Goal: Task Accomplishment & Management: Manage account settings

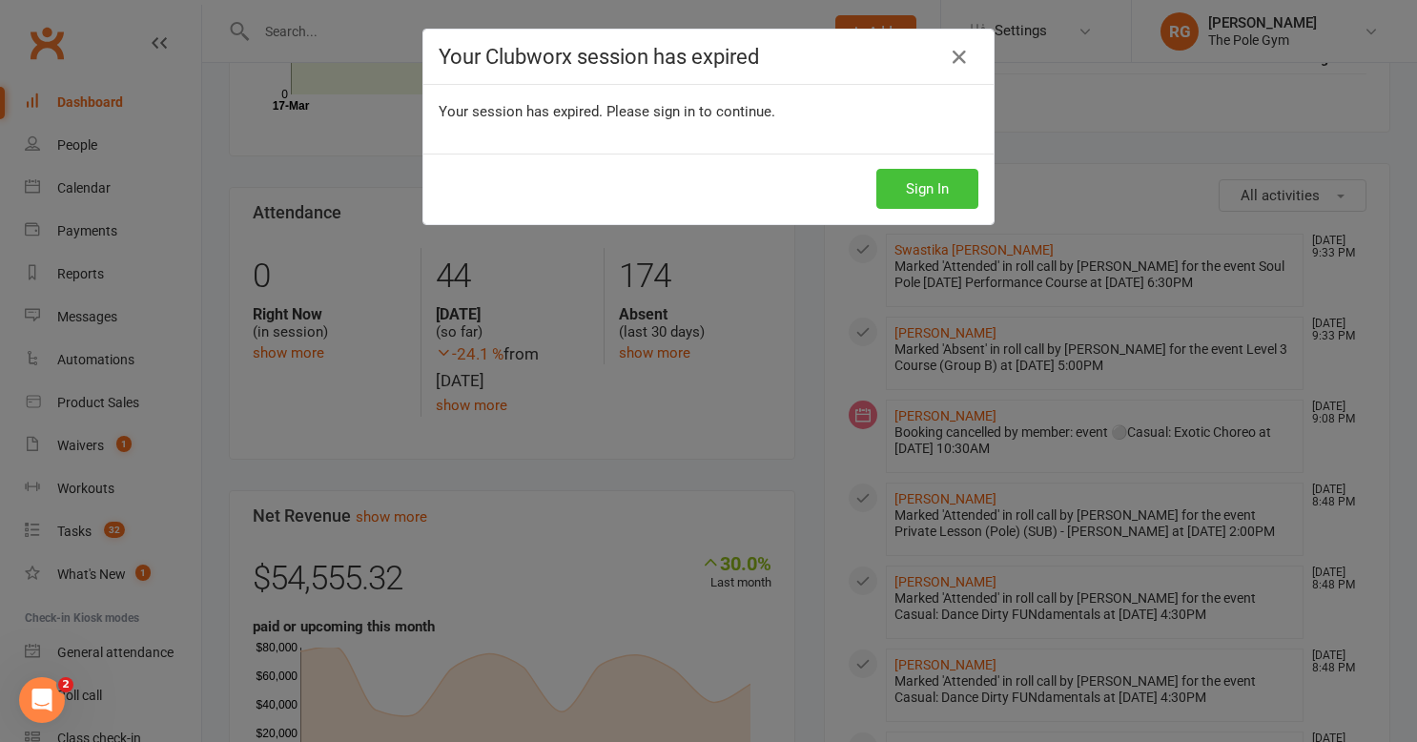
click at [936, 184] on button "Sign In" at bounding box center [927, 189] width 102 height 40
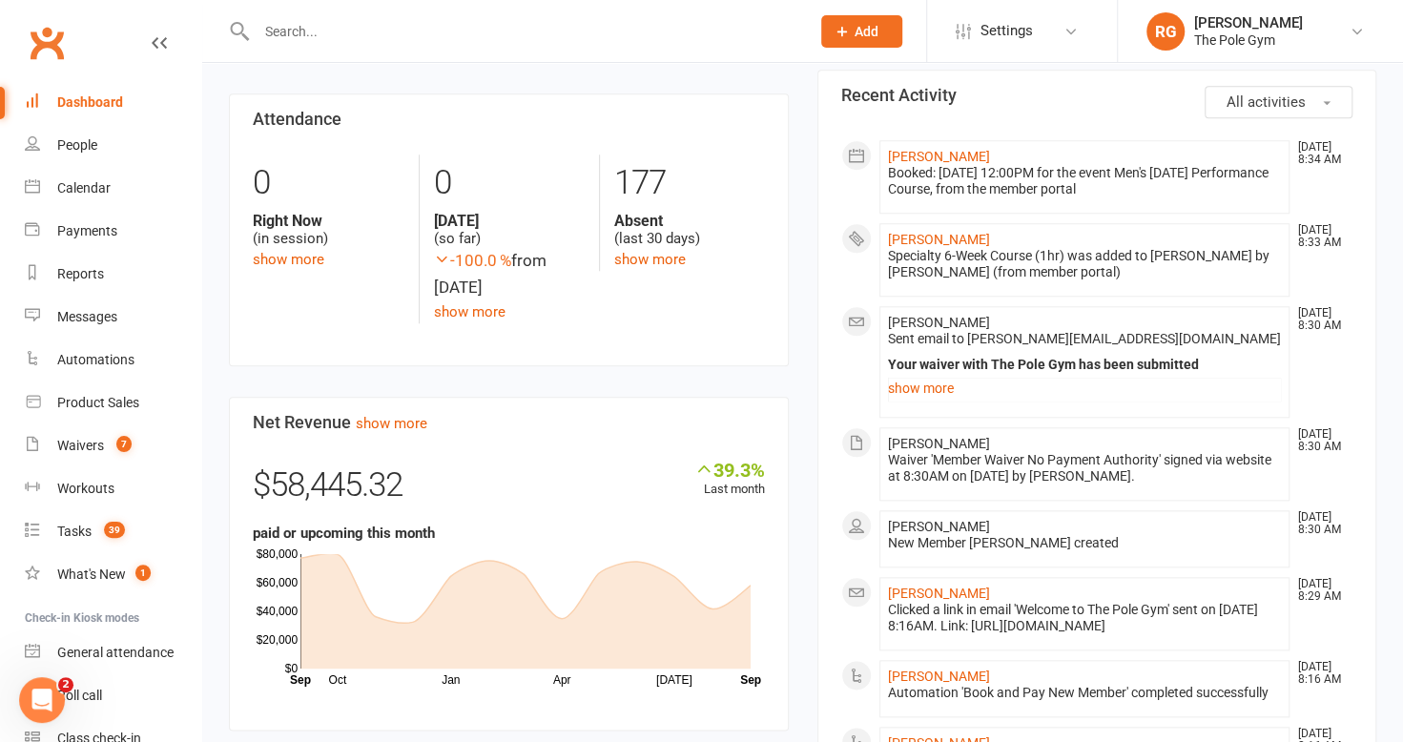
scroll to position [919, 0]
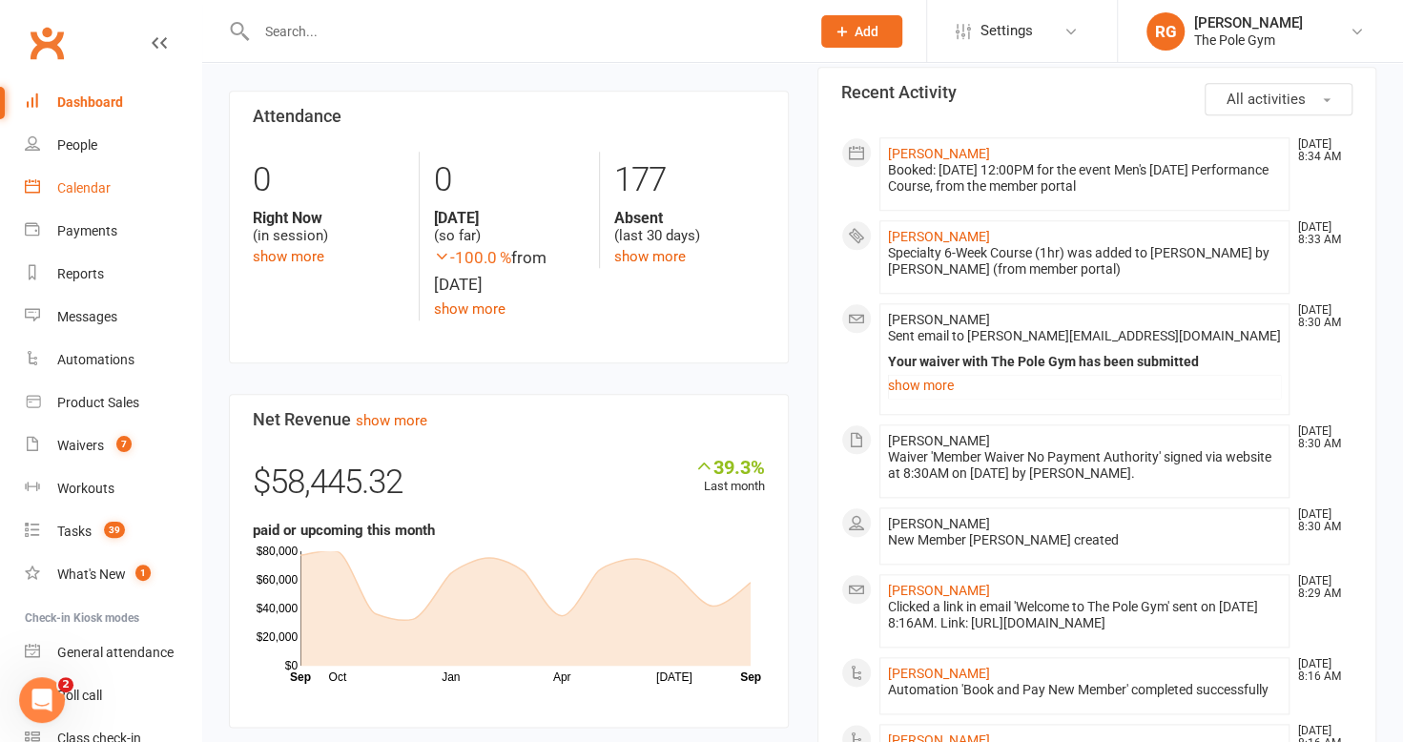
click at [80, 175] on link "Calendar" at bounding box center [113, 188] width 176 height 43
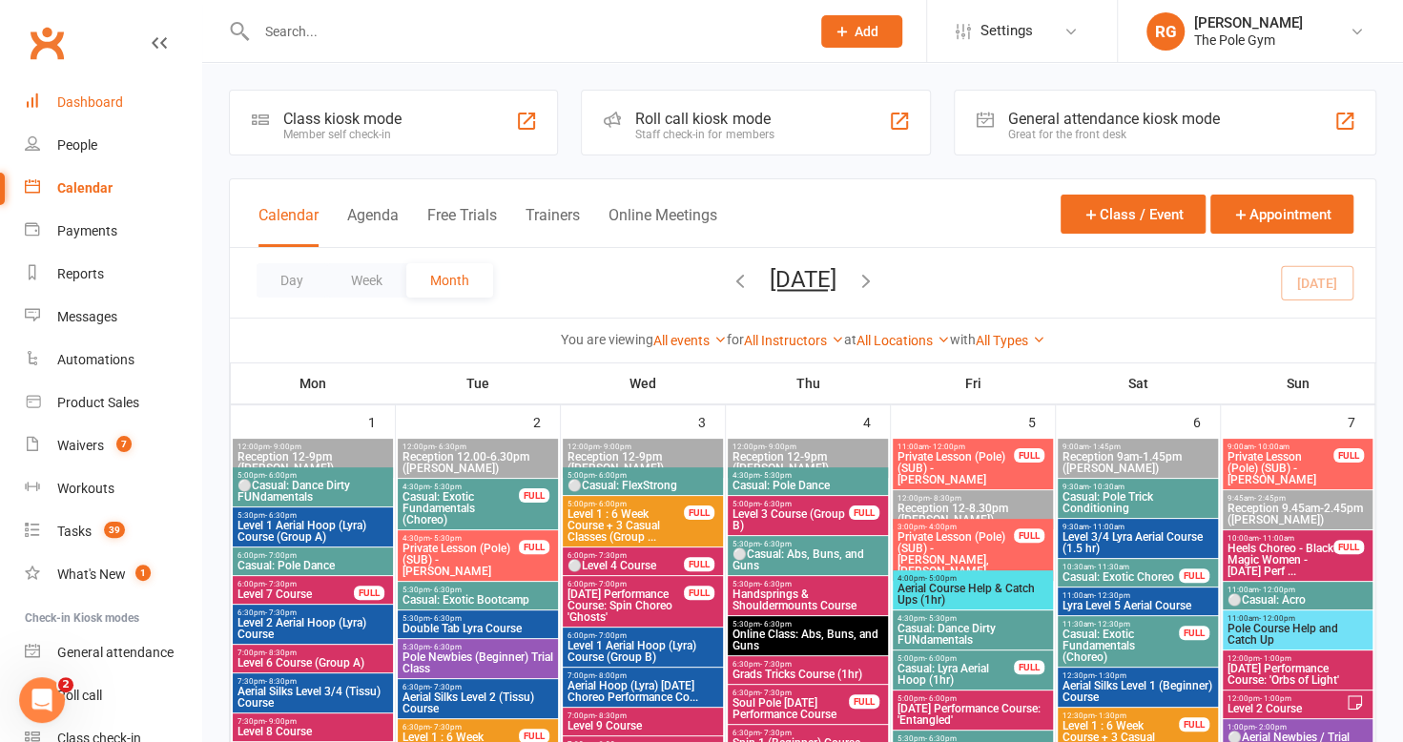
click at [92, 92] on link "Dashboard" at bounding box center [113, 102] width 176 height 43
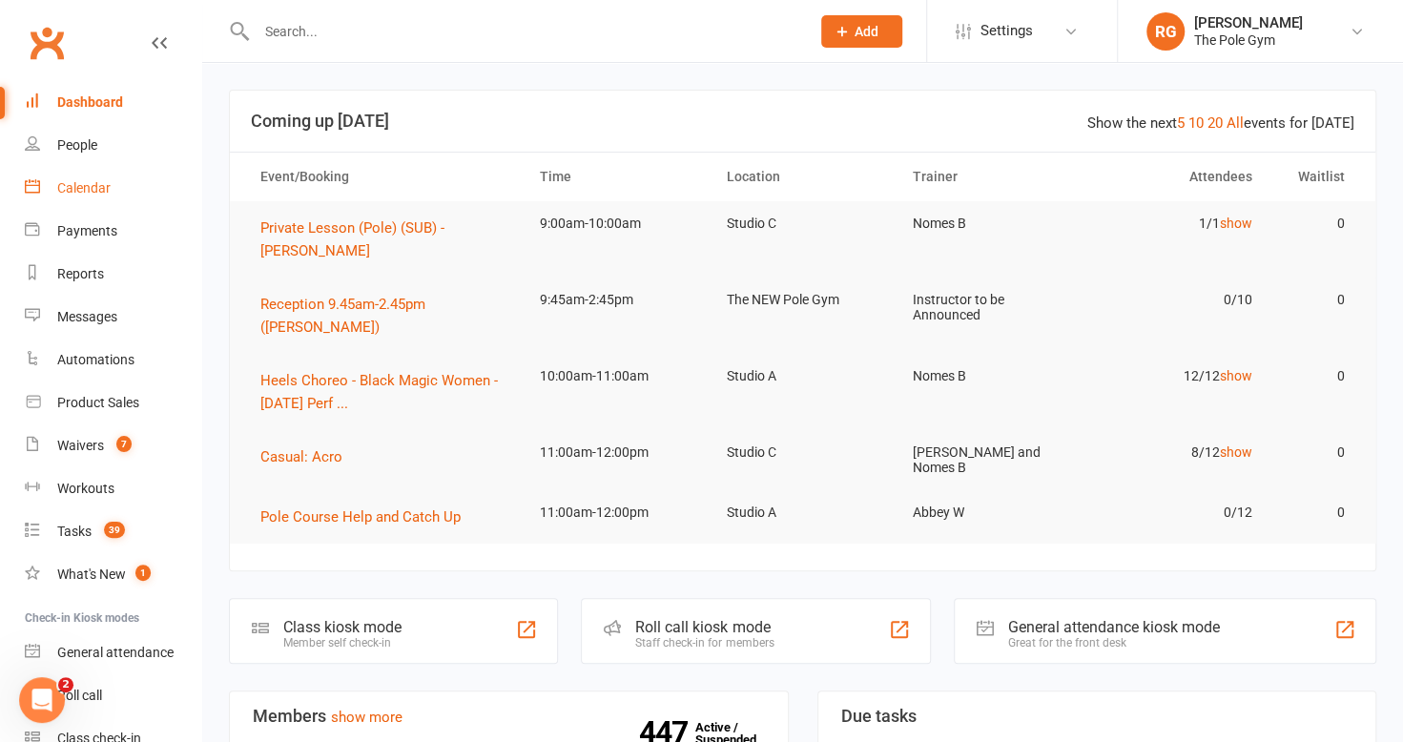
click at [107, 188] on div "Calendar" at bounding box center [83, 187] width 53 height 15
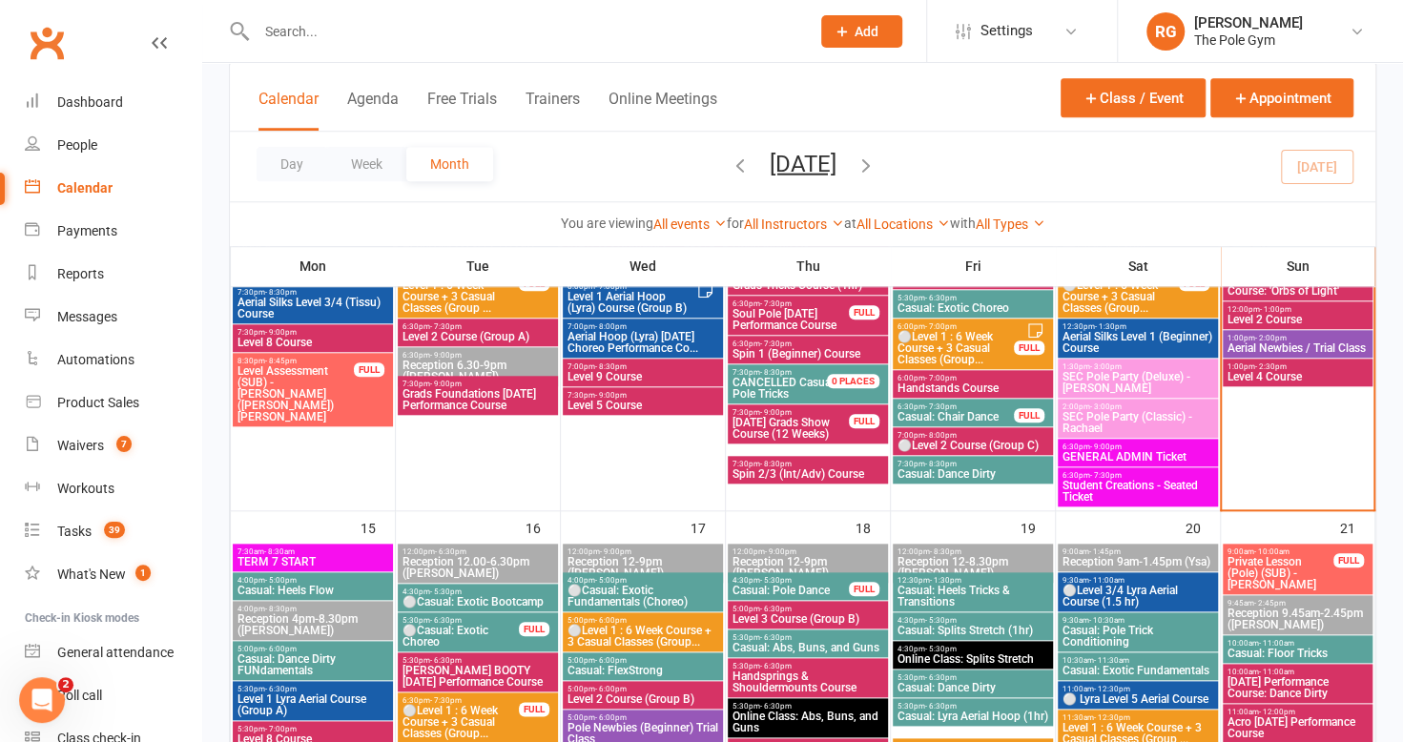
scroll to position [912, 0]
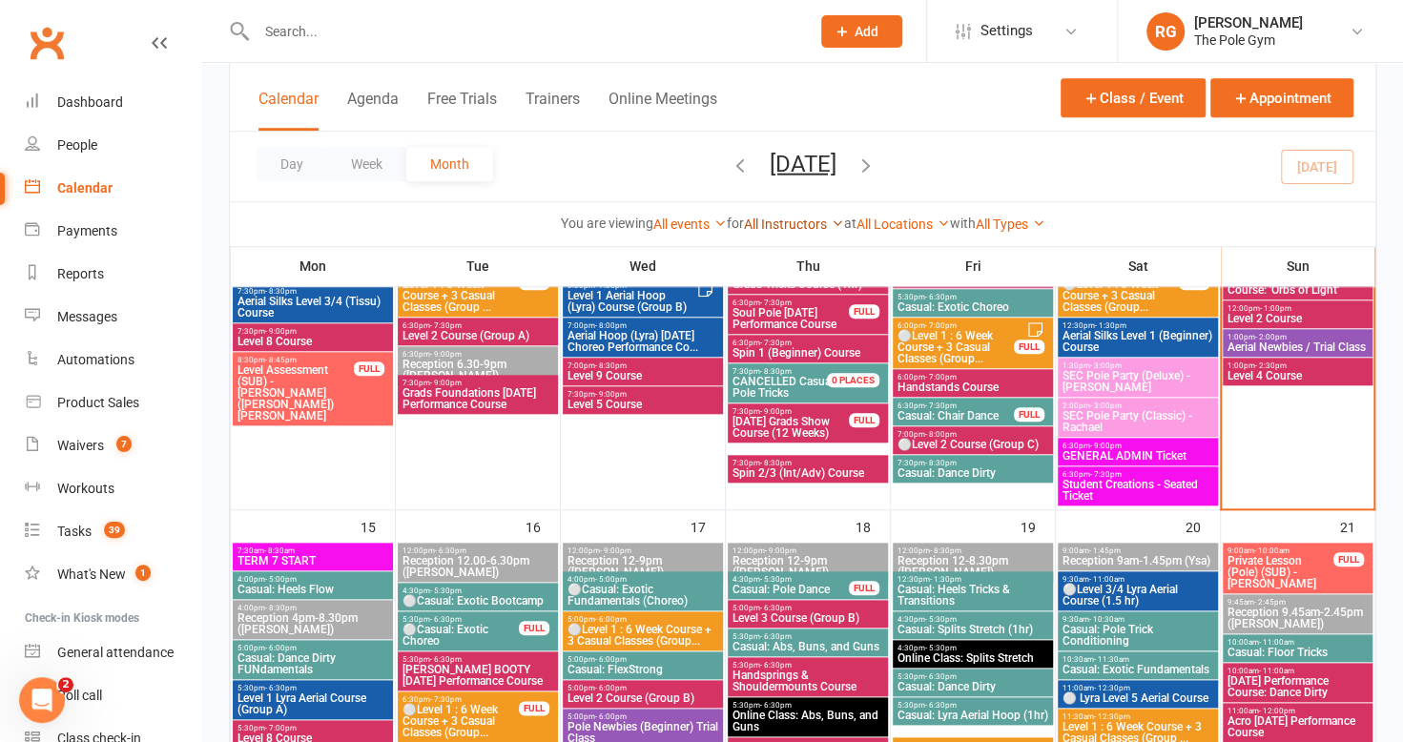
click at [768, 225] on link "All Instructors" at bounding box center [794, 223] width 100 height 15
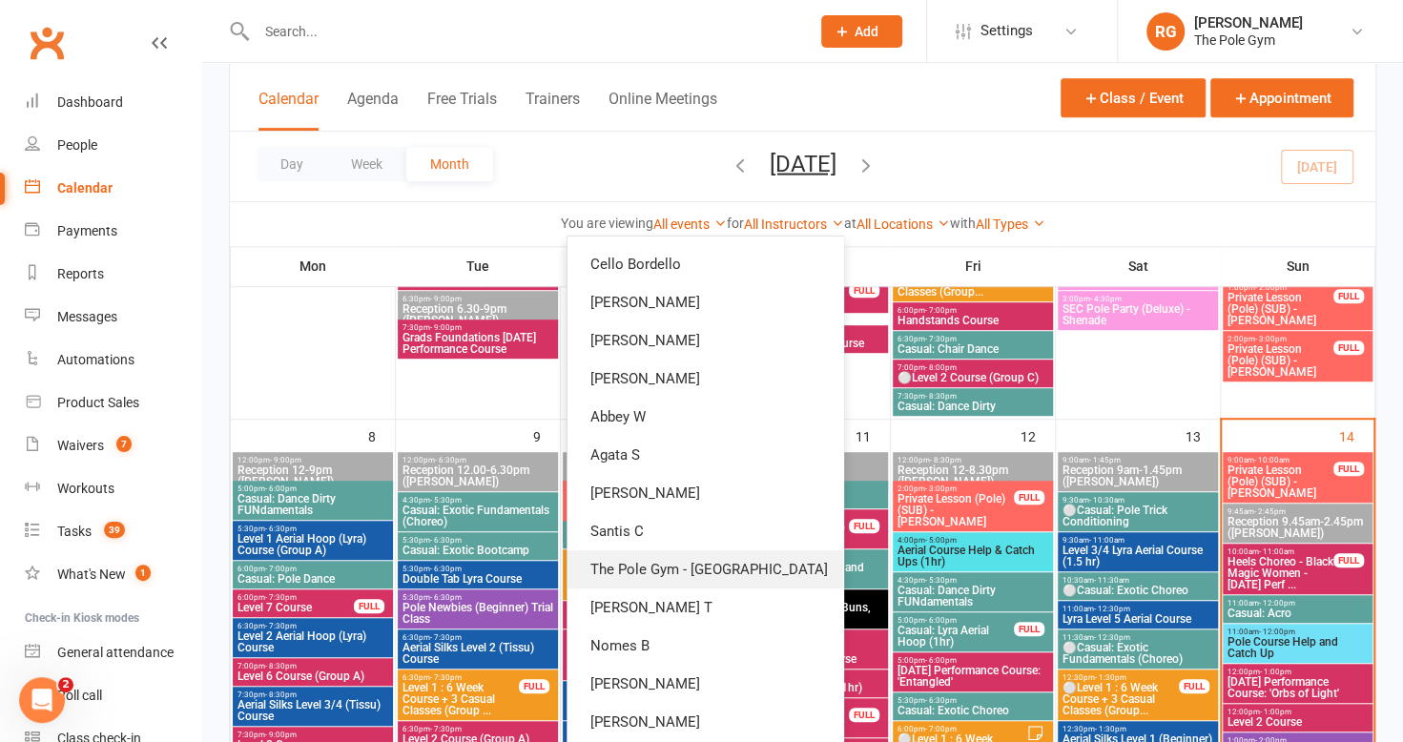
scroll to position [435, 0]
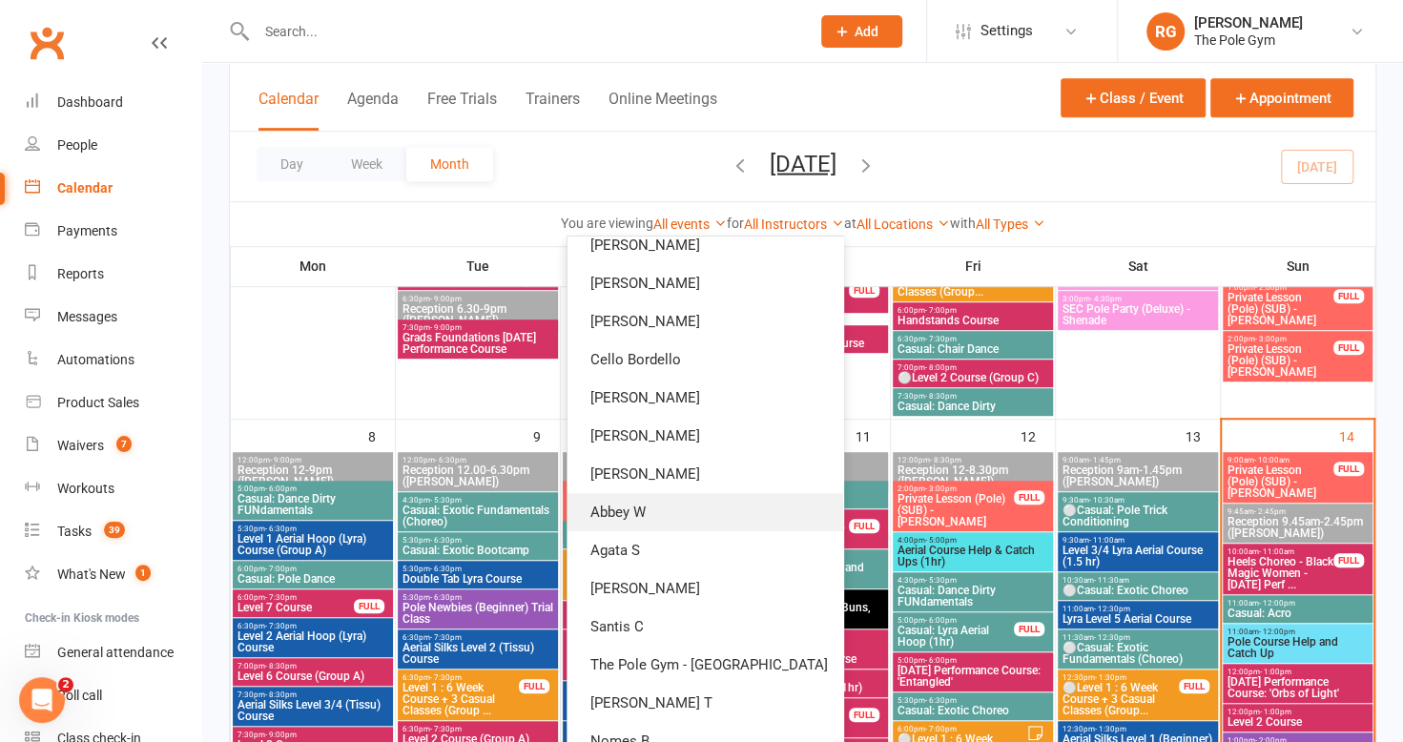
click at [692, 522] on link "Abbey W" at bounding box center [705, 512] width 276 height 38
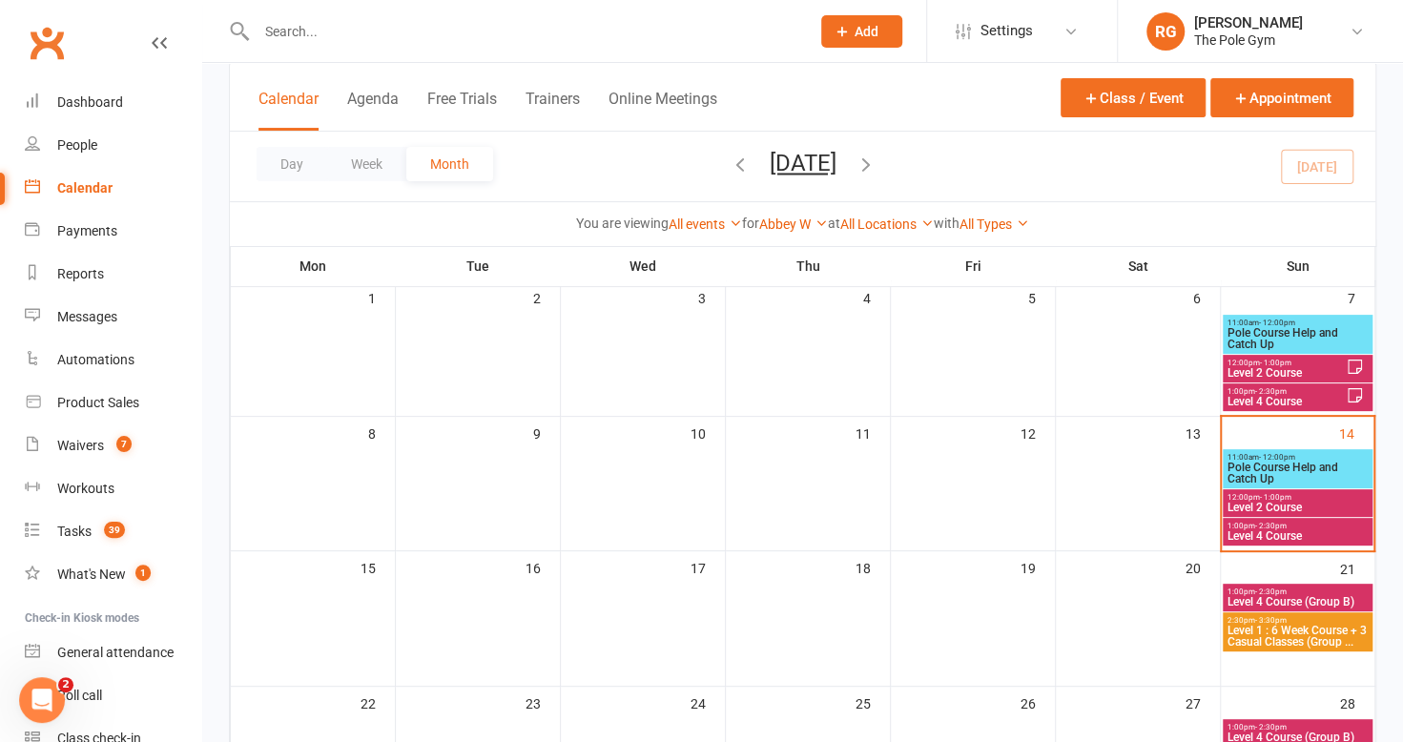
scroll to position [117, 0]
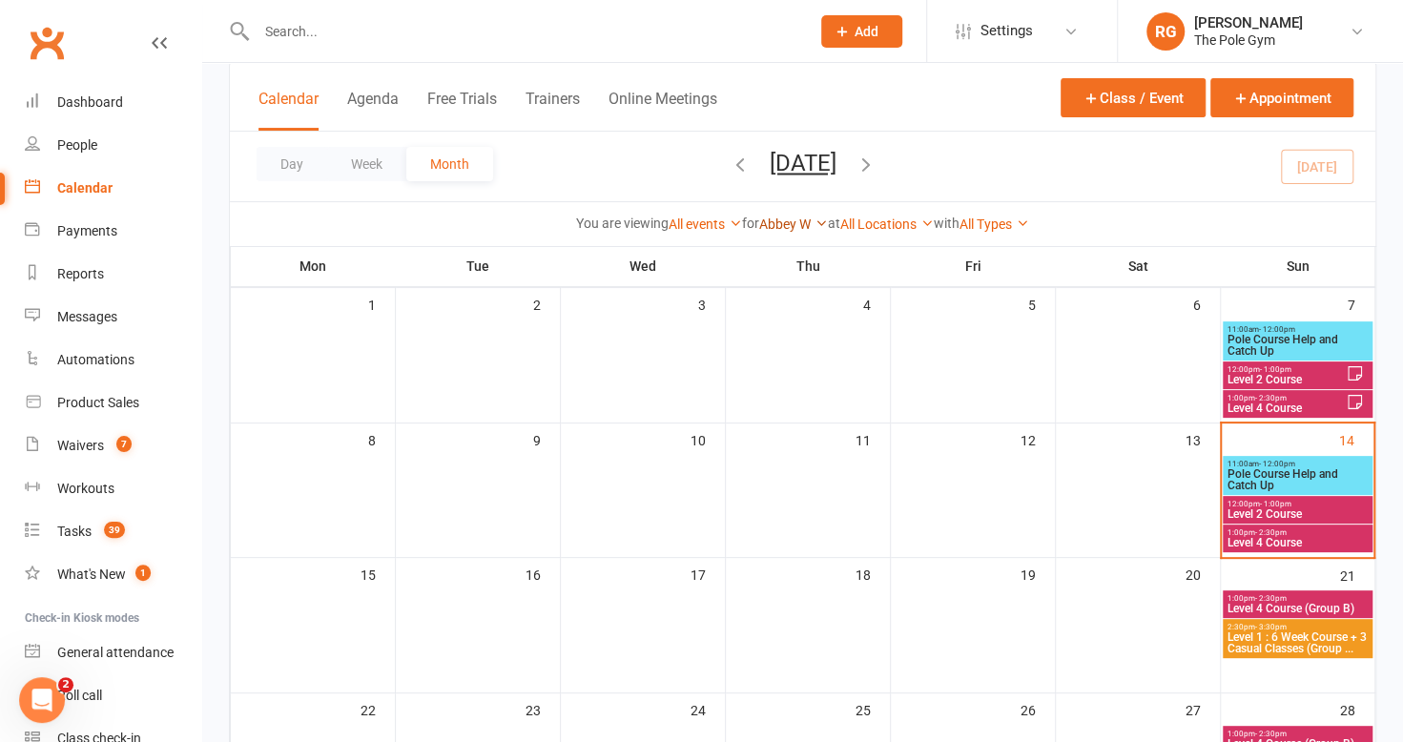
click at [774, 220] on link "Abbey W" at bounding box center [793, 223] width 69 height 15
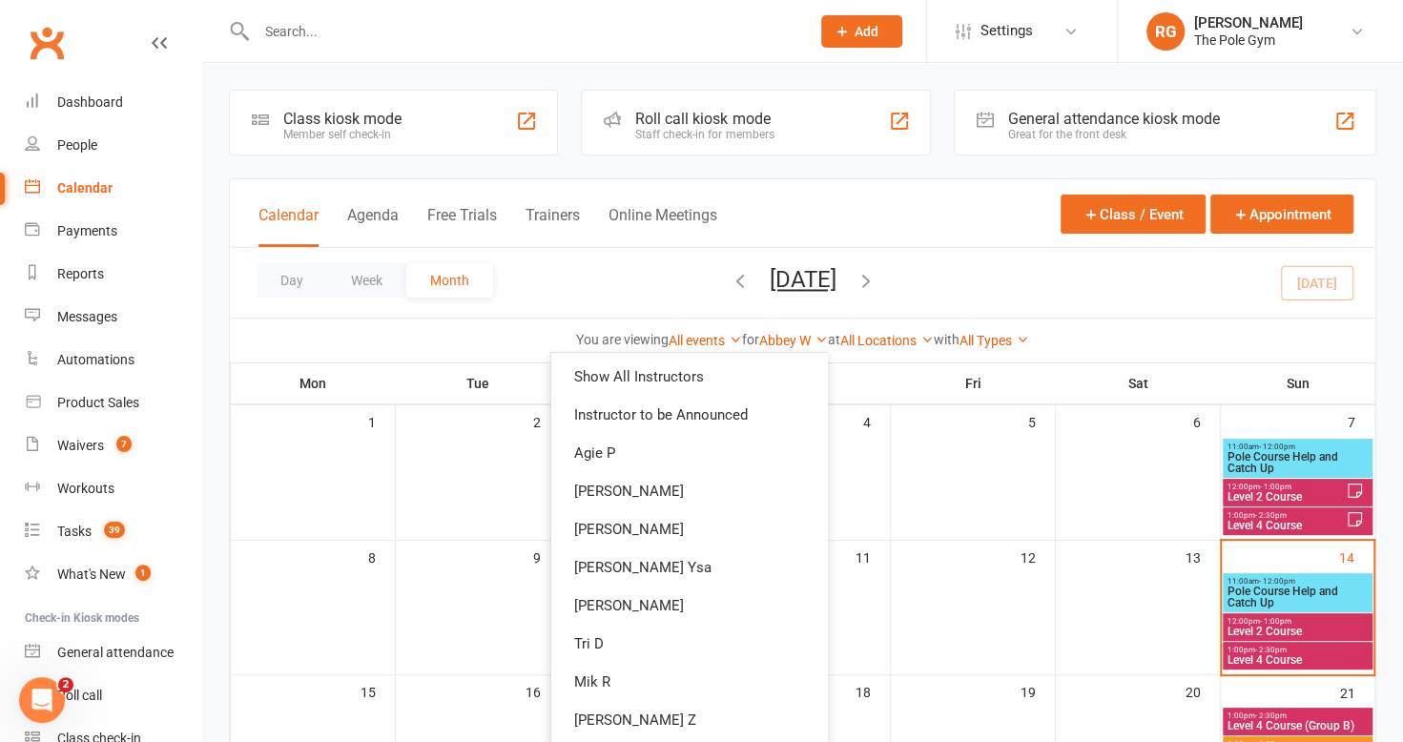
scroll to position [39, 0]
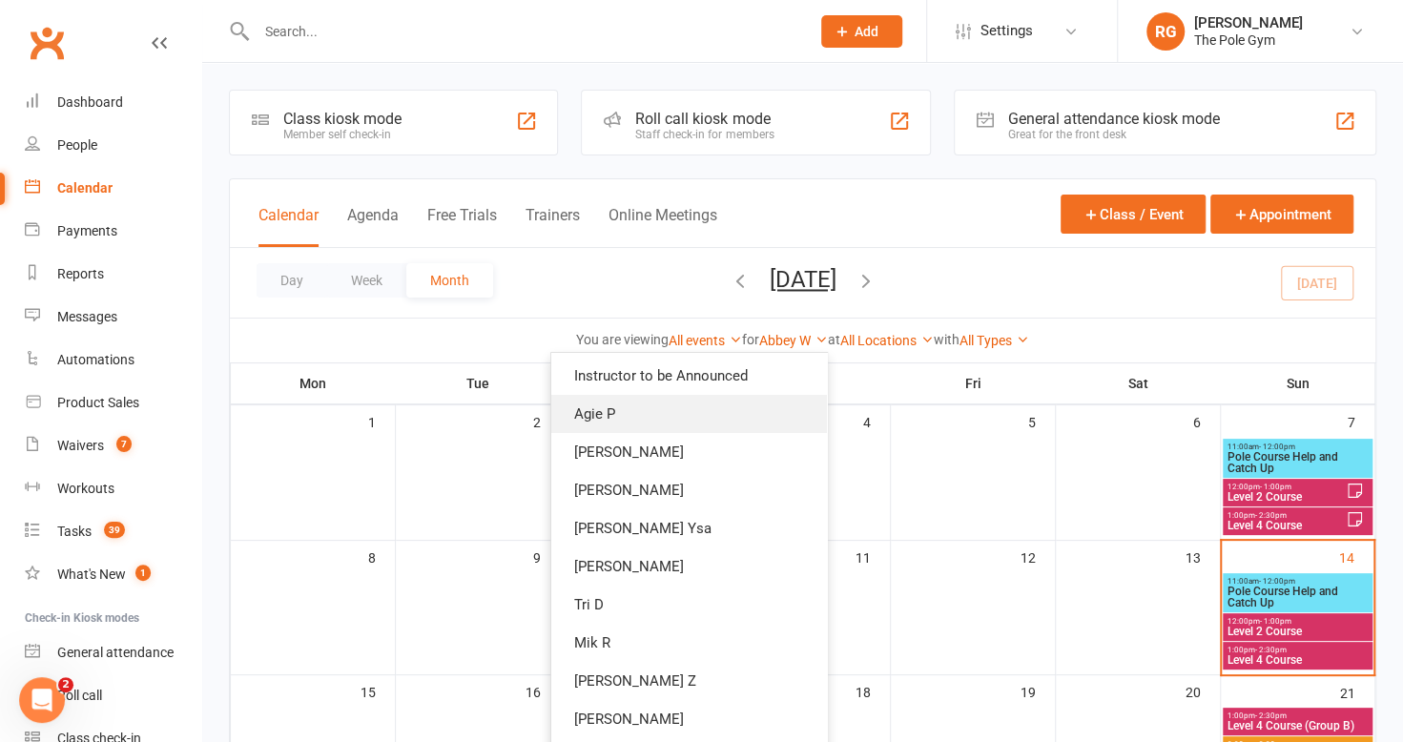
click at [675, 418] on link "Agie P" at bounding box center [689, 414] width 276 height 38
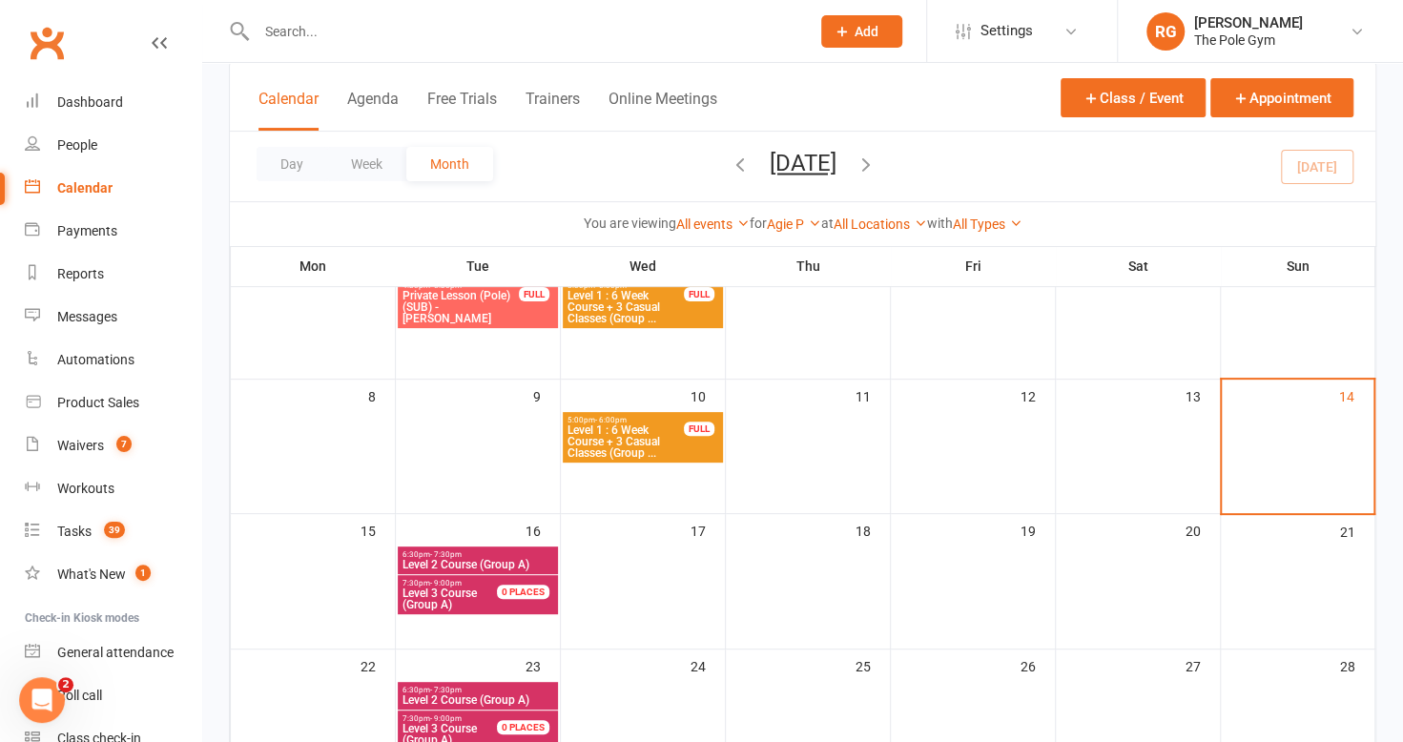
scroll to position [162, 0]
click at [795, 225] on link "Agie P" at bounding box center [794, 223] width 54 height 15
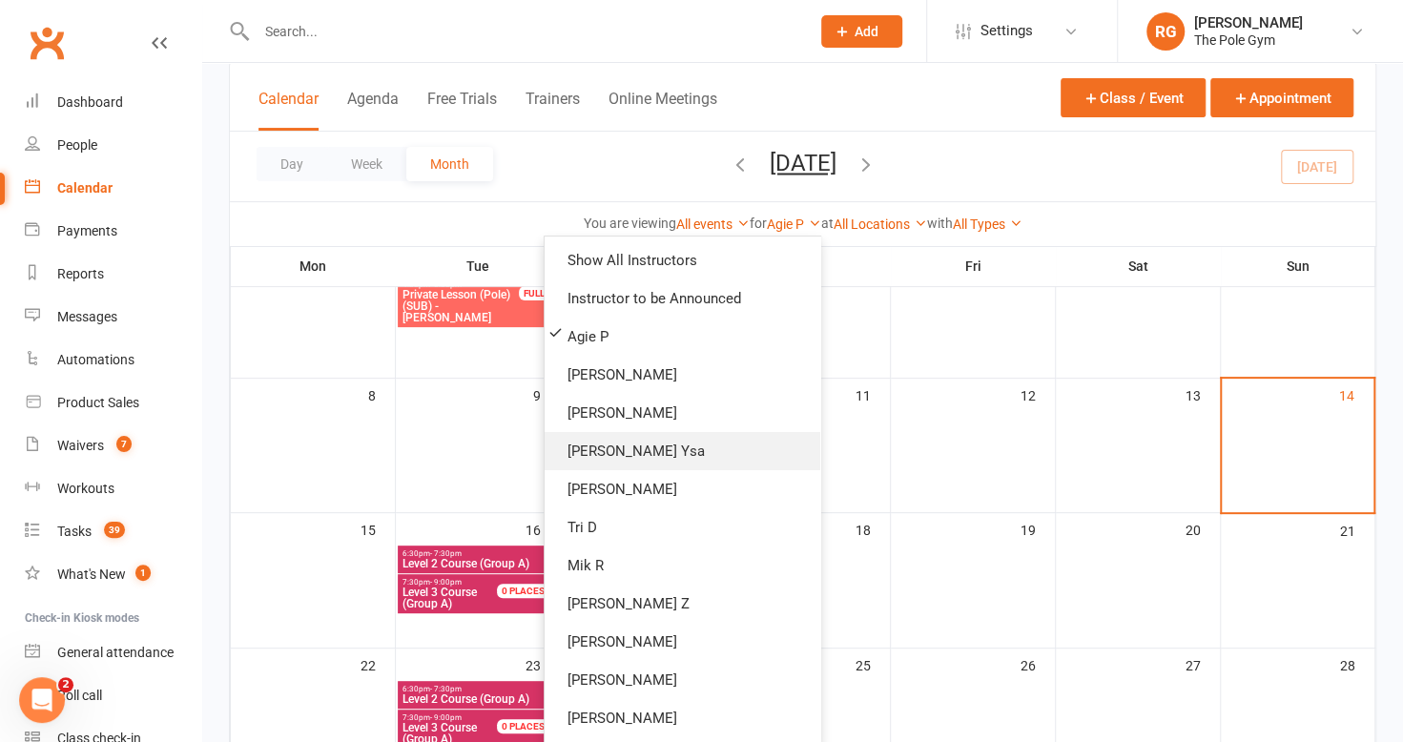
scroll to position [568, 0]
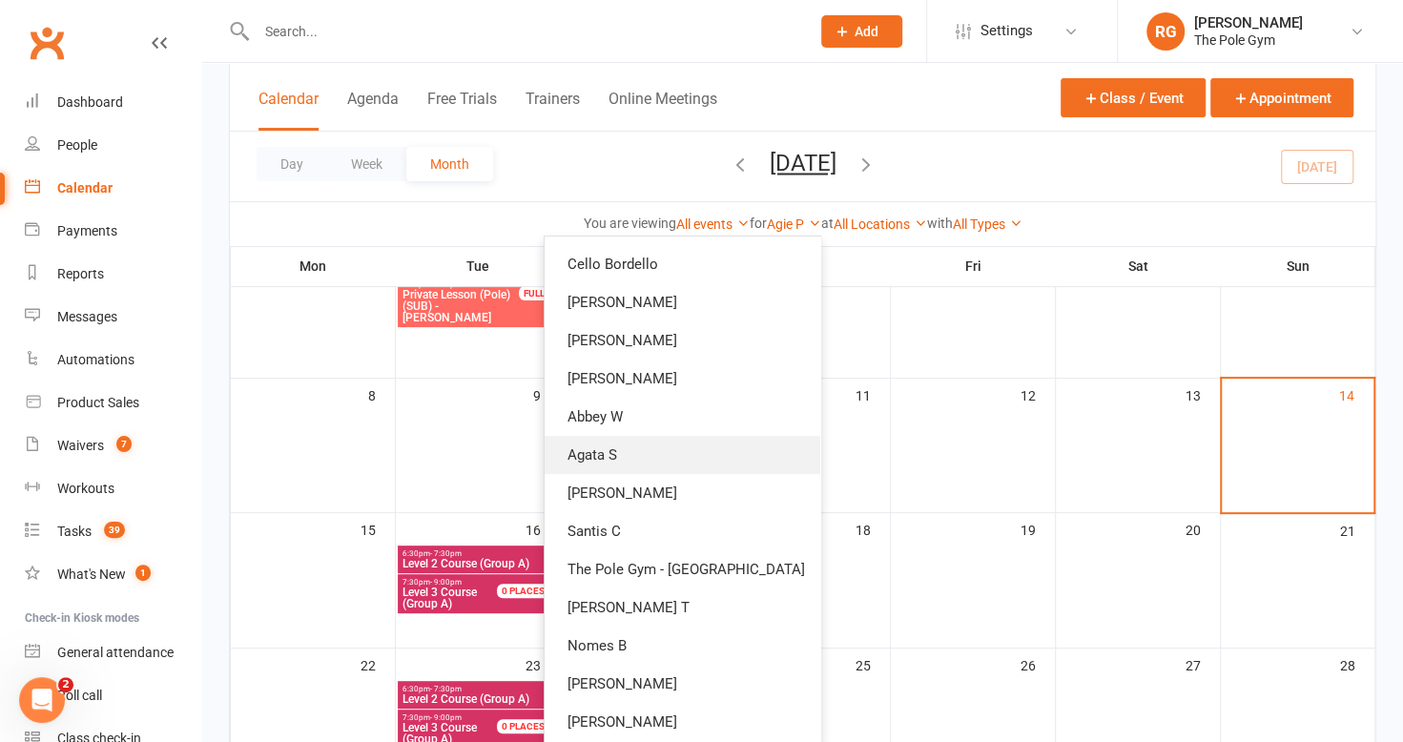
click at [675, 466] on link "Agata S" at bounding box center [682, 455] width 276 height 38
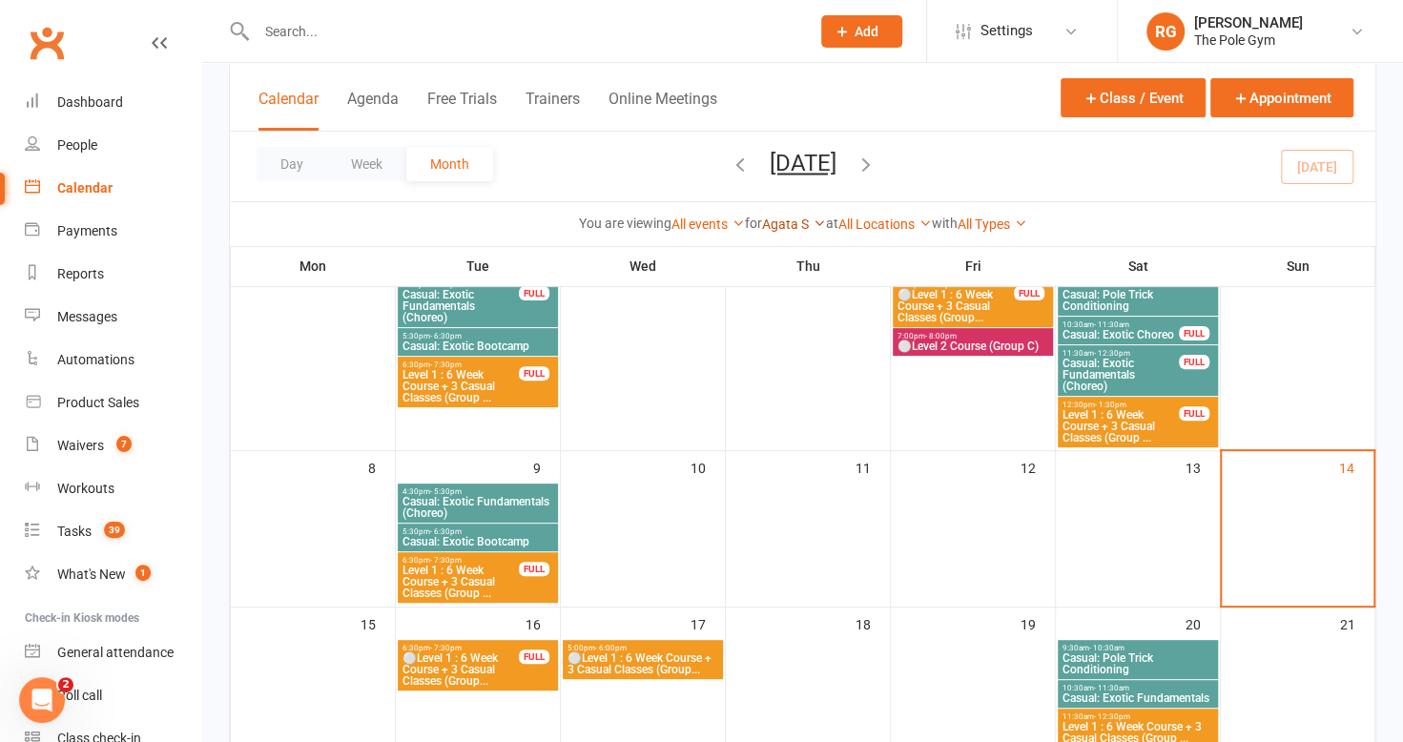
click at [781, 225] on link "Agata S" at bounding box center [794, 223] width 64 height 15
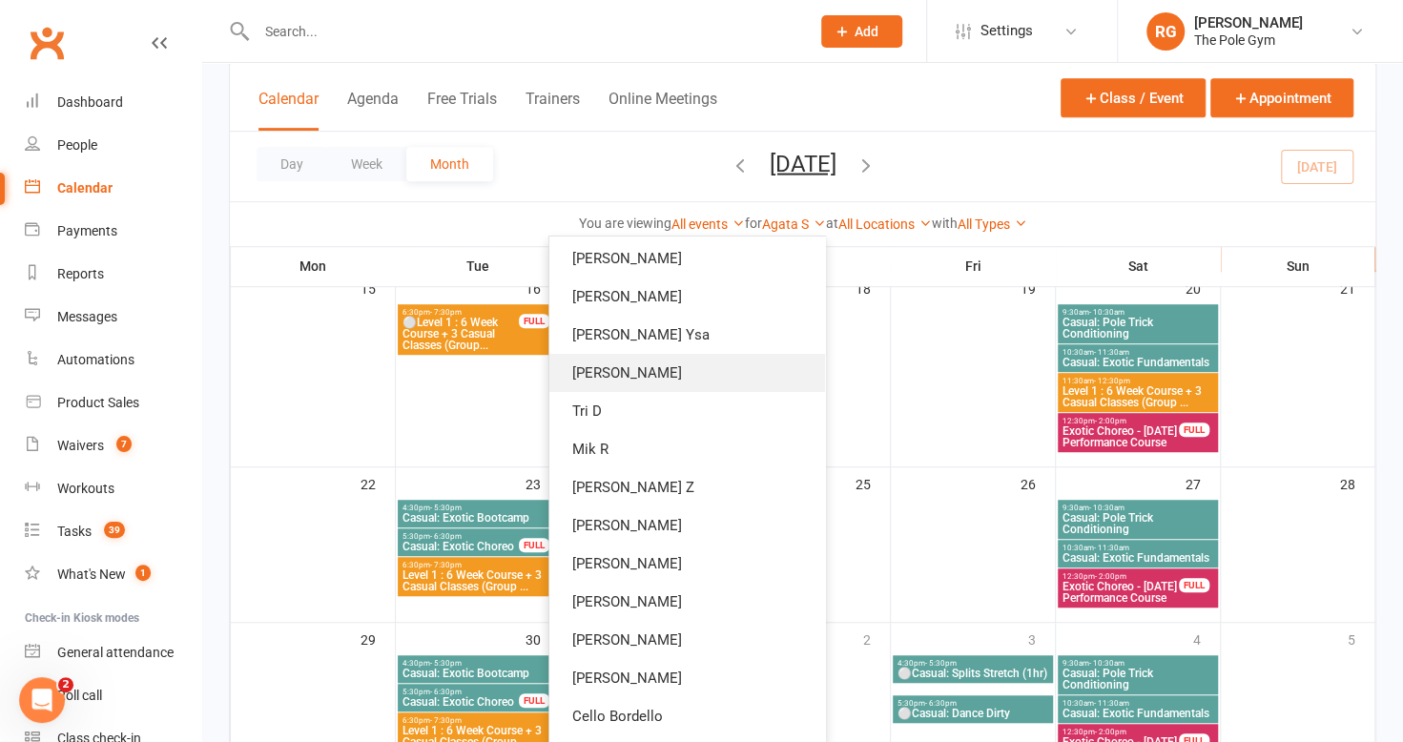
scroll to position [194, 0]
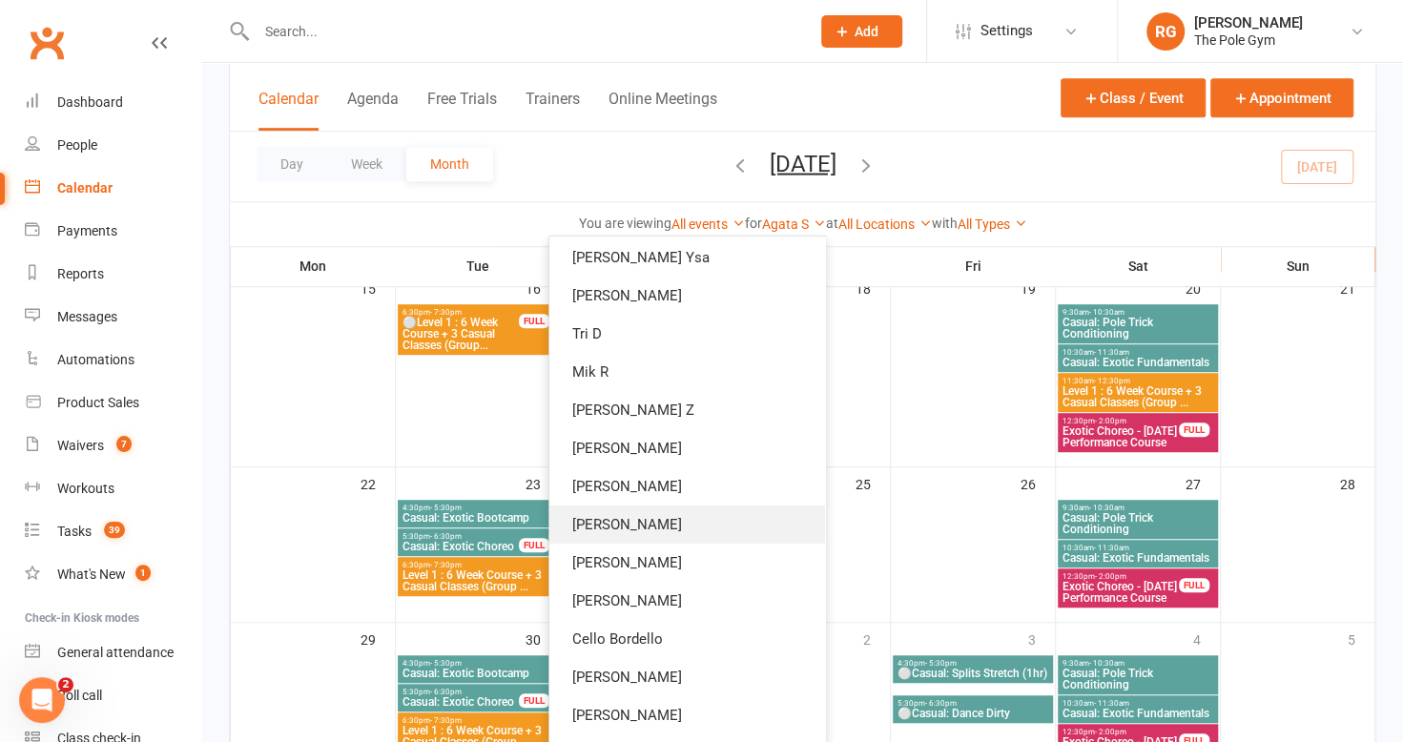
click at [679, 514] on link "[PERSON_NAME]" at bounding box center [687, 524] width 276 height 38
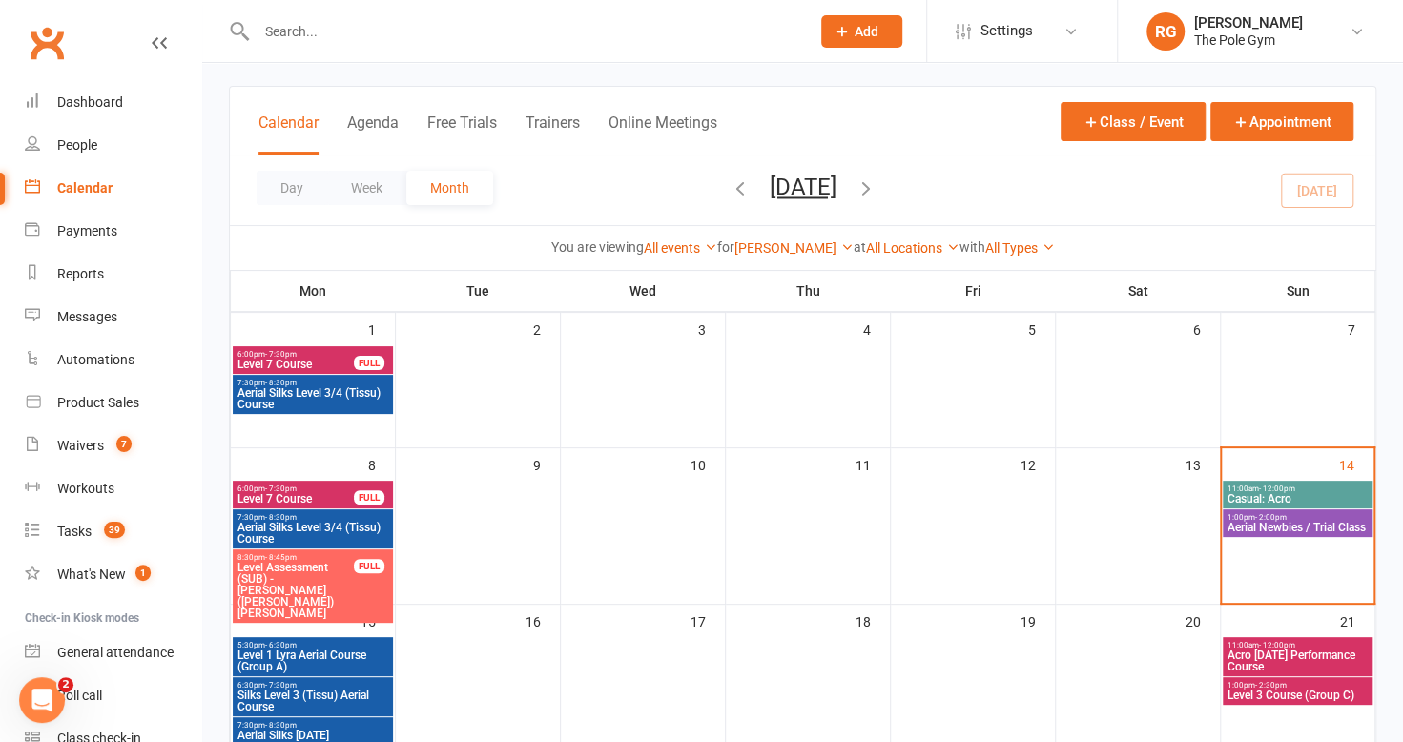
scroll to position [116, 0]
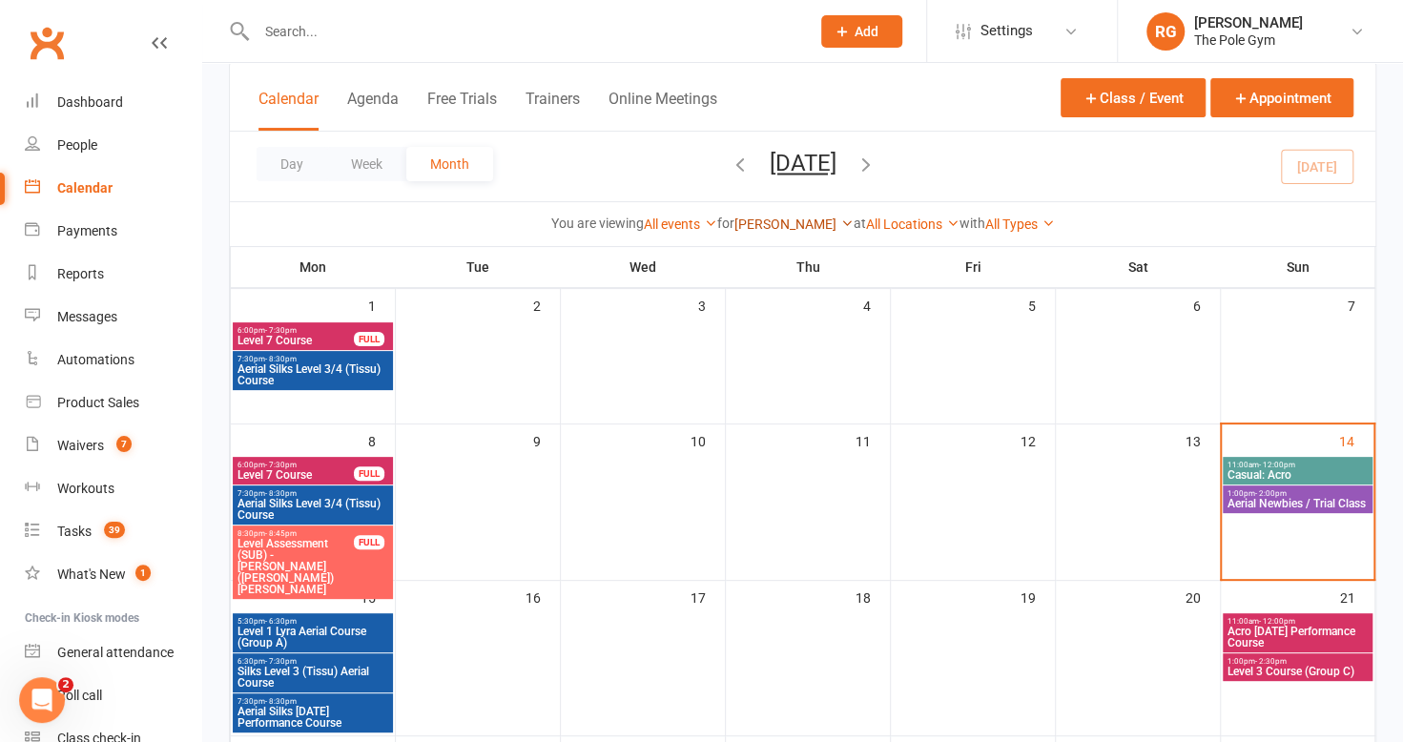
click at [798, 219] on link "[PERSON_NAME]" at bounding box center [793, 223] width 119 height 15
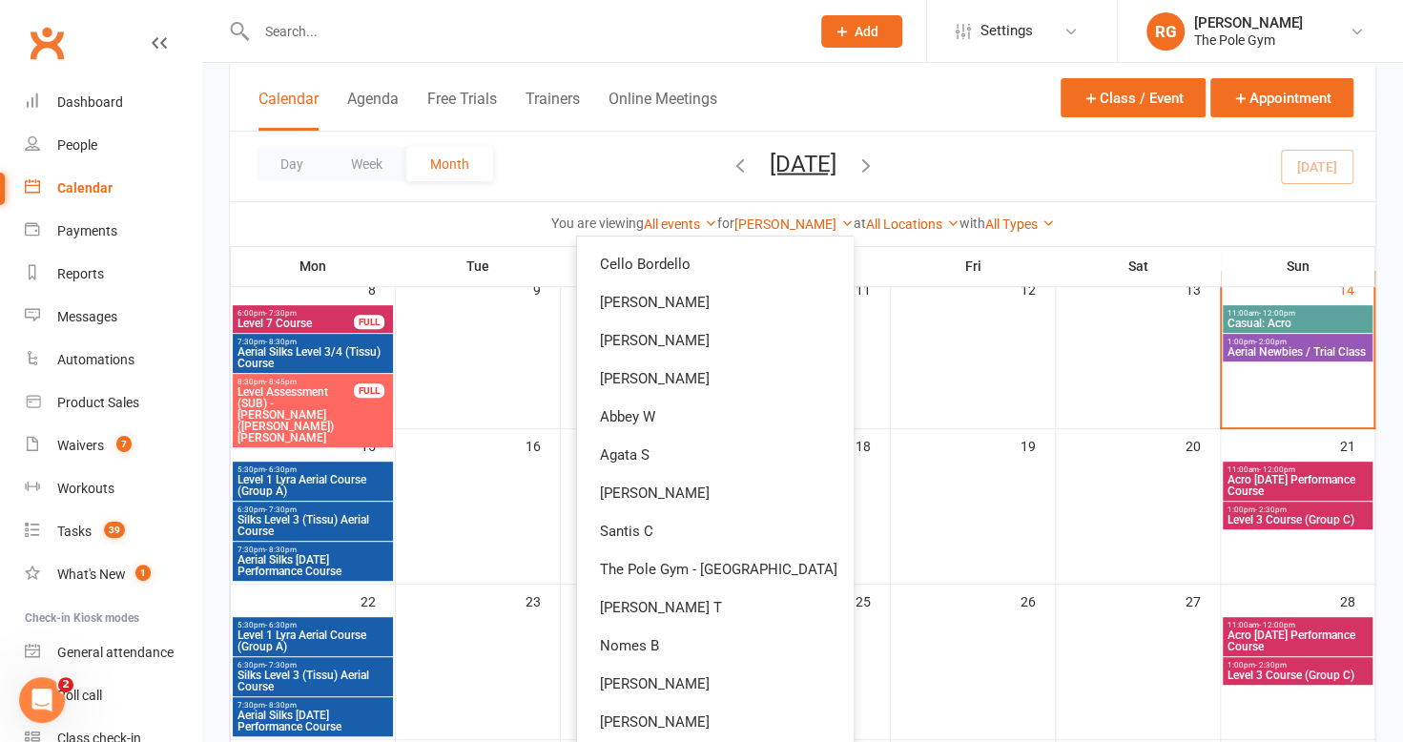
scroll to position [270, 0]
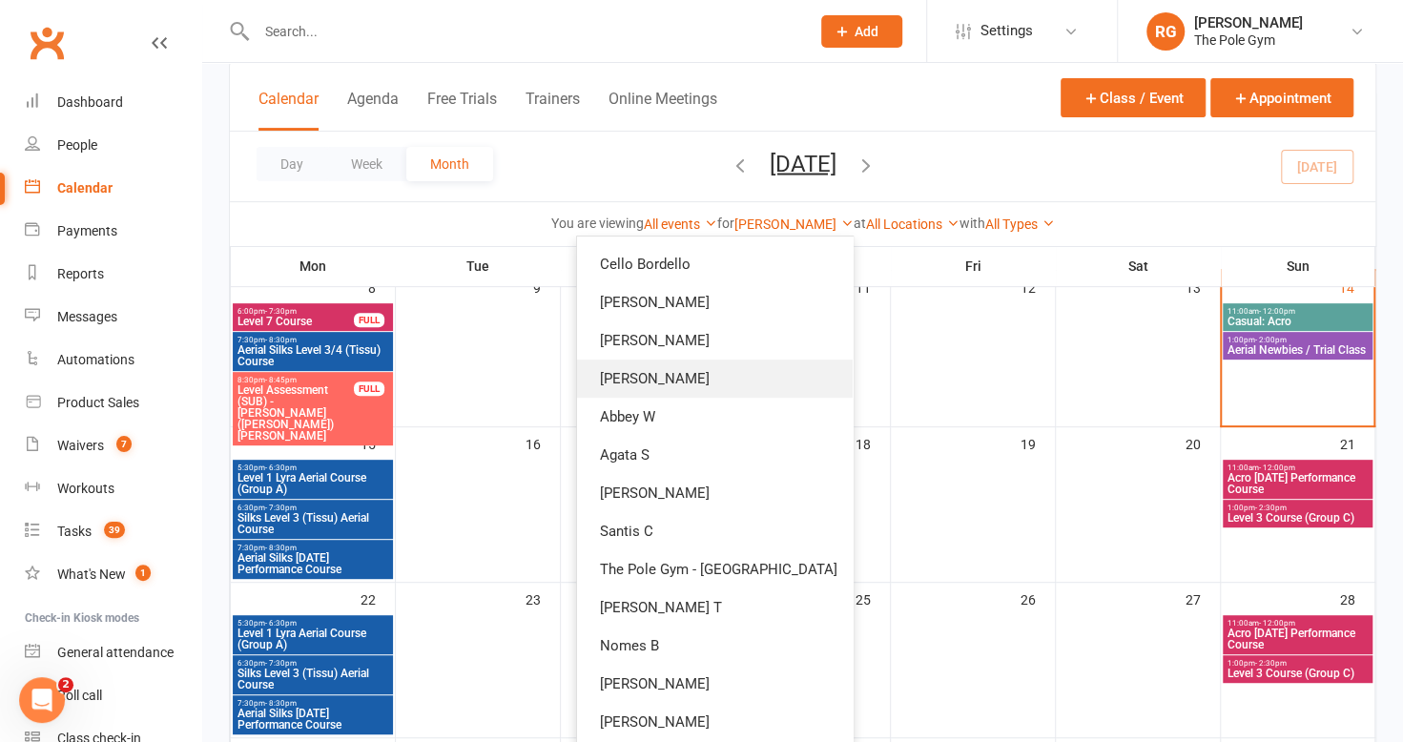
click at [688, 379] on link "[PERSON_NAME]" at bounding box center [715, 378] width 276 height 38
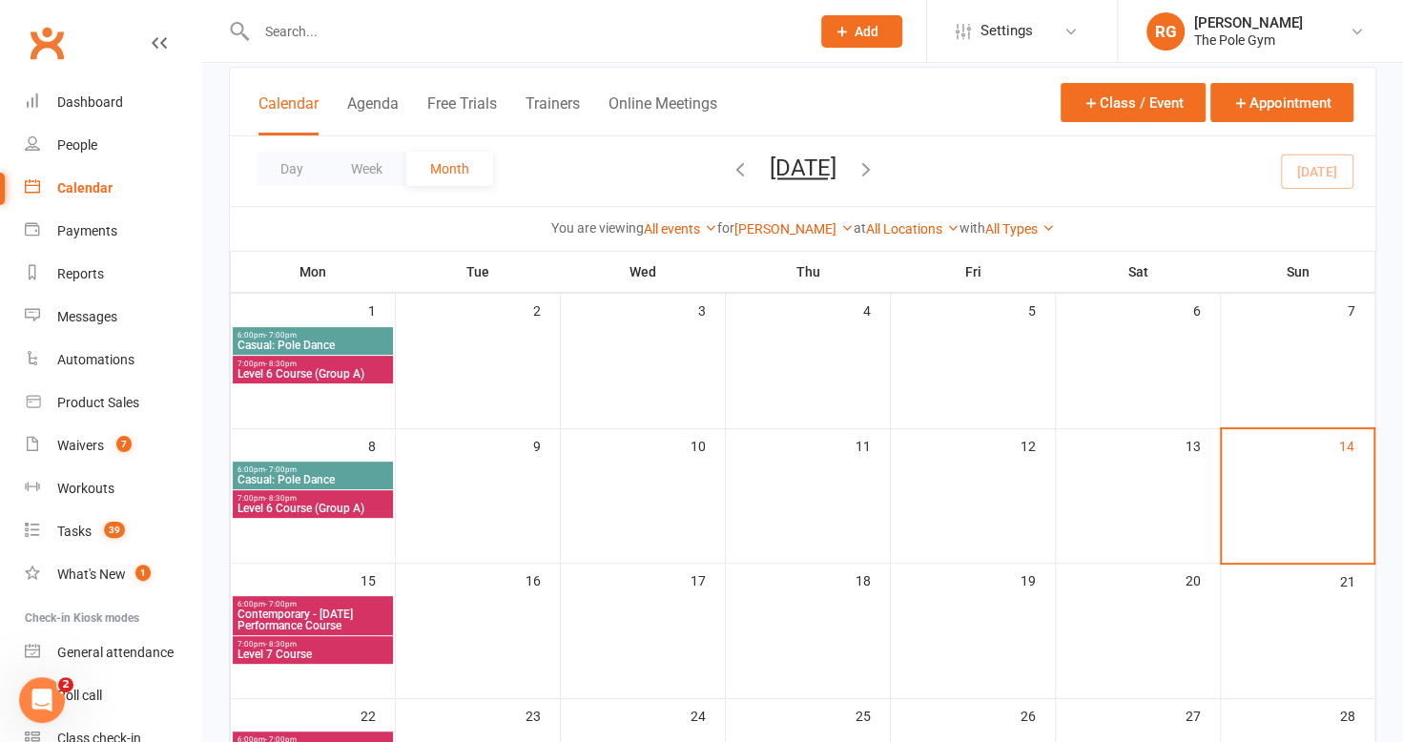
scroll to position [108, 0]
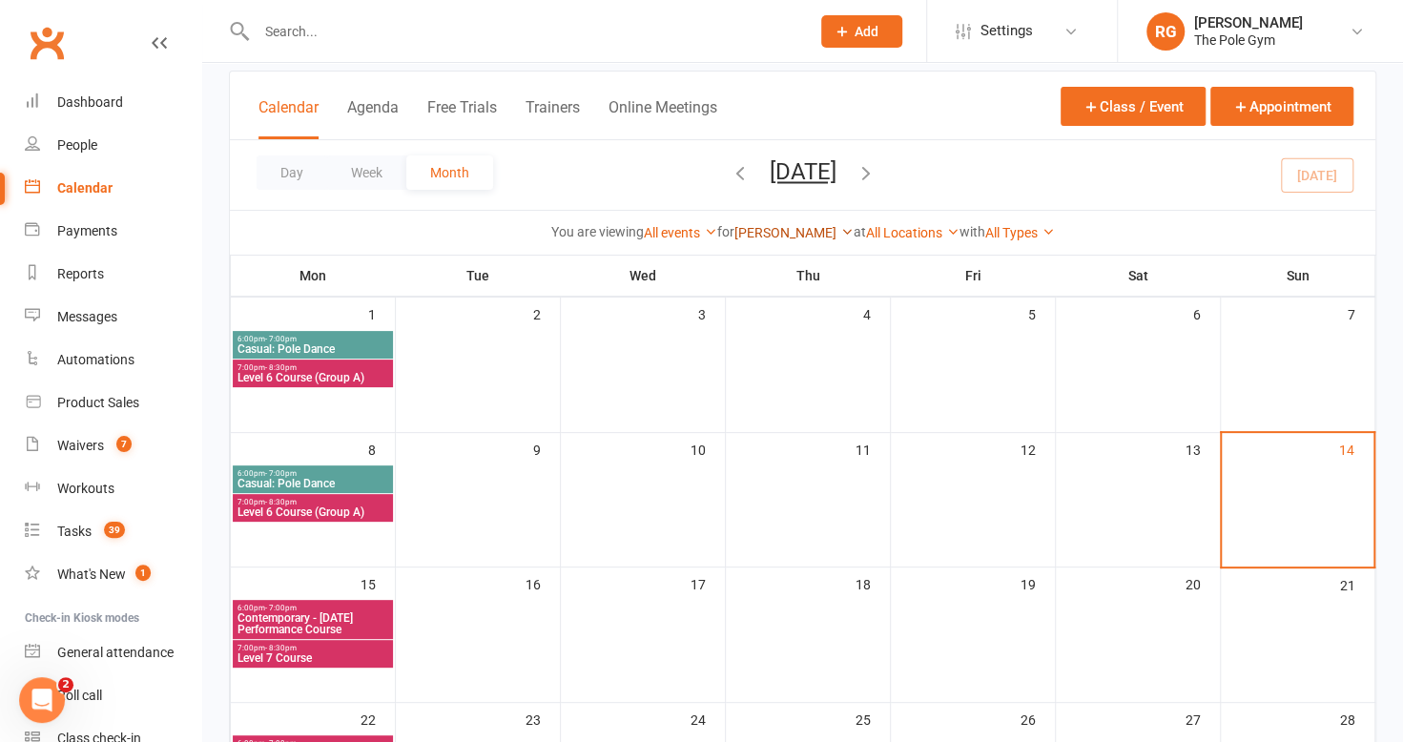
click at [800, 227] on link "[PERSON_NAME]" at bounding box center [793, 232] width 119 height 15
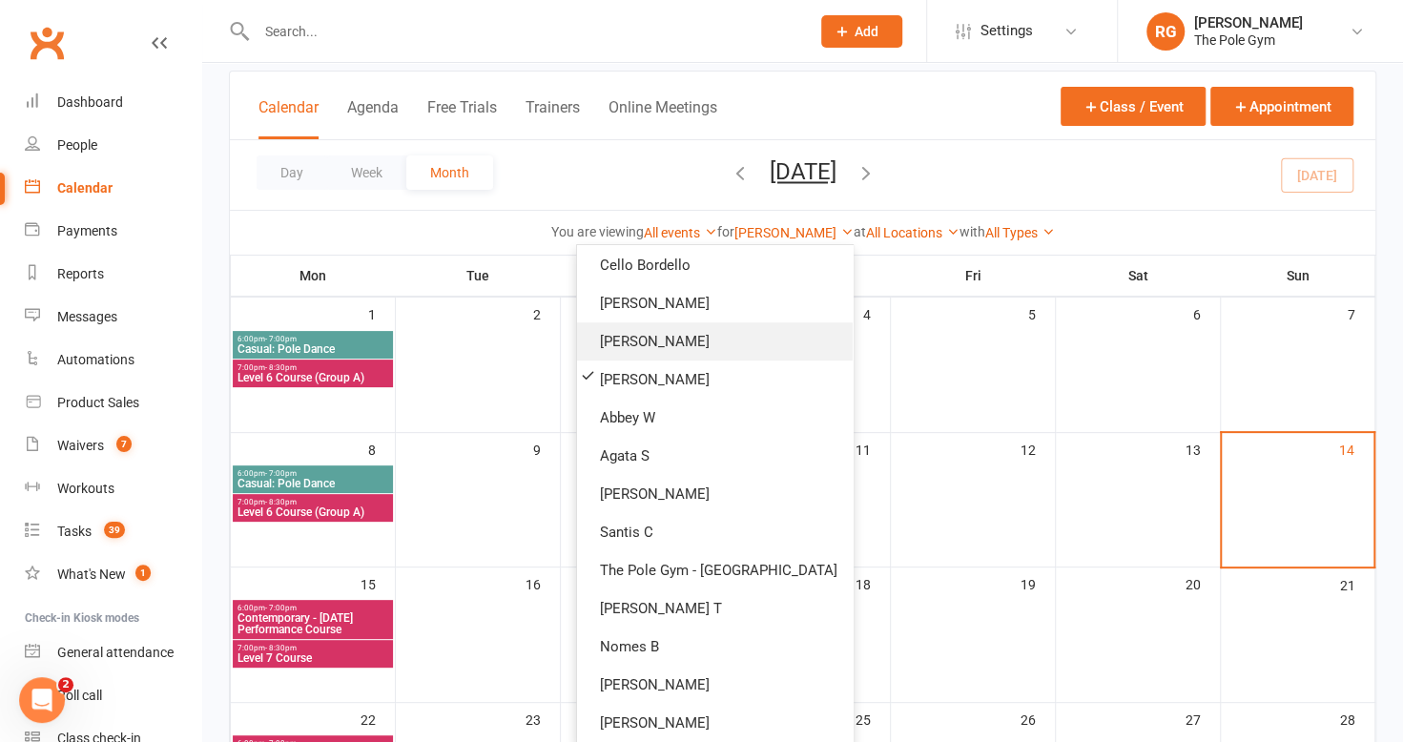
scroll to position [0, 0]
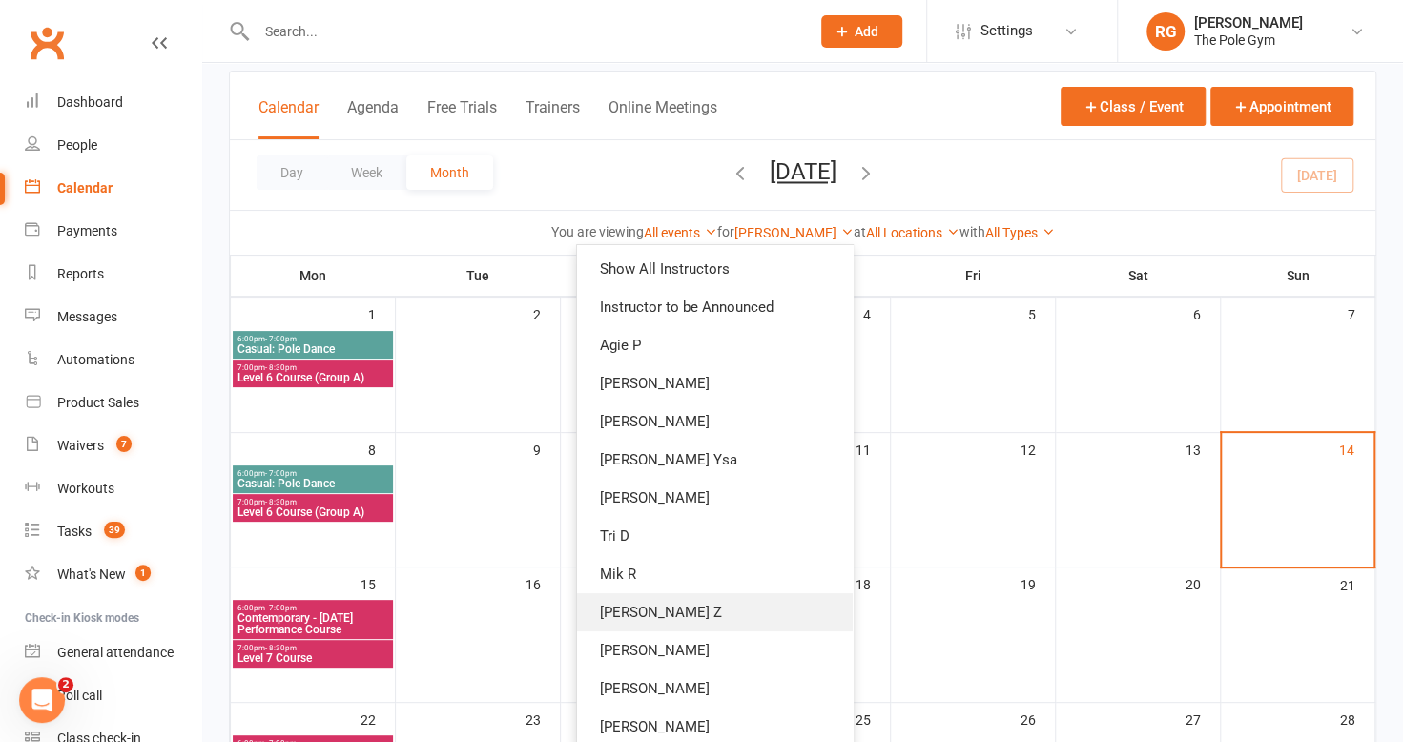
click at [711, 606] on link "[PERSON_NAME] Z" at bounding box center [715, 612] width 276 height 38
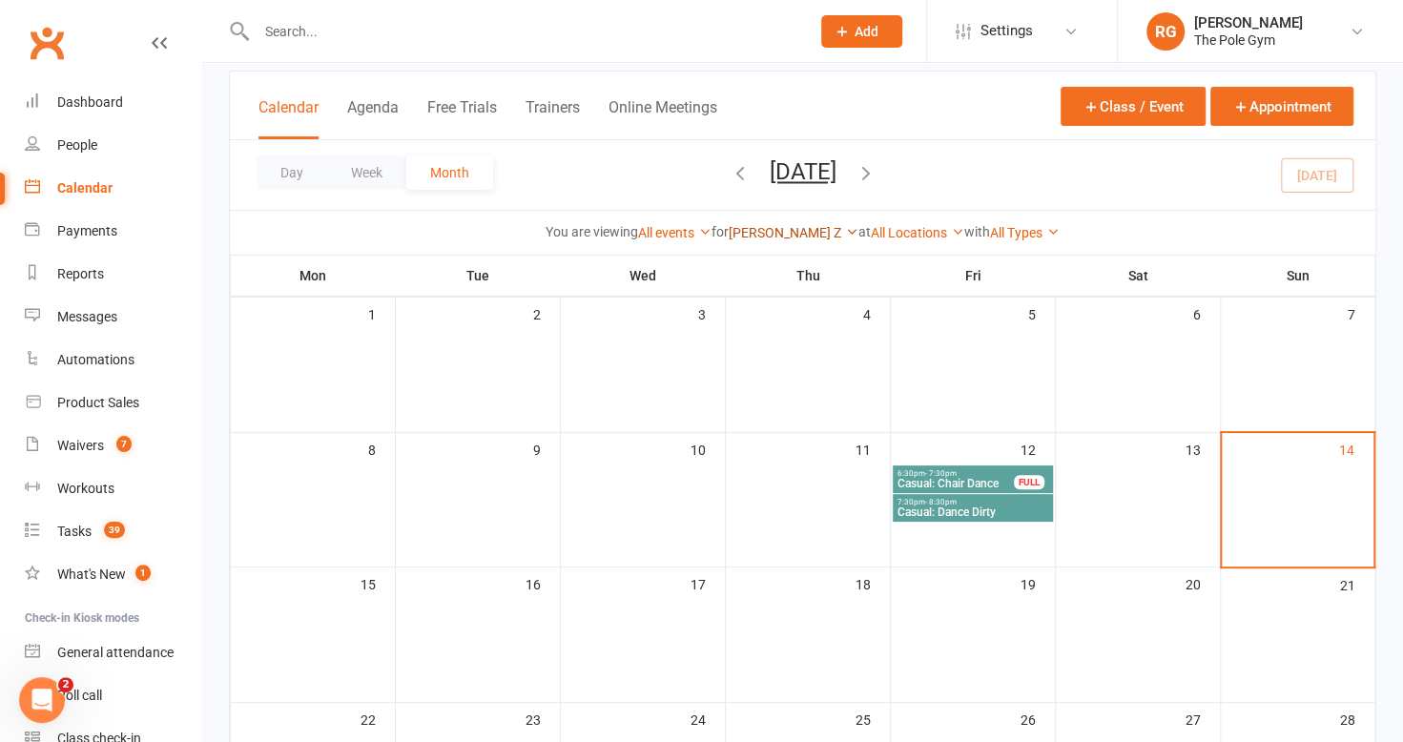
click at [789, 231] on link "[PERSON_NAME] Z" at bounding box center [793, 232] width 130 height 15
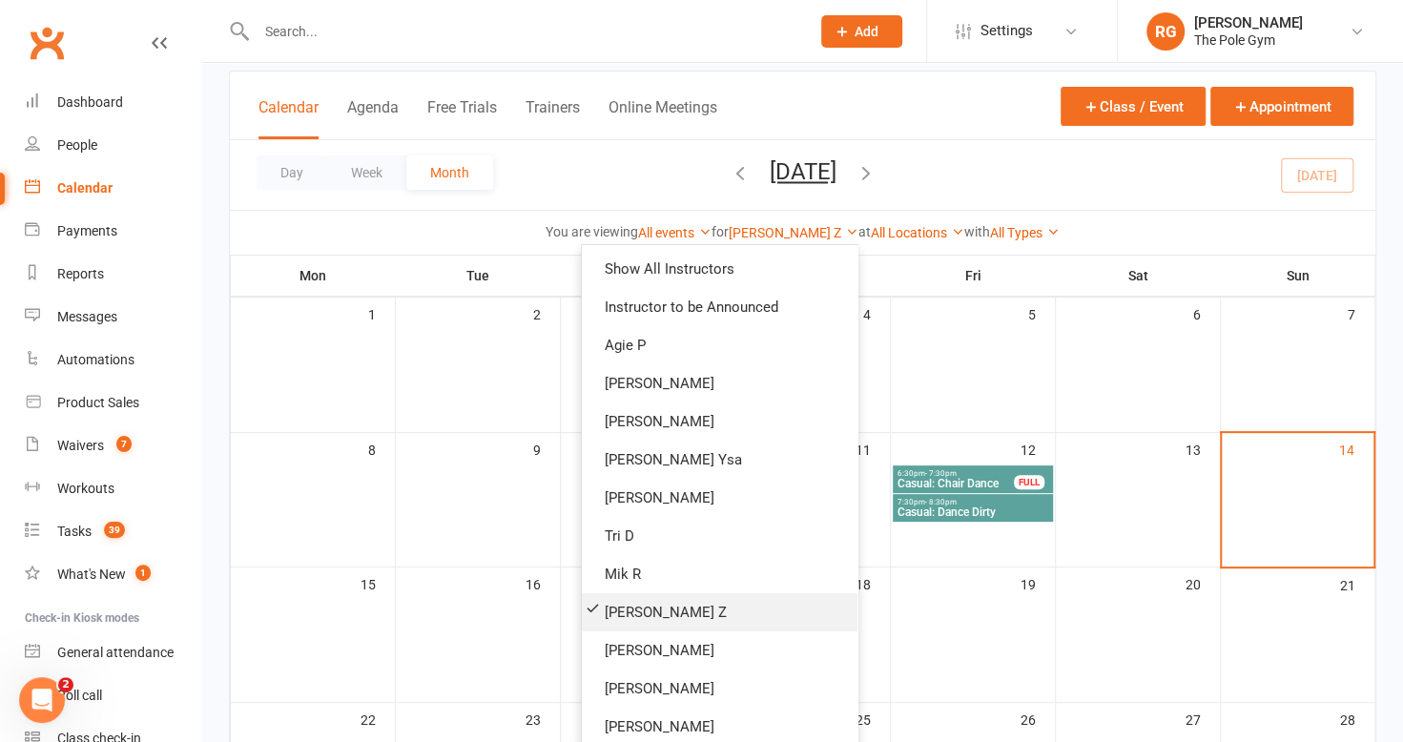
scroll to position [263, 0]
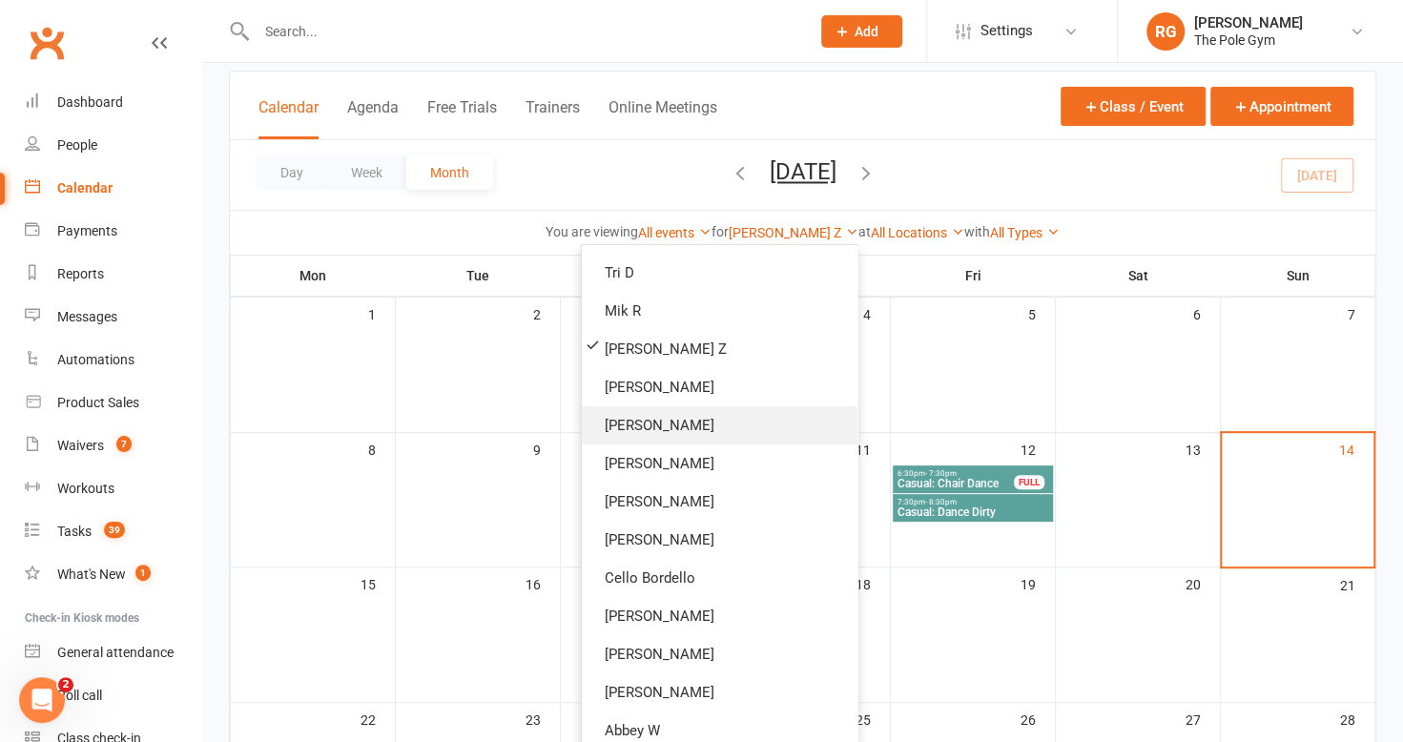
click at [671, 425] on link "[PERSON_NAME]" at bounding box center [720, 425] width 276 height 38
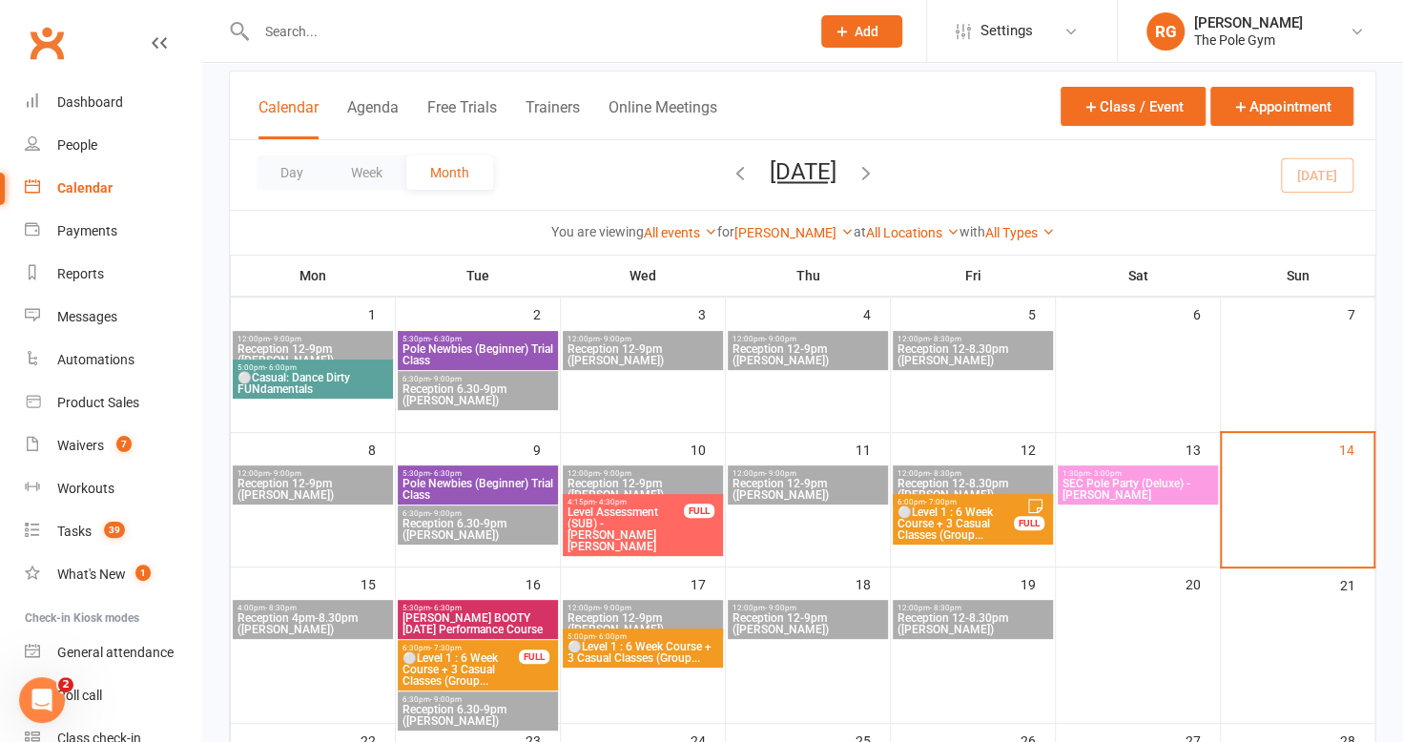
click at [801, 215] on div "You are viewing All events All events Empty events Full events Non-empty events…" at bounding box center [802, 232] width 1145 height 44
click at [795, 227] on link "[PERSON_NAME]" at bounding box center [793, 232] width 119 height 15
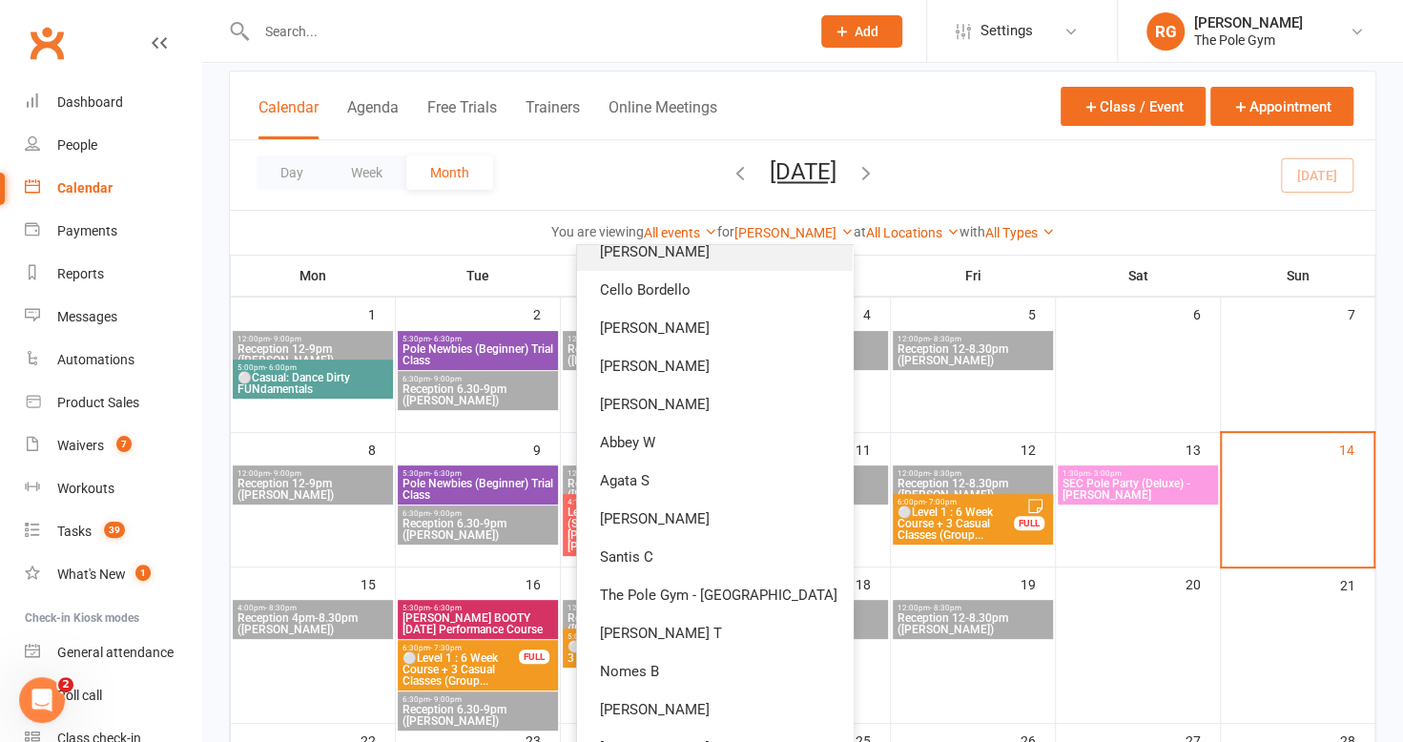
scroll to position [576, 0]
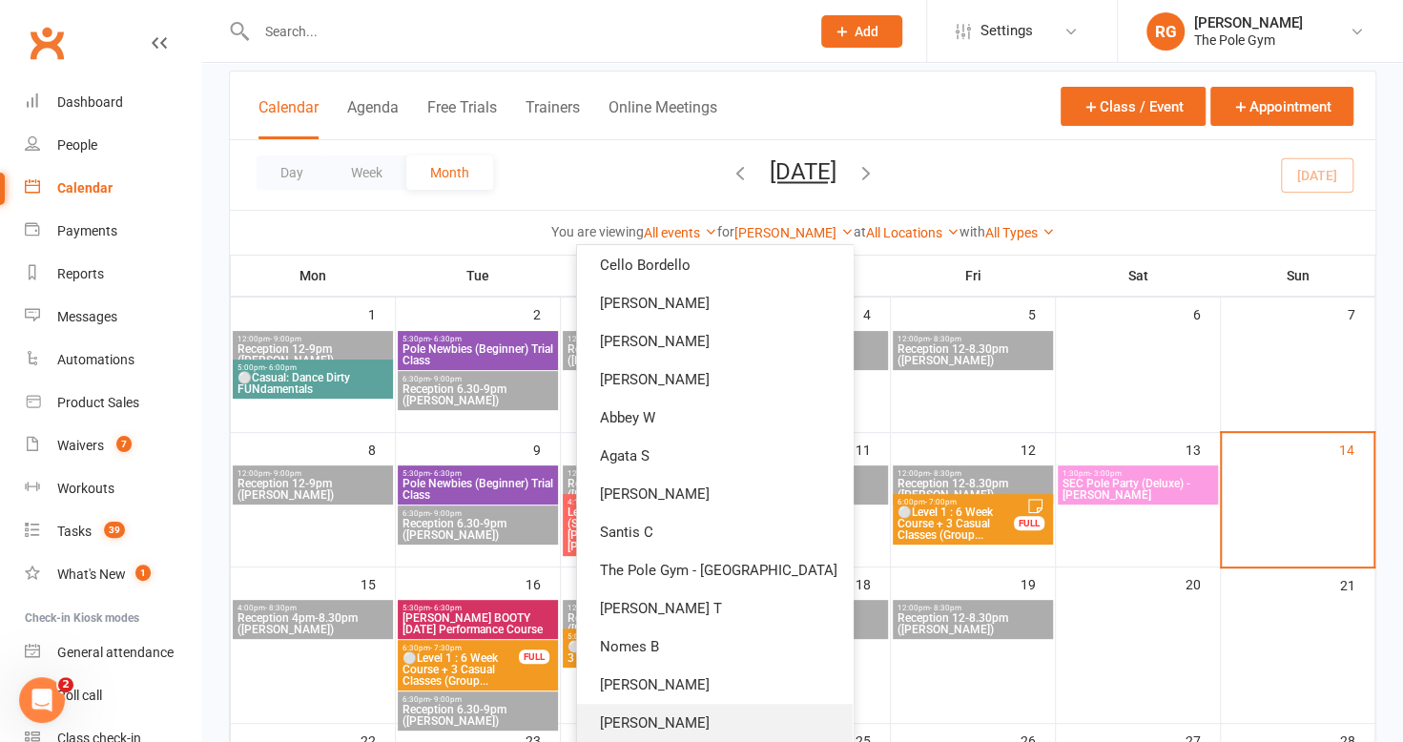
click at [676, 712] on link "[PERSON_NAME]" at bounding box center [715, 723] width 276 height 38
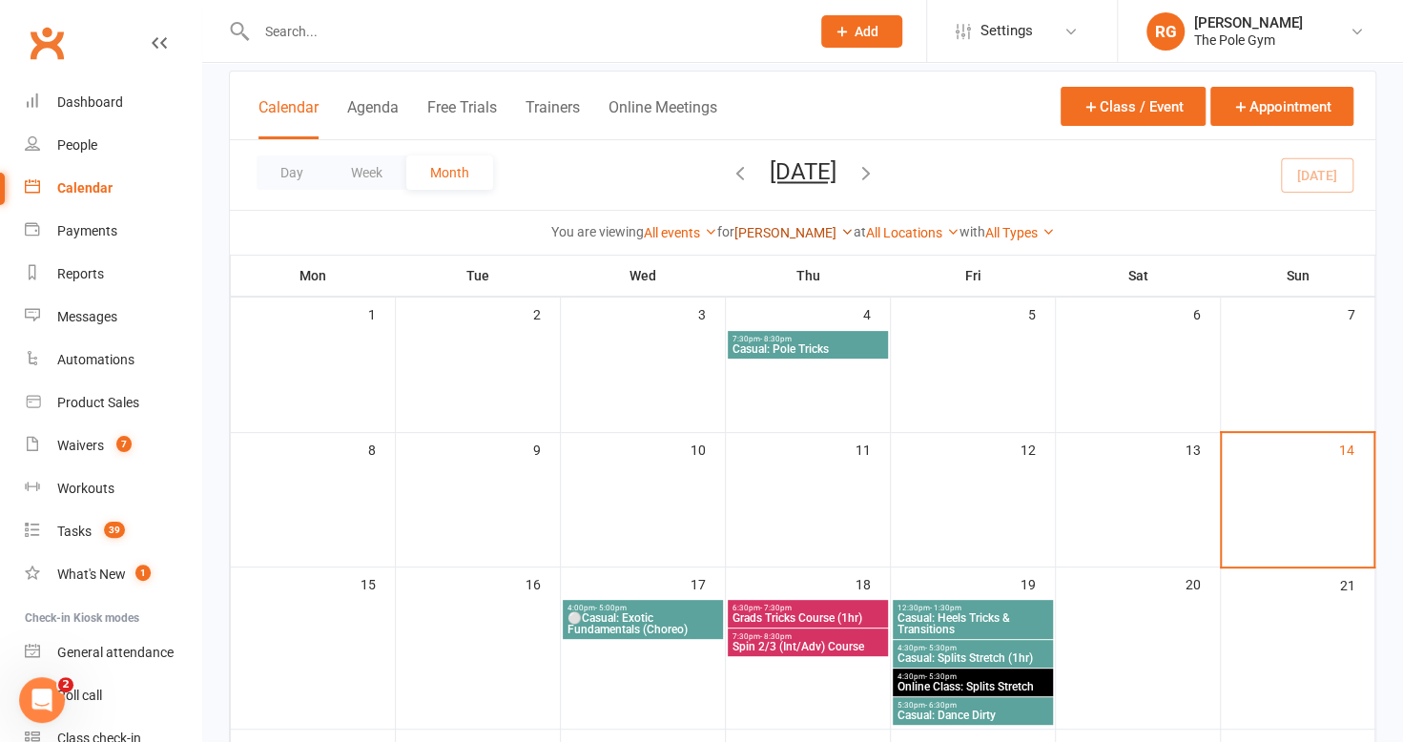
click at [809, 230] on link "[PERSON_NAME]" at bounding box center [793, 232] width 119 height 15
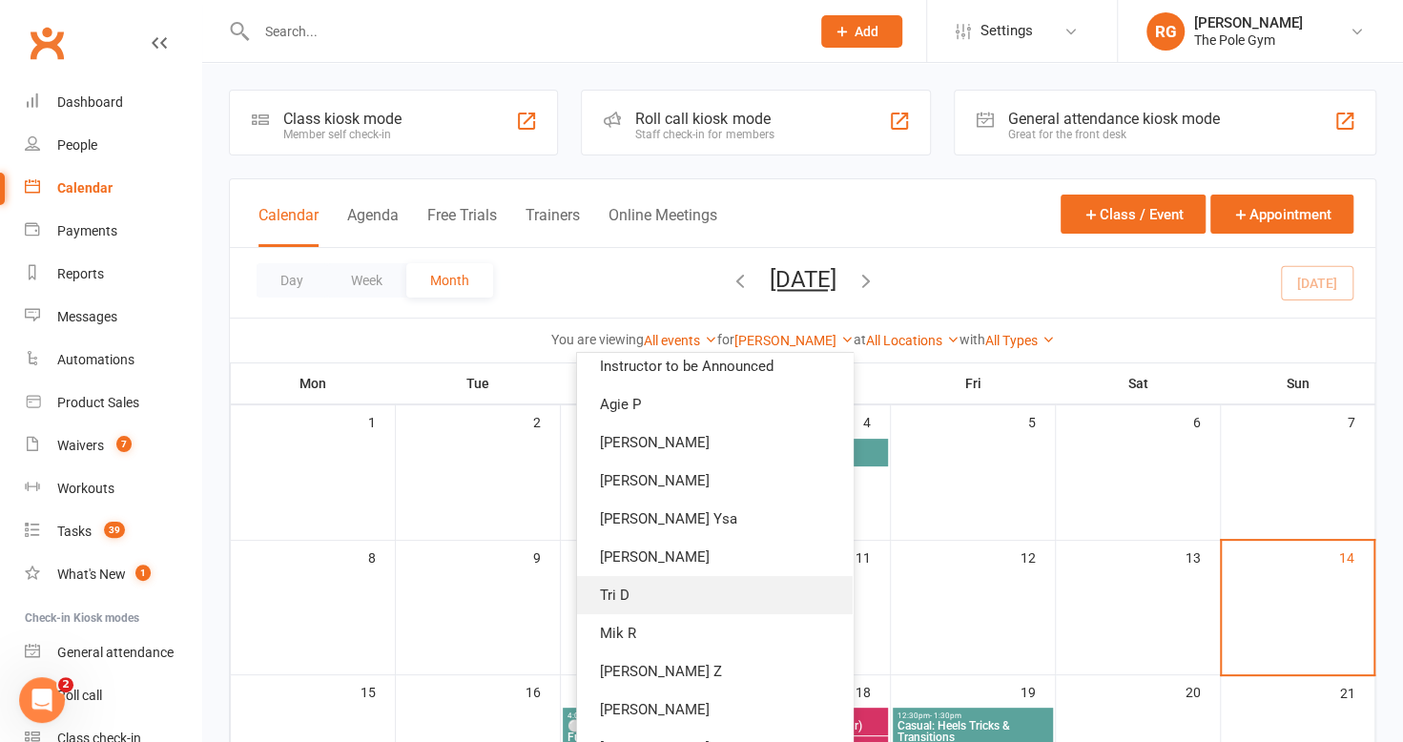
scroll to position [50, 0]
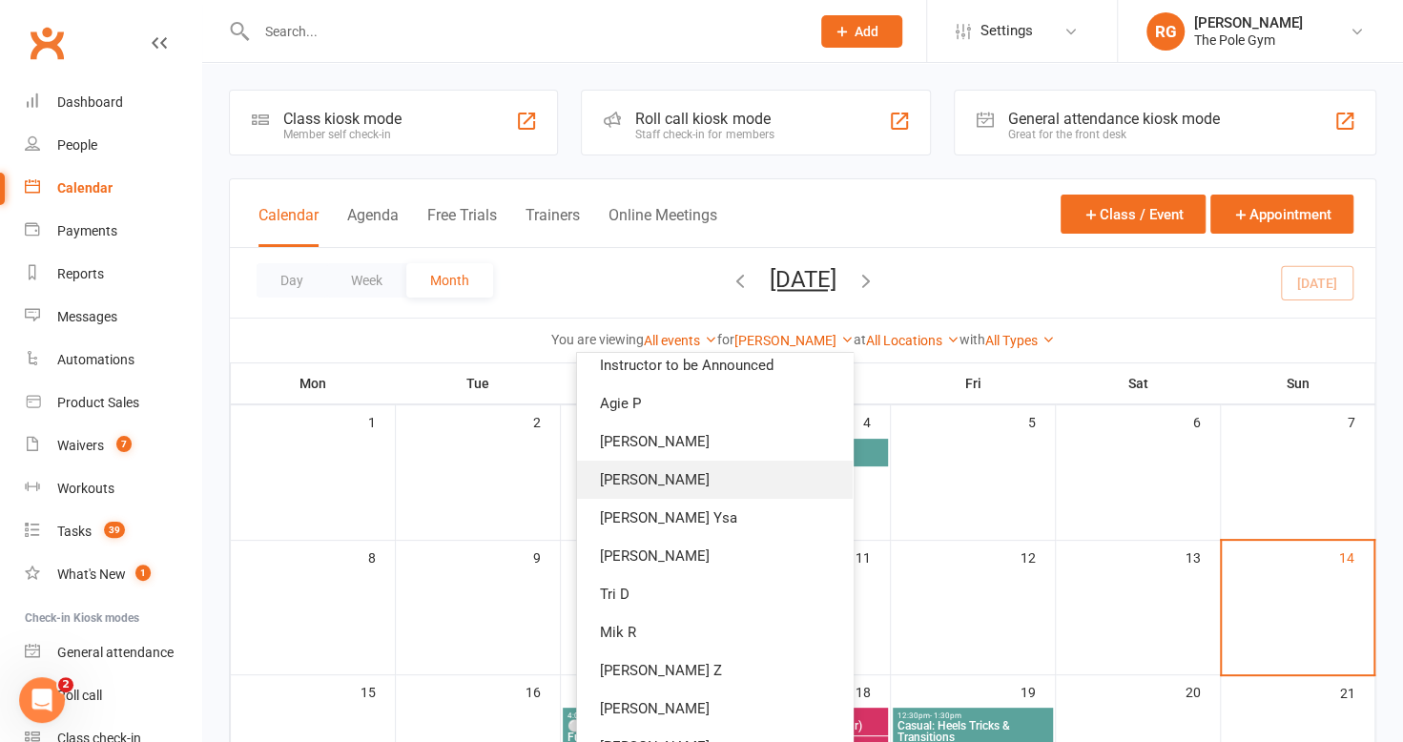
click at [662, 482] on link "[PERSON_NAME]" at bounding box center [715, 480] width 276 height 38
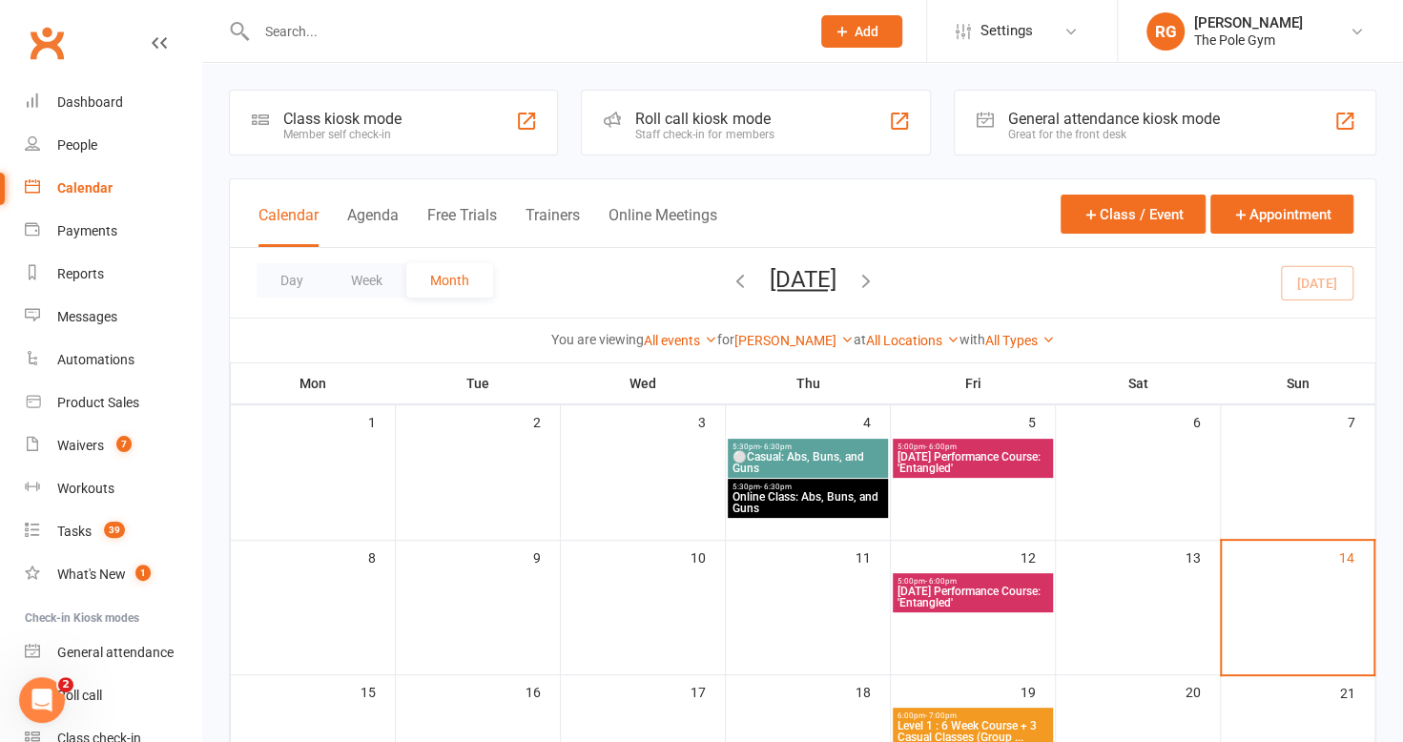
click at [803, 326] on div "You are viewing All events All events Empty events Full events Non-empty events…" at bounding box center [802, 340] width 1145 height 44
click at [799, 345] on link "[PERSON_NAME]" at bounding box center [793, 340] width 119 height 15
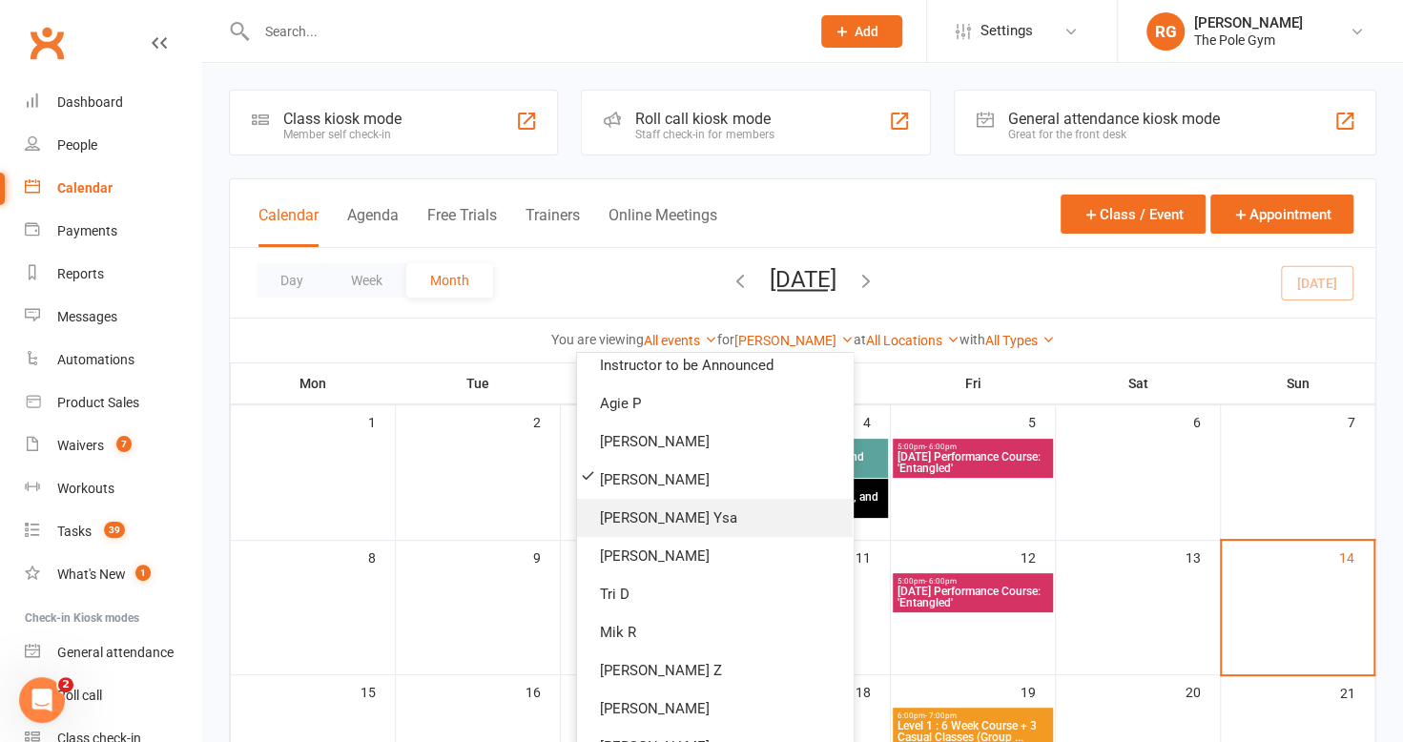
scroll to position [684, 0]
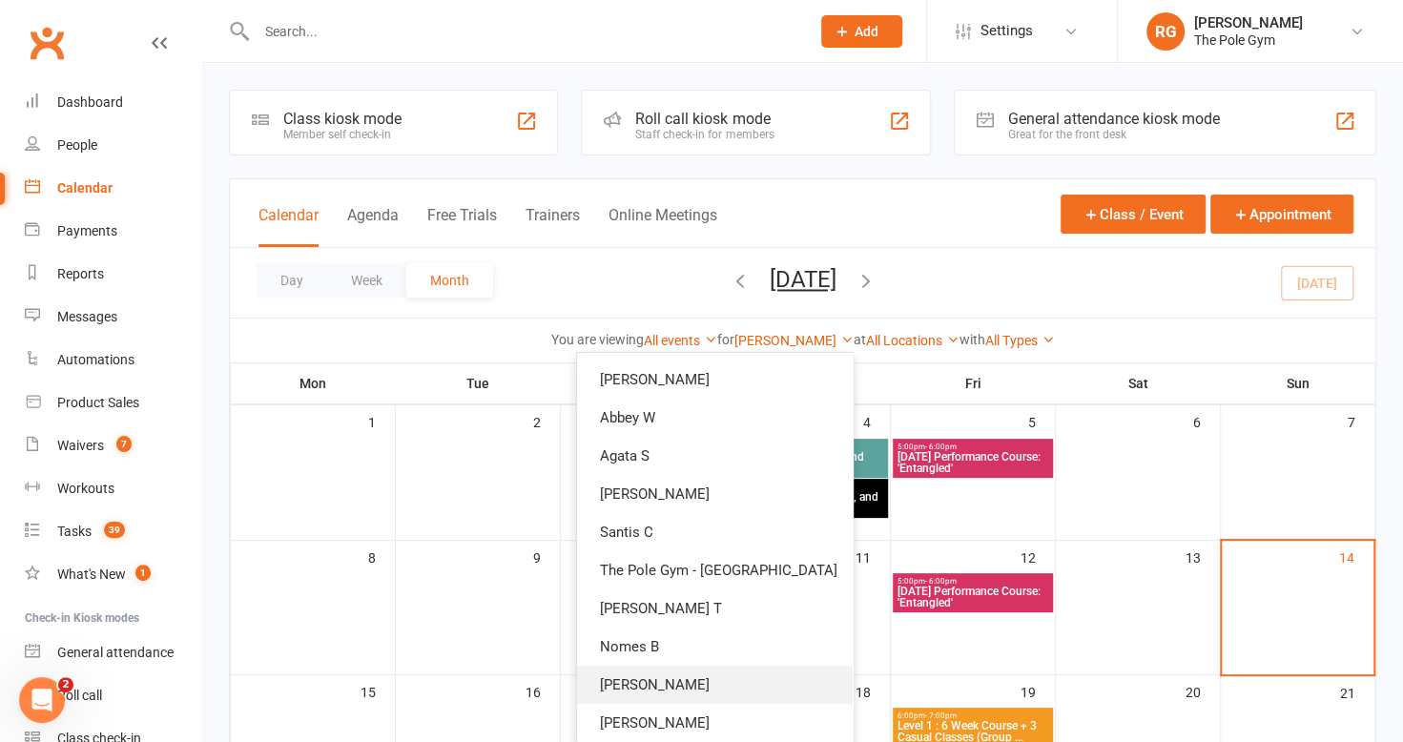
click at [667, 671] on link "[PERSON_NAME]" at bounding box center [715, 685] width 276 height 38
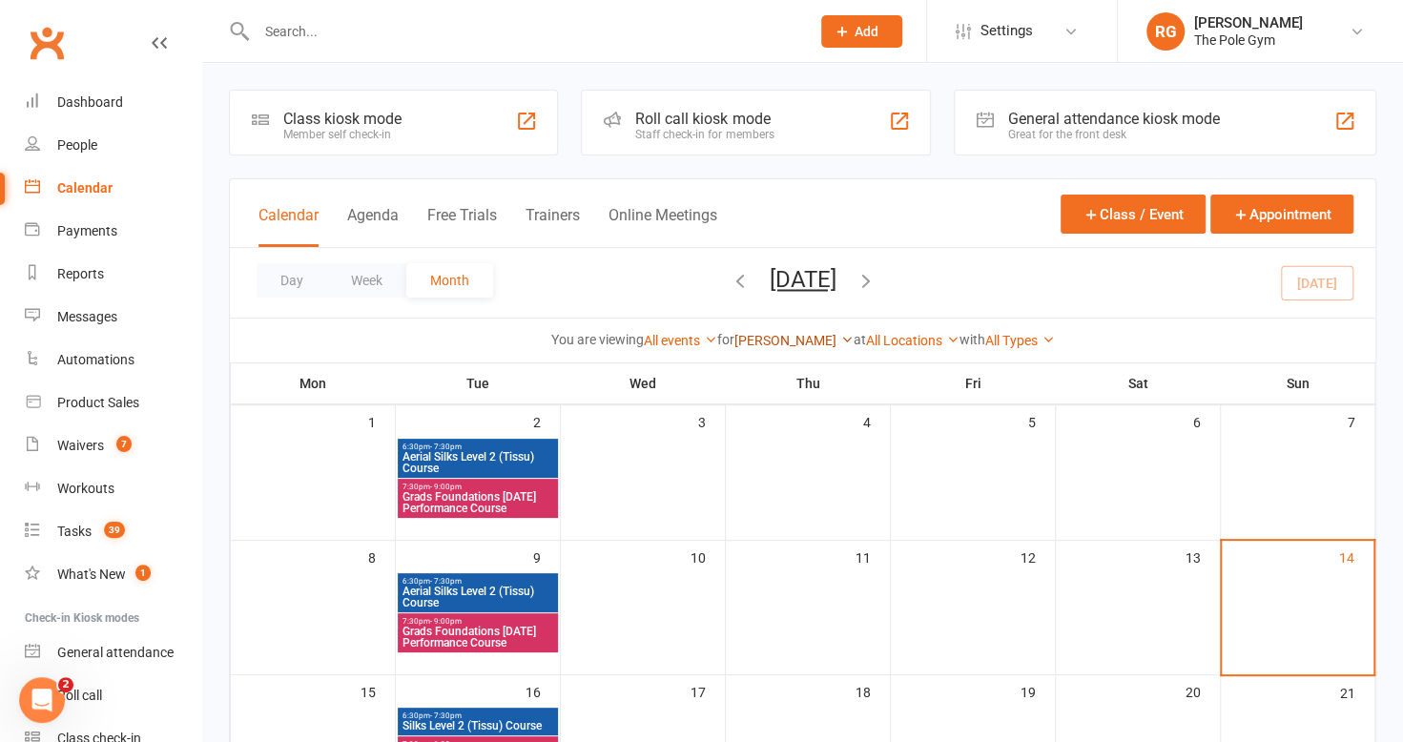
click at [809, 338] on link "[PERSON_NAME]" at bounding box center [793, 340] width 119 height 15
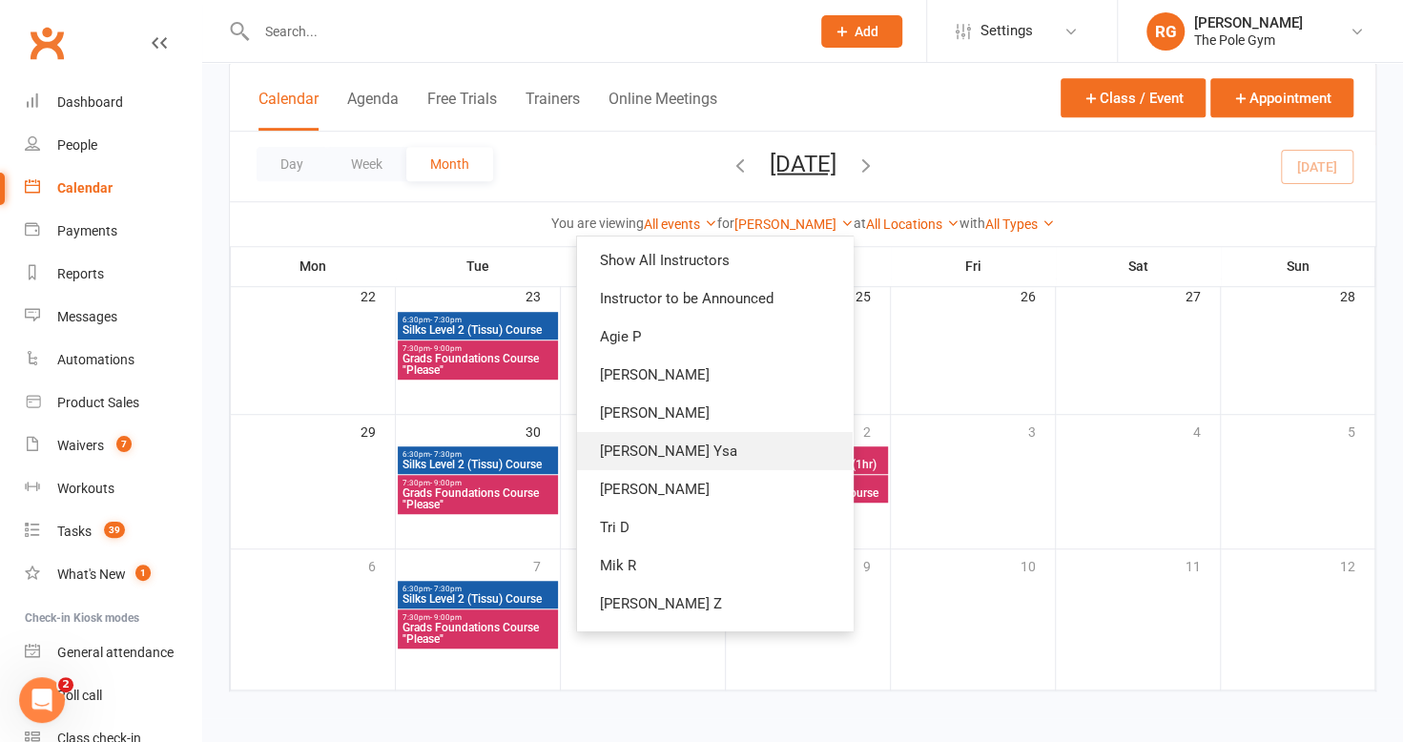
click at [689, 454] on link "[PERSON_NAME] Ysa" at bounding box center [715, 451] width 276 height 38
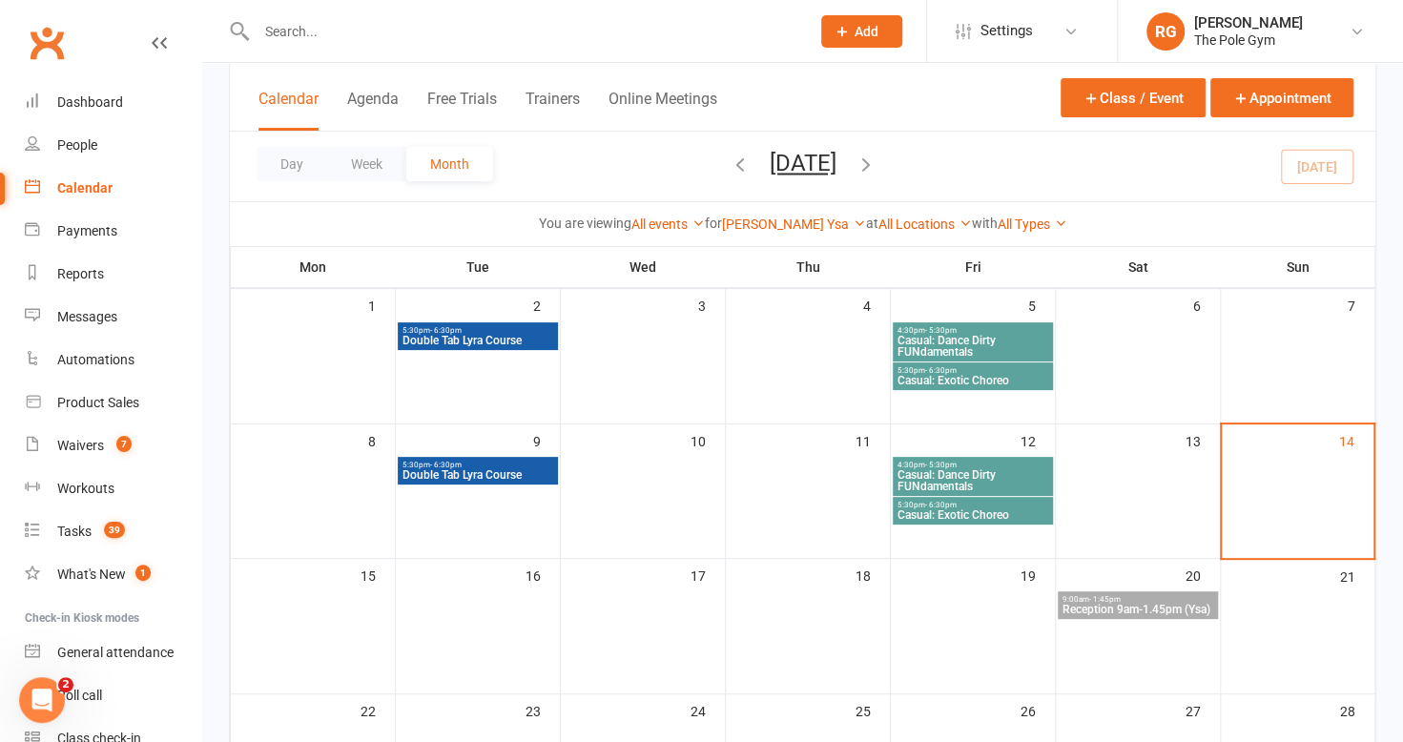
scroll to position [119, 0]
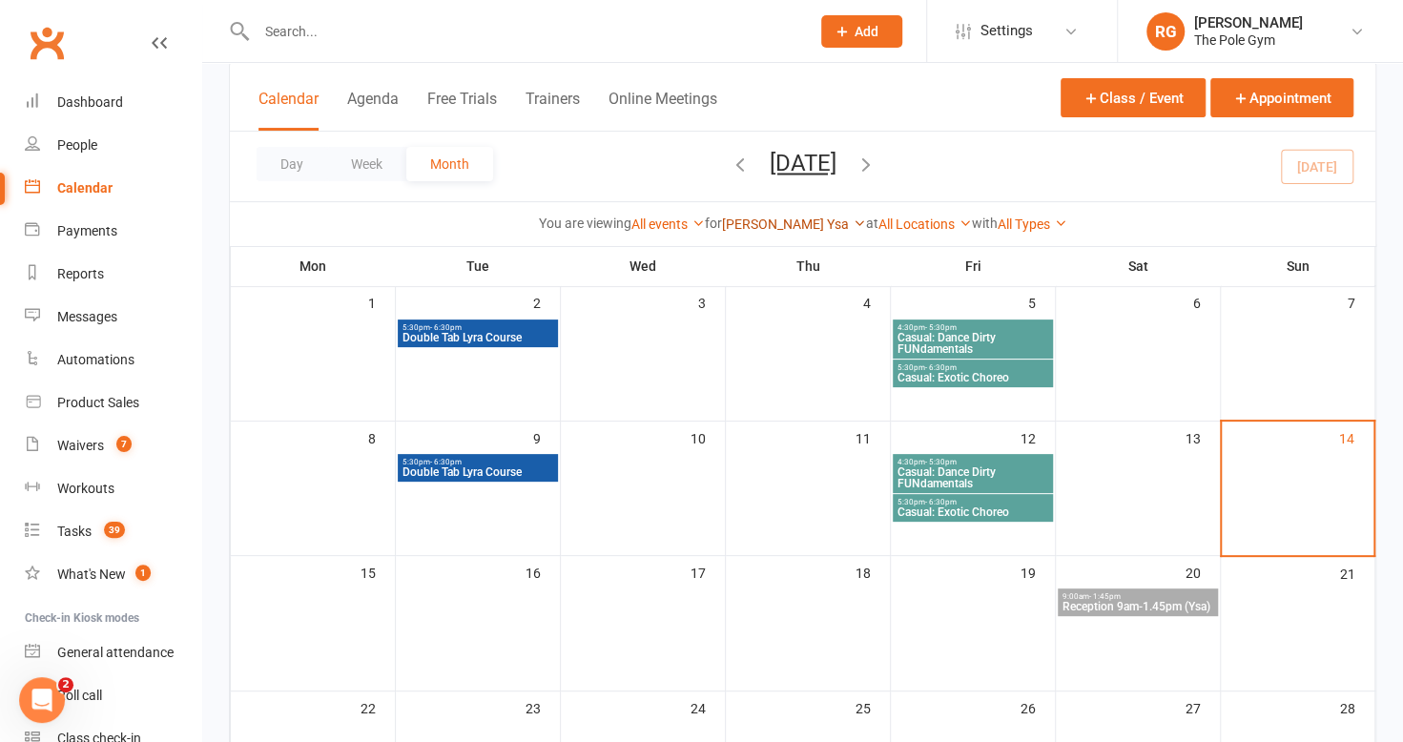
click at [802, 219] on link "[PERSON_NAME] Ysa" at bounding box center [794, 223] width 144 height 15
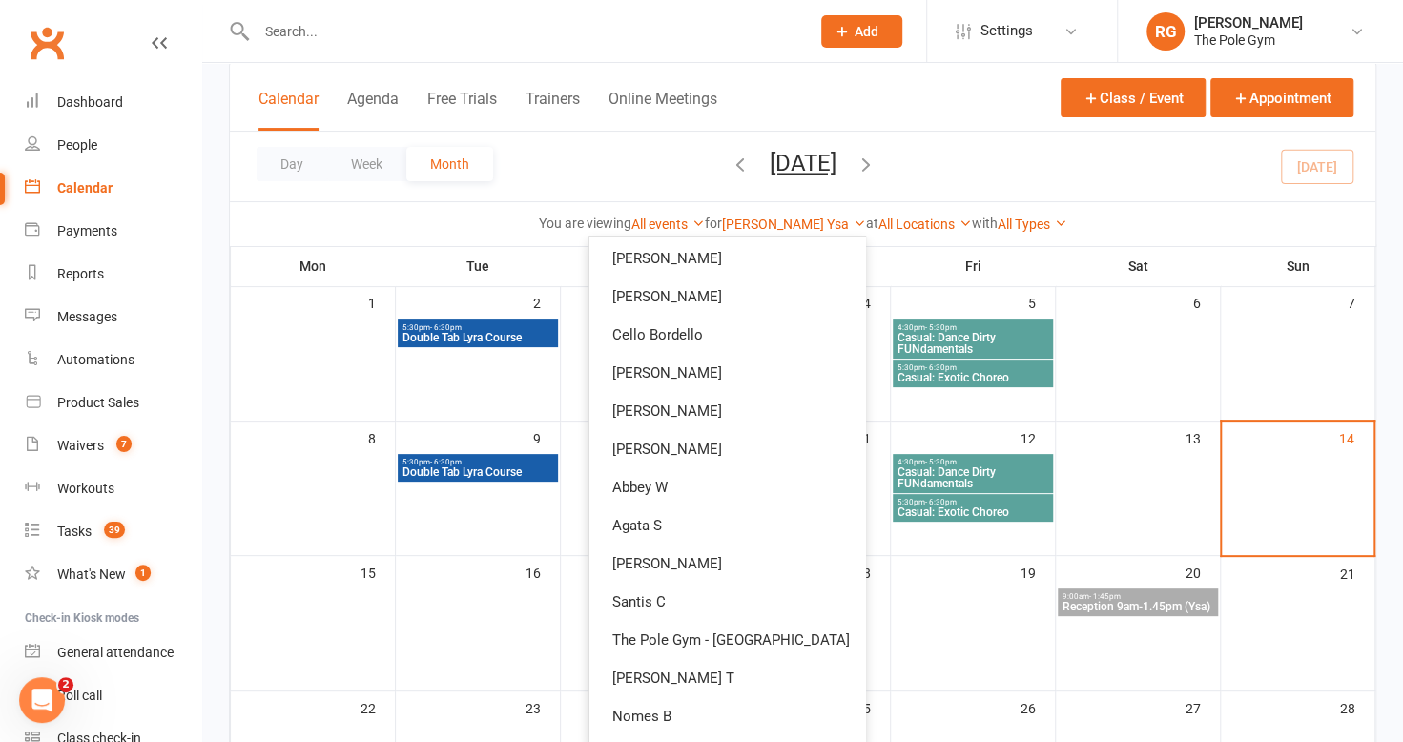
scroll to position [568, 0]
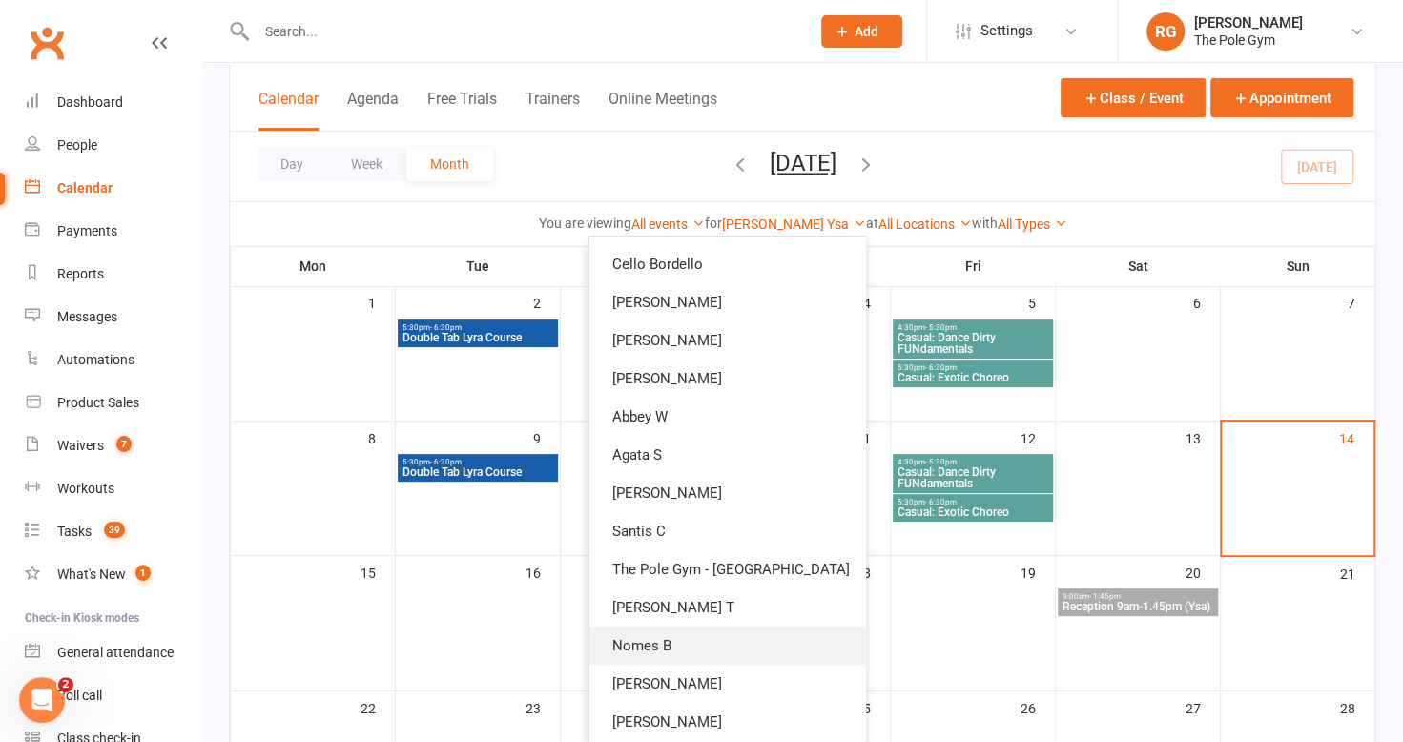
click at [666, 639] on link "Nomes B" at bounding box center [727, 645] width 276 height 38
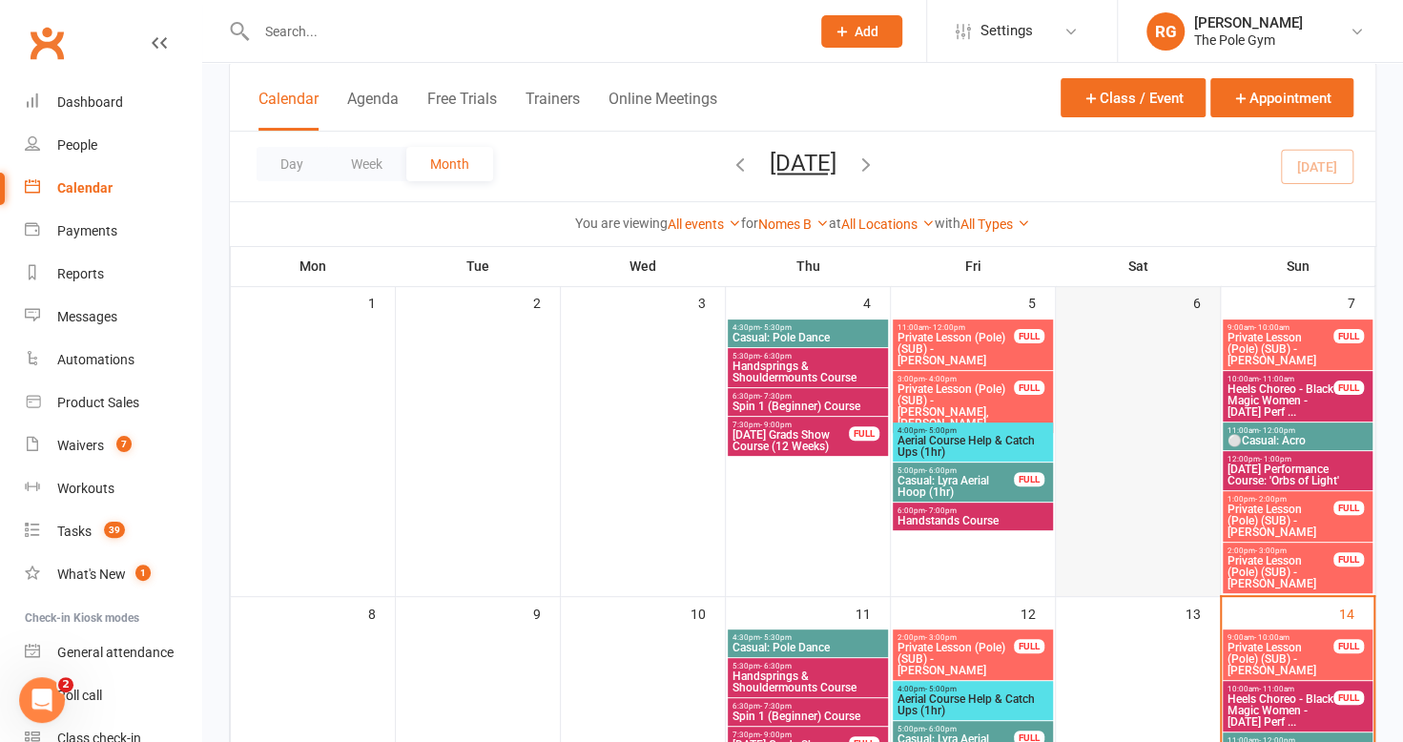
scroll to position [297, 0]
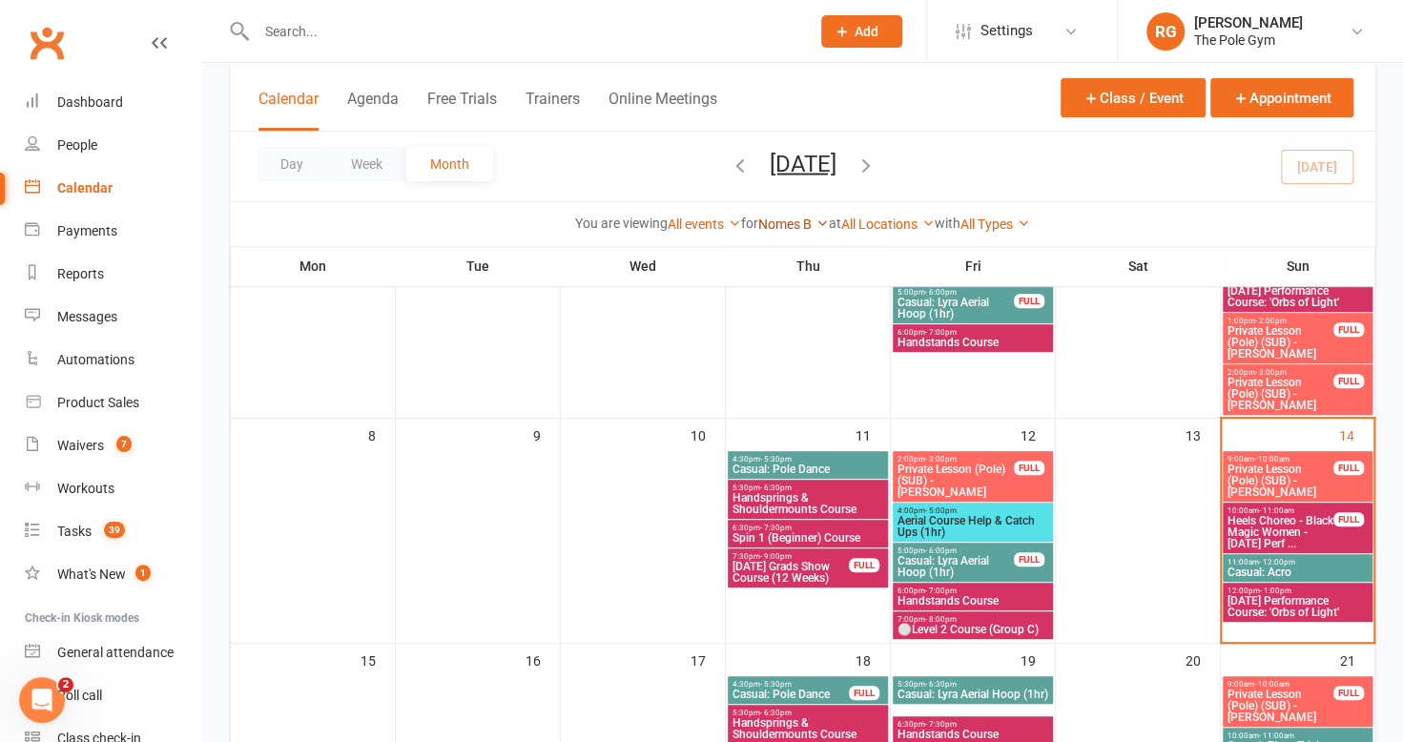
click at [797, 223] on link "Nomes B" at bounding box center [793, 223] width 71 height 15
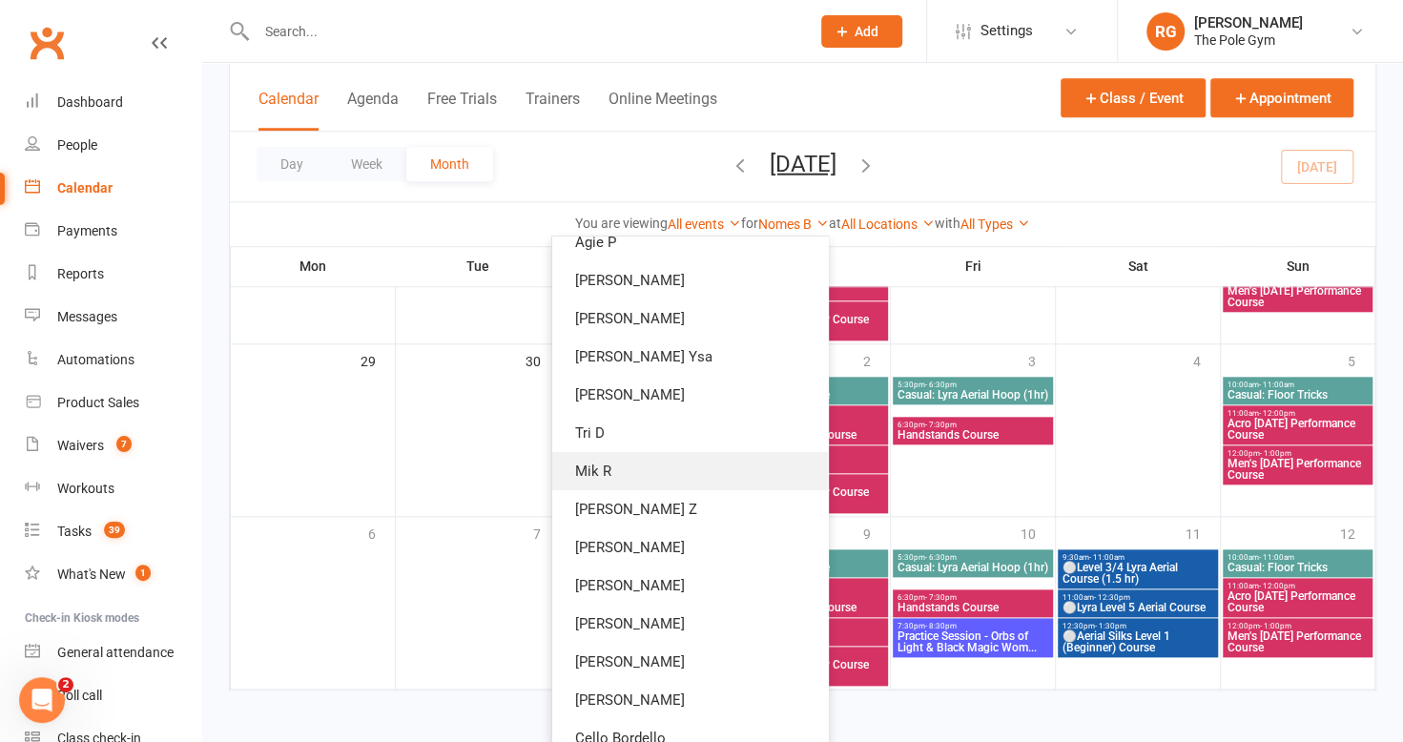
scroll to position [95, 0]
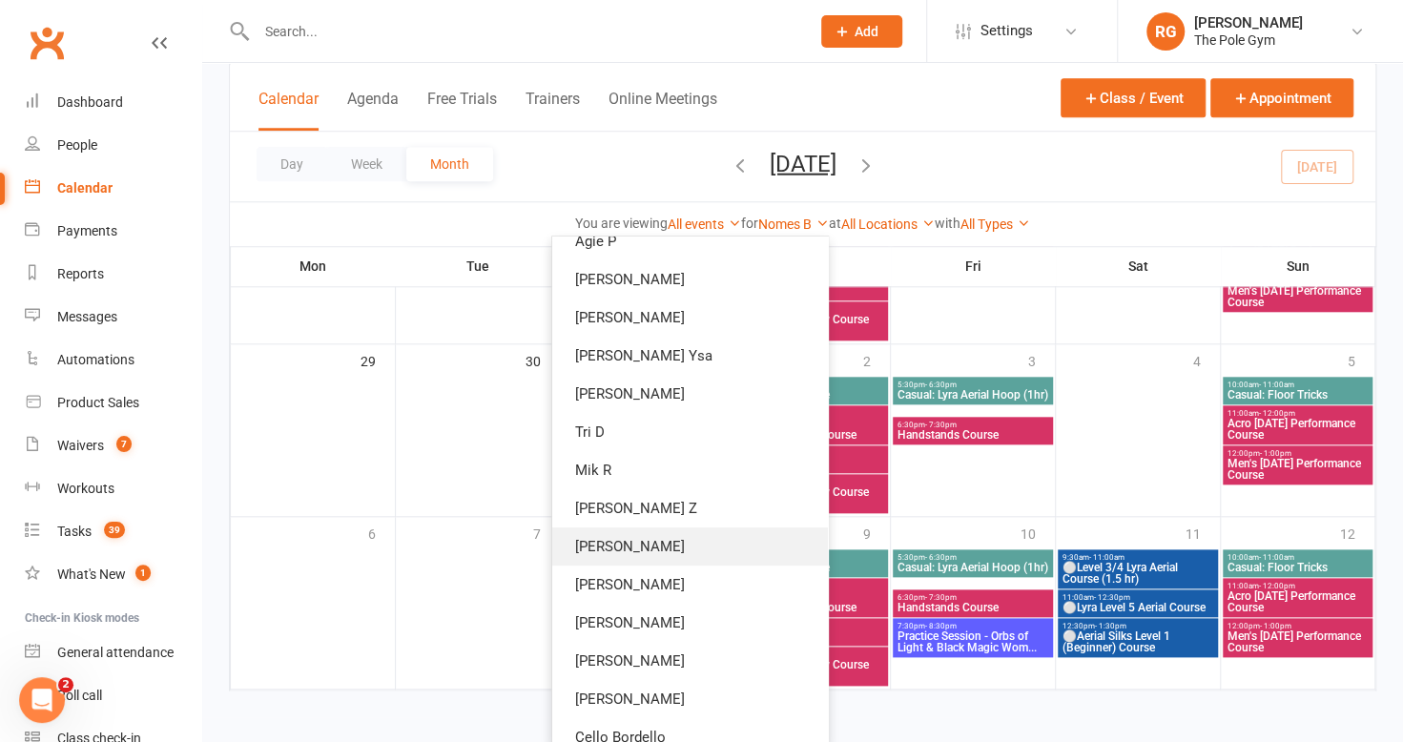
click at [697, 543] on link "[PERSON_NAME]" at bounding box center [690, 546] width 276 height 38
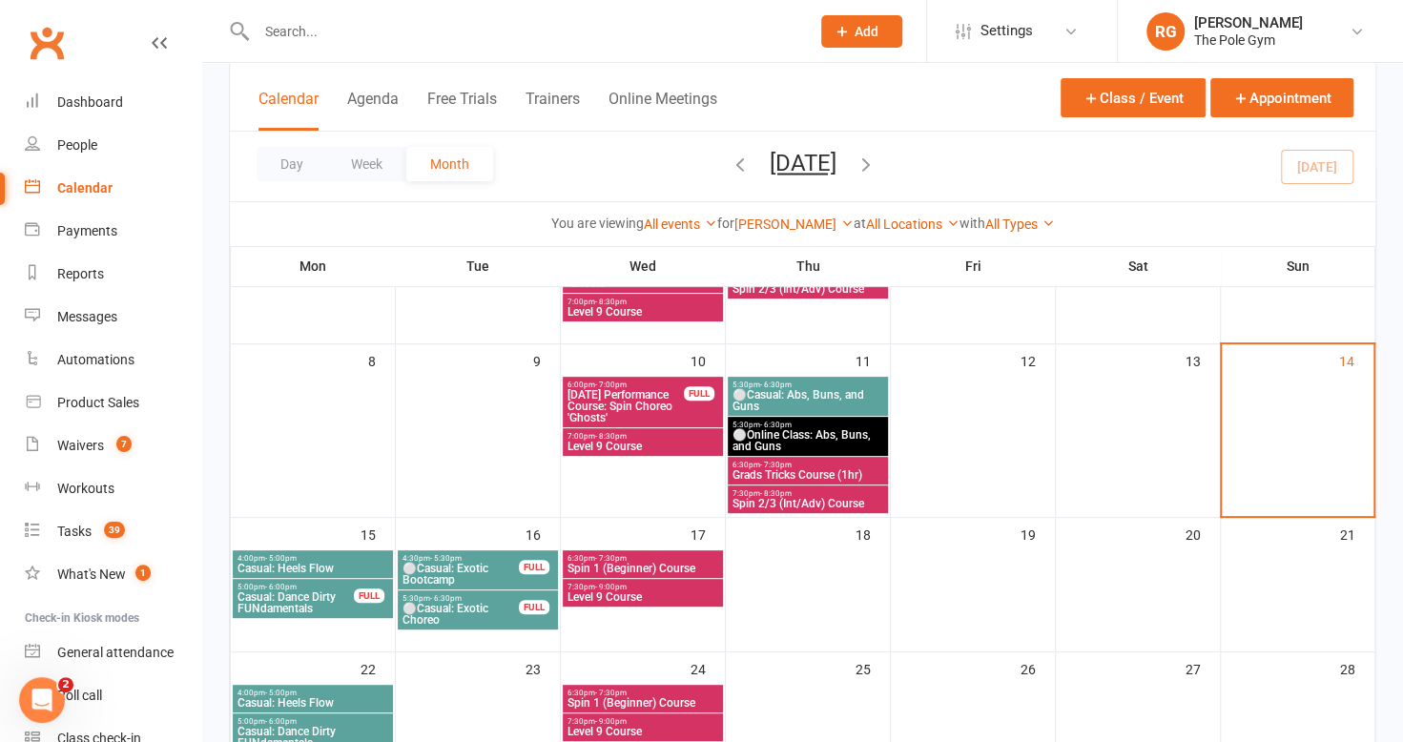
scroll to position [200, 0]
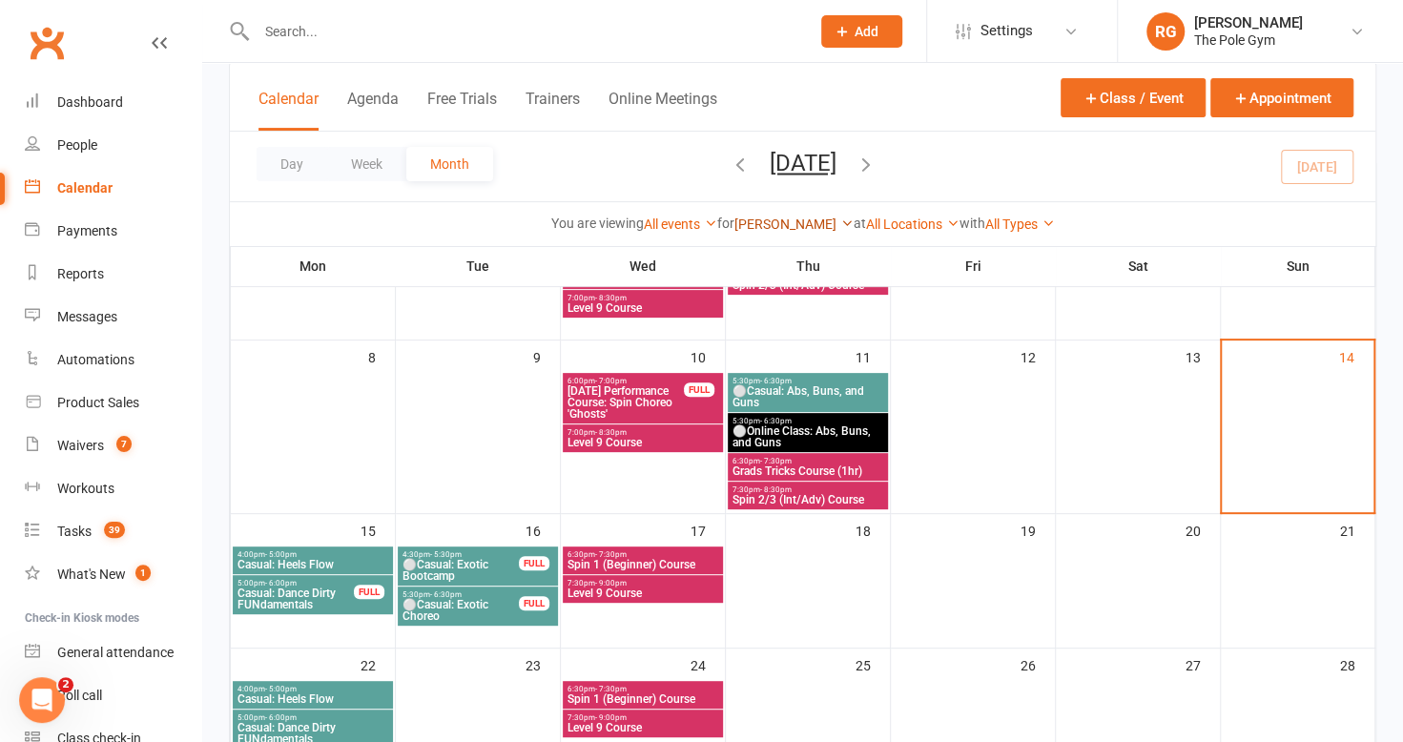
click at [793, 222] on link "[PERSON_NAME]" at bounding box center [793, 223] width 119 height 15
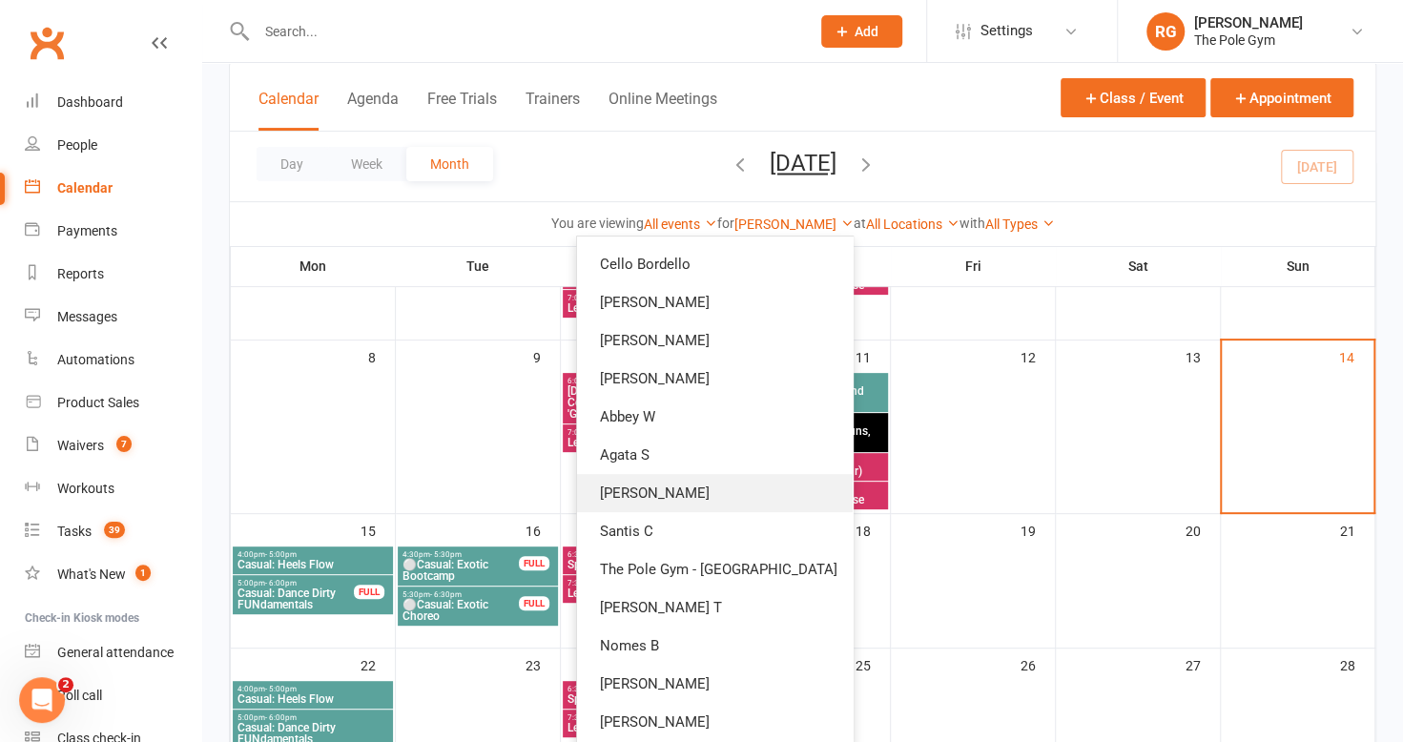
scroll to position [0, 0]
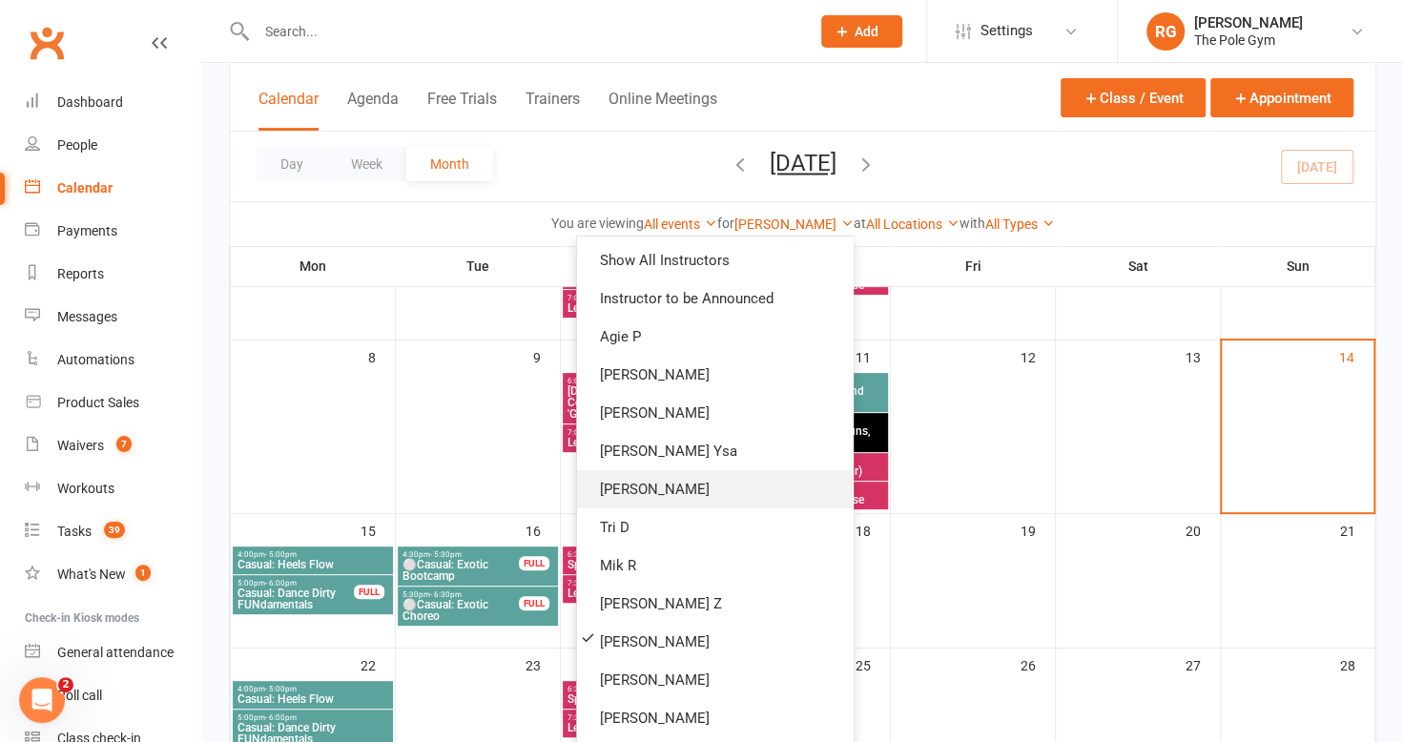
click at [654, 484] on link "[PERSON_NAME]" at bounding box center [715, 489] width 276 height 38
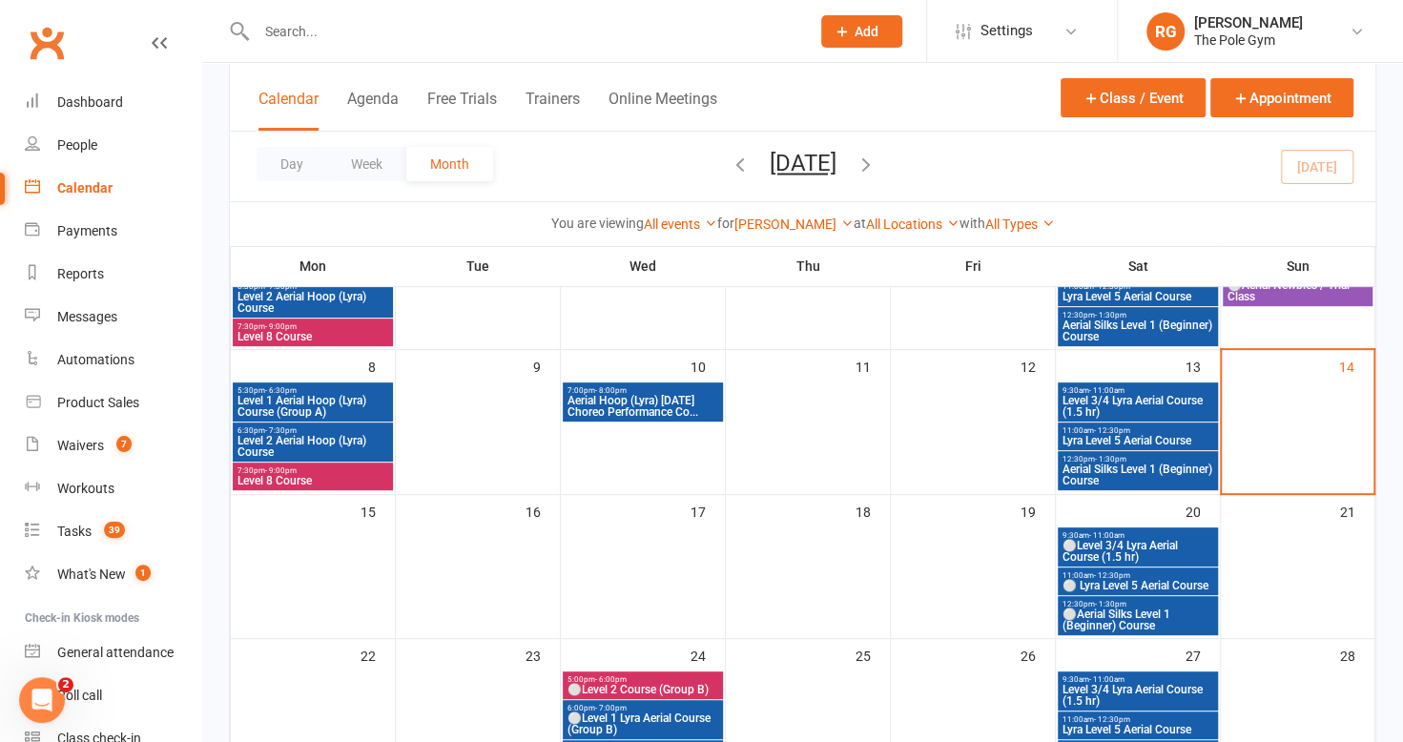
click at [776, 214] on div "[PERSON_NAME] Show All Instructors Instructor to be Announced Agie P Marlee C […" at bounding box center [793, 224] width 119 height 21
click at [771, 225] on link "[PERSON_NAME]" at bounding box center [793, 223] width 119 height 15
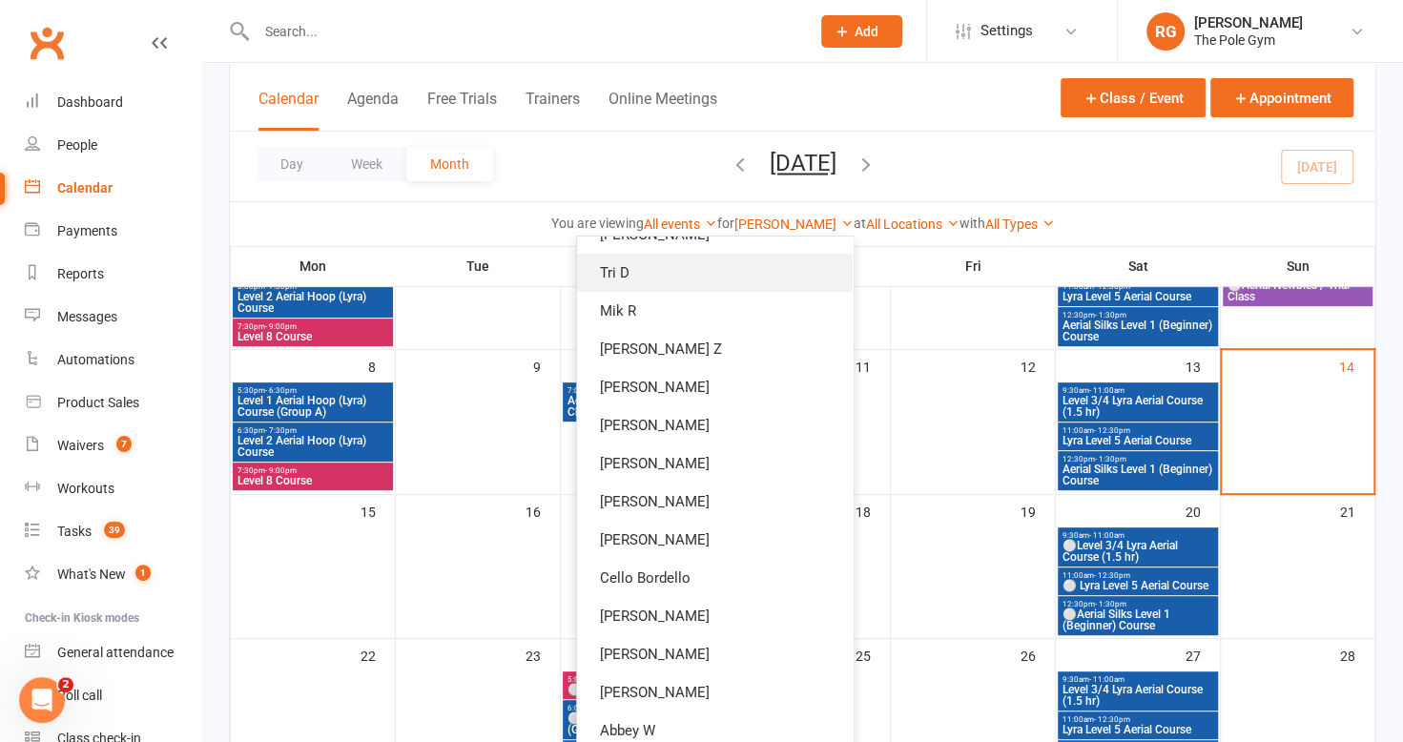
scroll to position [256, 0]
click at [679, 580] on link "Cello Bordello" at bounding box center [715, 577] width 276 height 38
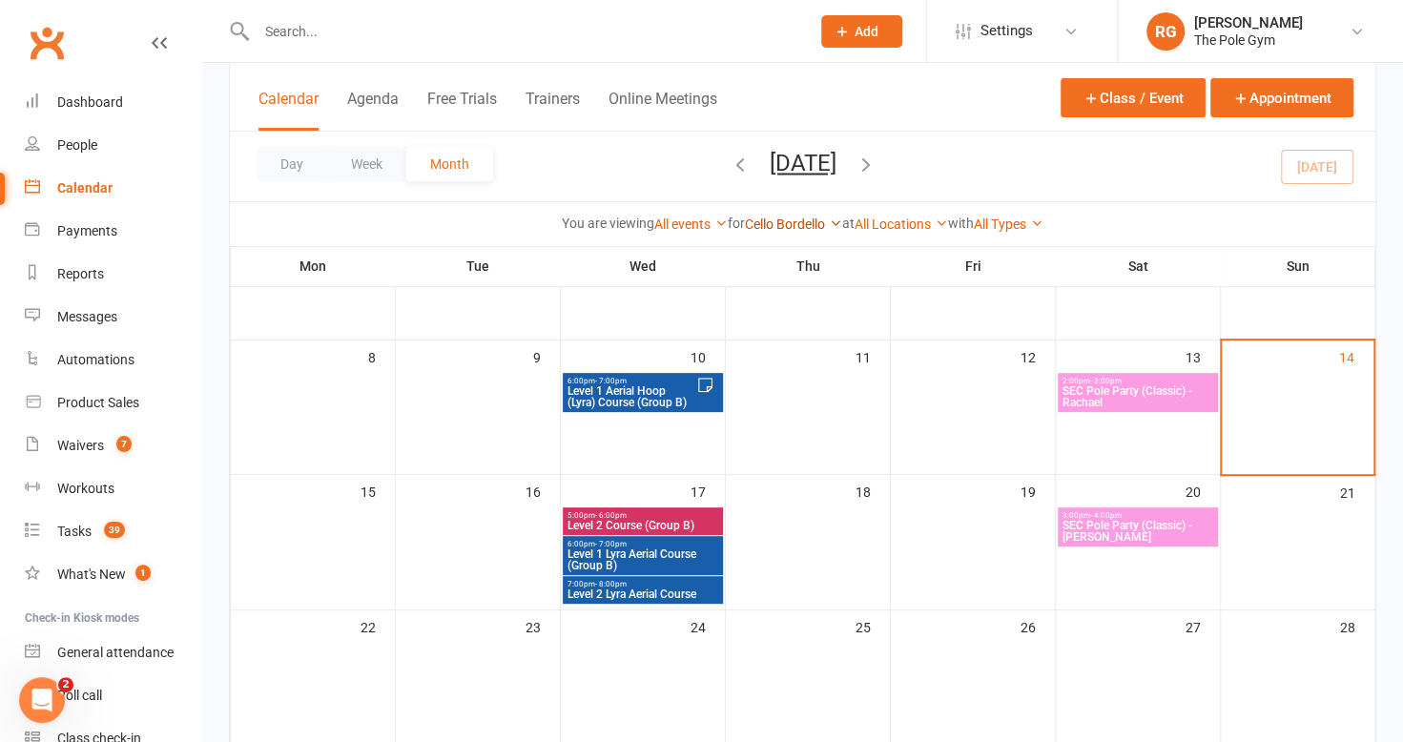
click at [776, 227] on link "Cello Bordello" at bounding box center [793, 223] width 97 height 15
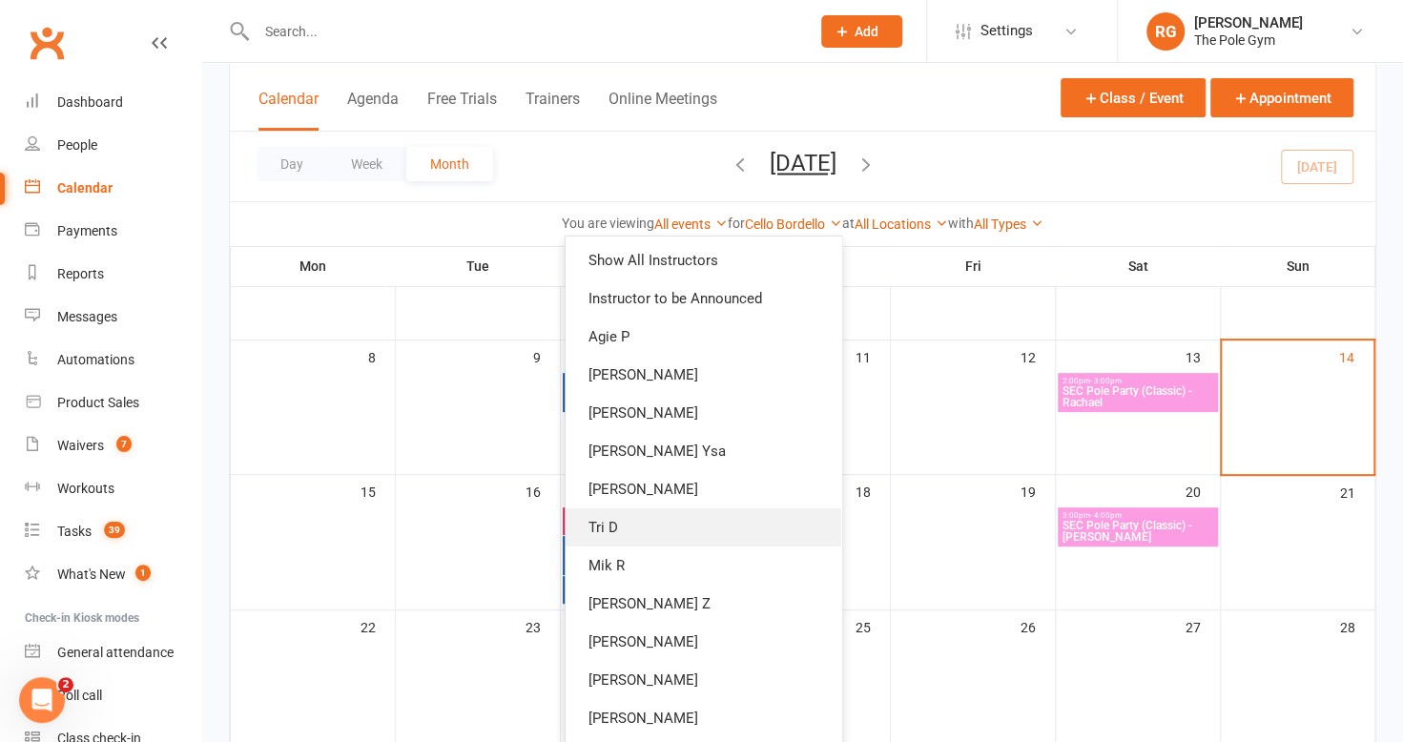
click at [685, 520] on link "Tri D" at bounding box center [703, 527] width 276 height 38
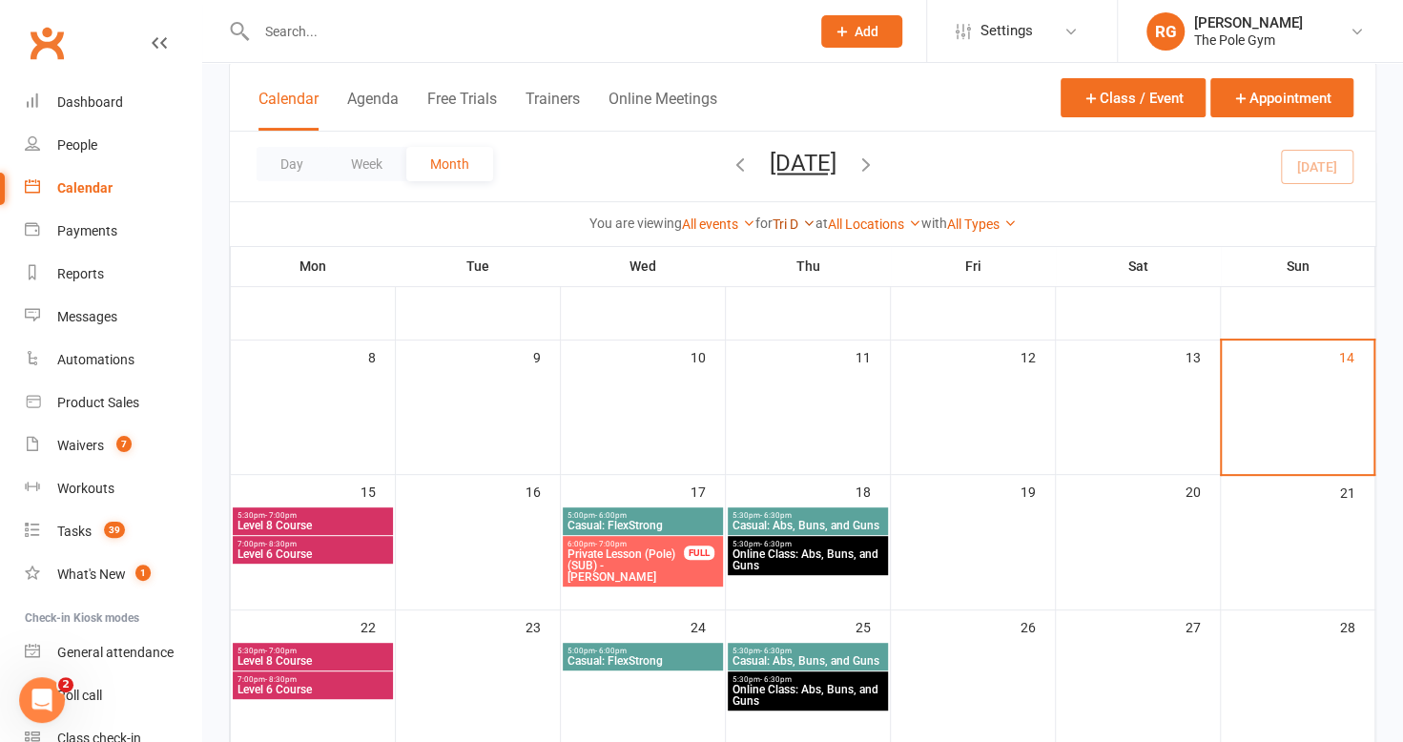
click at [795, 226] on link "Tri D" at bounding box center [793, 223] width 43 height 15
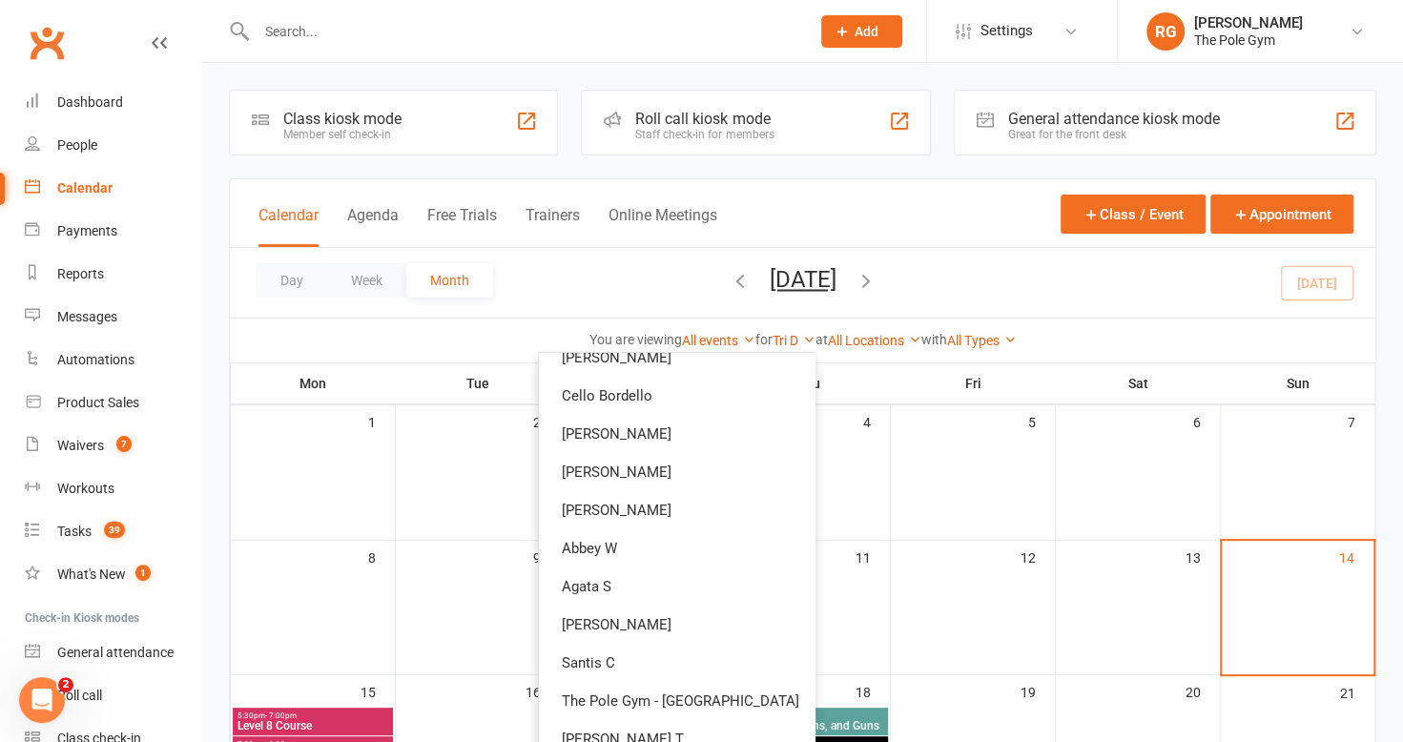
scroll to position [568, 0]
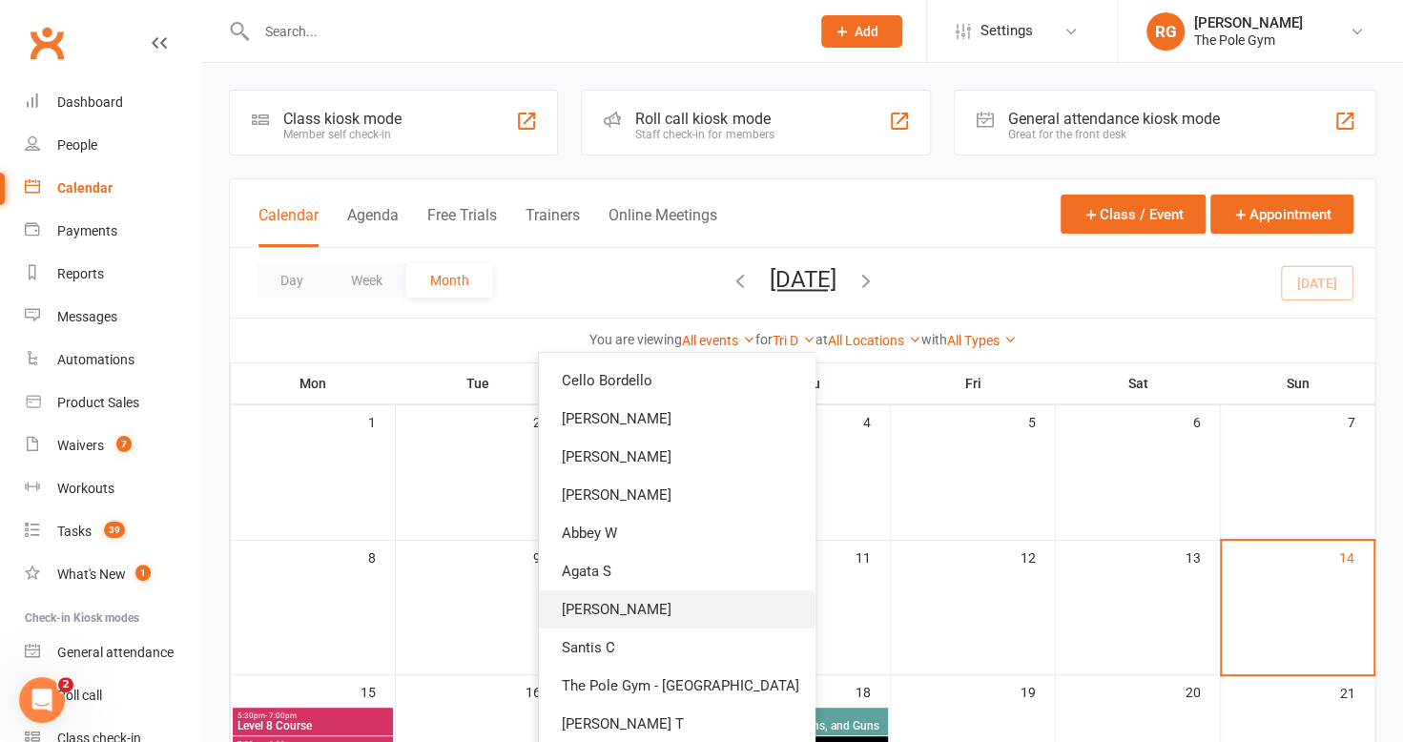
click at [677, 610] on link "[PERSON_NAME]" at bounding box center [677, 609] width 276 height 38
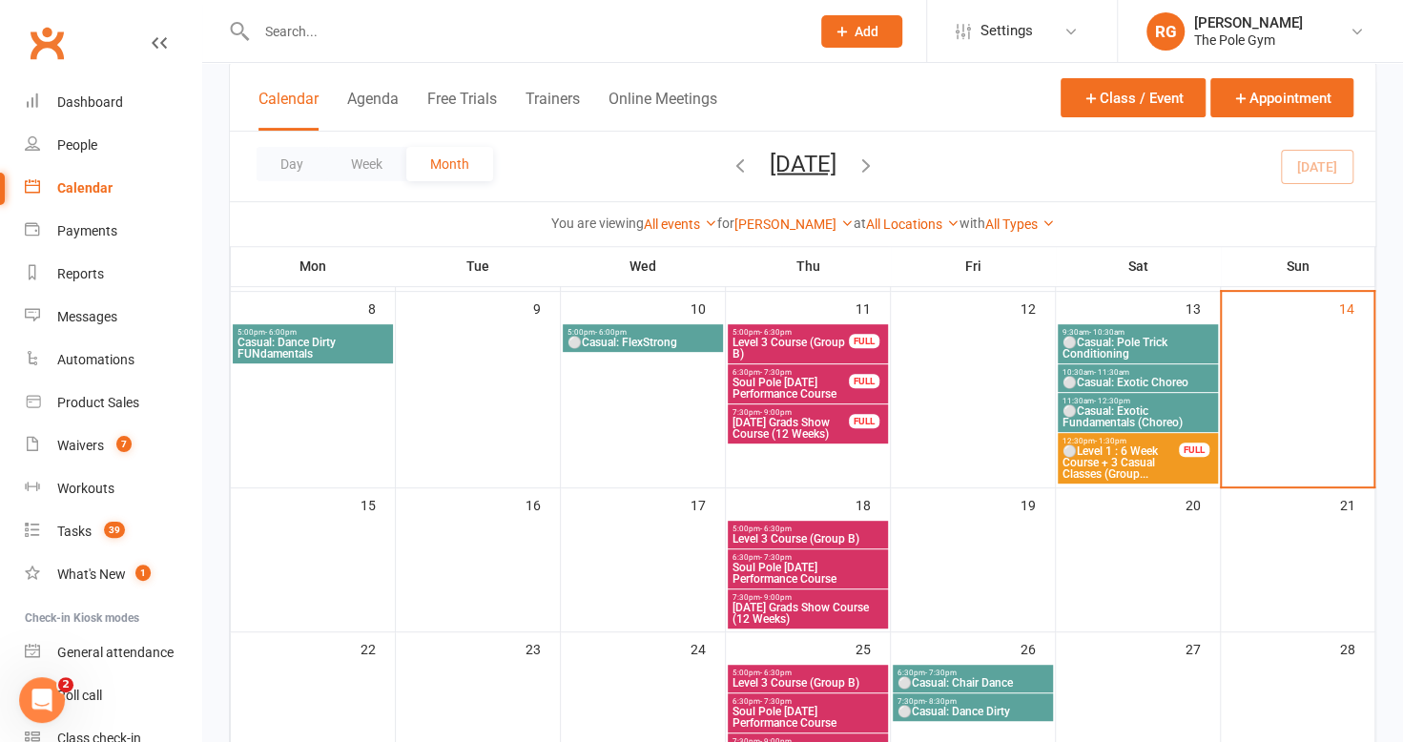
scroll to position [299, 0]
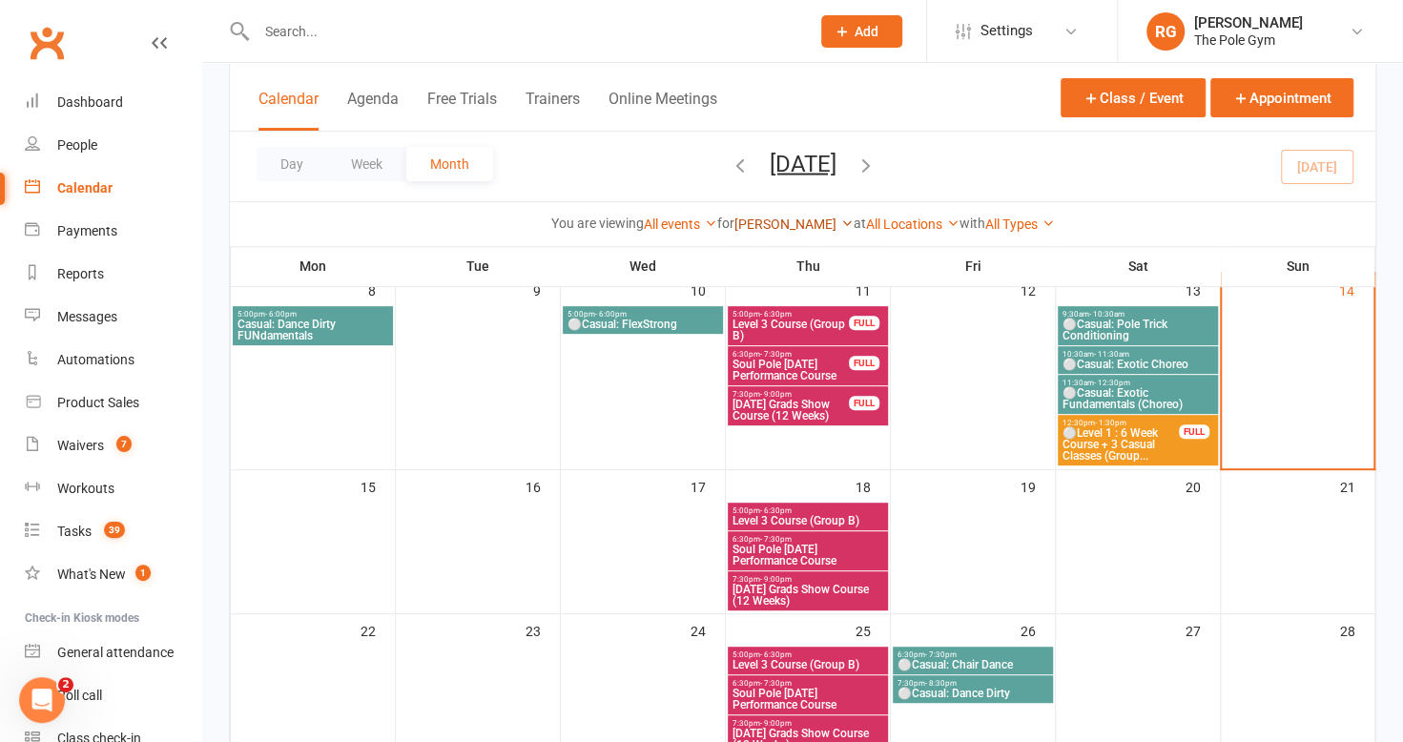
click at [784, 216] on link "[PERSON_NAME]" at bounding box center [793, 223] width 119 height 15
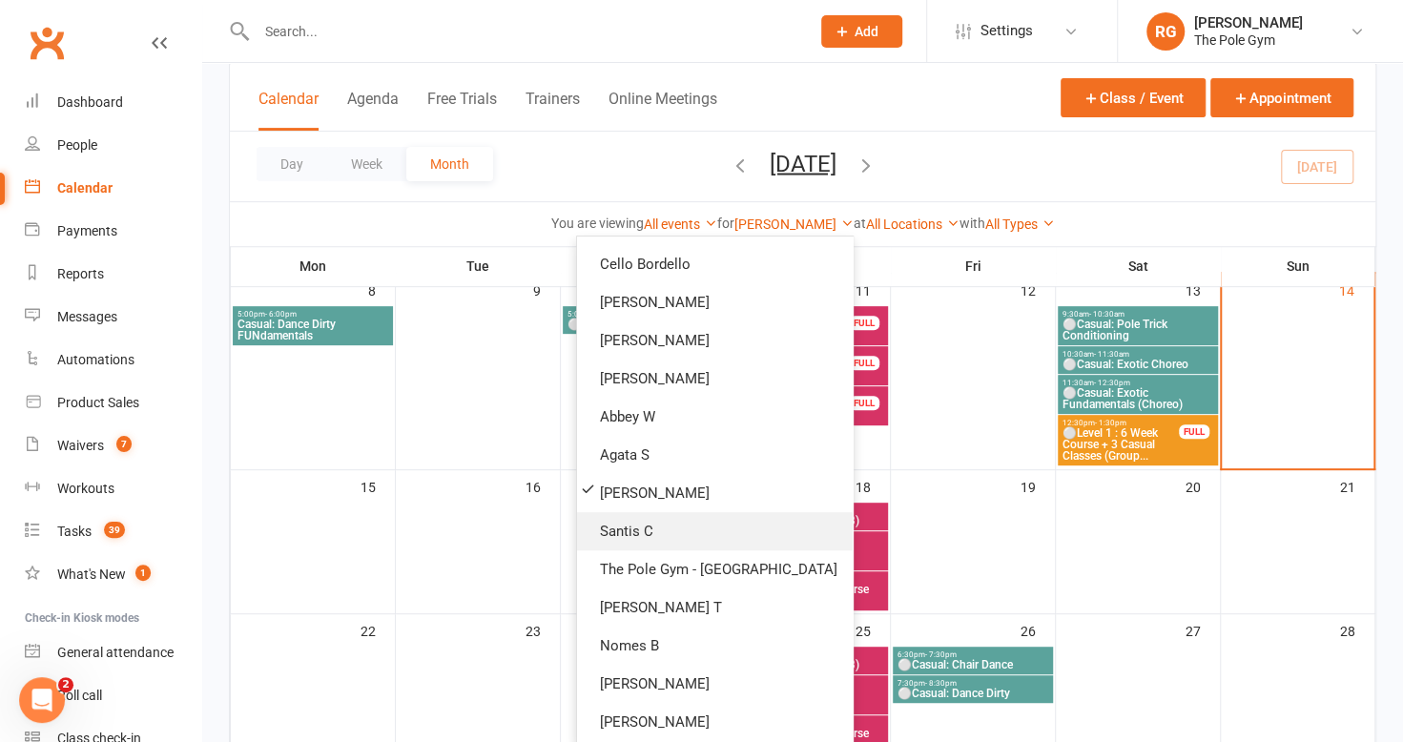
click at [690, 528] on link "Santis C" at bounding box center [715, 531] width 276 height 38
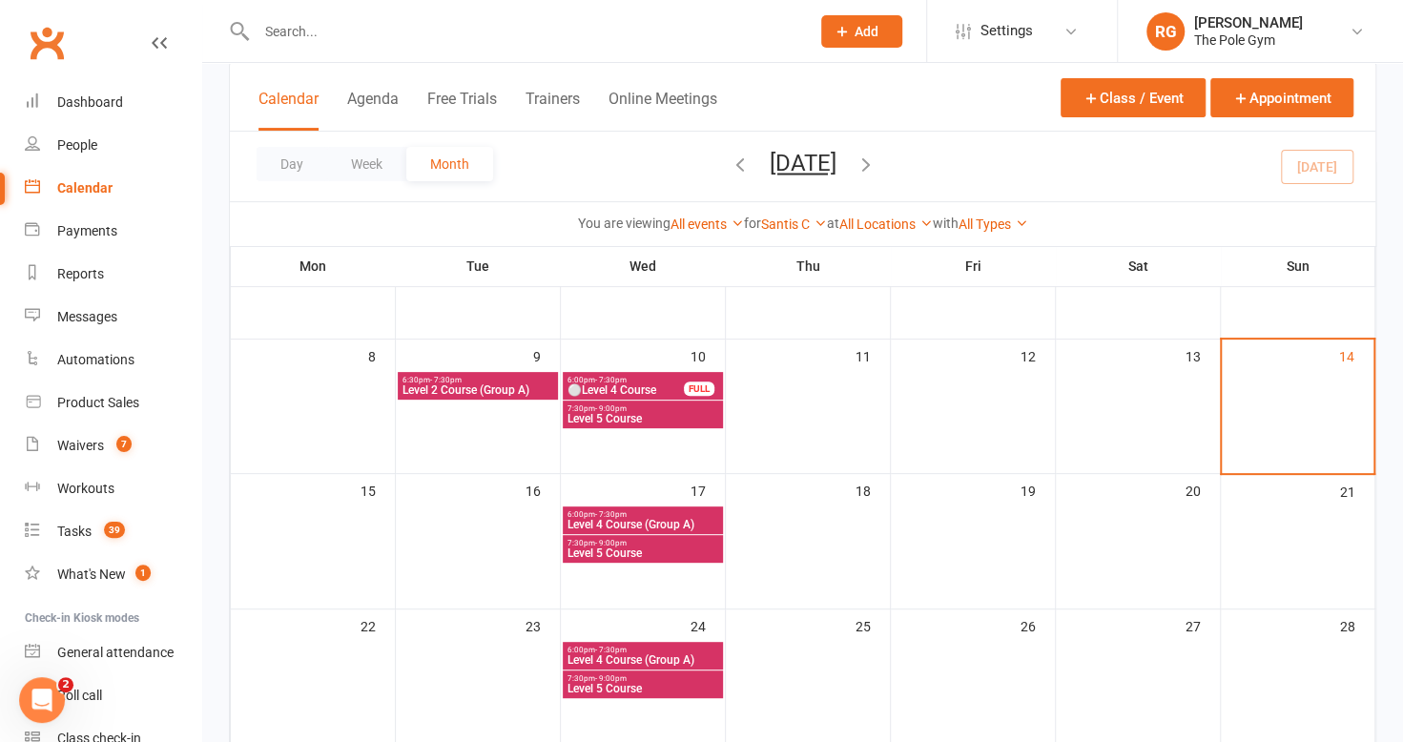
scroll to position [200, 0]
click at [111, 100] on div "Dashboard" at bounding box center [90, 101] width 66 height 15
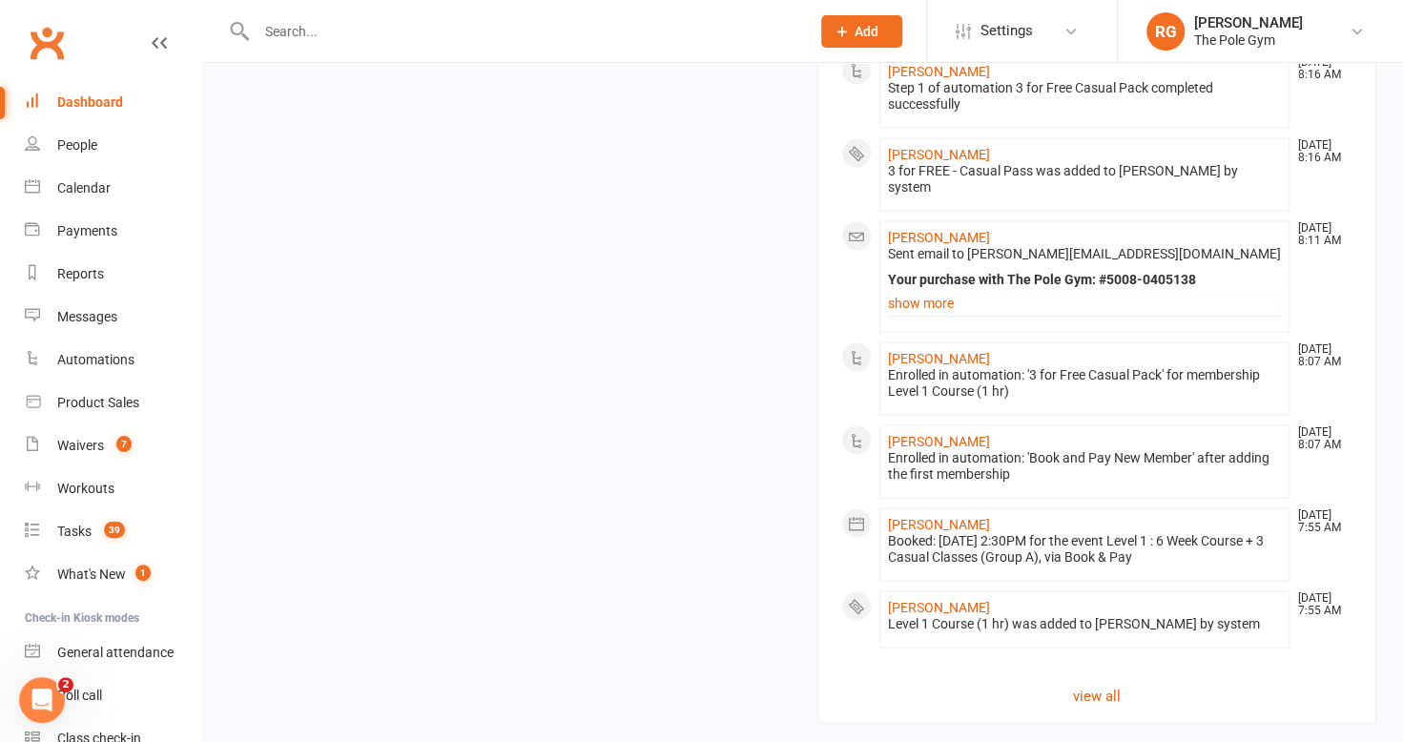
scroll to position [2131, 0]
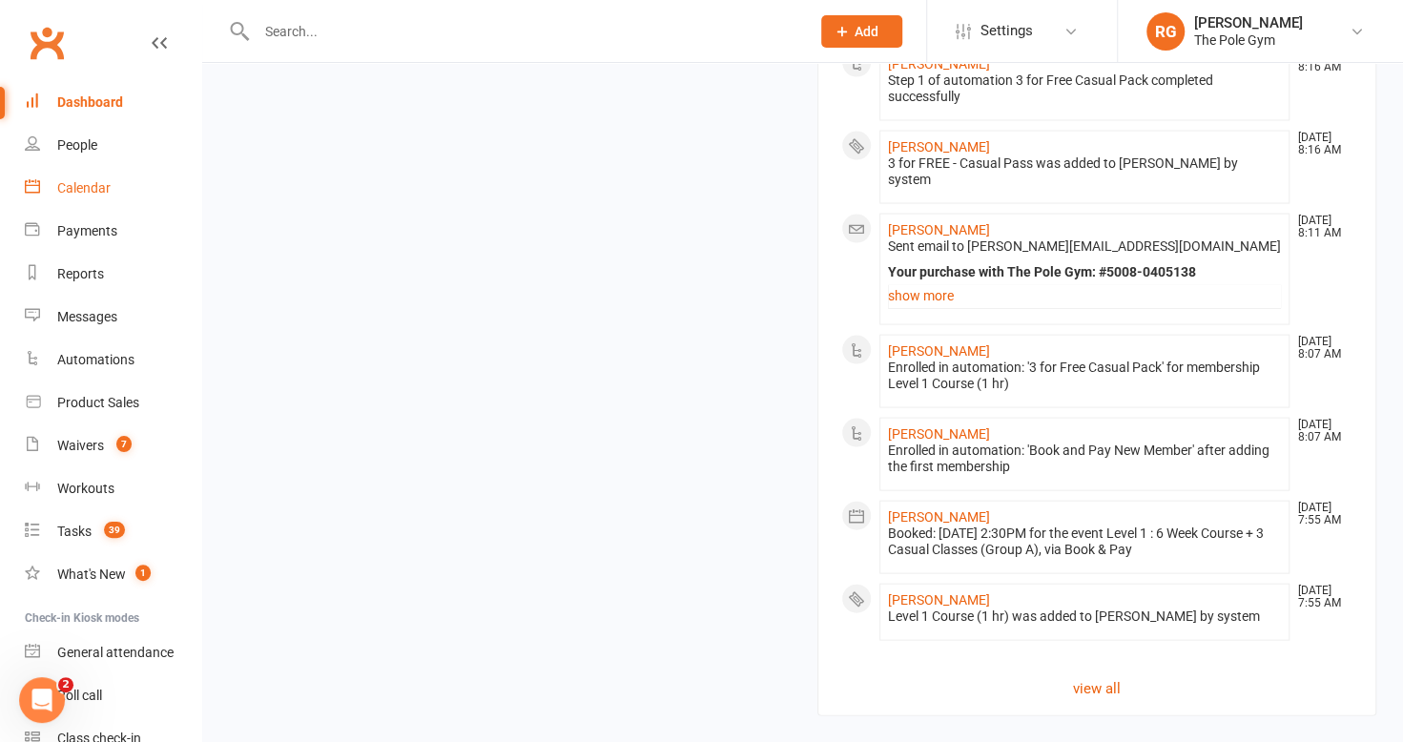
click at [82, 182] on div "Calendar" at bounding box center [83, 187] width 53 height 15
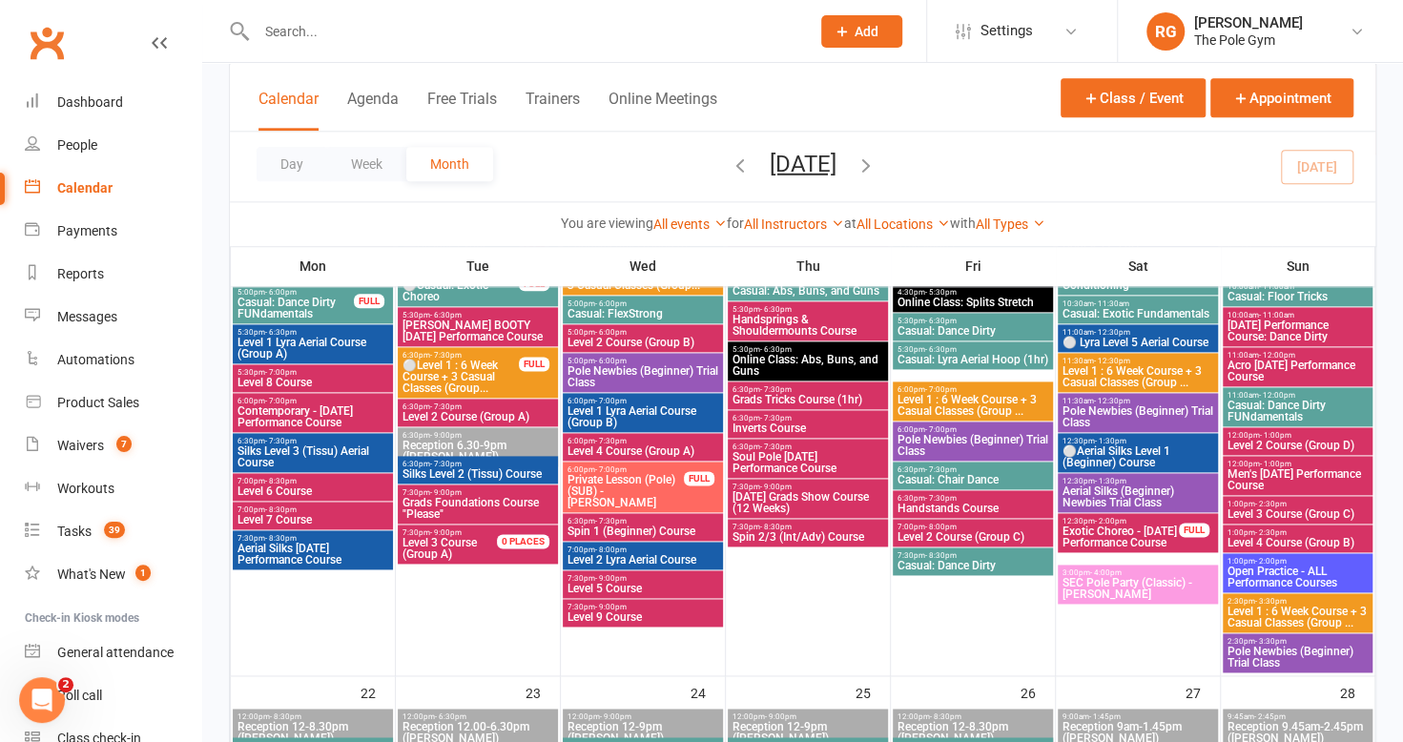
scroll to position [1137, 0]
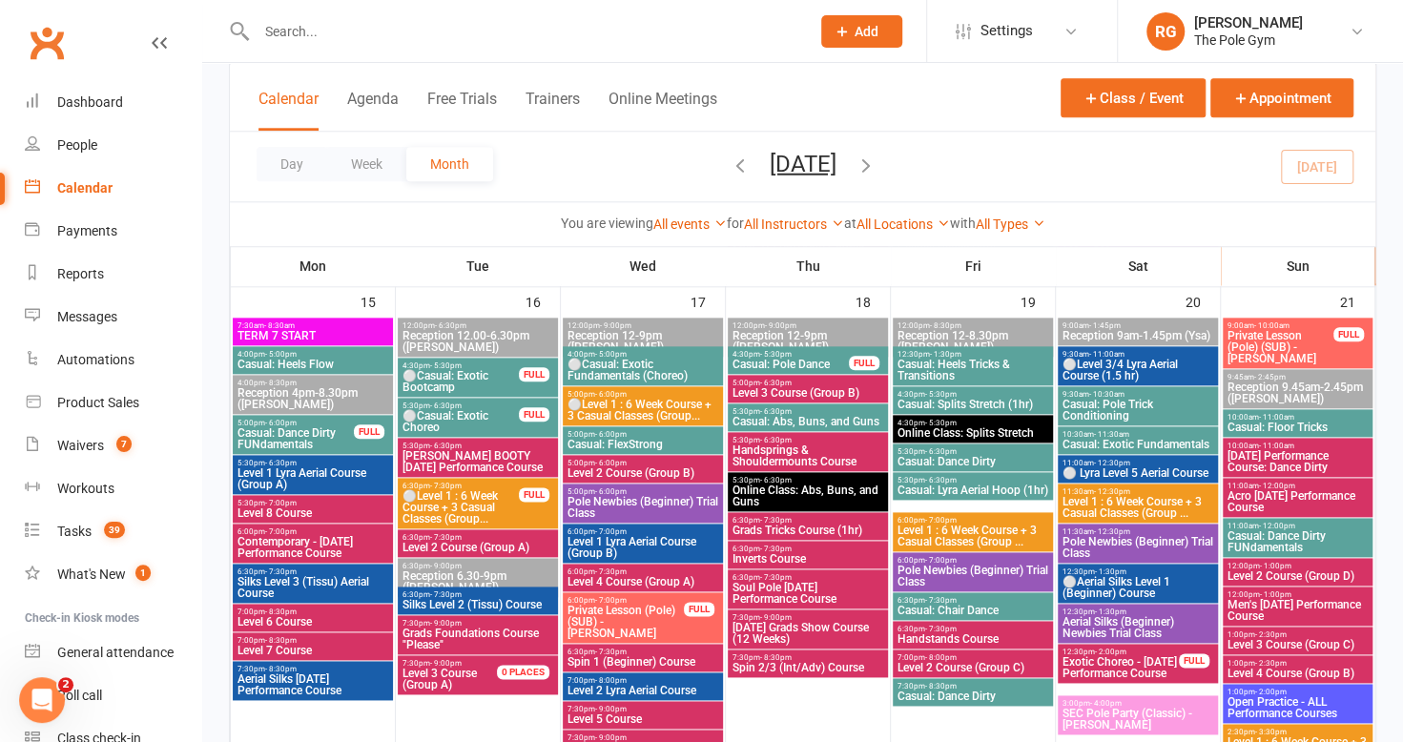
click at [651, 399] on span "⚪Level 1 : 6 Week Course + 3 Casual Classes (Group..." at bounding box center [642, 410] width 153 height 23
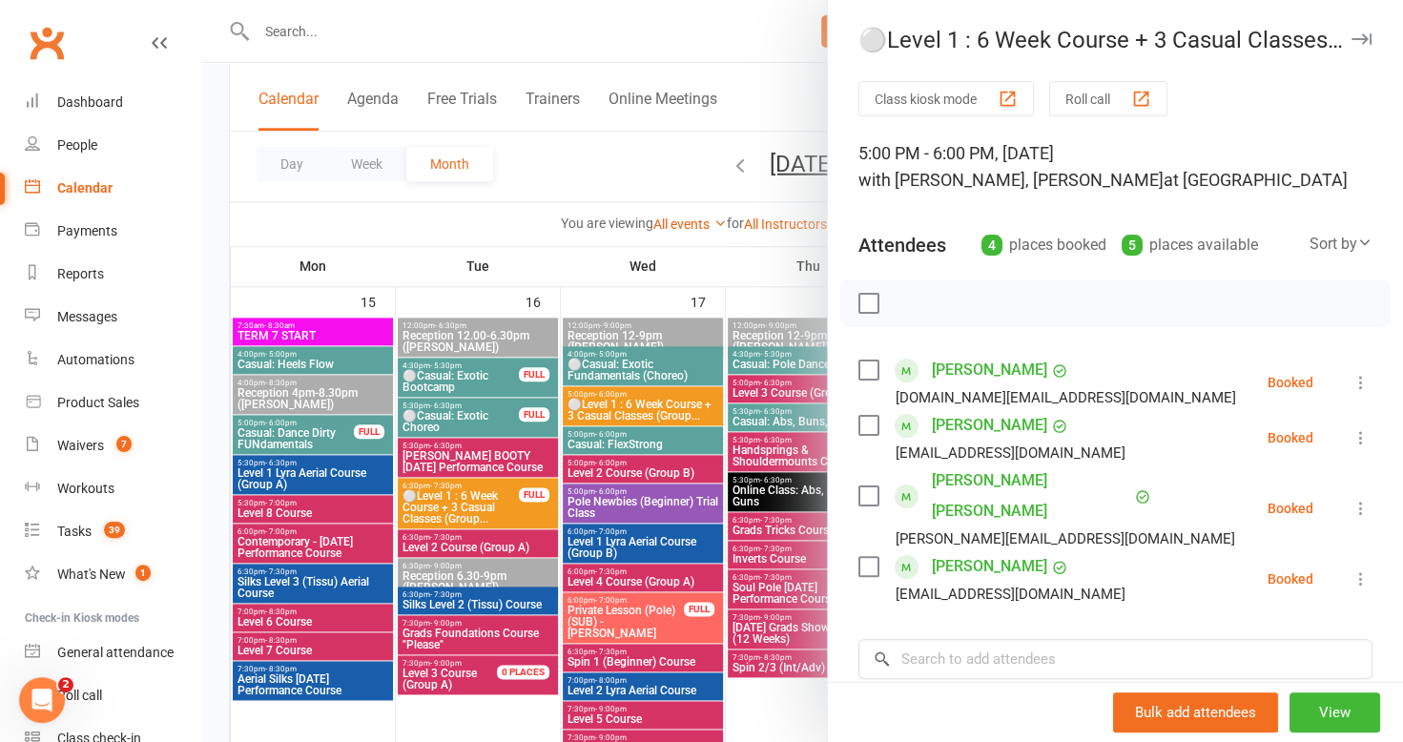
click at [608, 465] on div at bounding box center [802, 371] width 1200 height 742
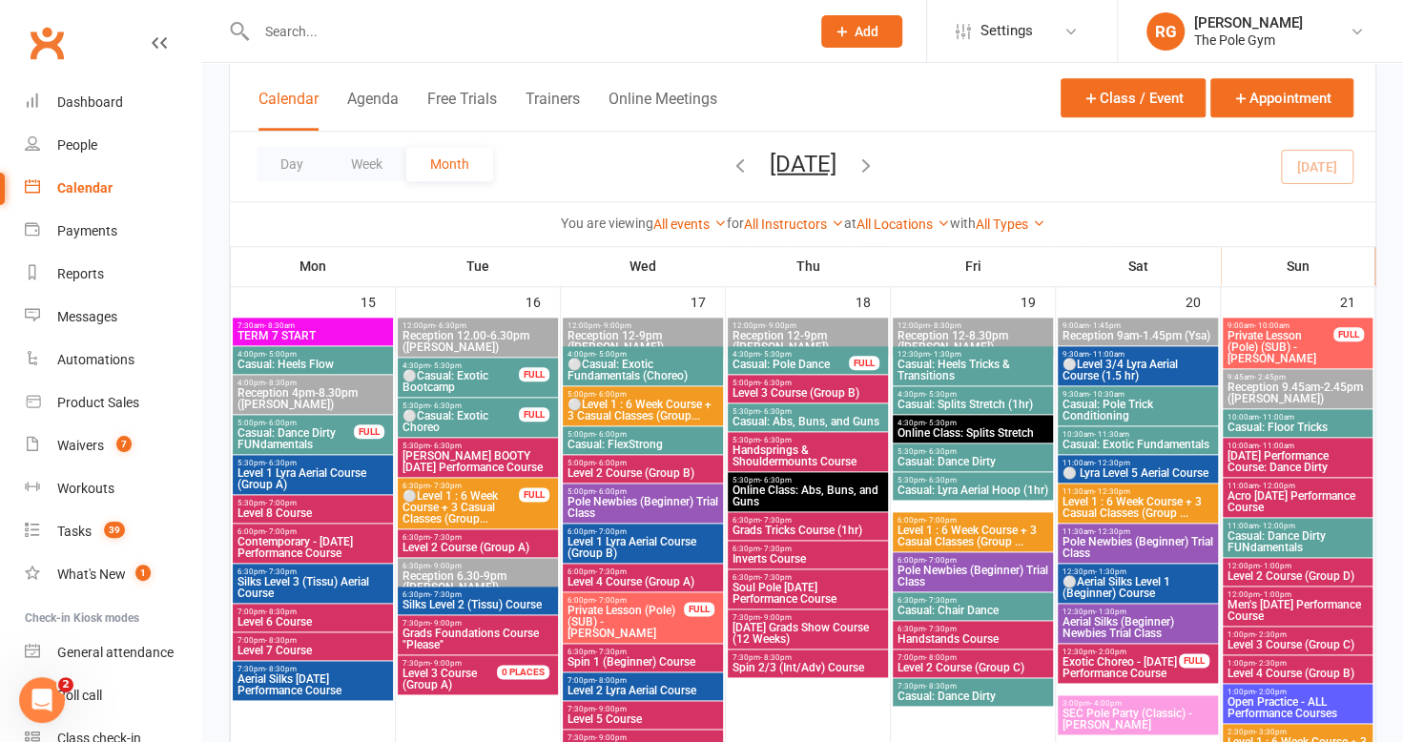
drag, startPoint x: 608, startPoint y: 465, endPoint x: 591, endPoint y: 474, distance: 19.2
click at [591, 474] on span "Level 2 Course (Group B)" at bounding box center [642, 472] width 153 height 11
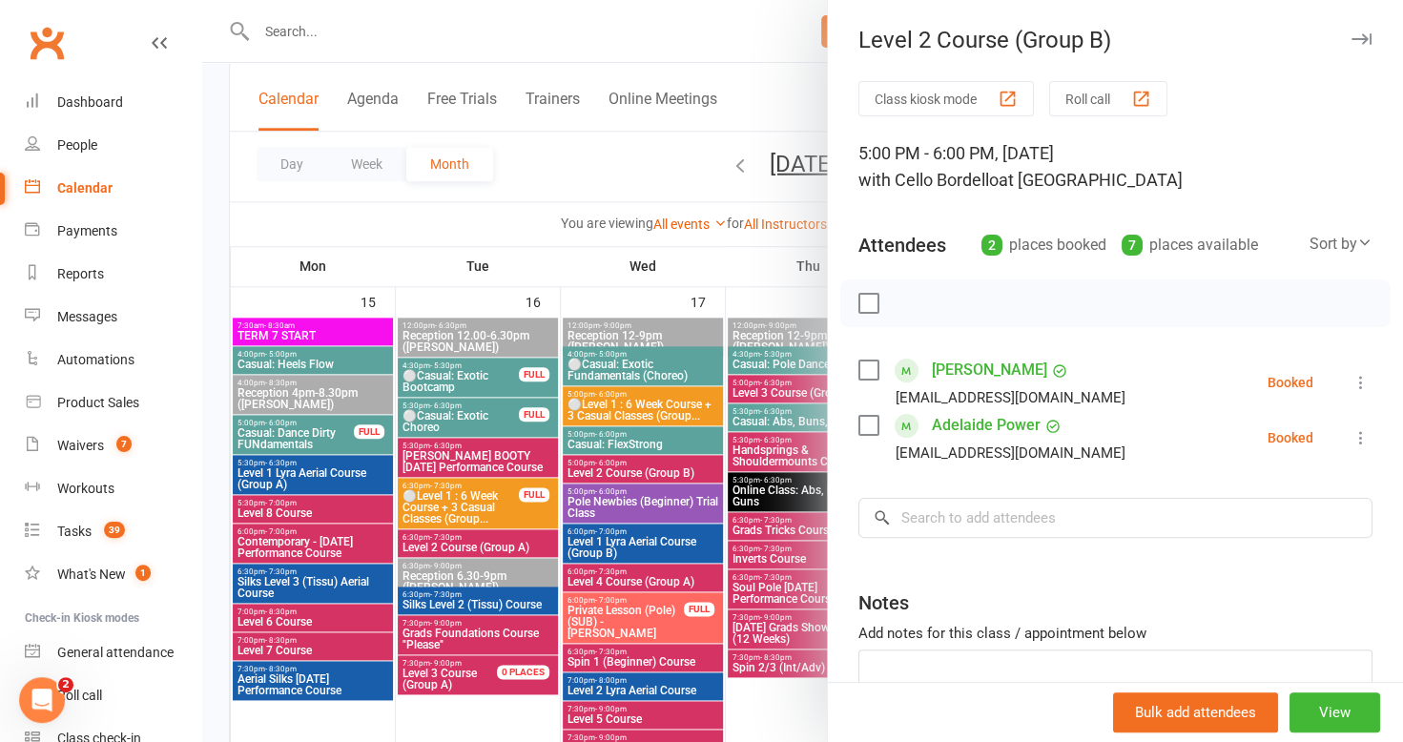
click at [591, 474] on div at bounding box center [802, 371] width 1200 height 742
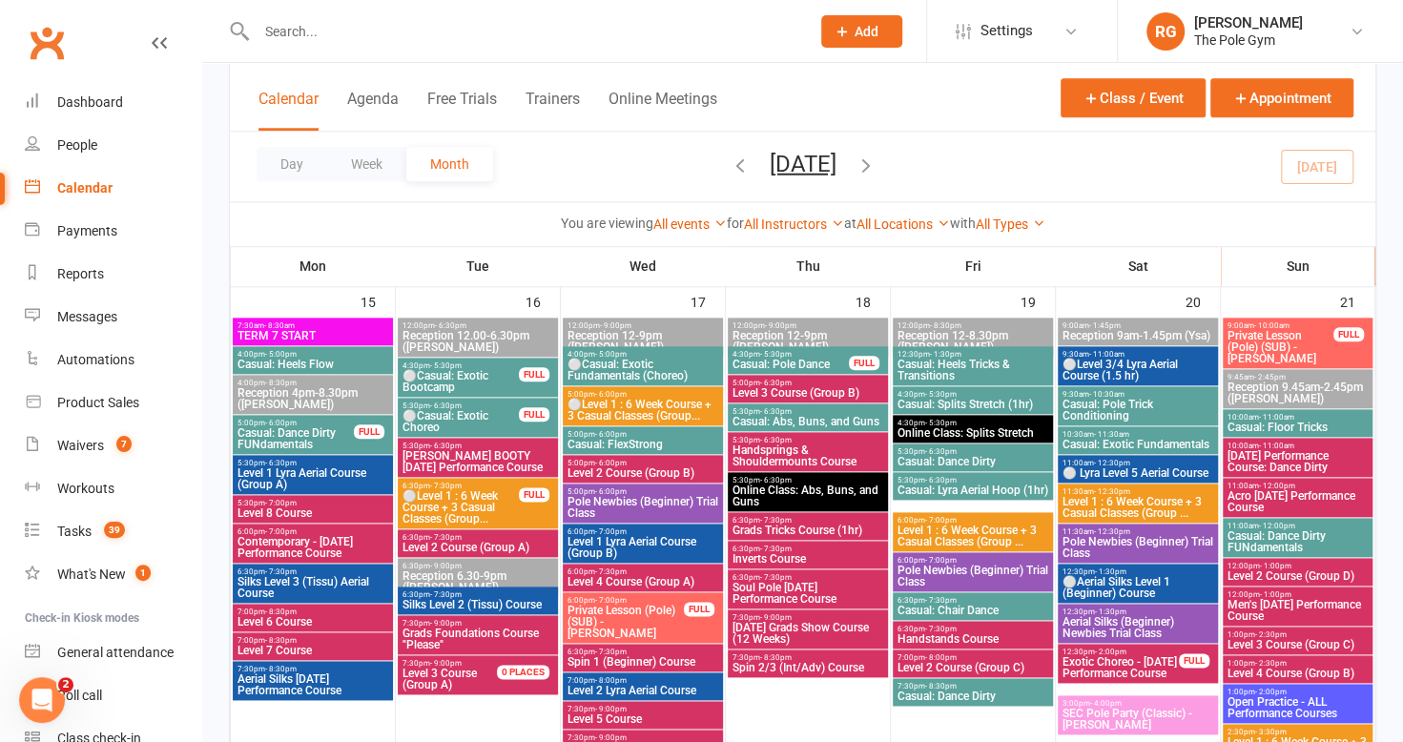
click at [647, 390] on span "5:00pm - 6:00pm" at bounding box center [642, 394] width 153 height 9
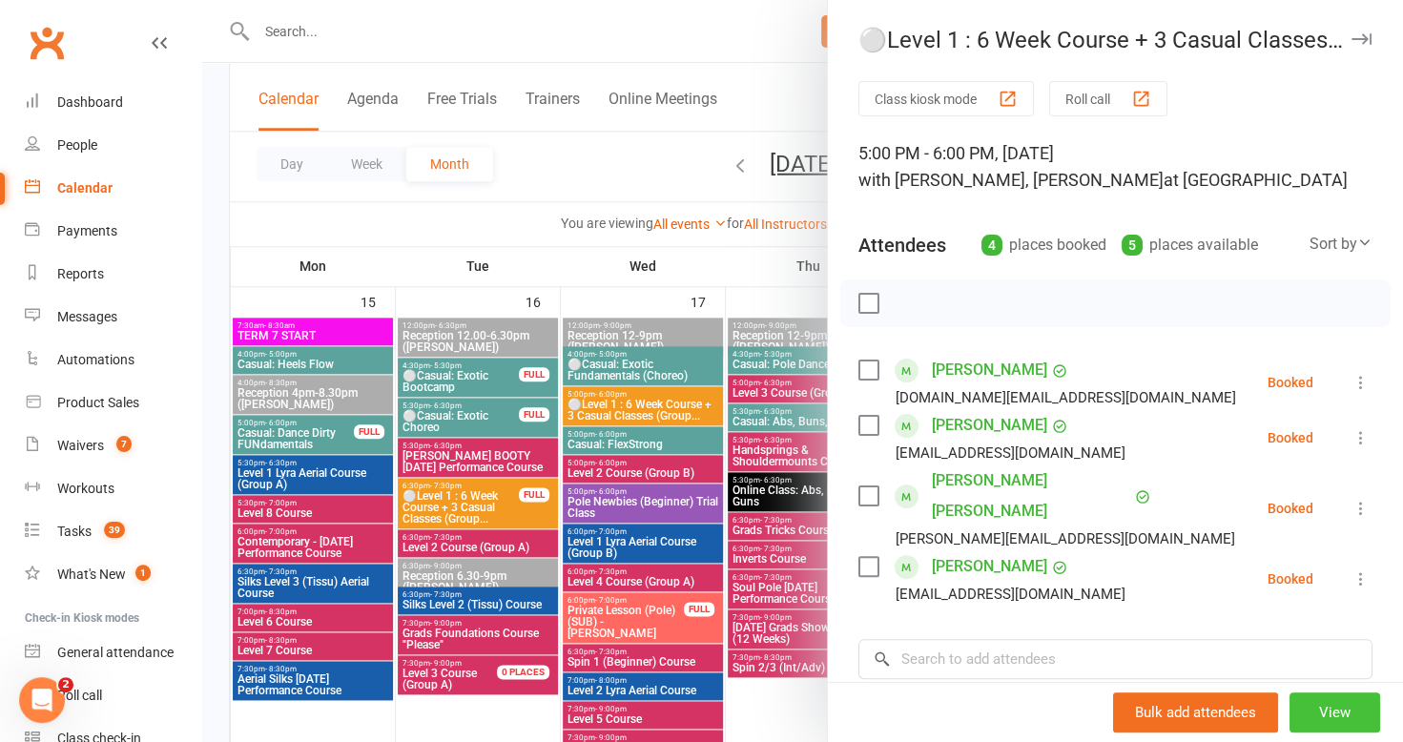
click at [1301, 713] on button "View" at bounding box center [1334, 712] width 91 height 40
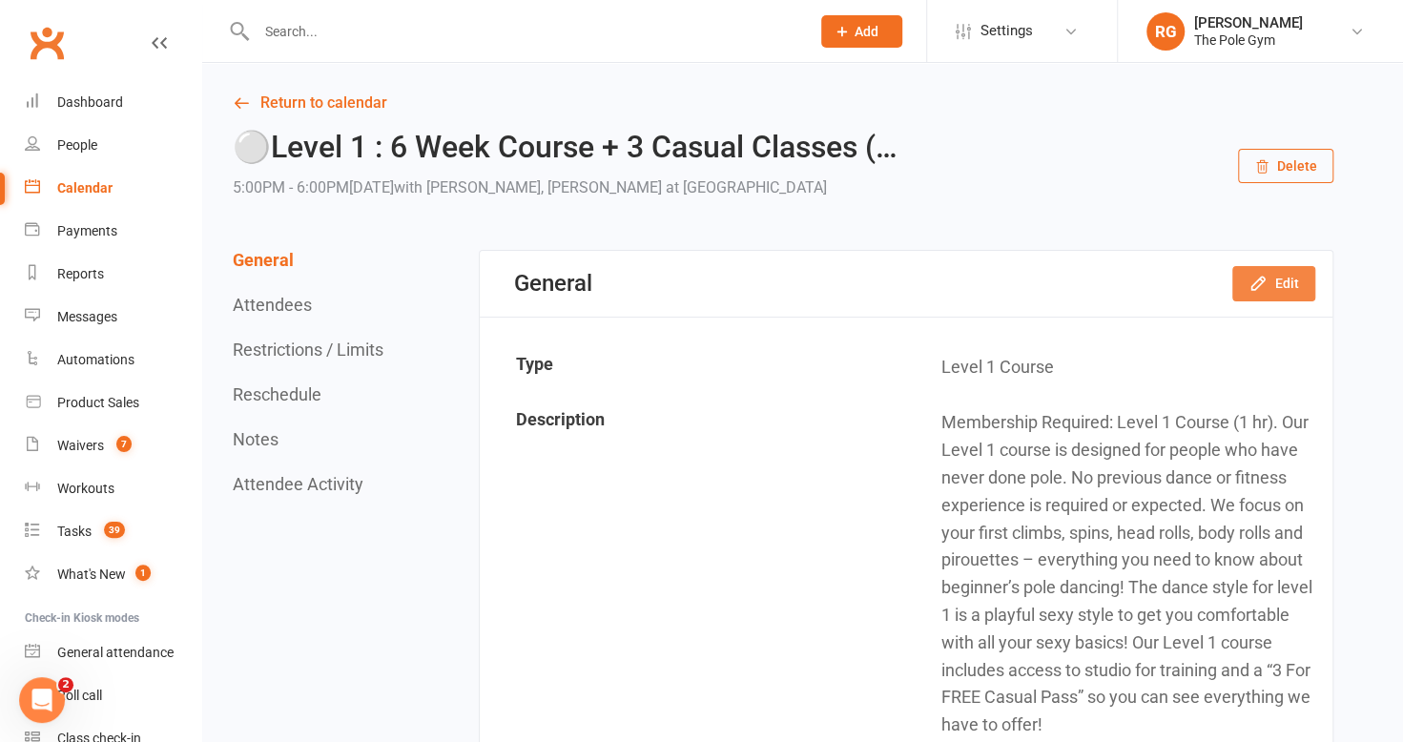
click at [1297, 282] on button "Edit" at bounding box center [1273, 283] width 83 height 34
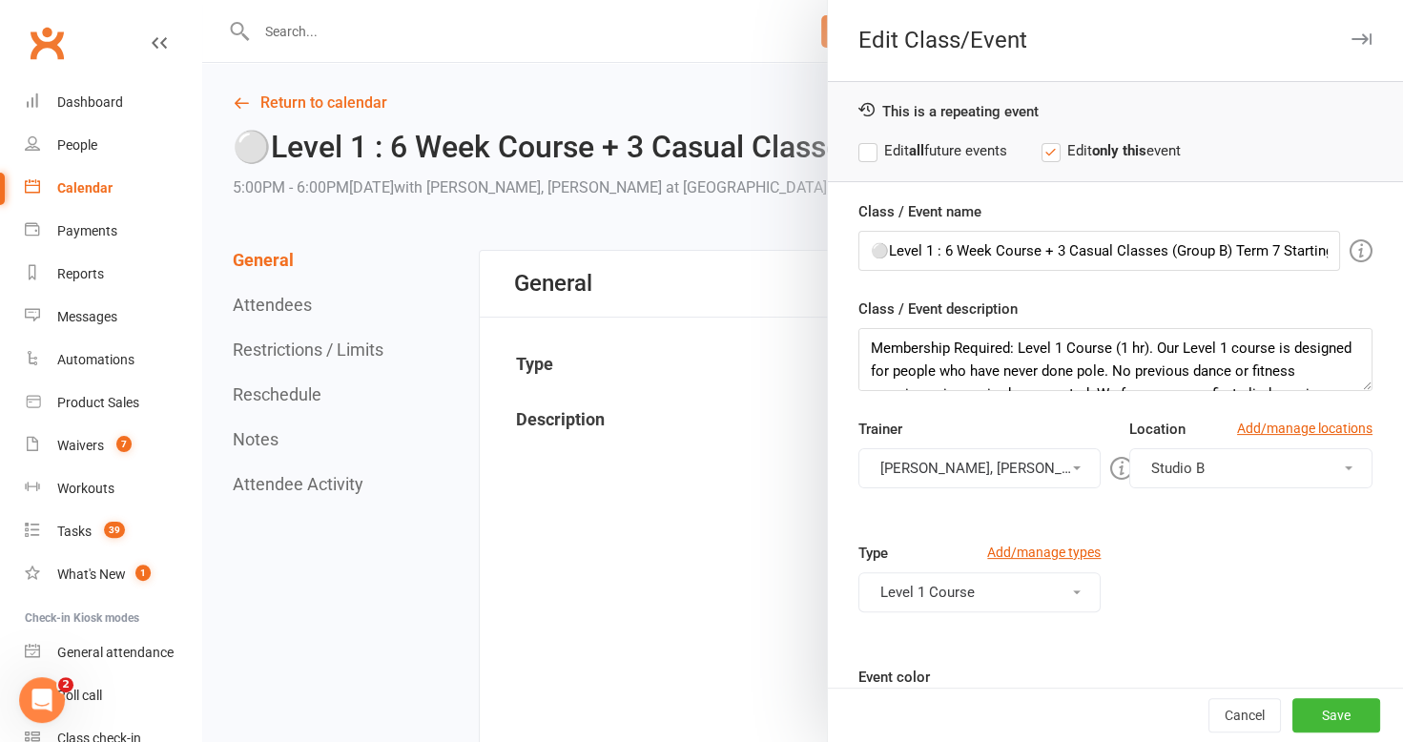
click at [858, 145] on label "Edit all future events" at bounding box center [932, 150] width 149 height 23
click at [1304, 469] on button "Studio B" at bounding box center [1250, 468] width 243 height 40
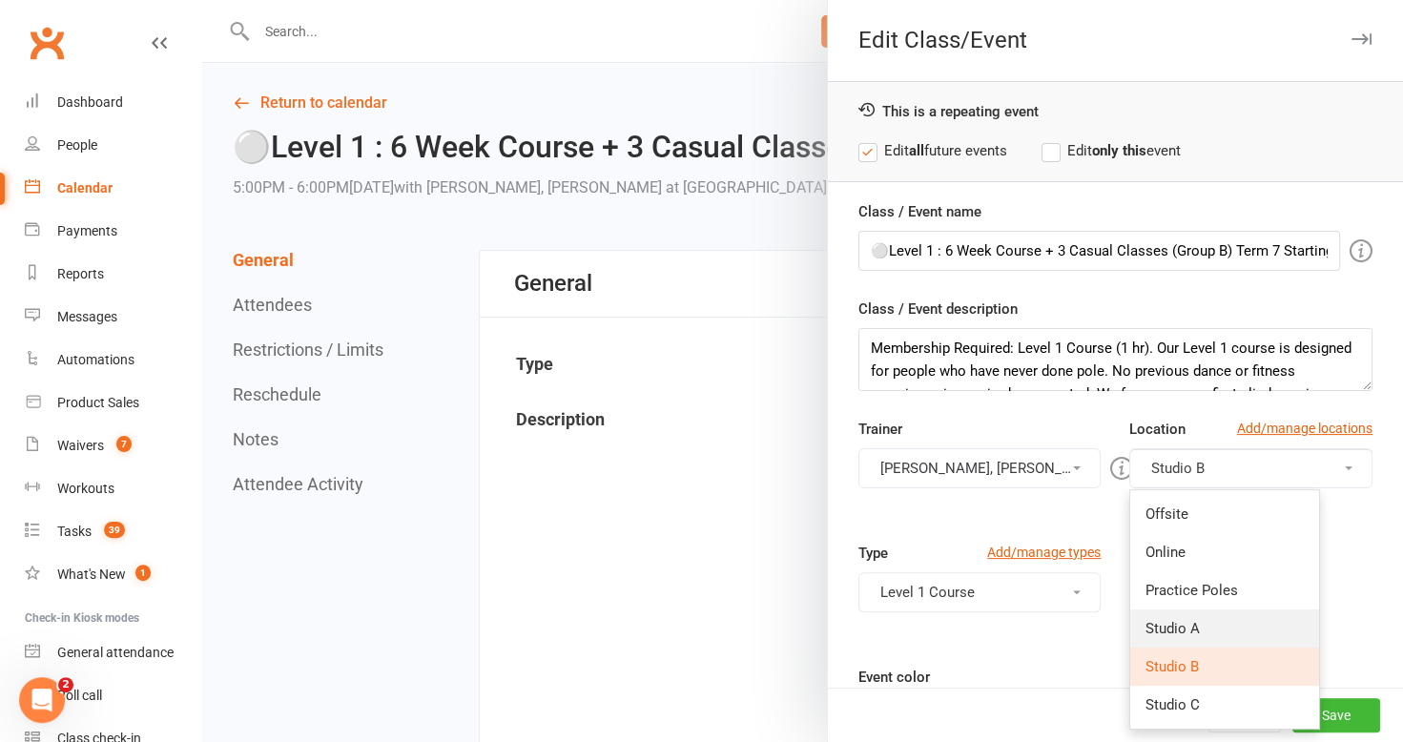
click at [1199, 625] on link "Studio A" at bounding box center [1224, 628] width 189 height 38
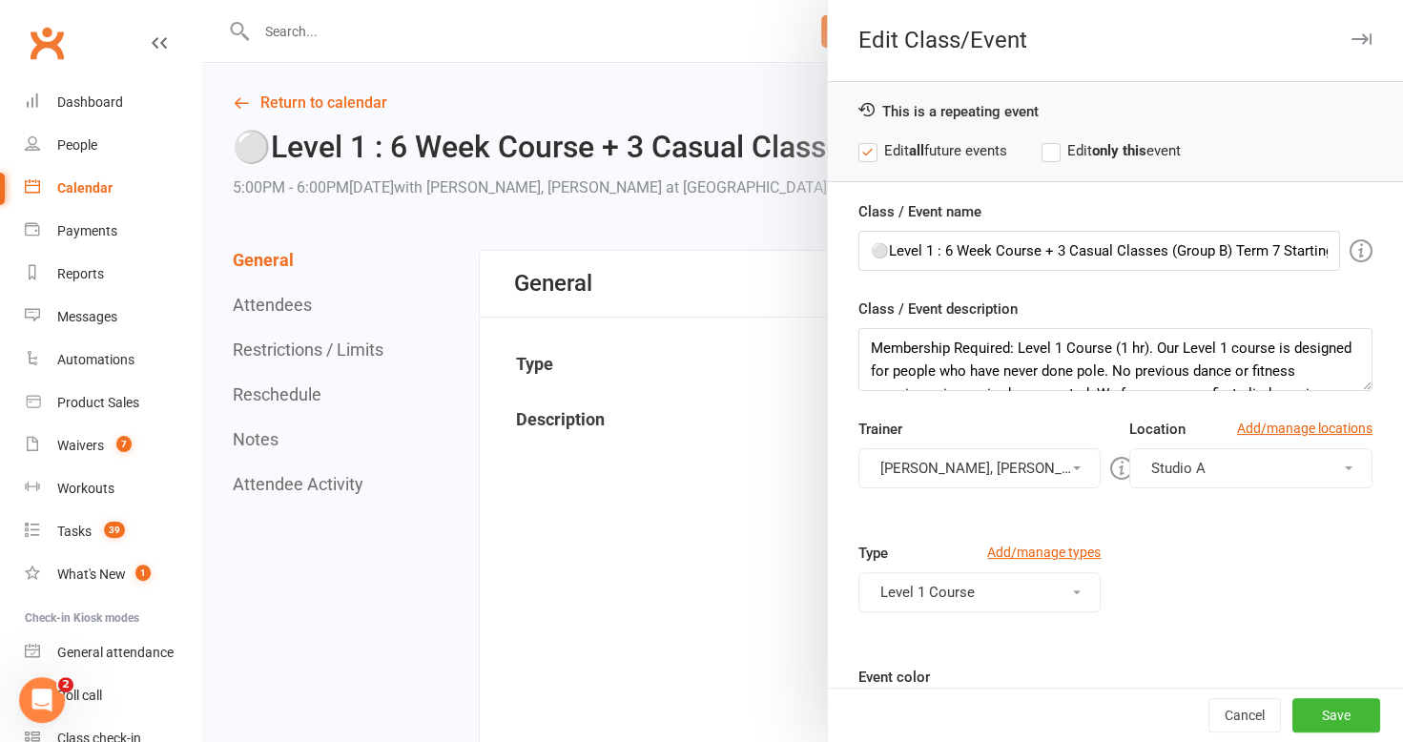
scroll to position [165, 0]
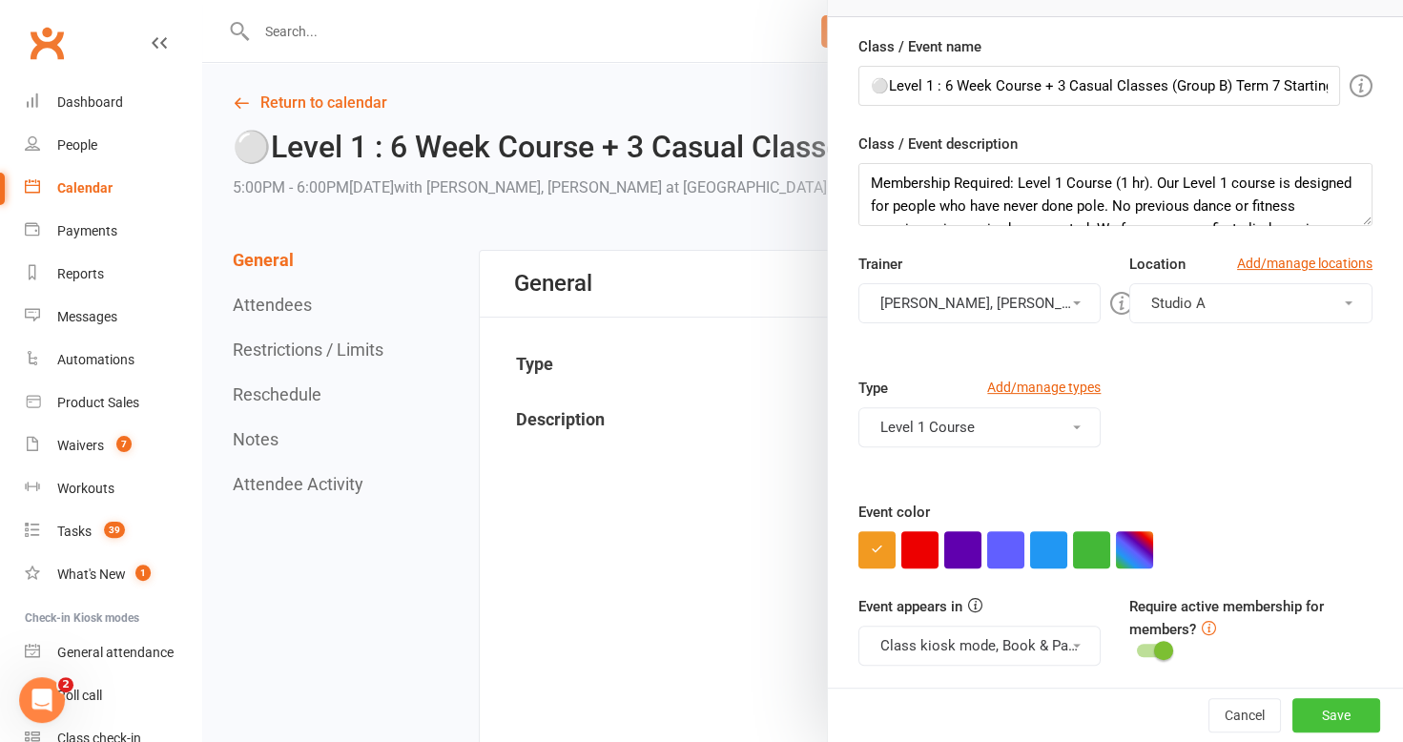
click at [1301, 714] on button "Save" at bounding box center [1336, 715] width 88 height 34
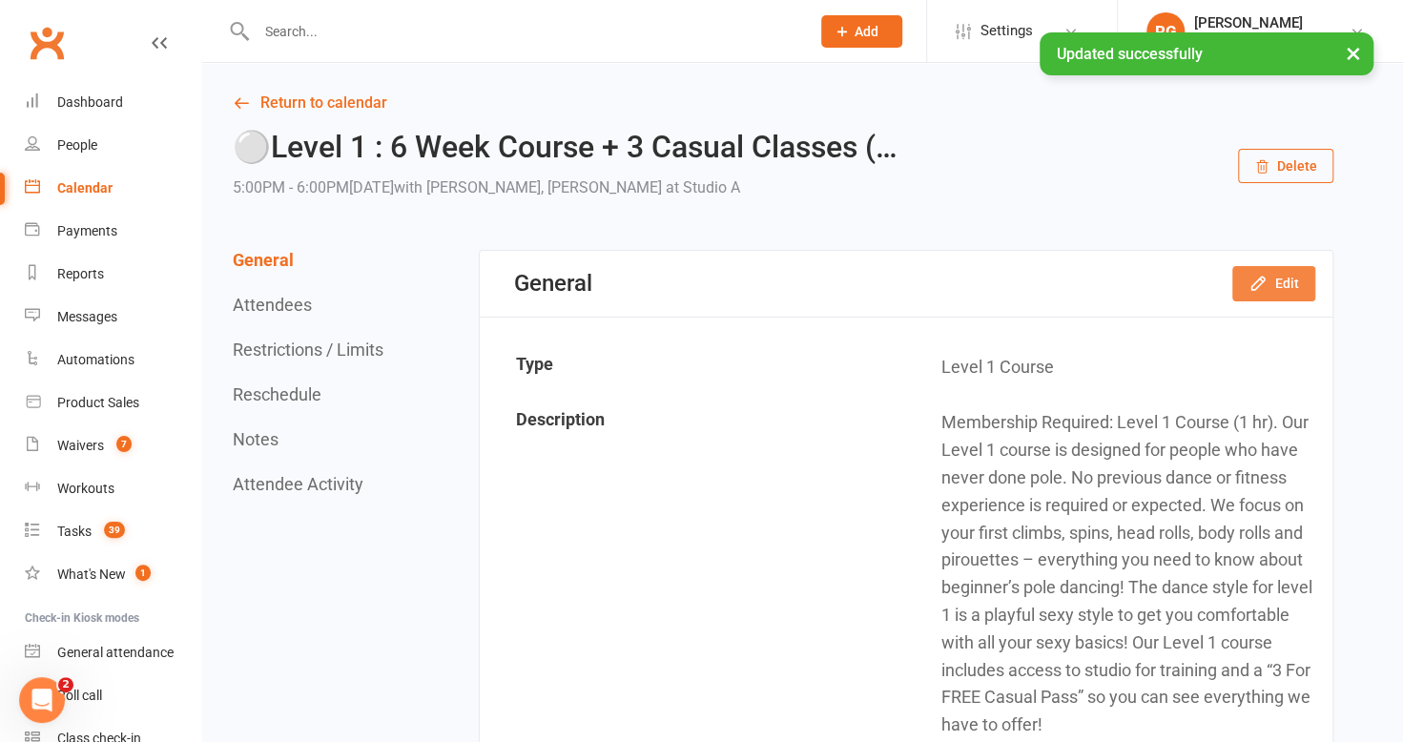
click at [1282, 267] on button "Edit" at bounding box center [1273, 283] width 83 height 34
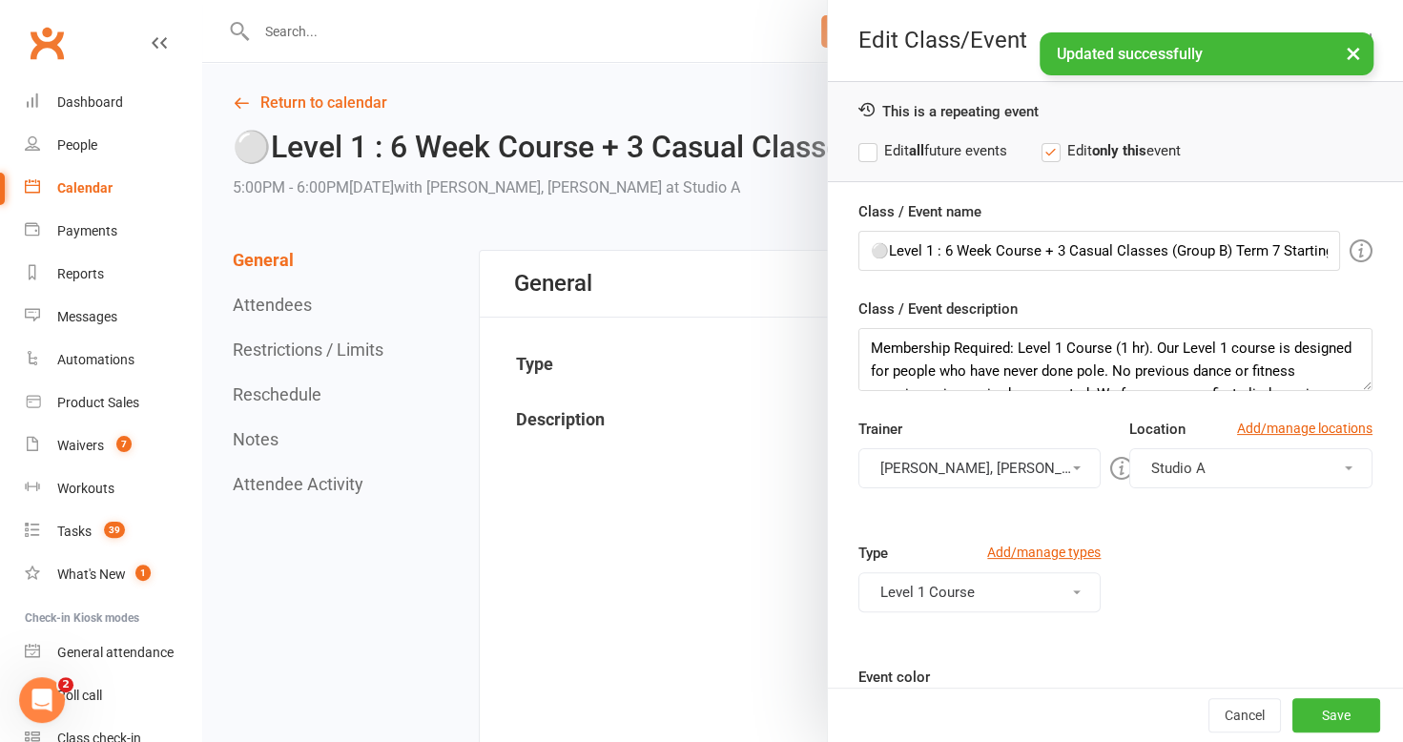
click at [660, 200] on div at bounding box center [802, 371] width 1200 height 742
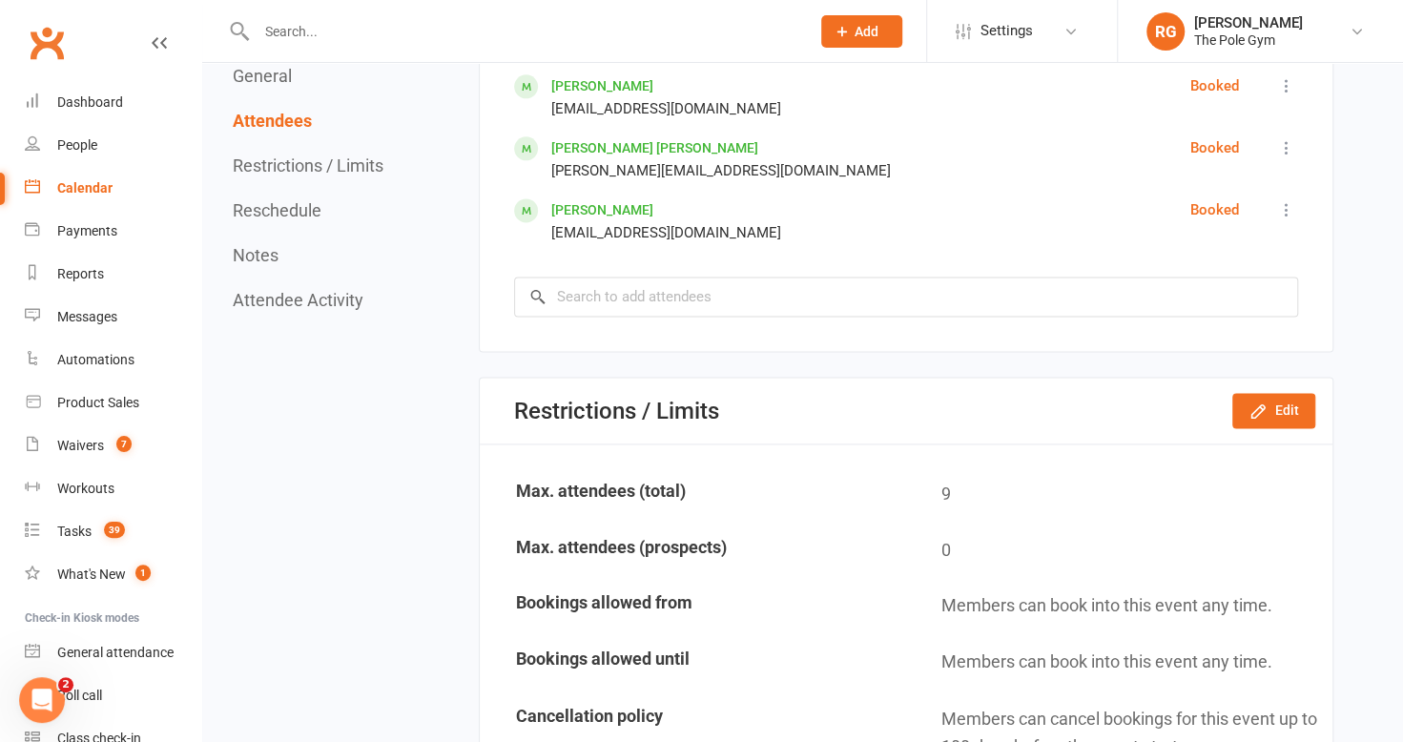
scroll to position [1457, 0]
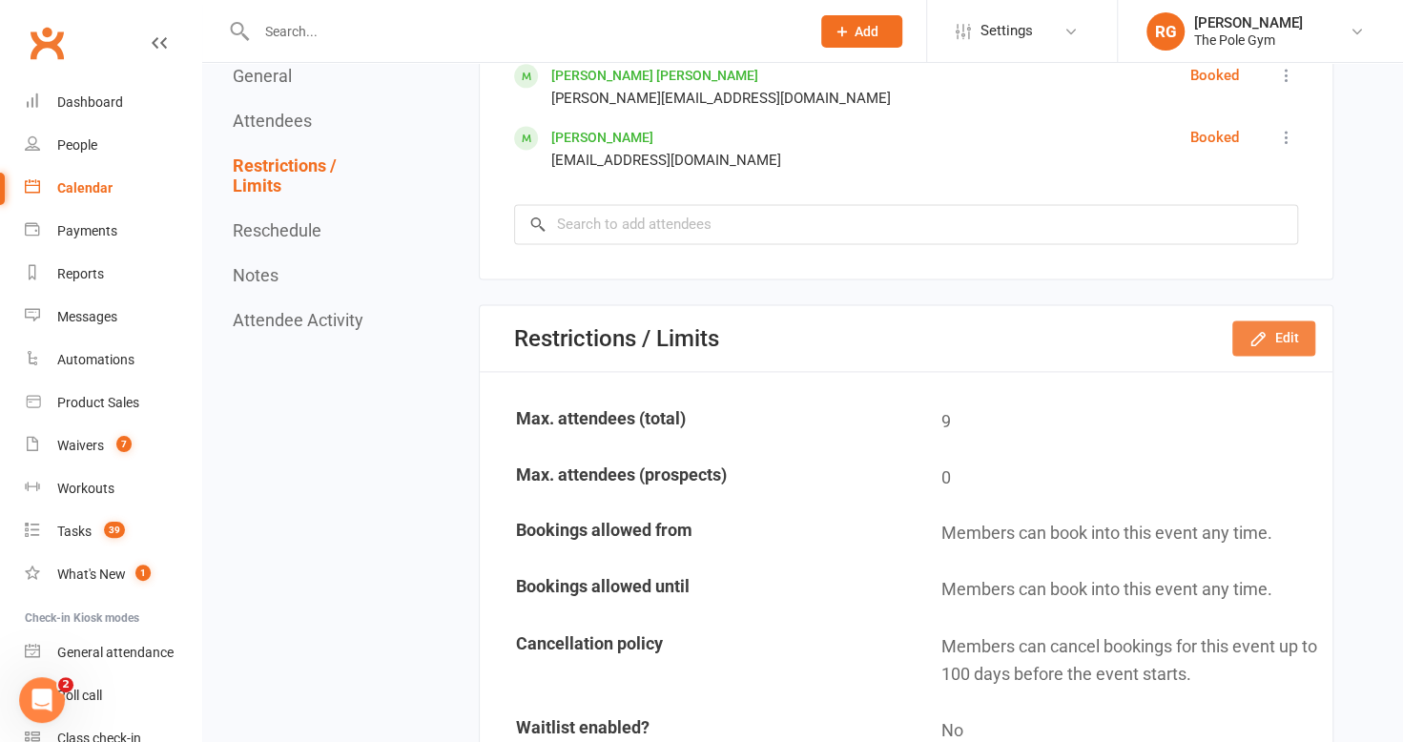
click at [1260, 340] on icon "button" at bounding box center [1257, 338] width 19 height 19
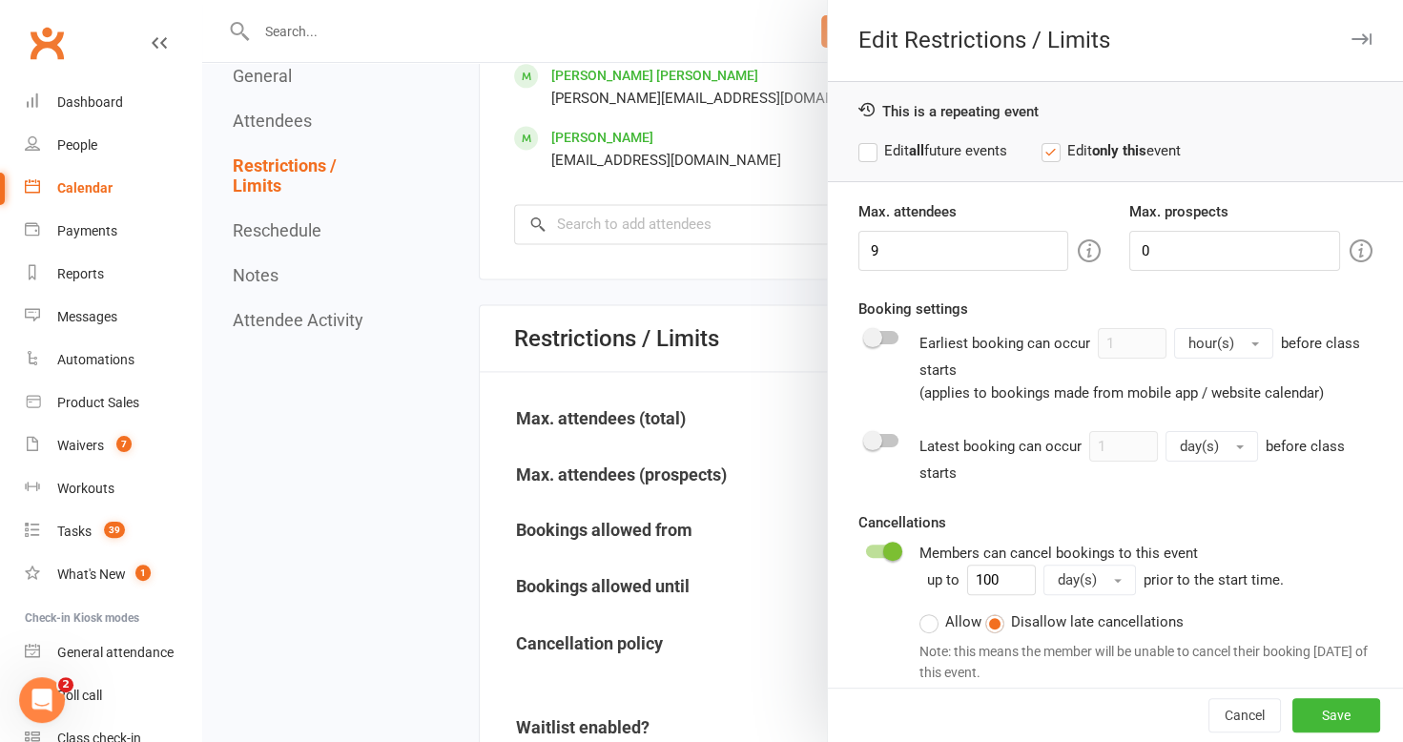
click at [858, 143] on label "Edit all future events" at bounding box center [932, 150] width 149 height 23
drag, startPoint x: 930, startPoint y: 252, endPoint x: 871, endPoint y: 256, distance: 58.3
click at [871, 256] on input "9" at bounding box center [963, 251] width 211 height 40
type input "12"
click at [1301, 712] on button "Save" at bounding box center [1336, 715] width 88 height 34
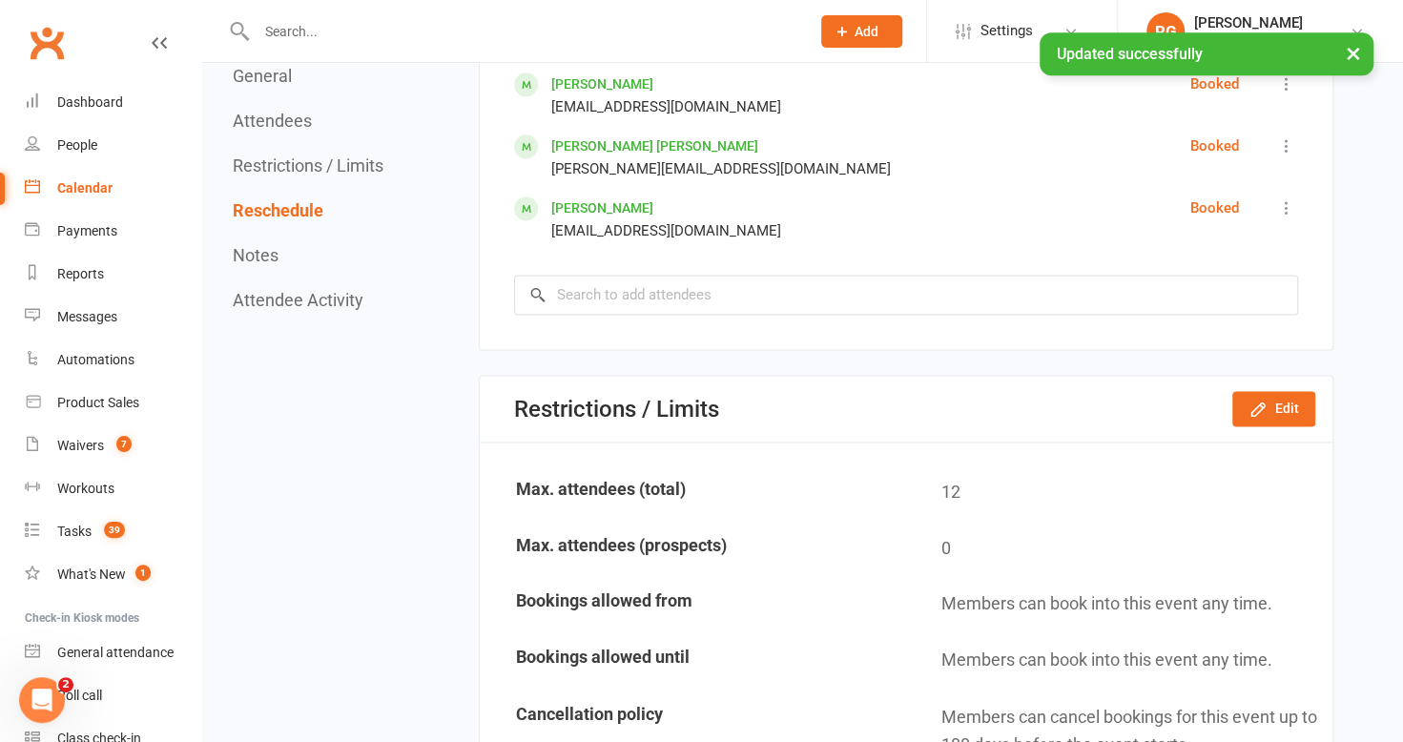
scroll to position [1248, 0]
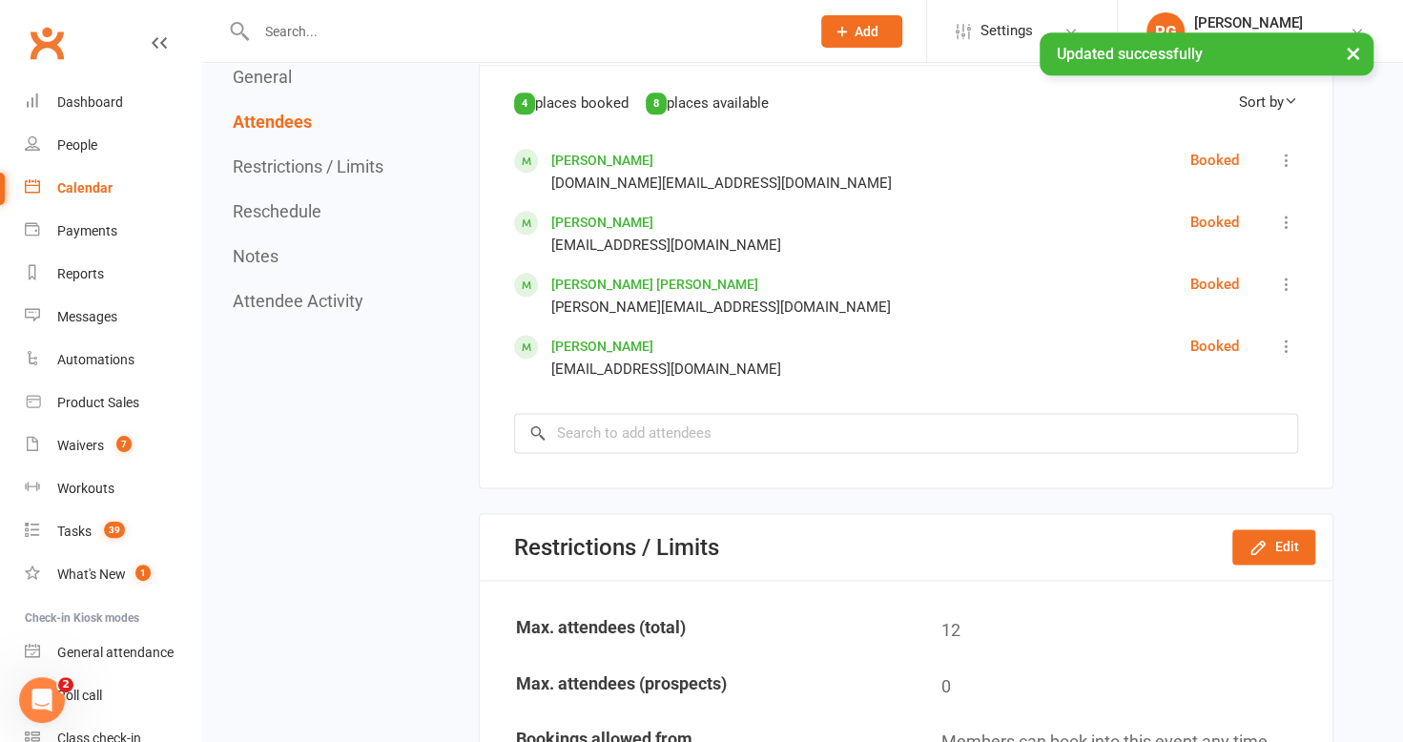
click at [78, 187] on div "Calendar" at bounding box center [84, 187] width 55 height 15
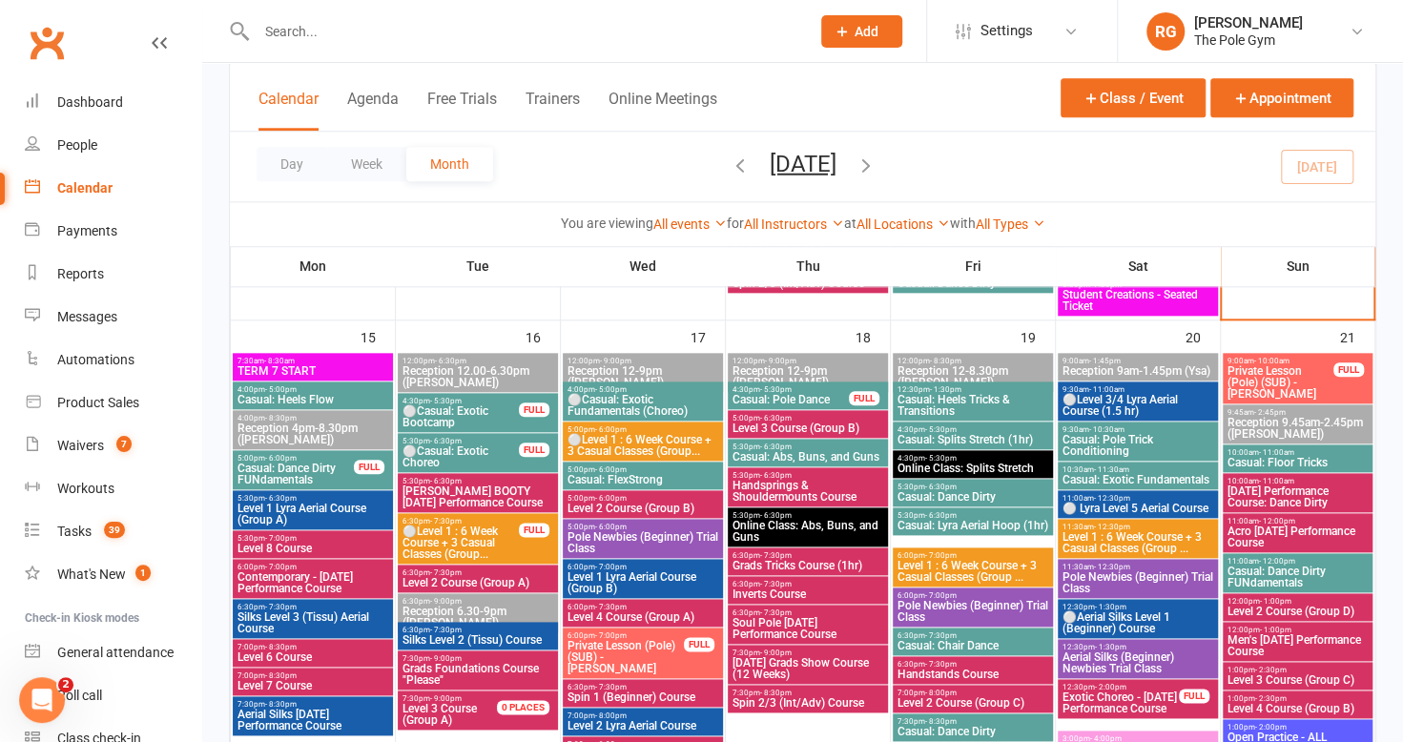
scroll to position [1102, 0]
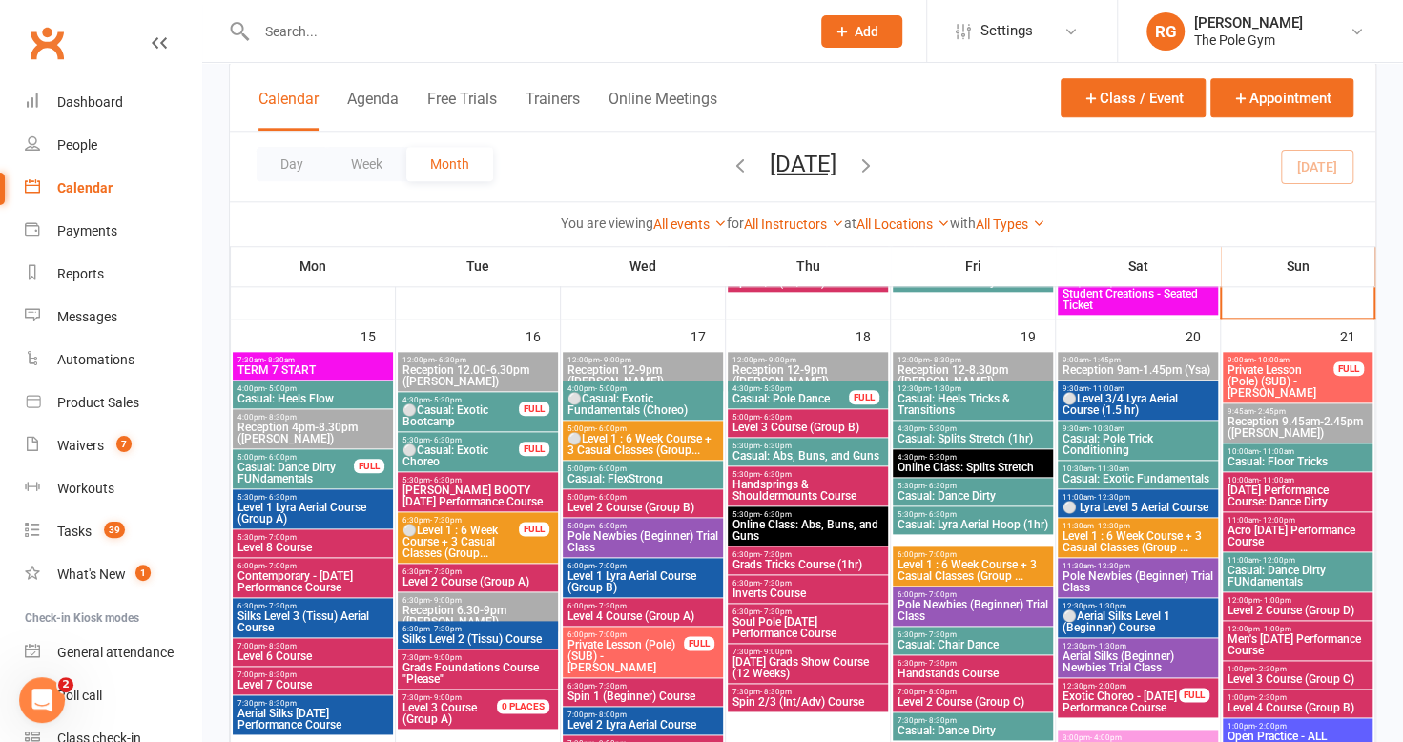
click at [616, 499] on span "- 6:00pm" at bounding box center [610, 497] width 31 height 9
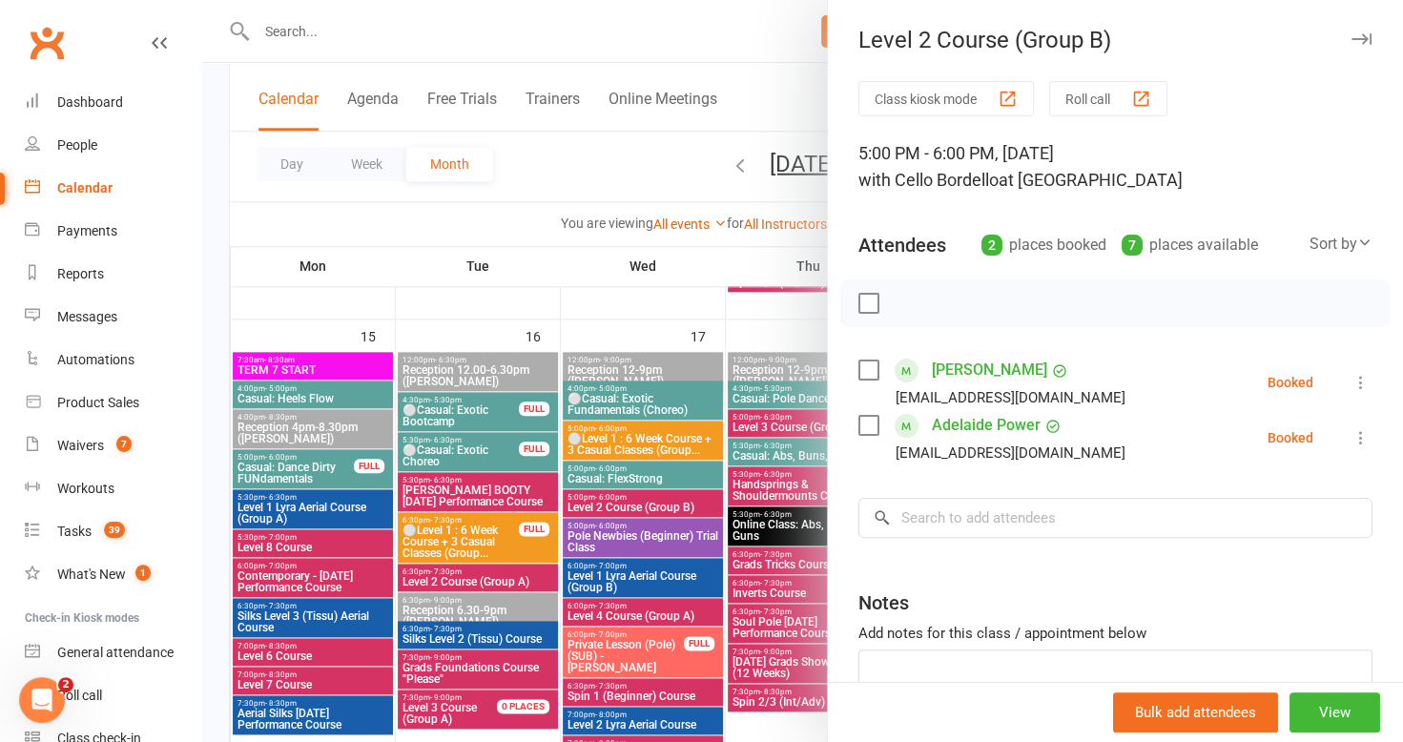
click at [1351, 39] on icon "button" at bounding box center [1361, 38] width 20 height 11
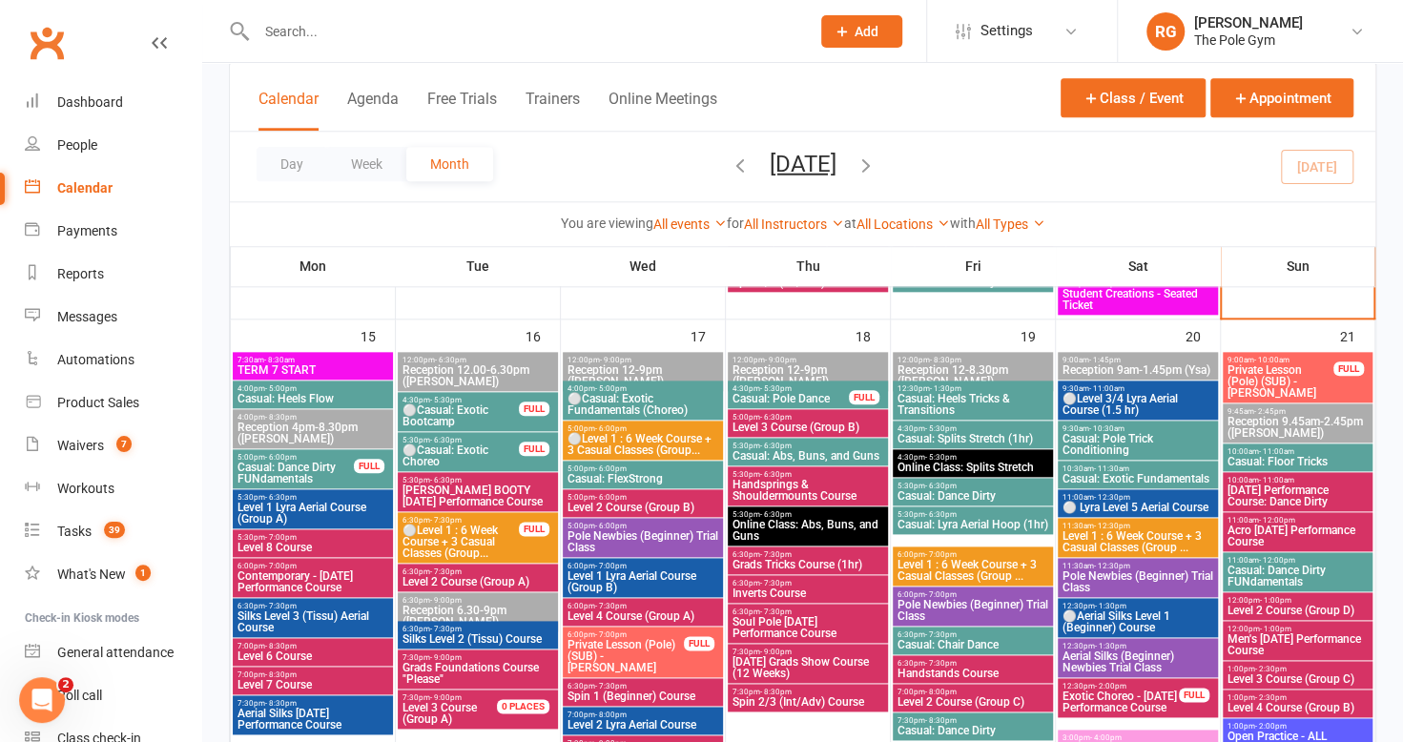
click at [620, 715] on span "- 8:00pm" at bounding box center [610, 714] width 31 height 9
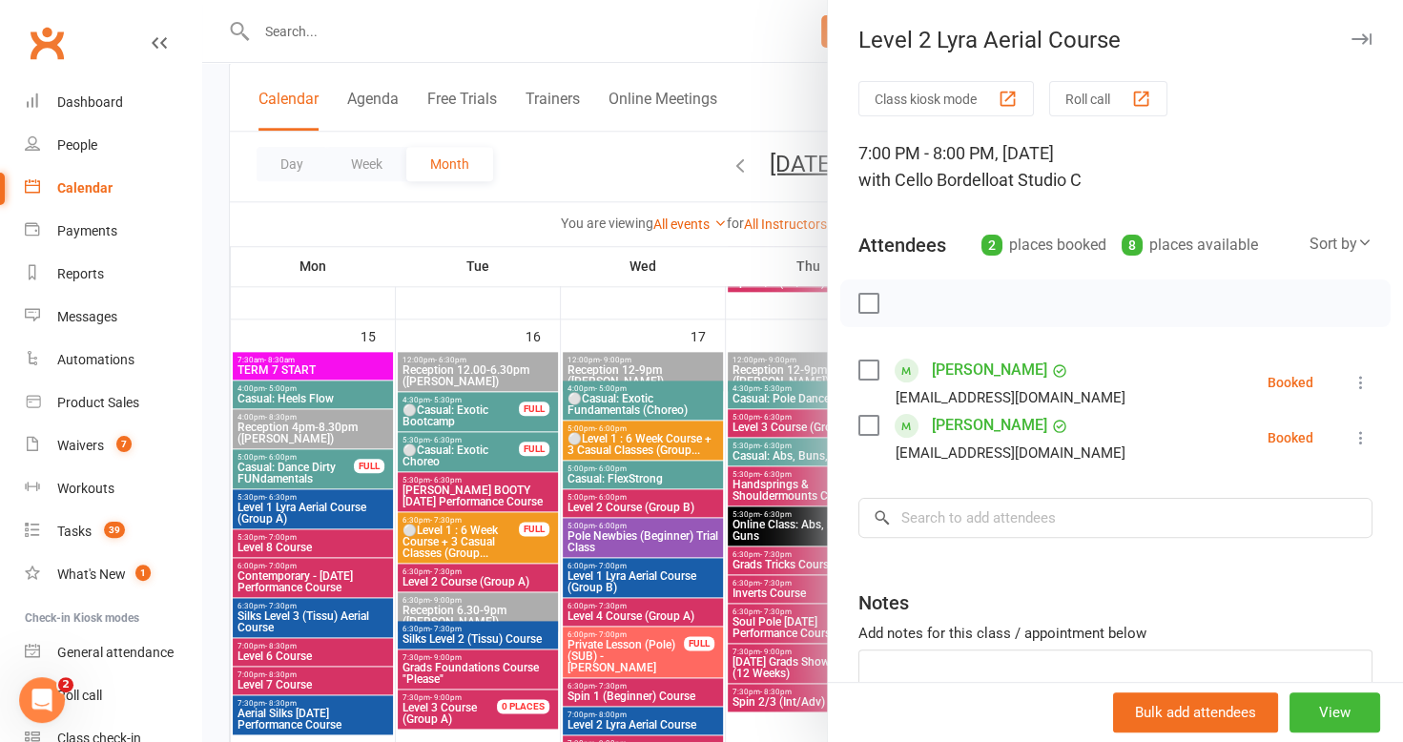
click at [1351, 38] on icon "button" at bounding box center [1361, 38] width 20 height 11
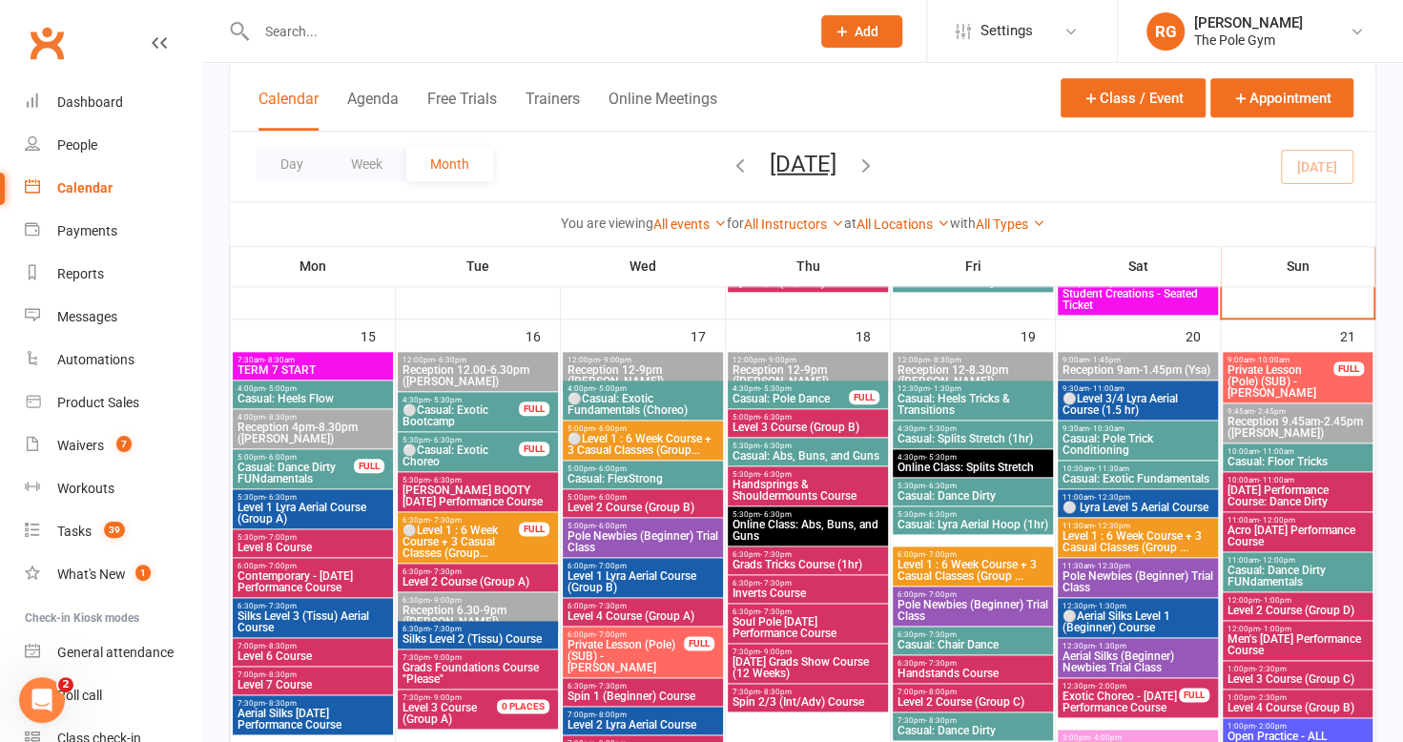
click at [611, 396] on span "⚪Casual: Exotic Fundamentals (Choreo)" at bounding box center [642, 404] width 153 height 23
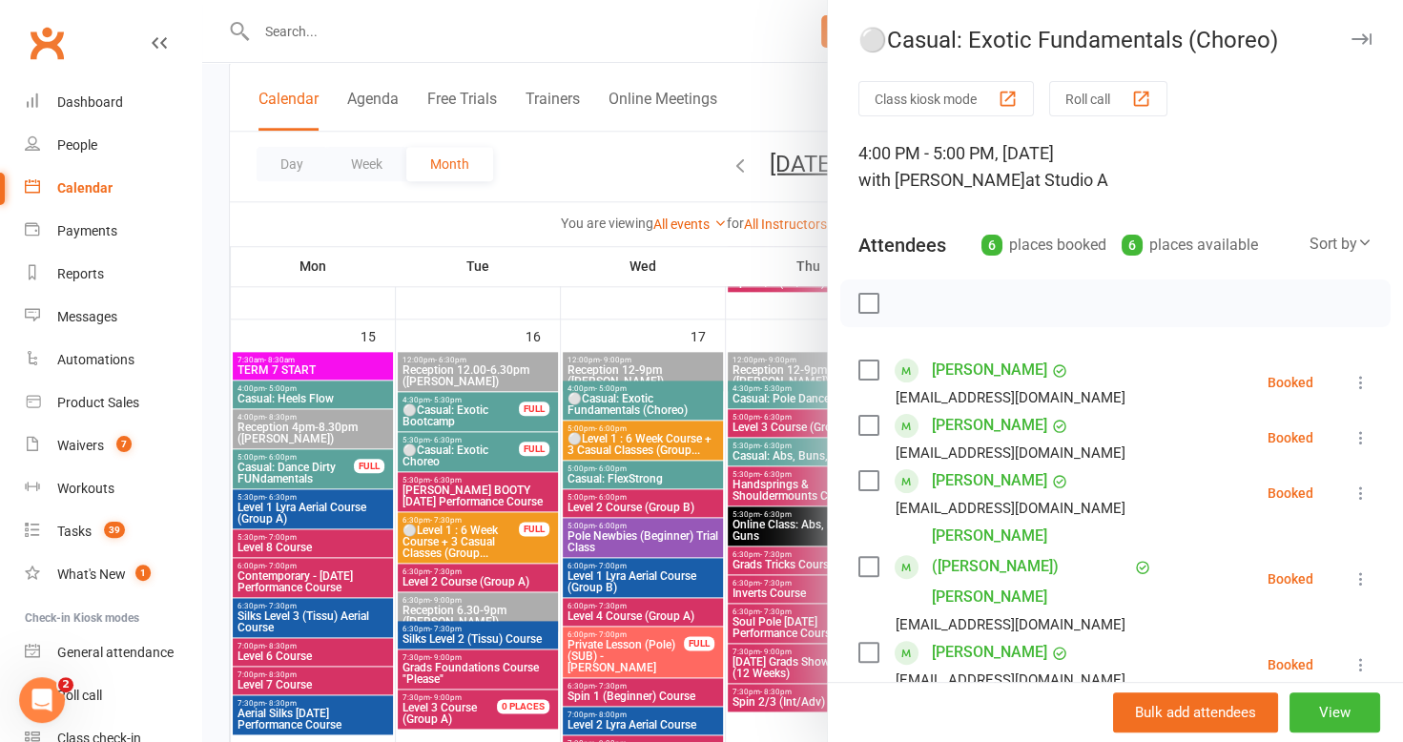
click at [1351, 38] on icon "button" at bounding box center [1361, 38] width 20 height 11
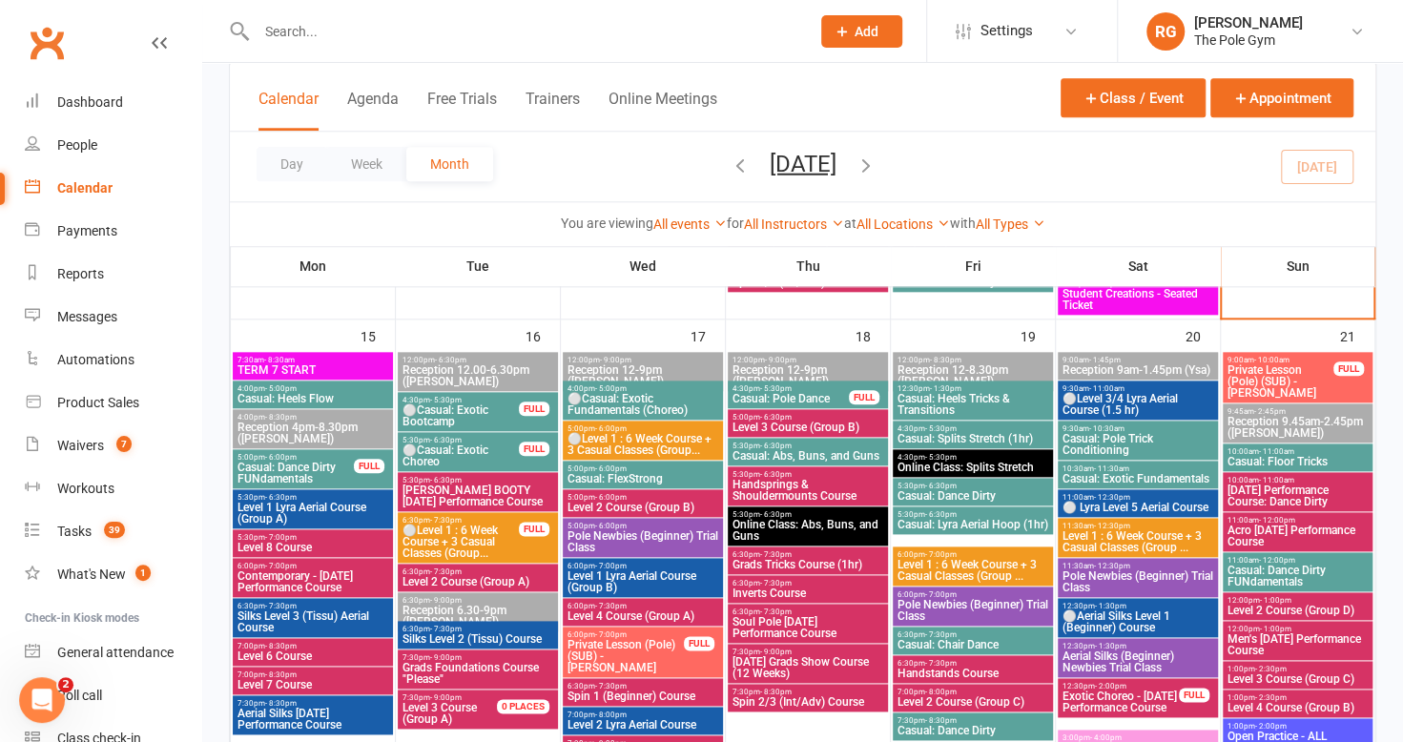
click at [1001, 554] on span "6:00pm - 7:00pm" at bounding box center [972, 554] width 153 height 9
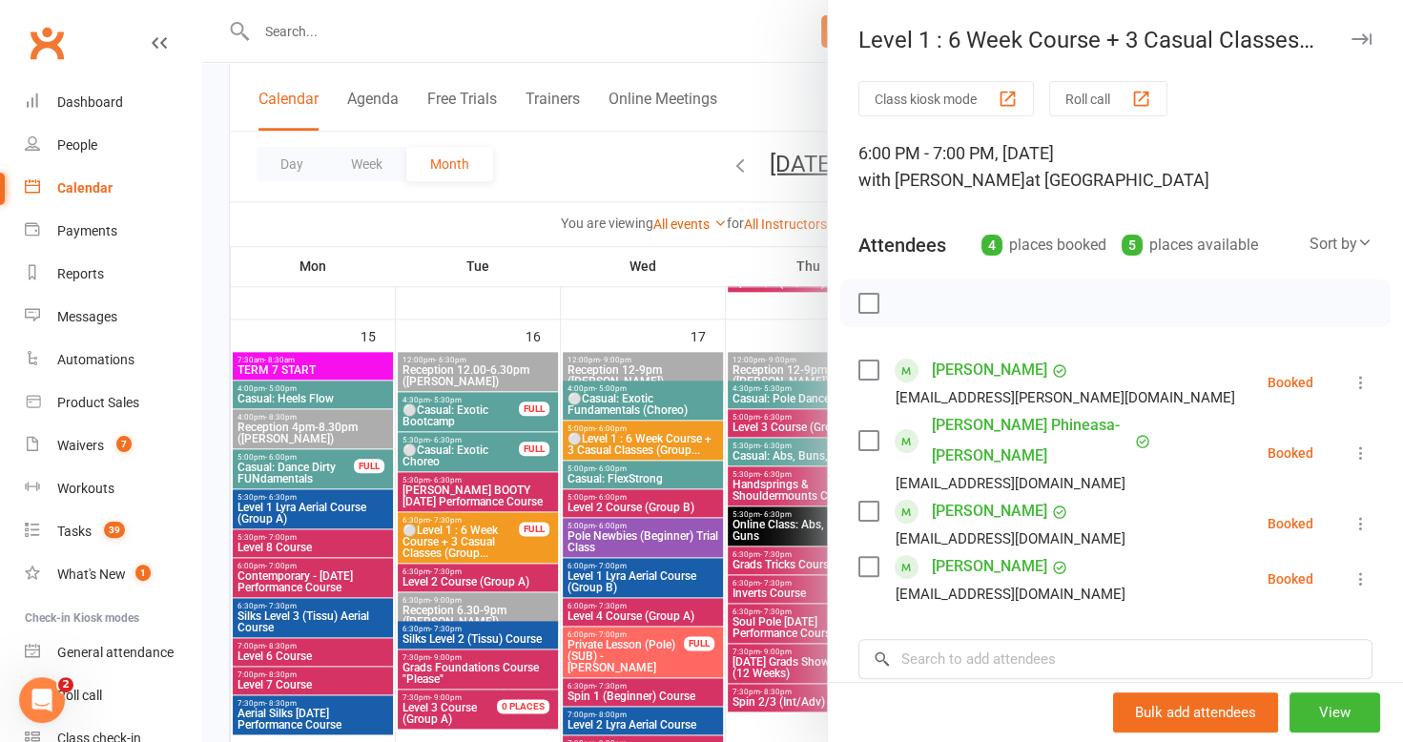
click at [1349, 31] on button "button" at bounding box center [1360, 39] width 23 height 23
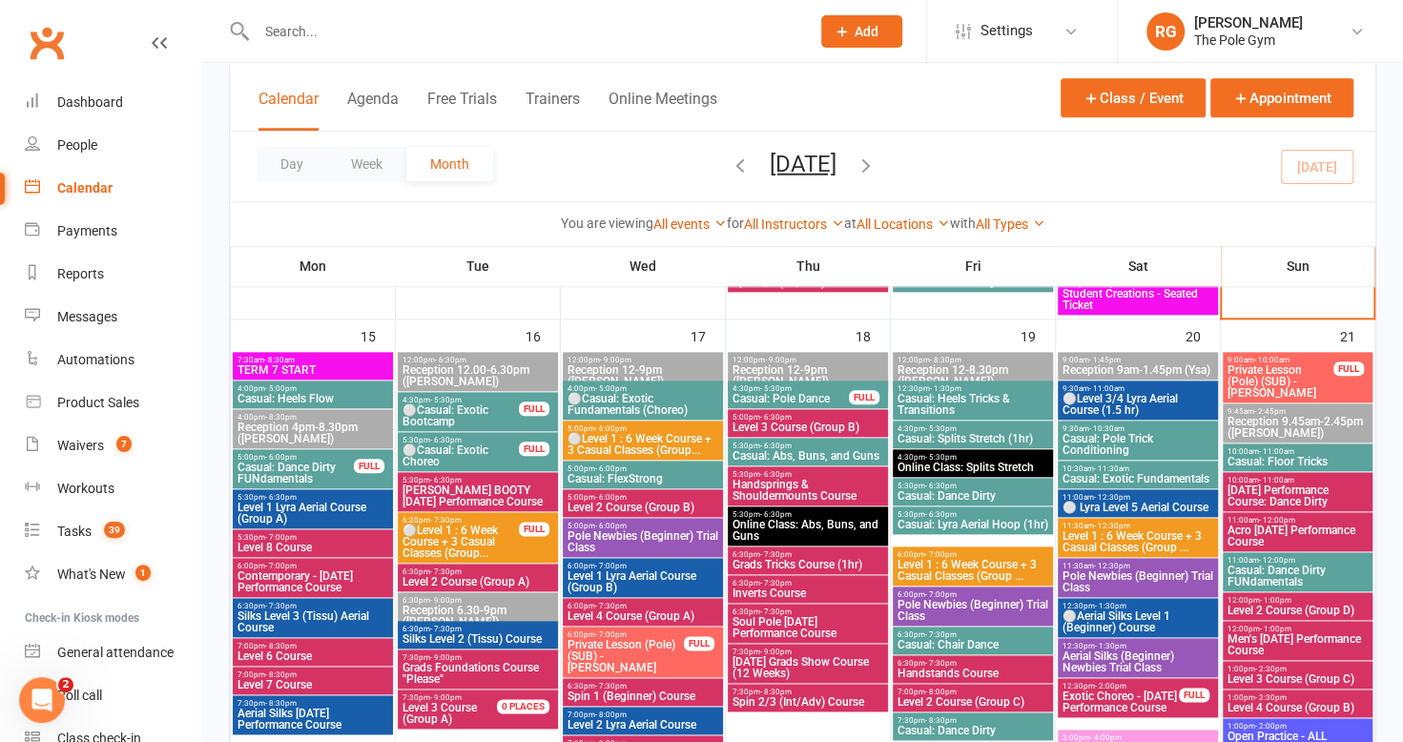
click at [1114, 546] on span "Level 1 : 6 Week Course + 3 Casual Classes (Group ..." at bounding box center [1137, 541] width 153 height 23
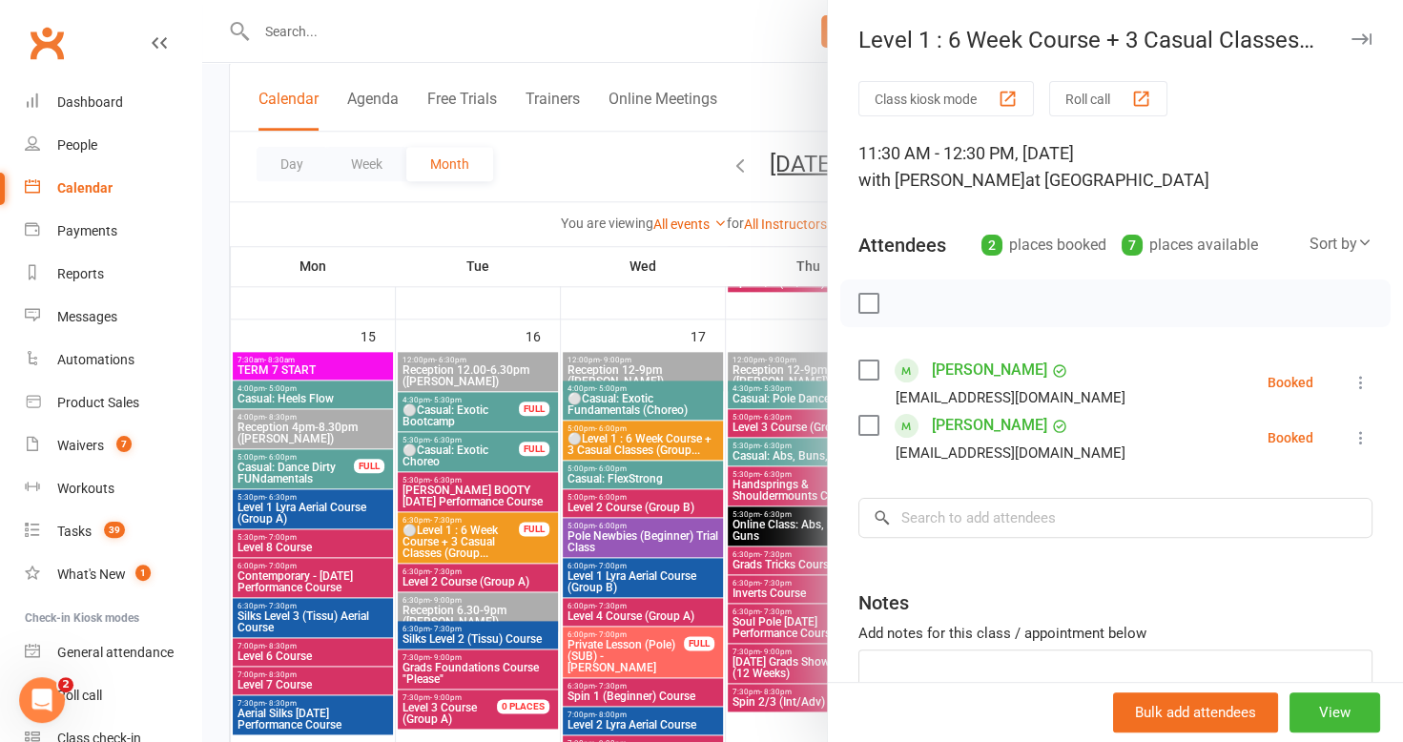
click at [1351, 40] on icon "button" at bounding box center [1361, 38] width 20 height 11
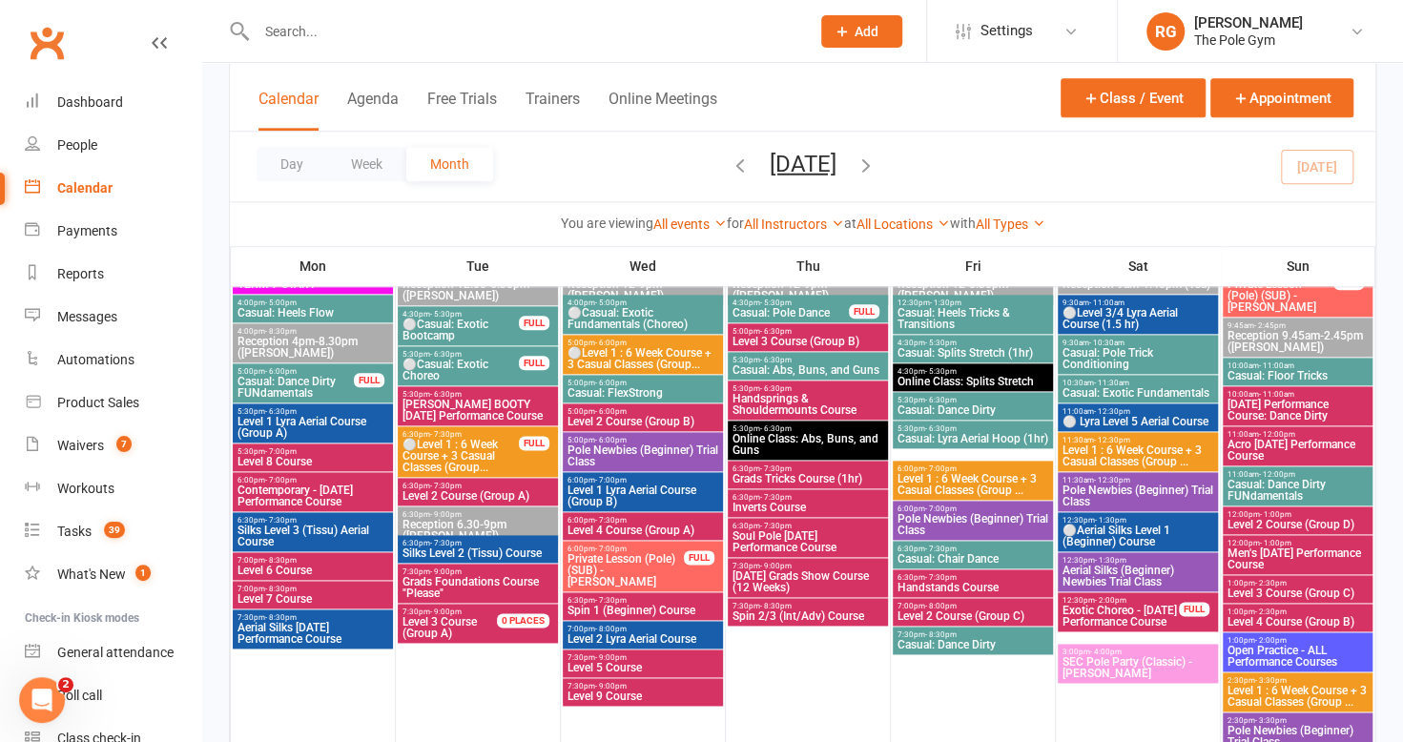
scroll to position [1189, 0]
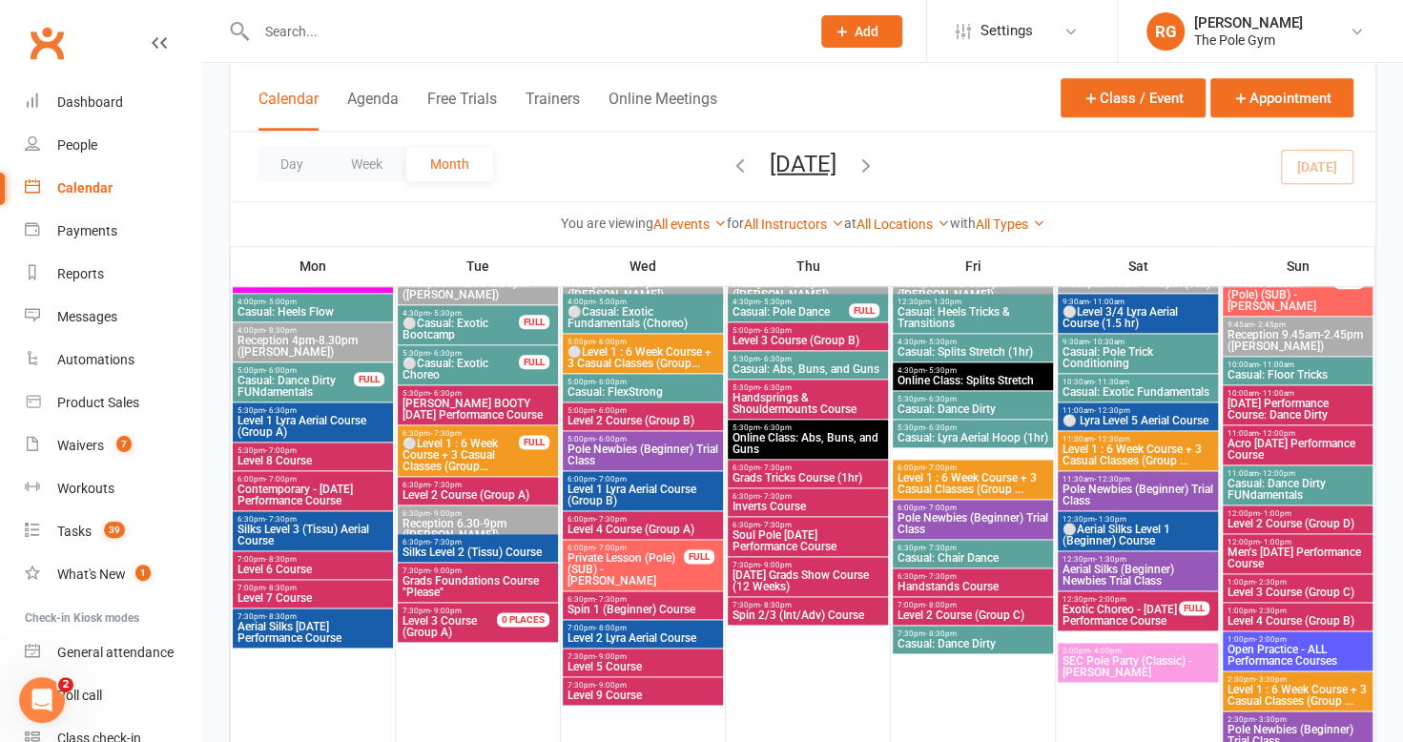
drag, startPoint x: 1247, startPoint y: 678, endPoint x: 1267, endPoint y: 690, distance: 23.5
click at [1267, 690] on span "Level 1 : 6 Week Course + 3 Casual Classes (Group ..." at bounding box center [1297, 695] width 142 height 23
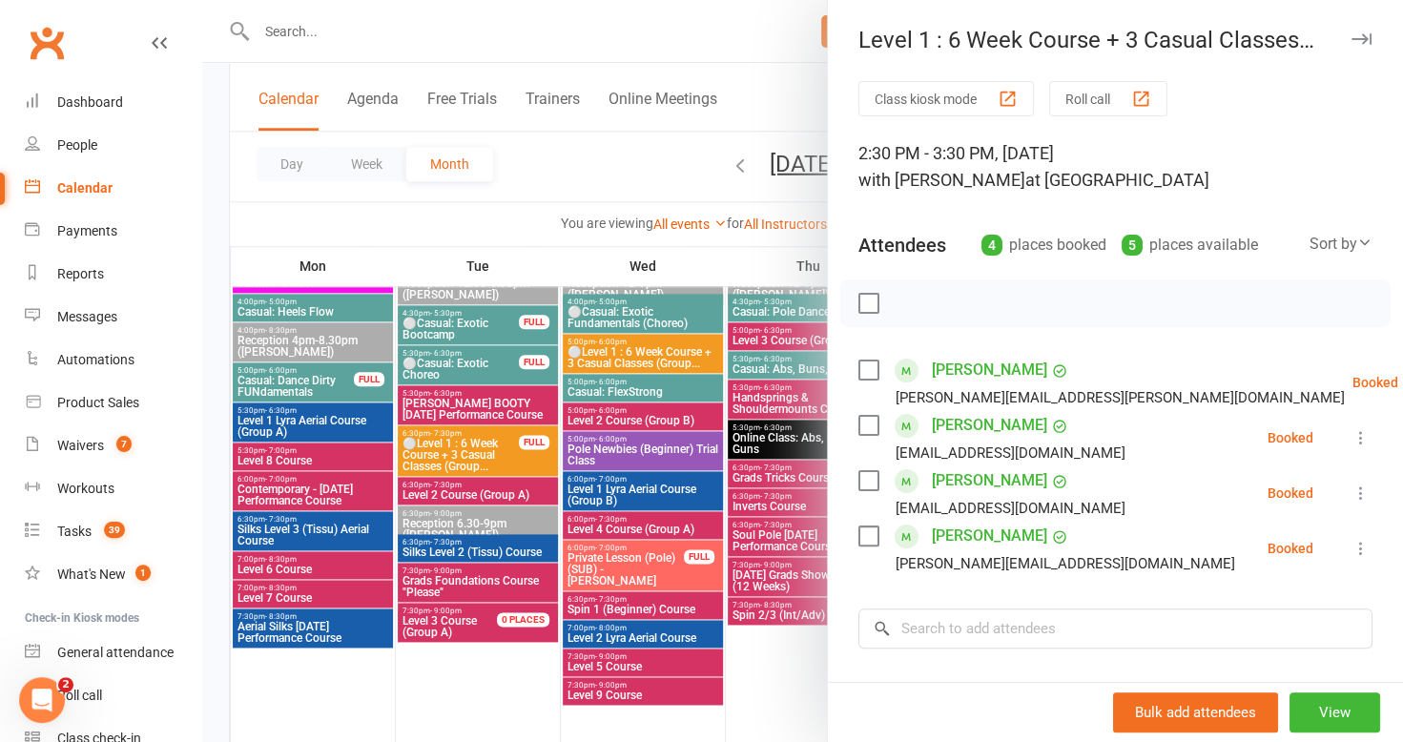
click at [1351, 42] on icon "button" at bounding box center [1361, 38] width 20 height 11
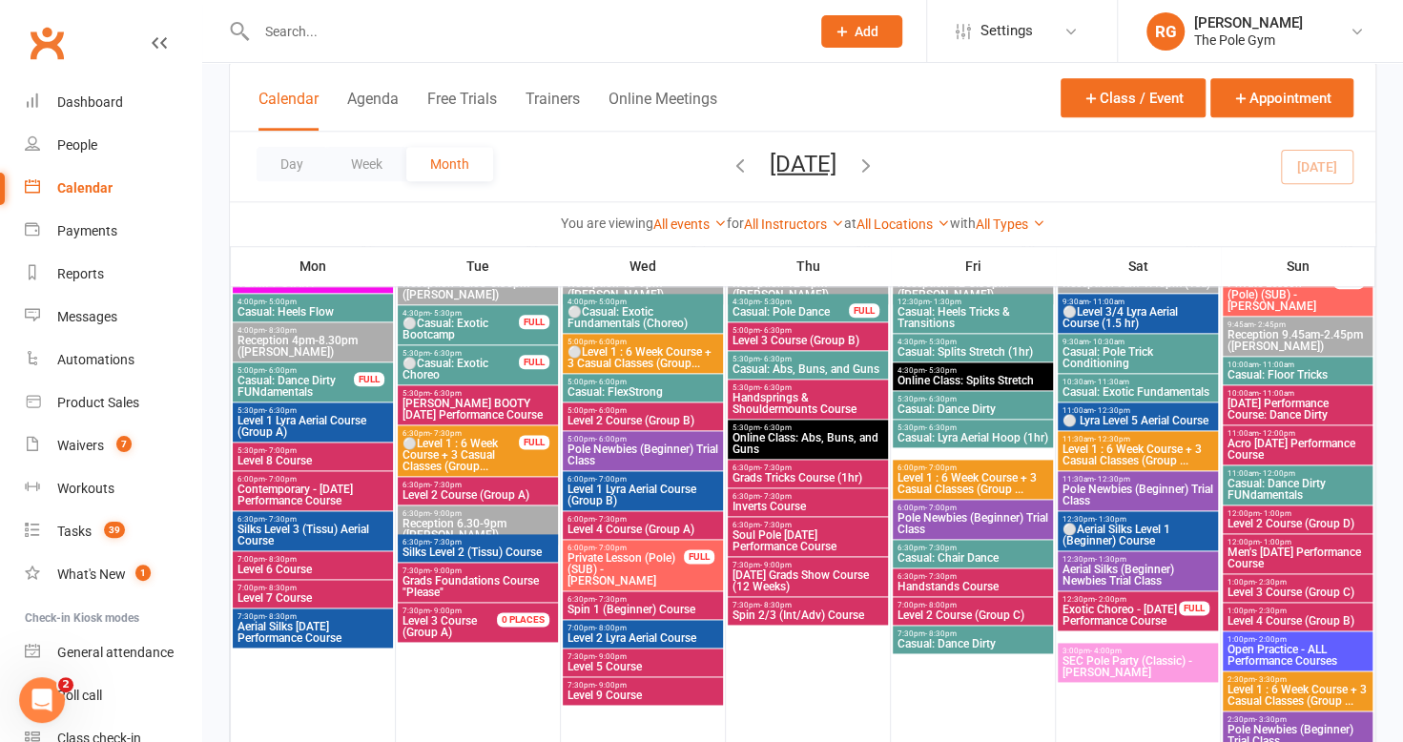
click at [1315, 623] on span "Level 4 Course (Group B)" at bounding box center [1297, 620] width 142 height 11
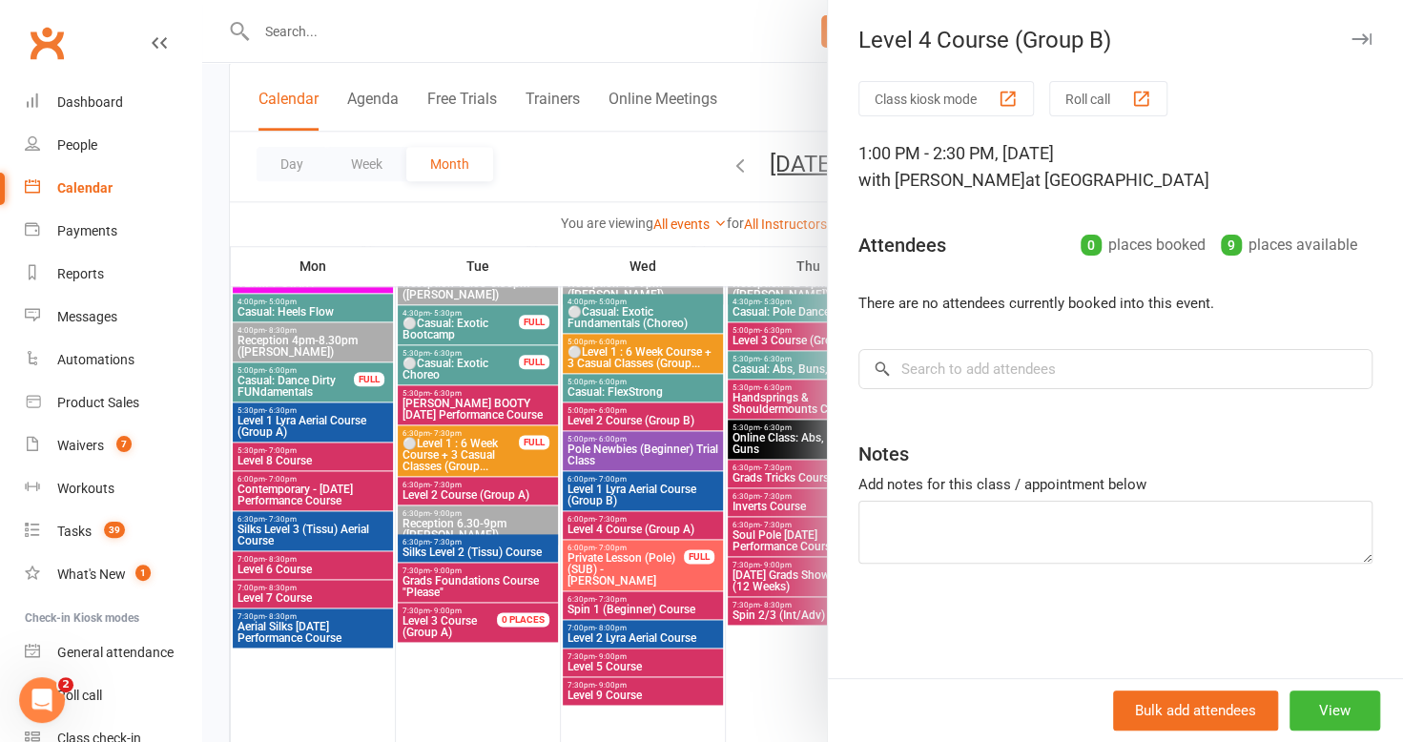
click at [1351, 41] on icon "button" at bounding box center [1361, 38] width 20 height 11
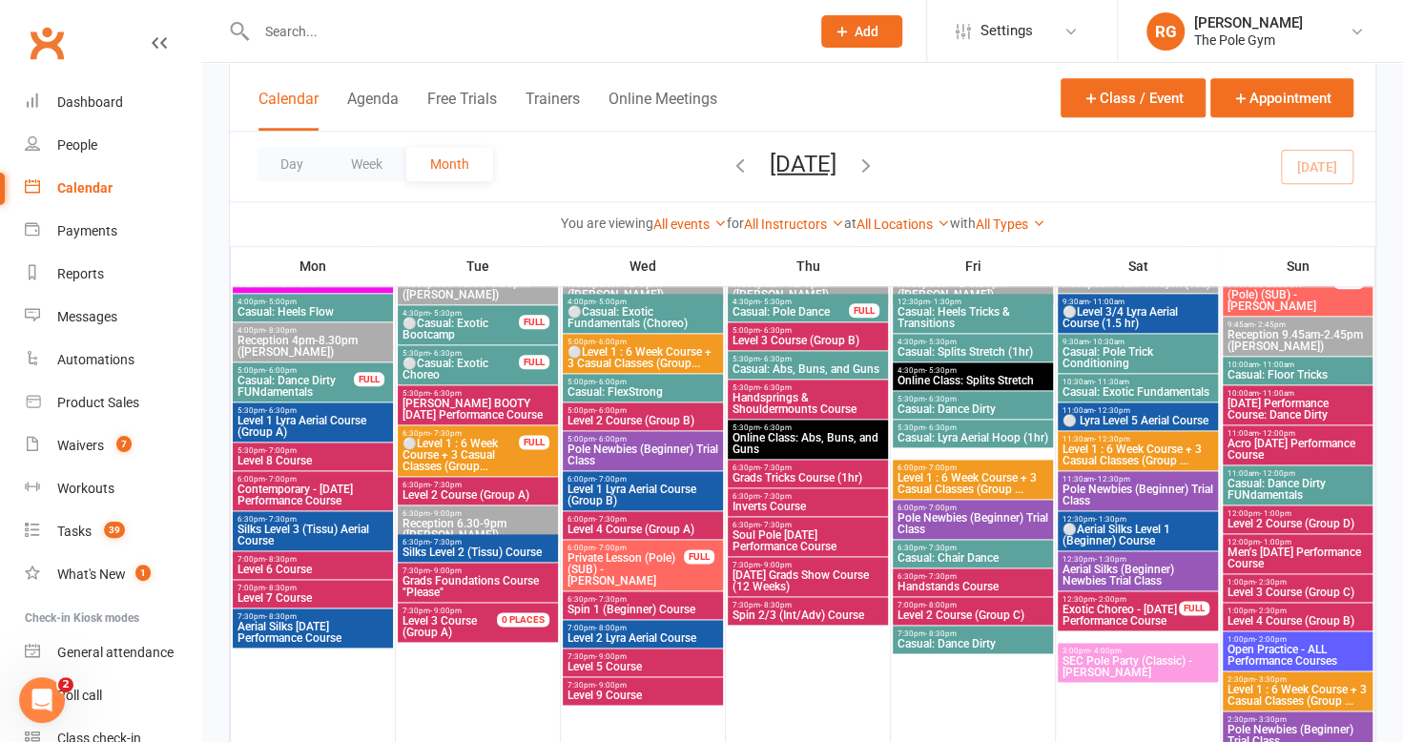
click at [1284, 518] on span "Level 2 Course (Group D)" at bounding box center [1297, 523] width 142 height 11
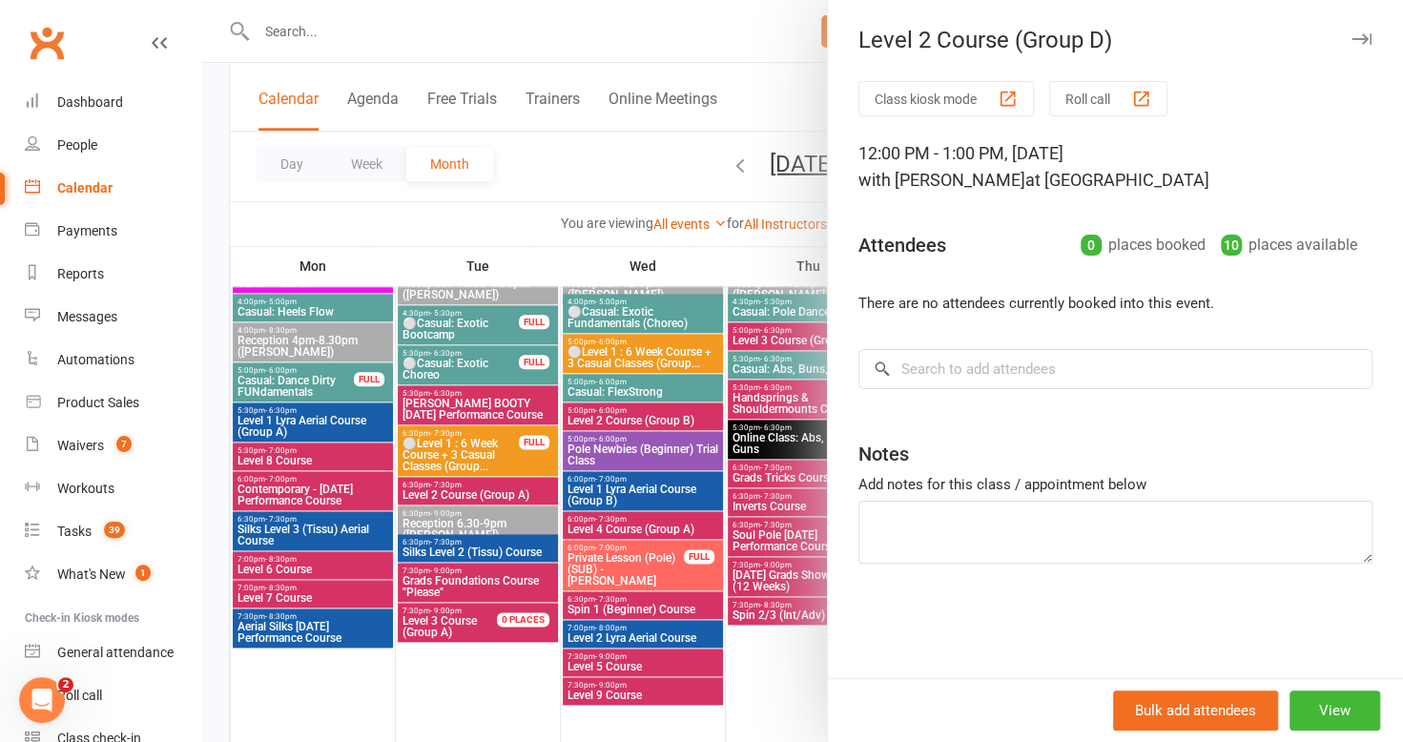
click at [1351, 38] on icon "button" at bounding box center [1361, 38] width 20 height 11
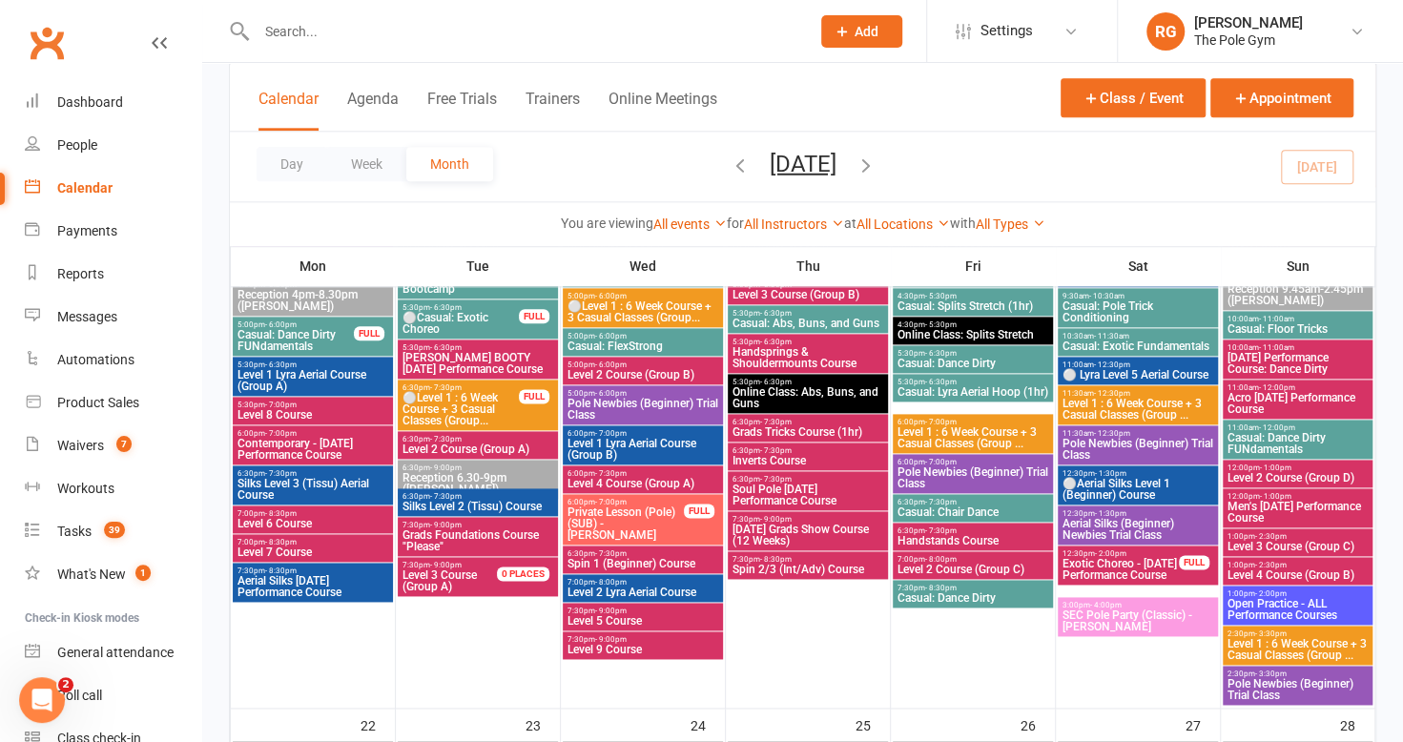
scroll to position [1236, 0]
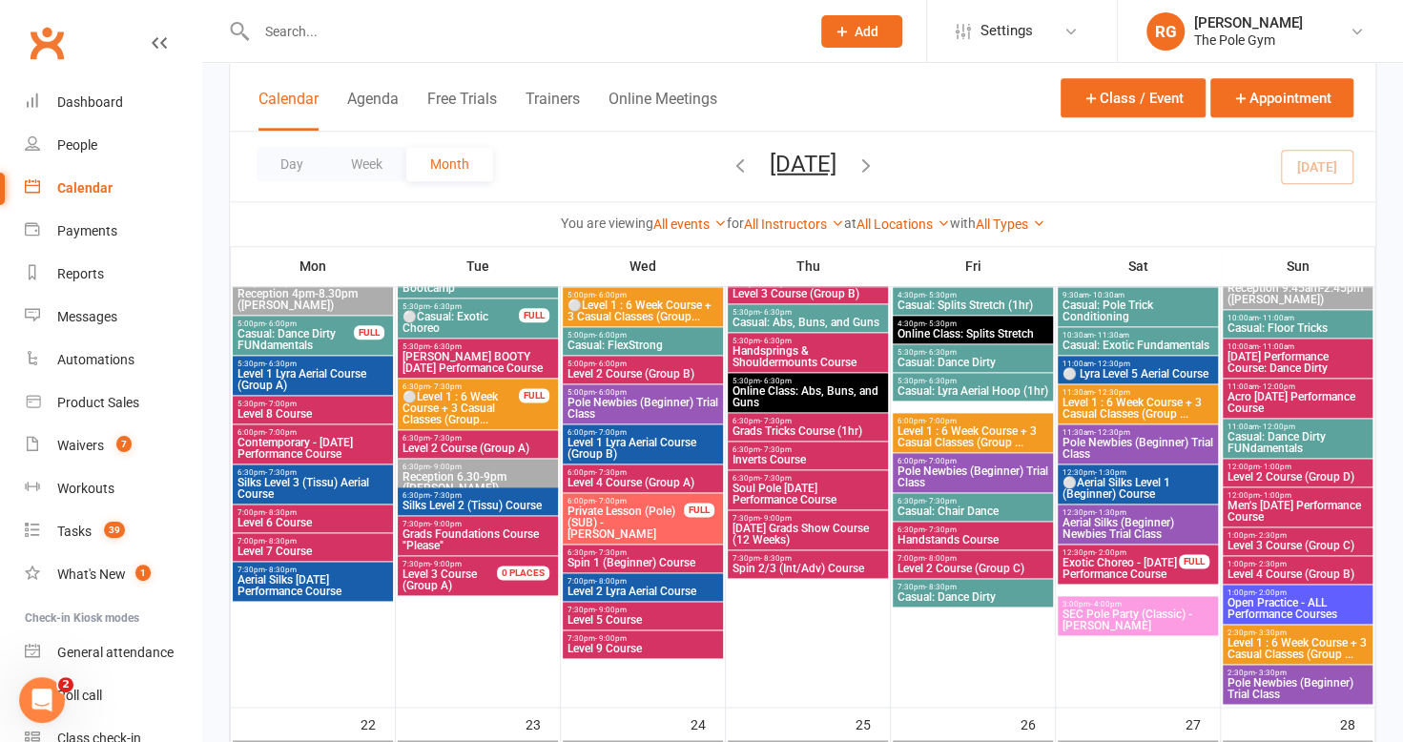
click at [1287, 673] on span "2:30pm - 3:30pm" at bounding box center [1297, 672] width 142 height 9
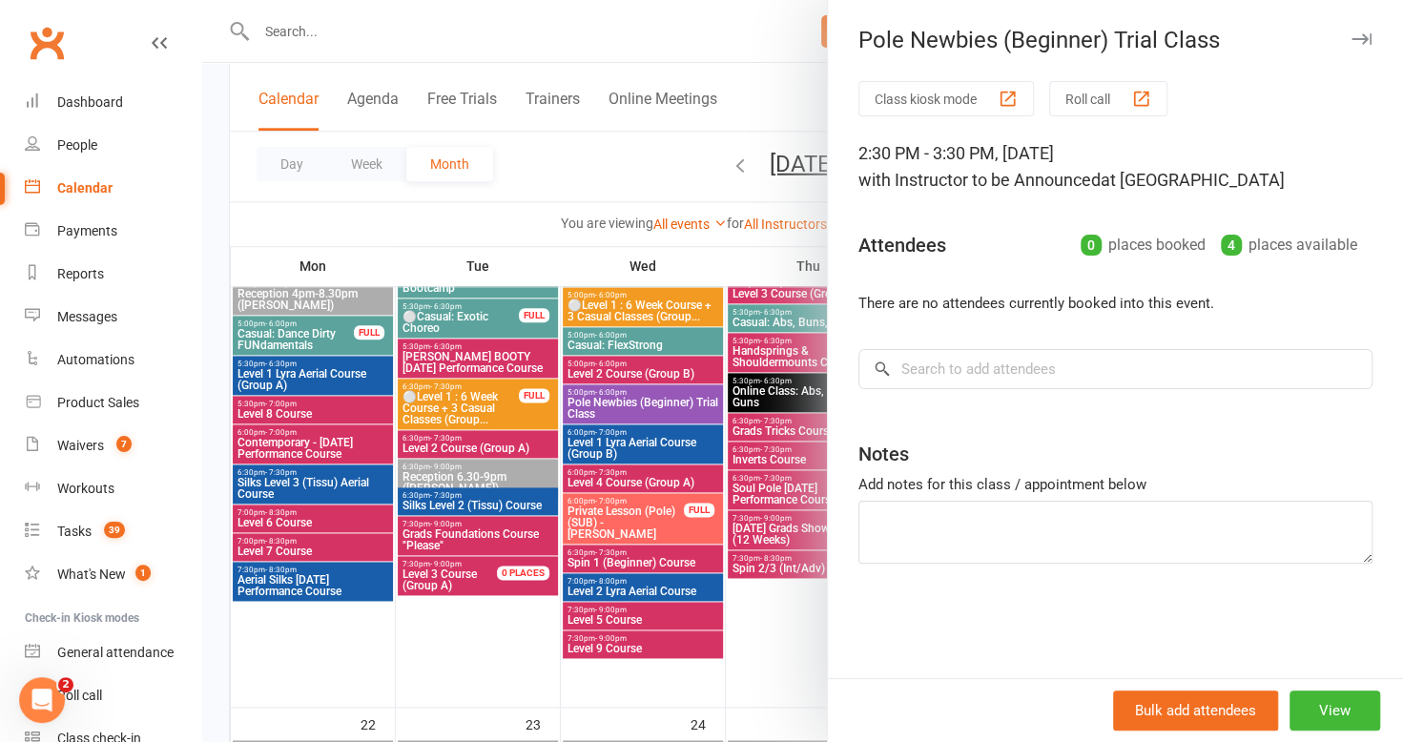
click at [1351, 39] on icon "button" at bounding box center [1361, 38] width 20 height 11
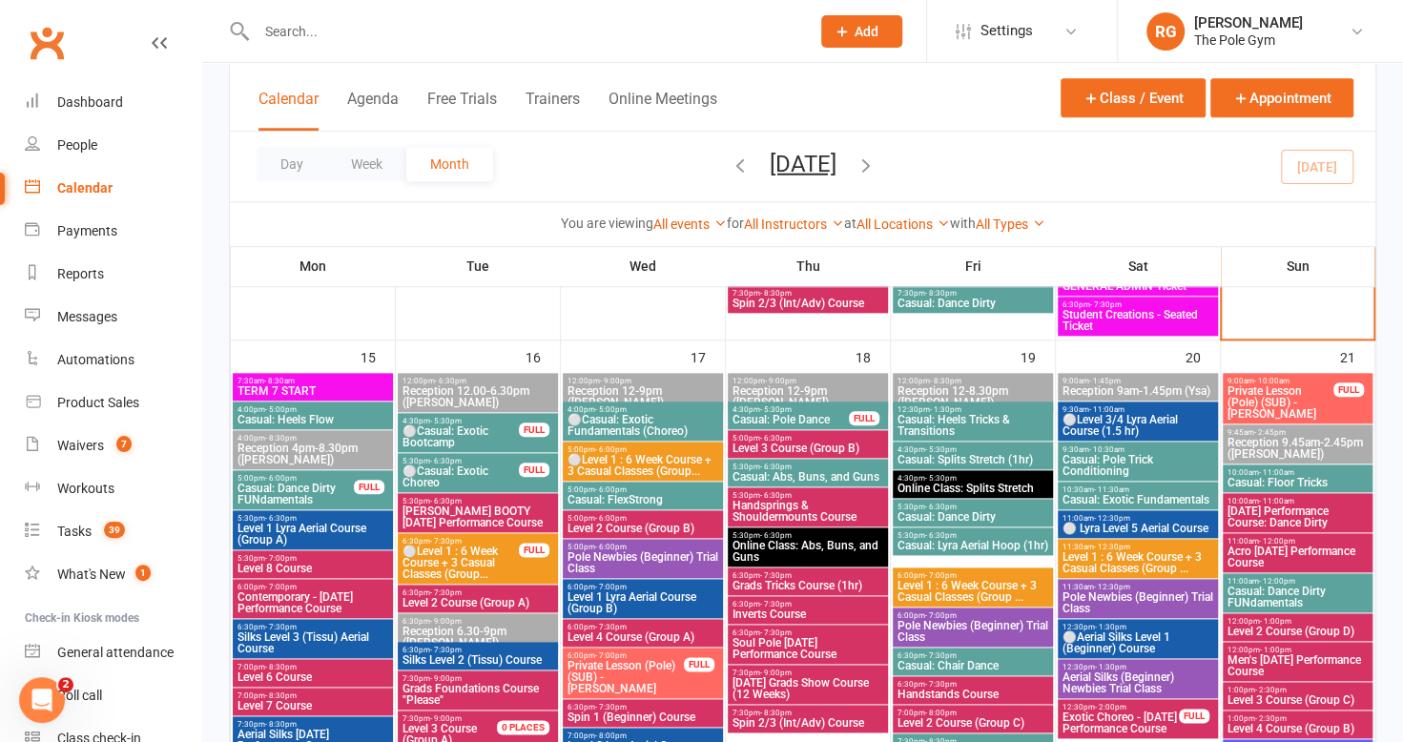
scroll to position [1080, 0]
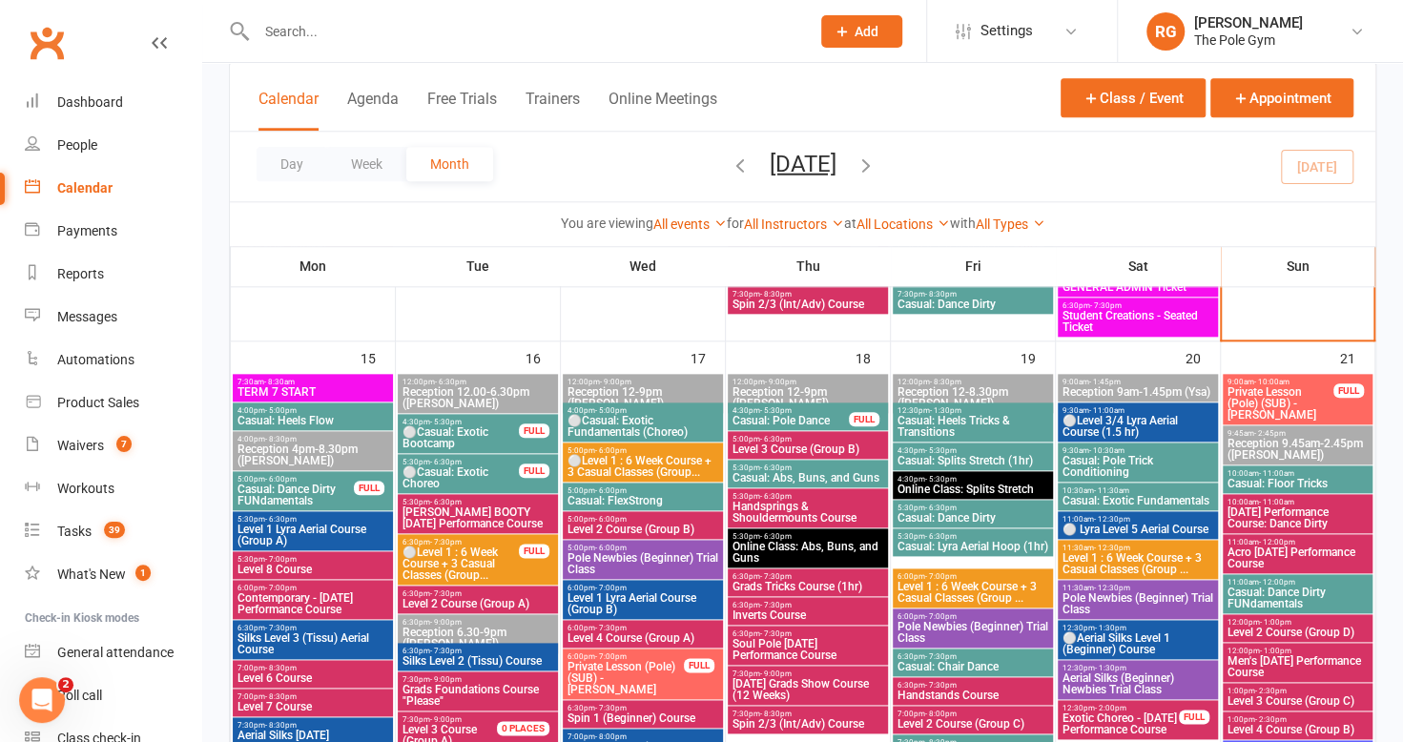
click at [338, 406] on span "4:00pm - 5:00pm" at bounding box center [312, 410] width 153 height 9
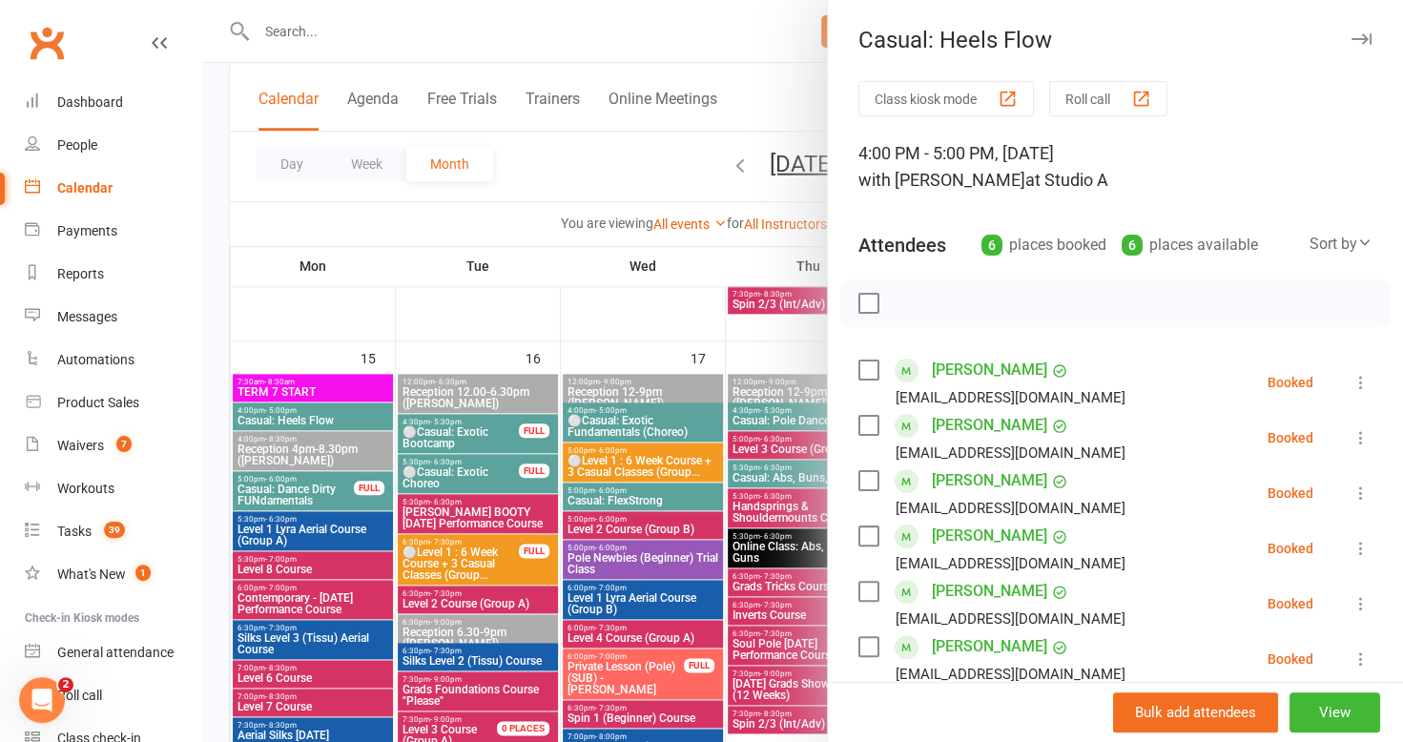
click at [1351, 37] on icon "button" at bounding box center [1361, 38] width 20 height 11
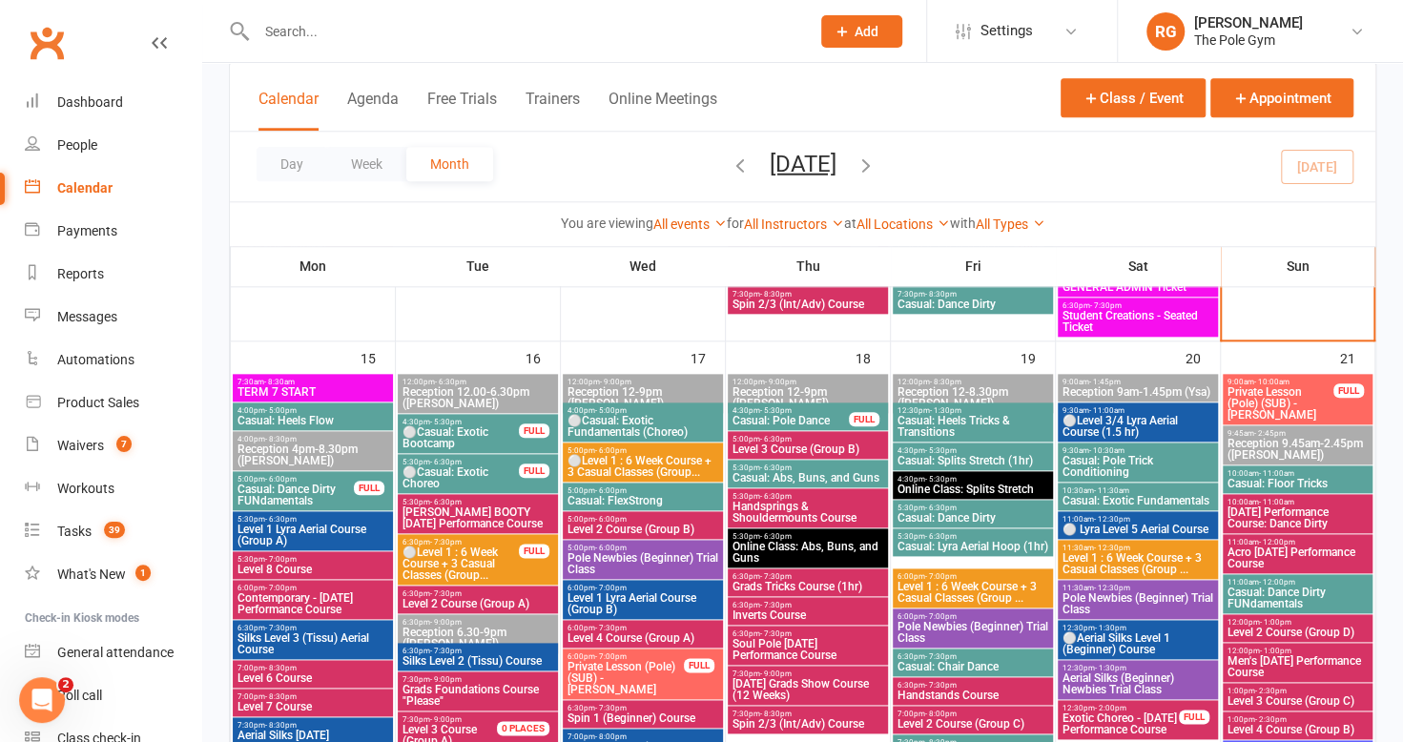
click at [273, 490] on span "Casual: Dance Dirty FUNdamentals" at bounding box center [295, 494] width 118 height 23
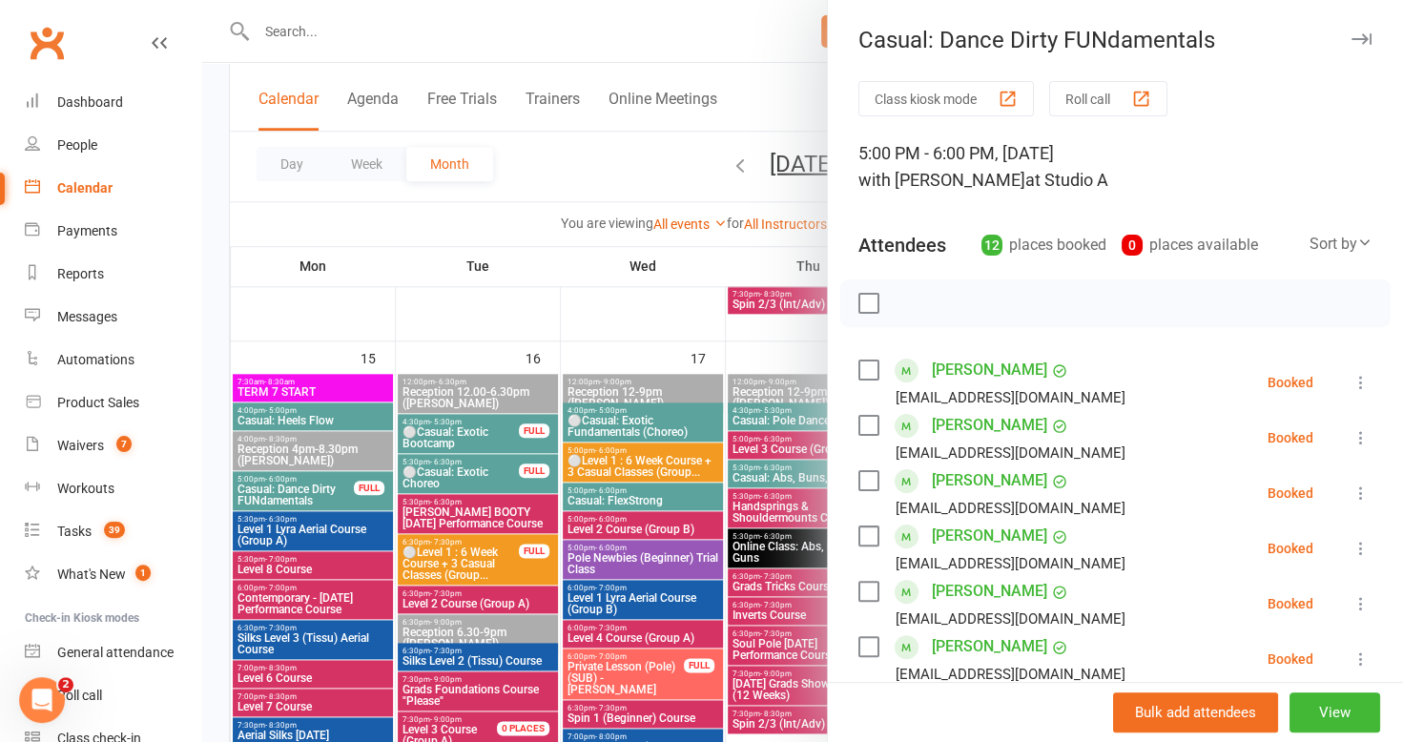
click at [1351, 38] on icon "button" at bounding box center [1361, 38] width 20 height 11
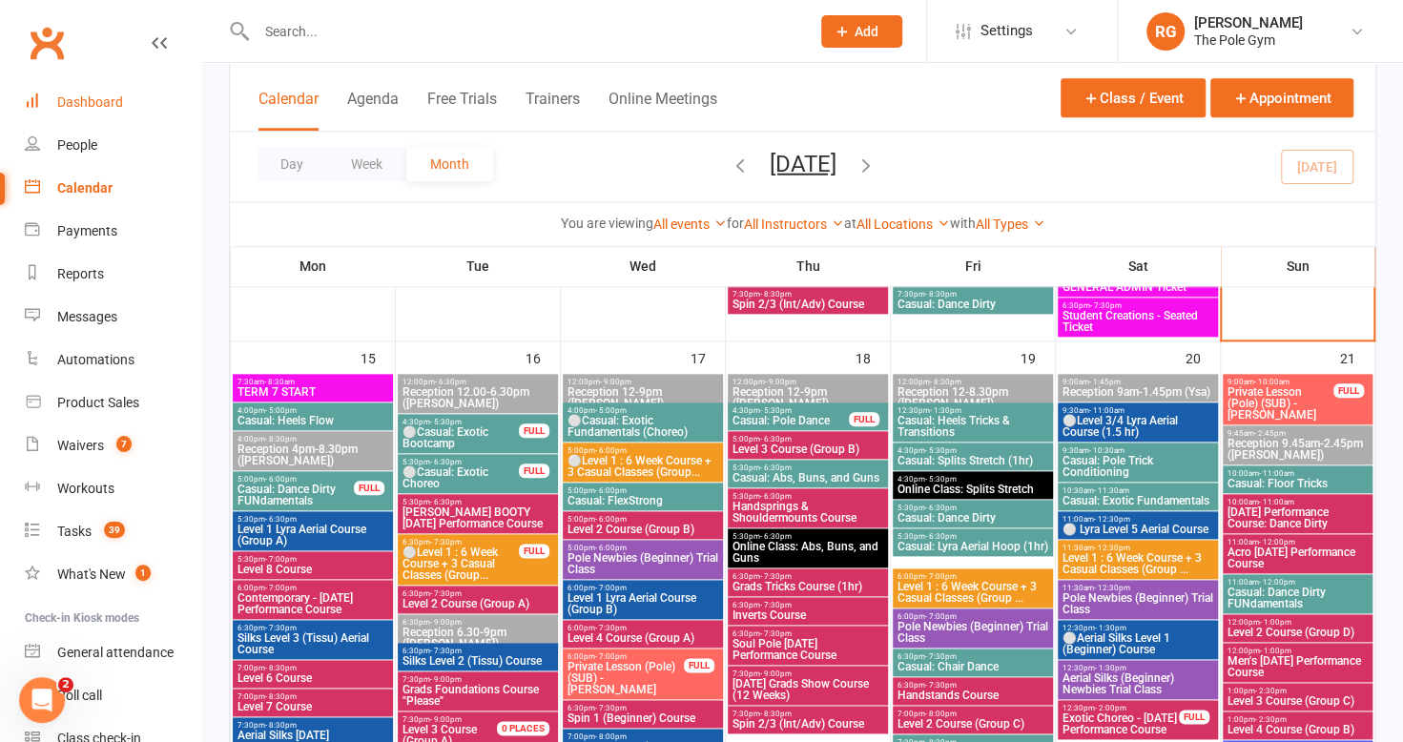
click at [86, 93] on link "Dashboard" at bounding box center [113, 102] width 176 height 43
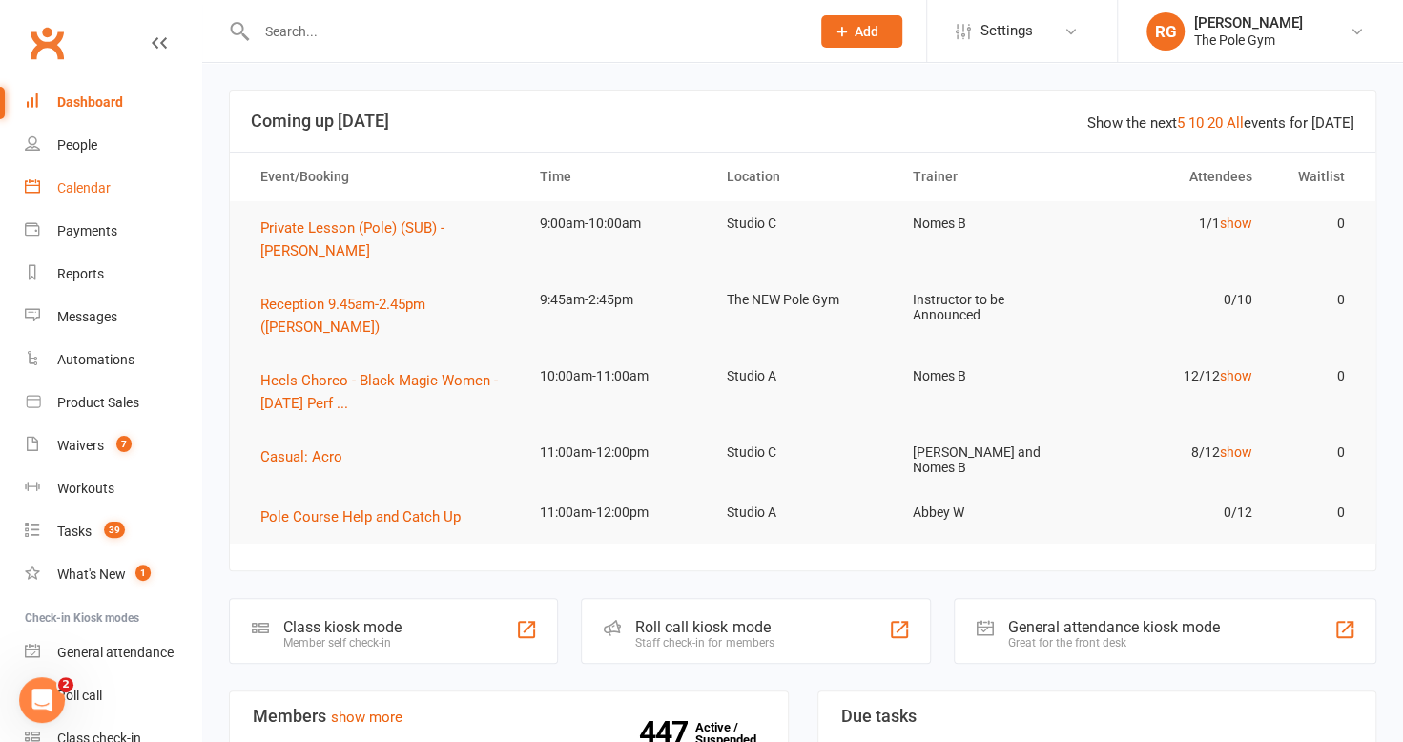
click at [103, 195] on div "Calendar" at bounding box center [83, 187] width 53 height 15
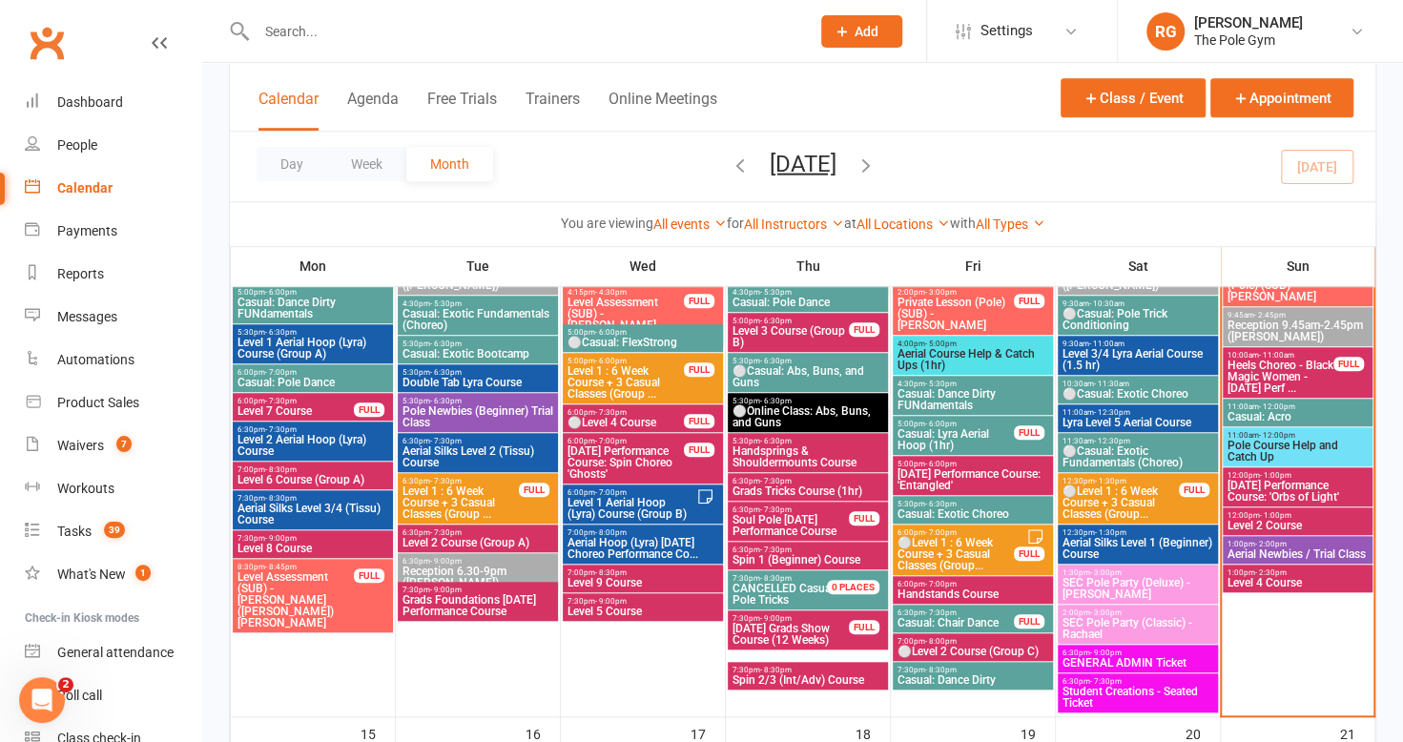
scroll to position [707, 0]
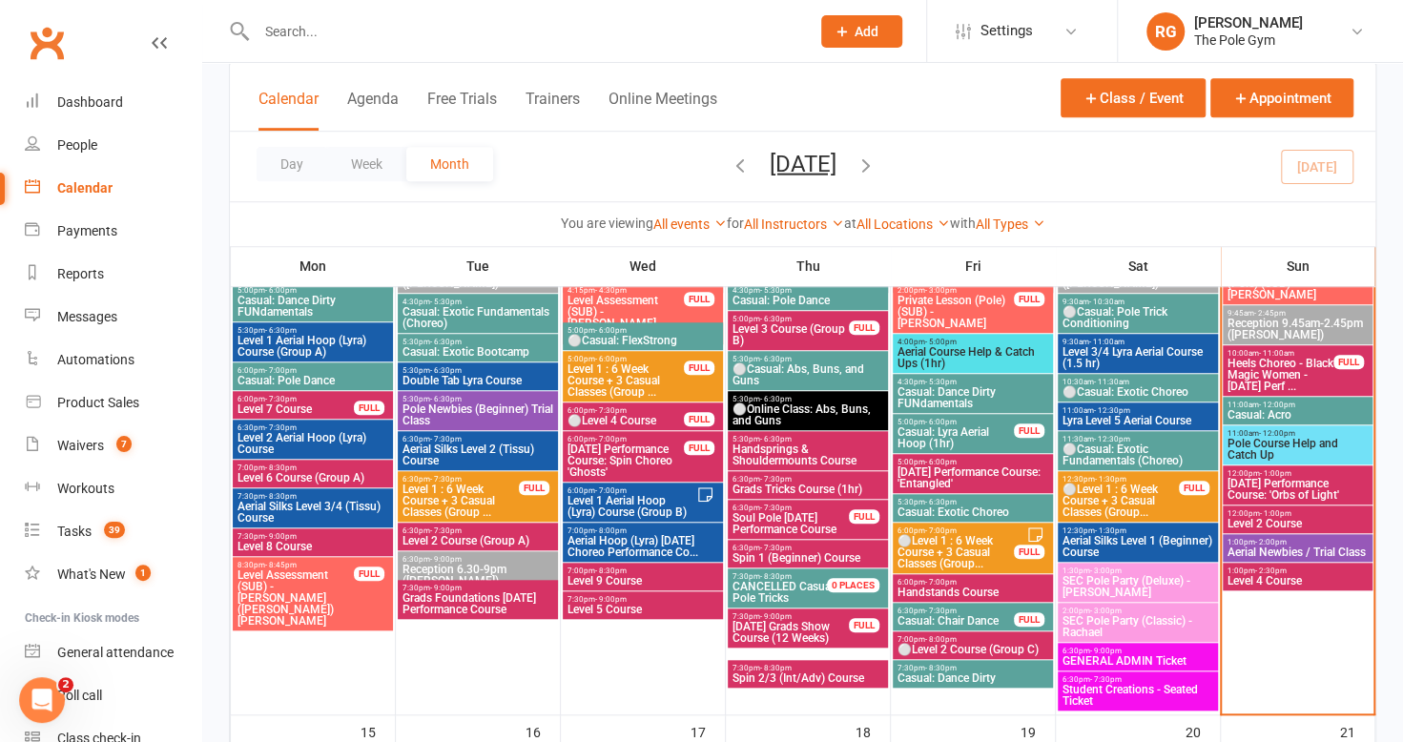
click at [1297, 419] on span "Casual: Acro" at bounding box center [1297, 414] width 142 height 11
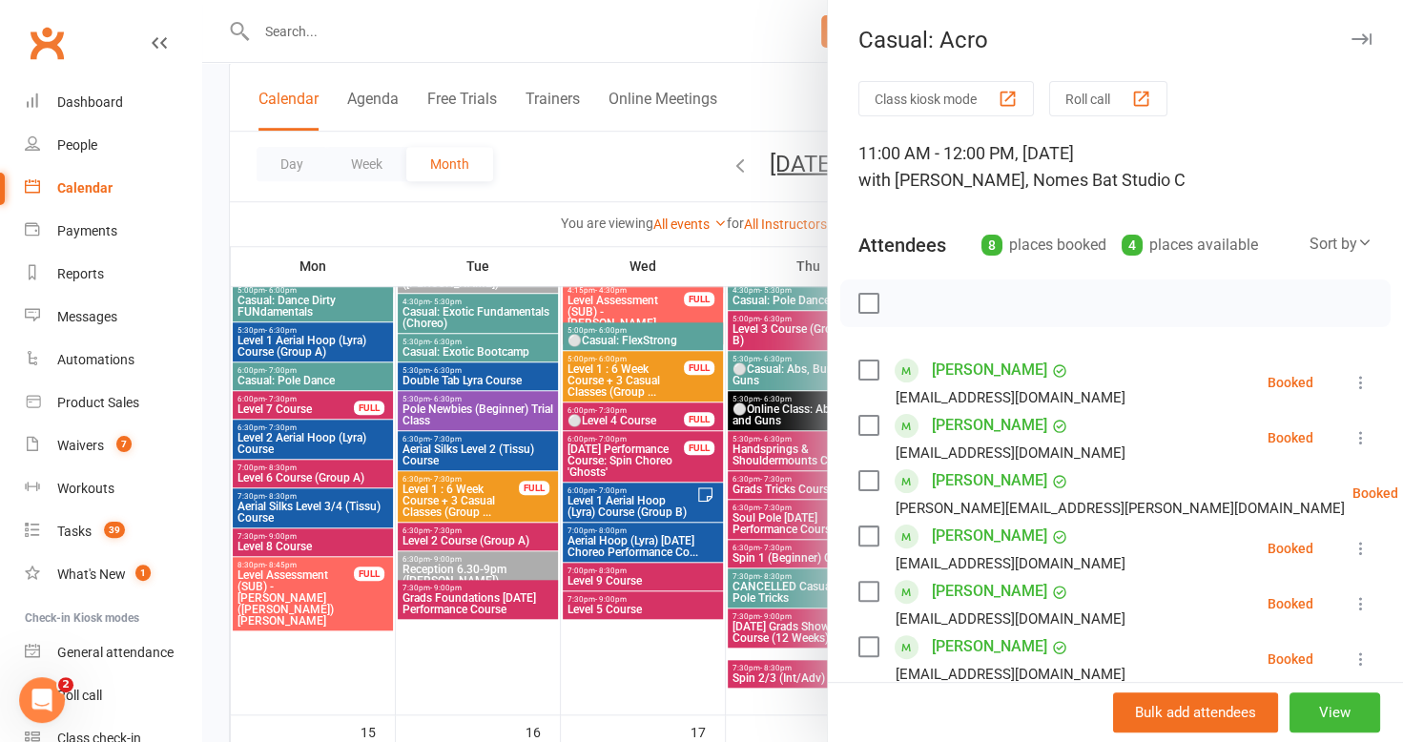
click at [1351, 36] on icon "button" at bounding box center [1361, 38] width 20 height 11
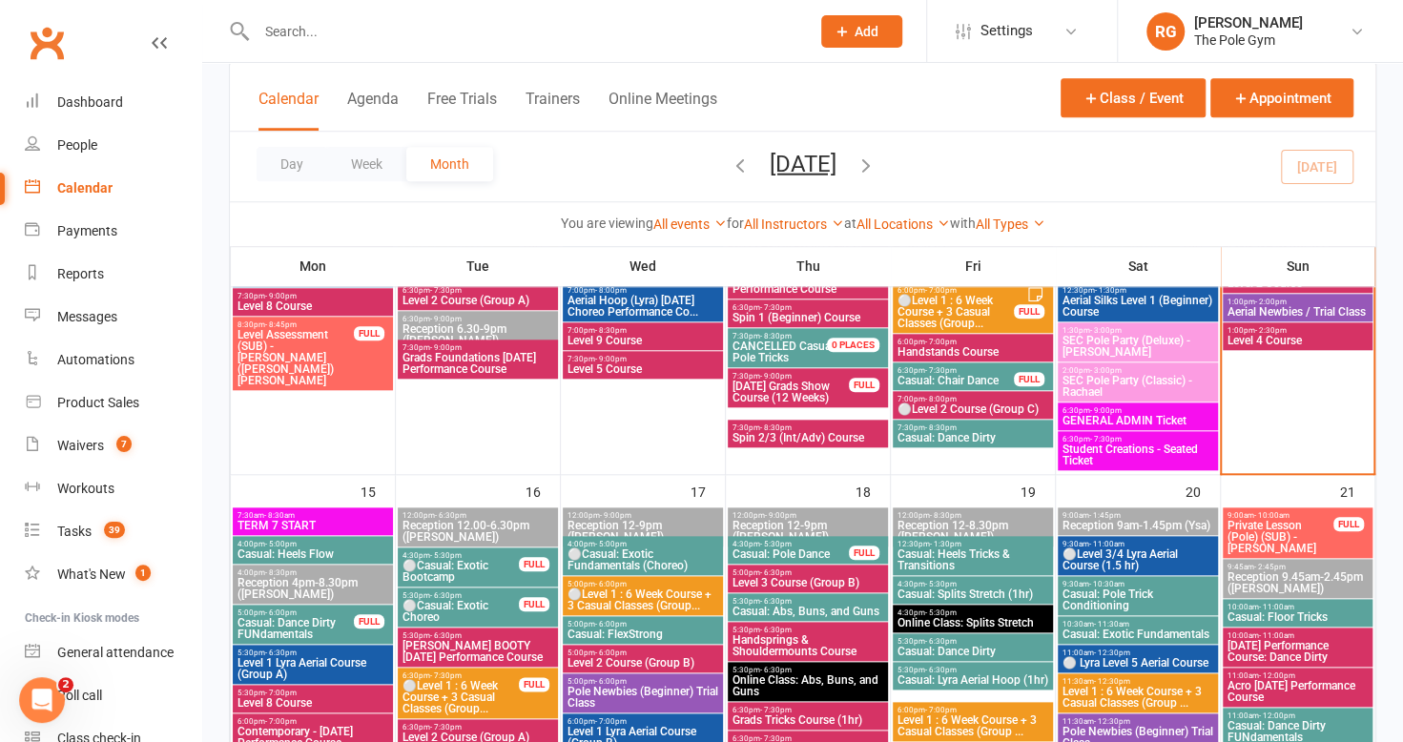
scroll to position [1170, 0]
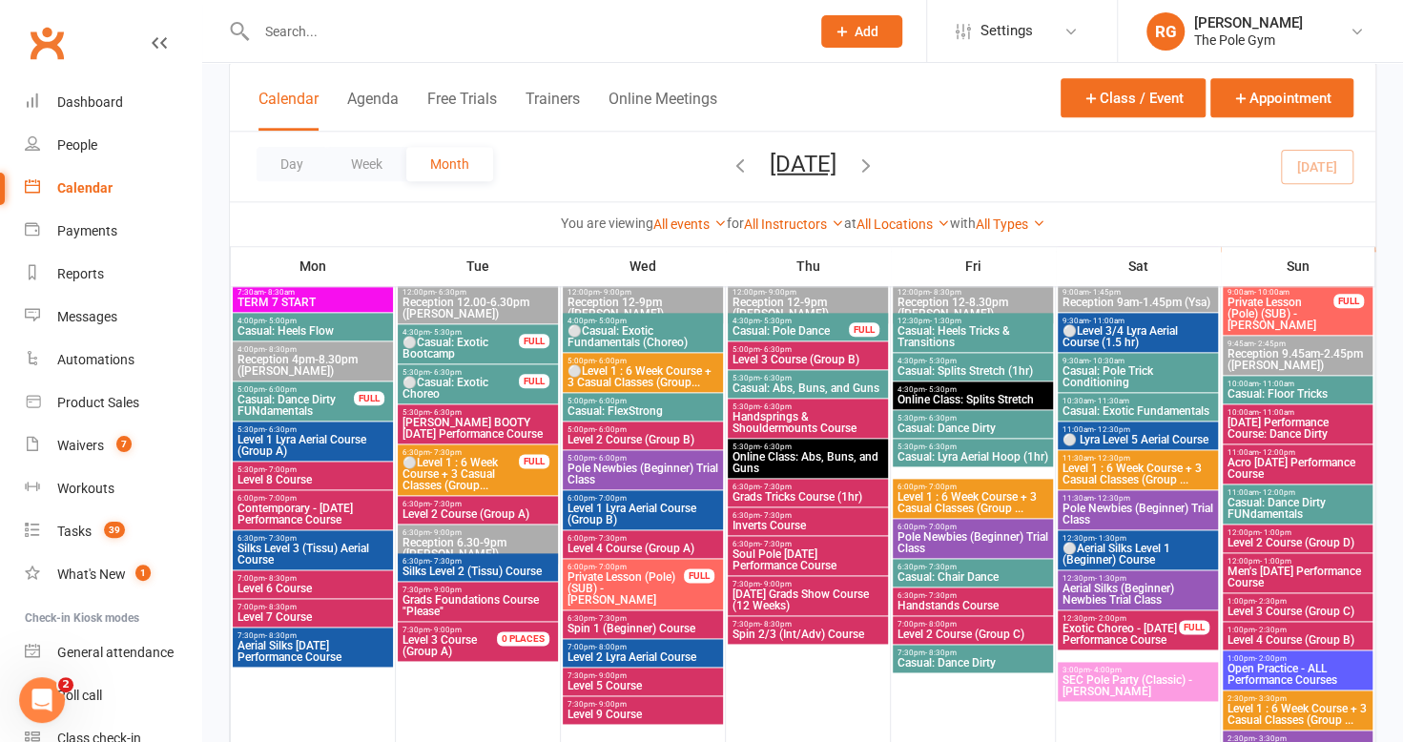
click at [453, 629] on span "- 9:00pm" at bounding box center [445, 629] width 31 height 9
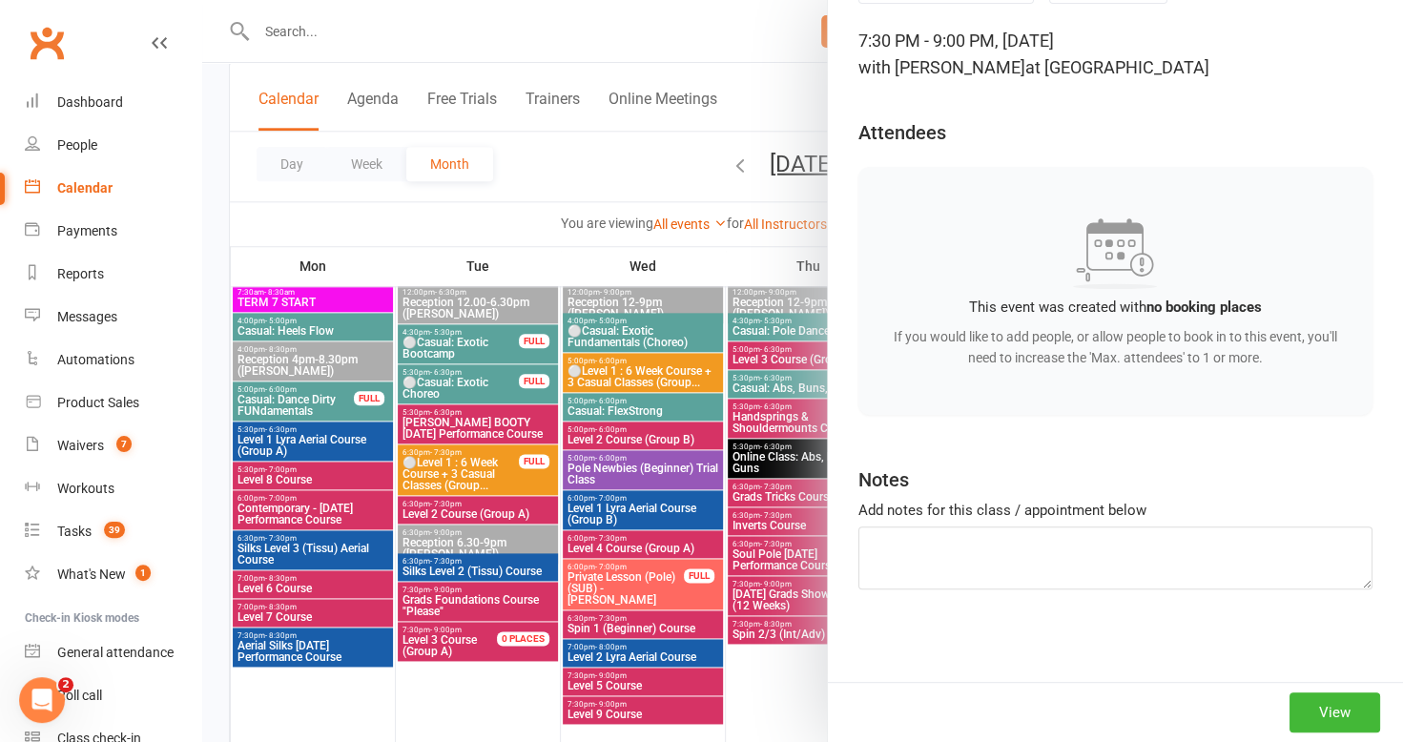
scroll to position [0, 0]
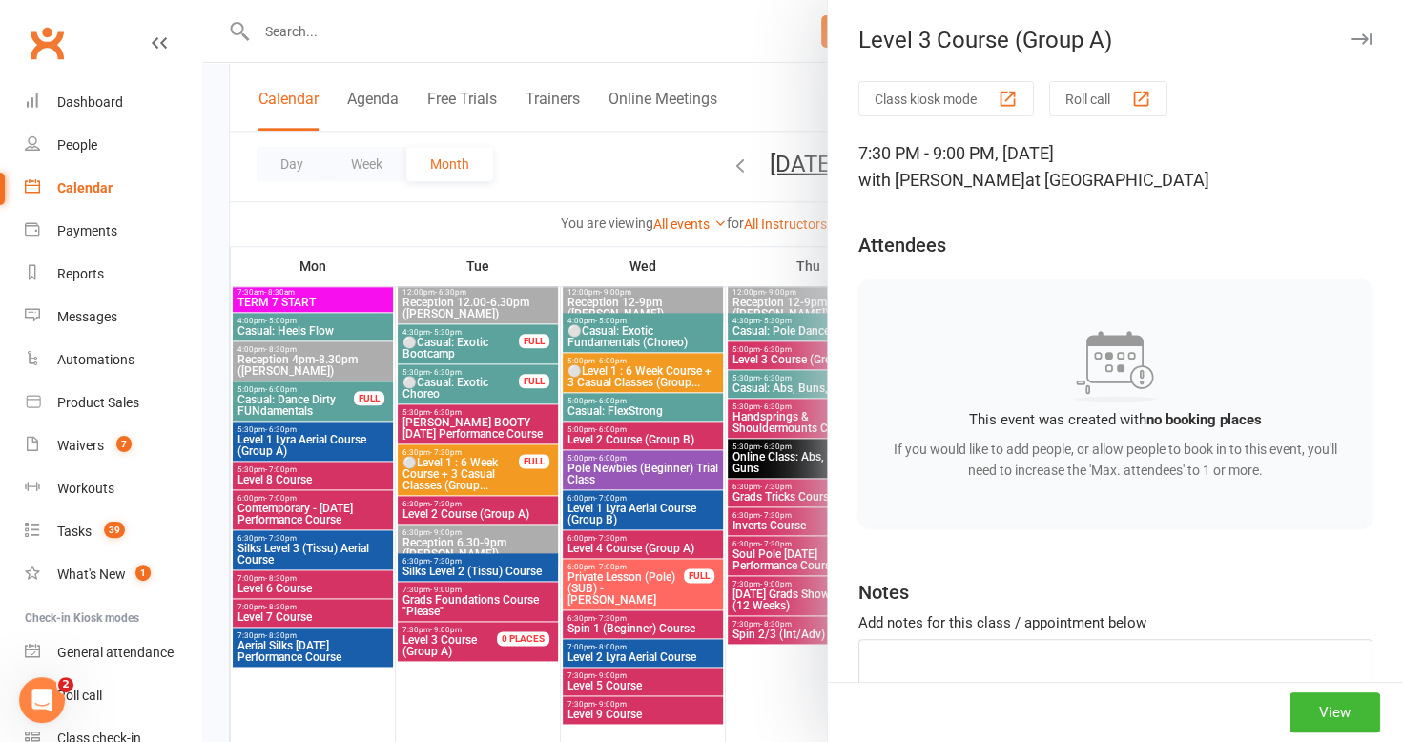
click at [1351, 33] on icon "button" at bounding box center [1361, 38] width 20 height 11
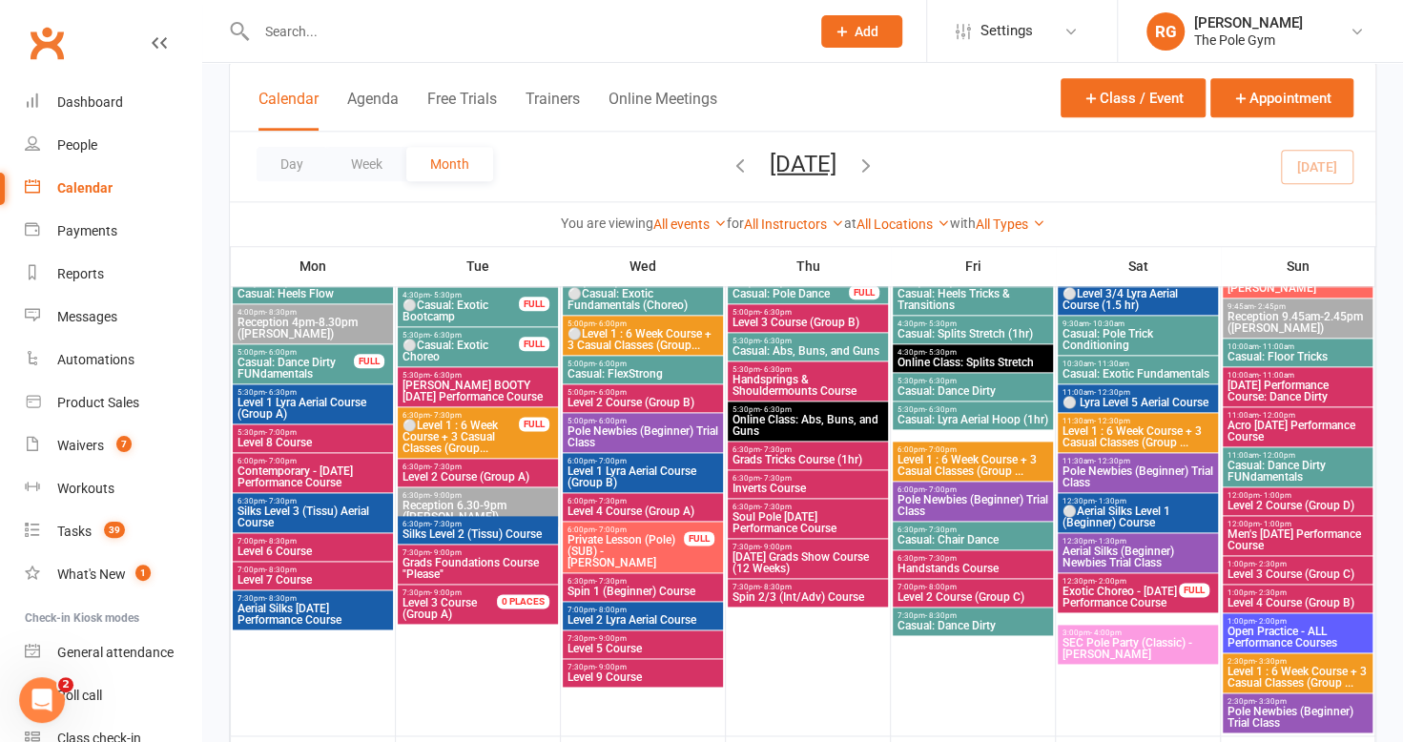
scroll to position [1208, 0]
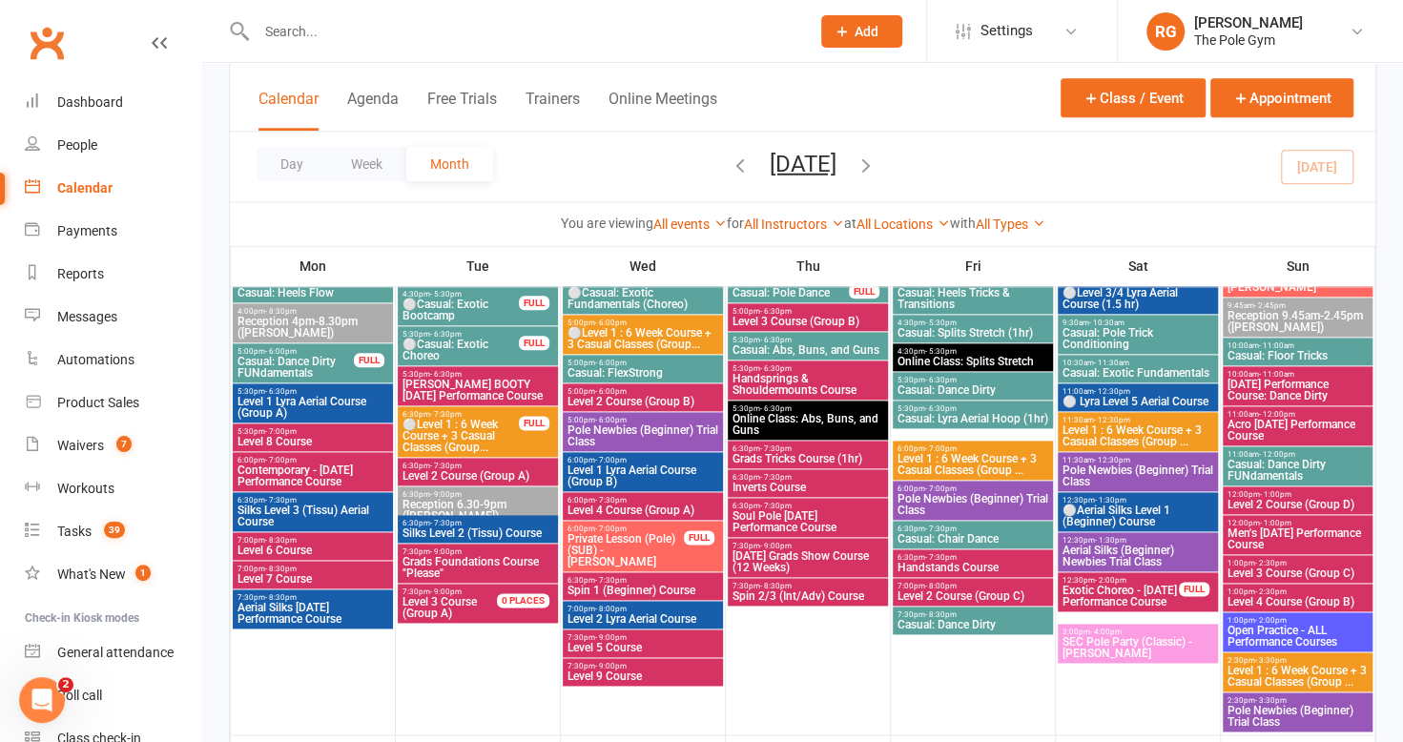
click at [433, 595] on span "Level 3 Course" at bounding box center [439, 601] width 74 height 13
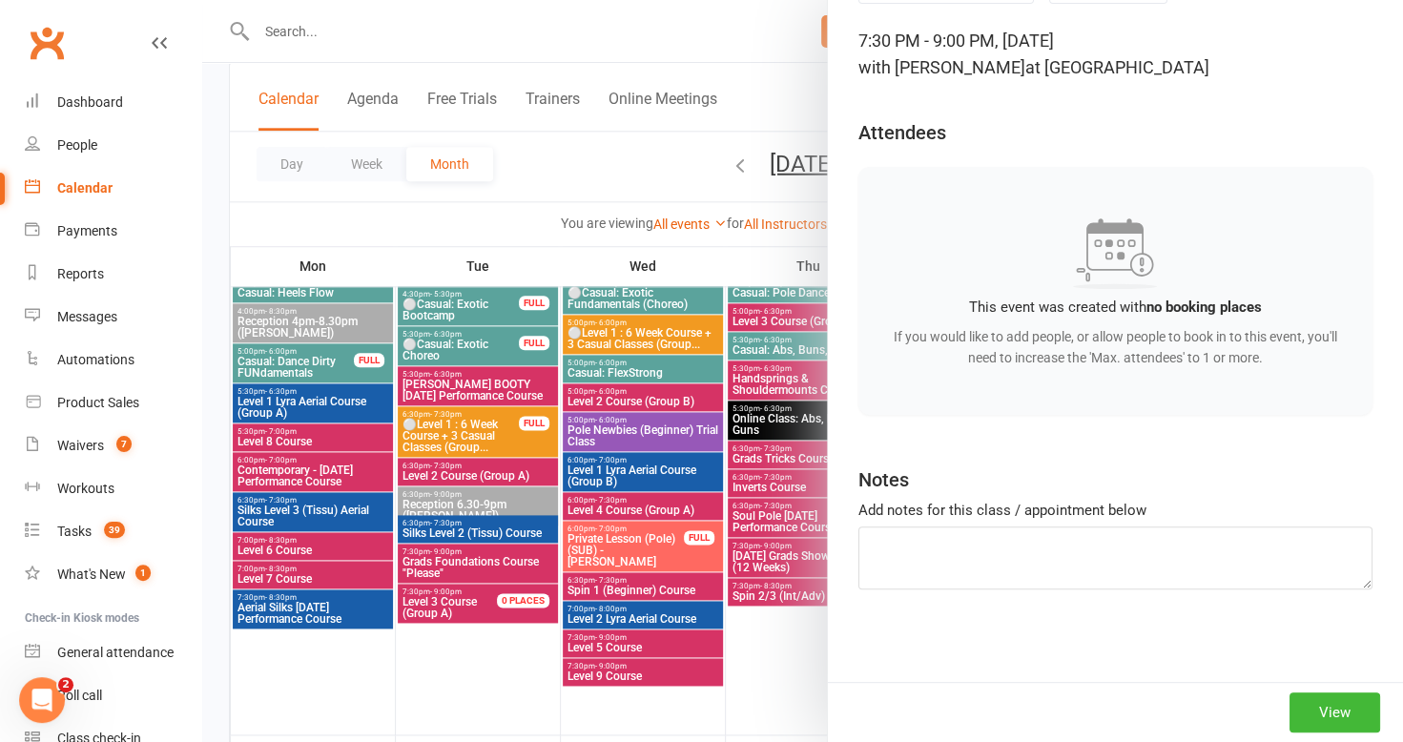
scroll to position [0, 0]
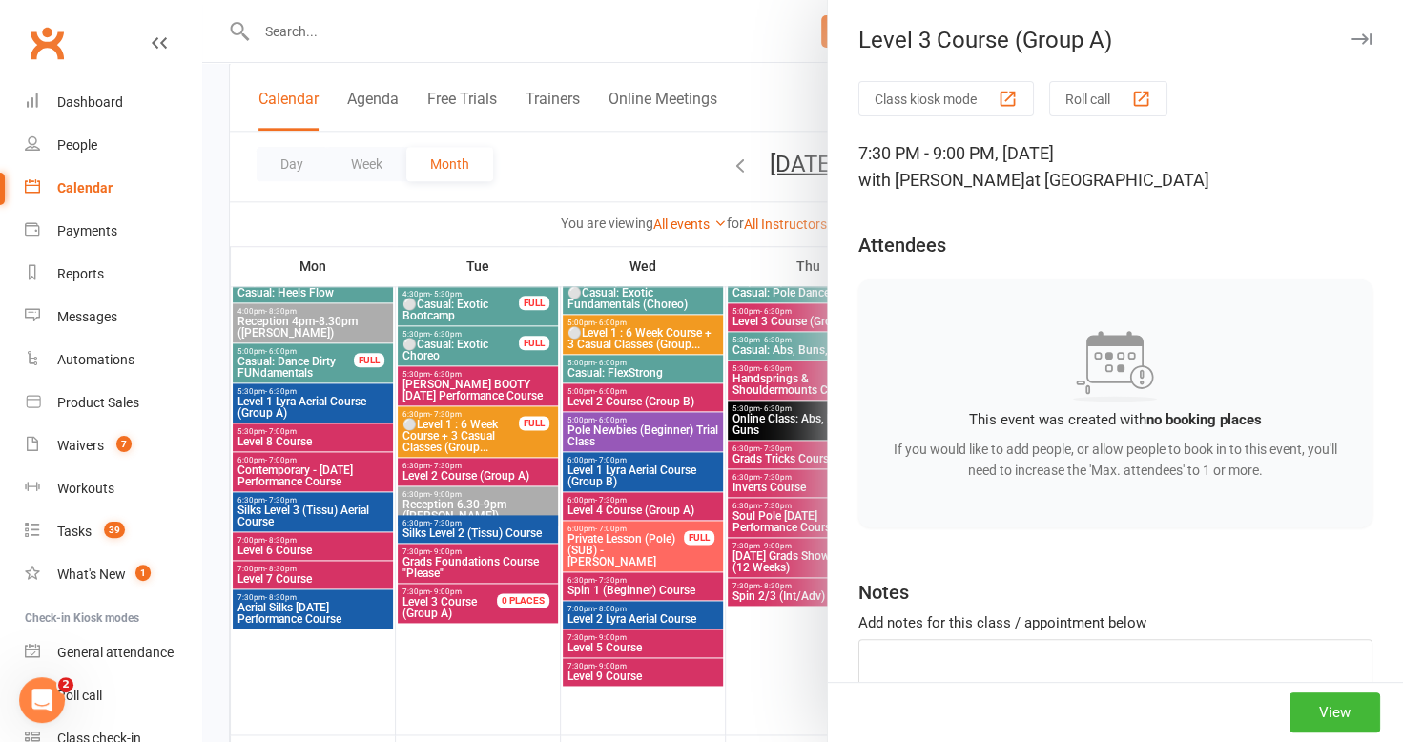
click at [1351, 38] on icon "button" at bounding box center [1361, 38] width 20 height 11
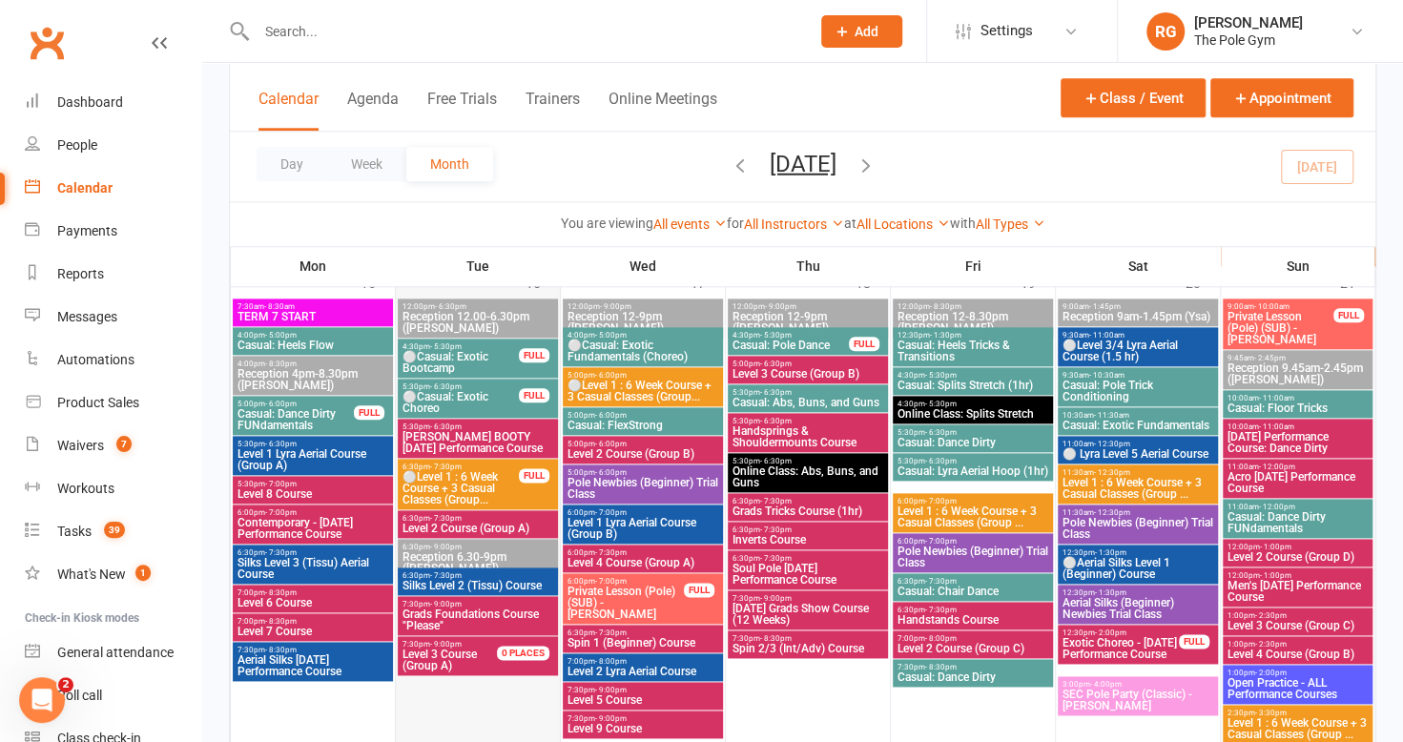
scroll to position [1161, 0]
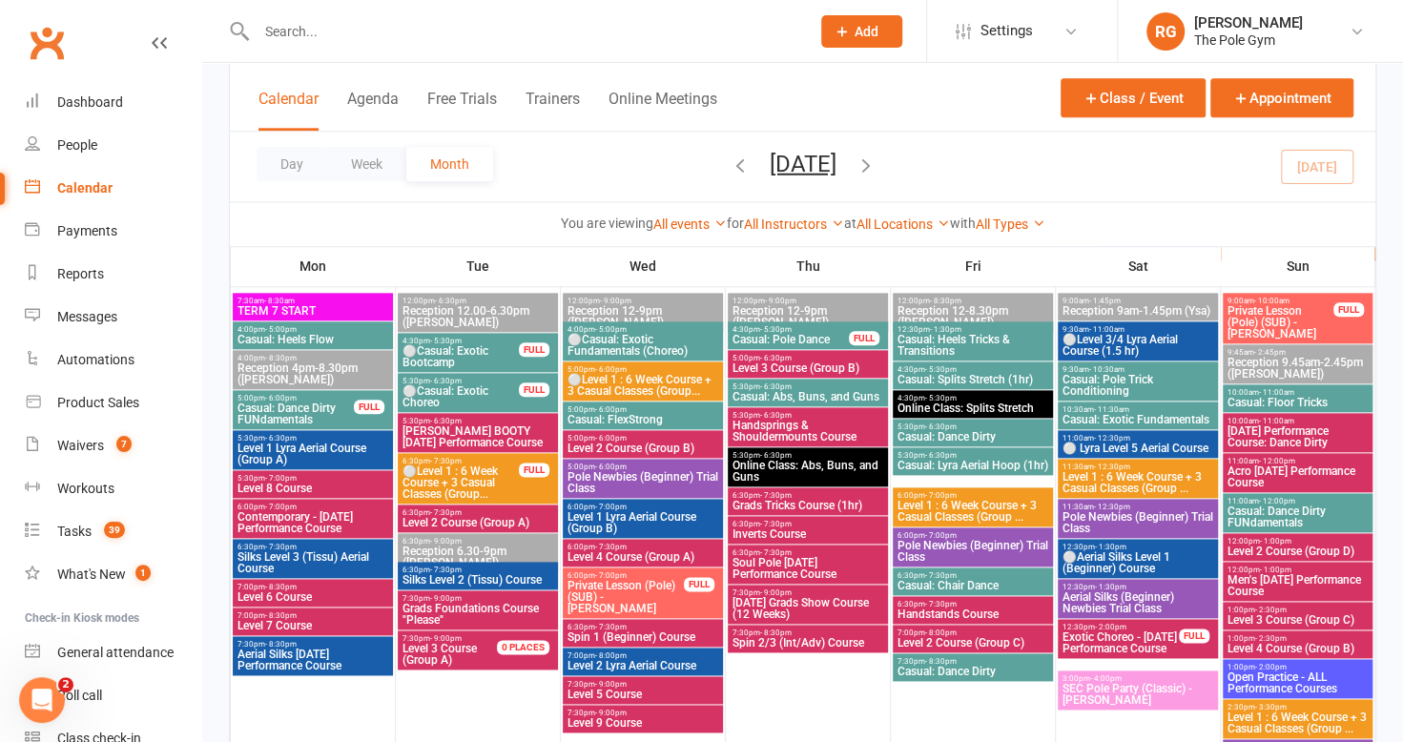
click at [439, 472] on span "⚪Level 1 : 6 Week Course + 3 Casual Classes (Group..." at bounding box center [460, 482] width 118 height 34
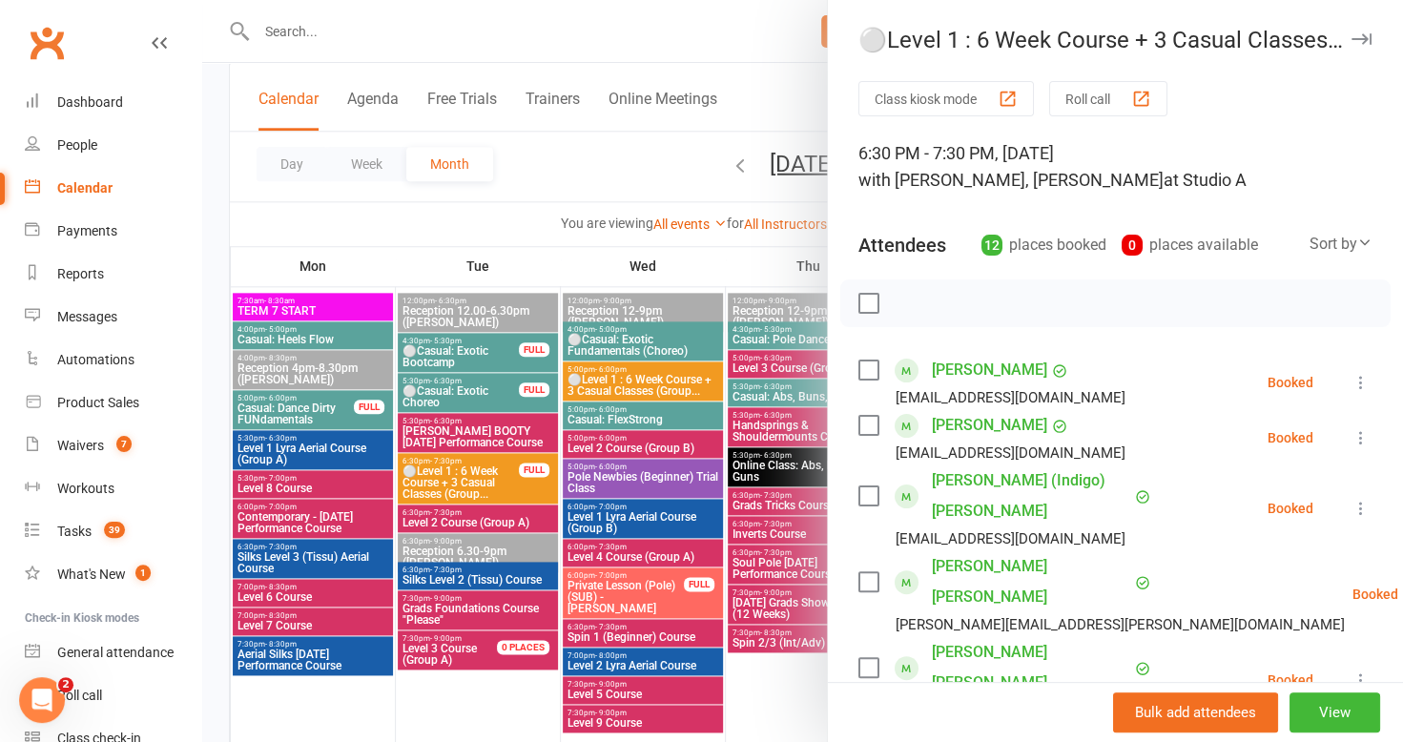
click at [1351, 41] on icon "button" at bounding box center [1361, 38] width 20 height 11
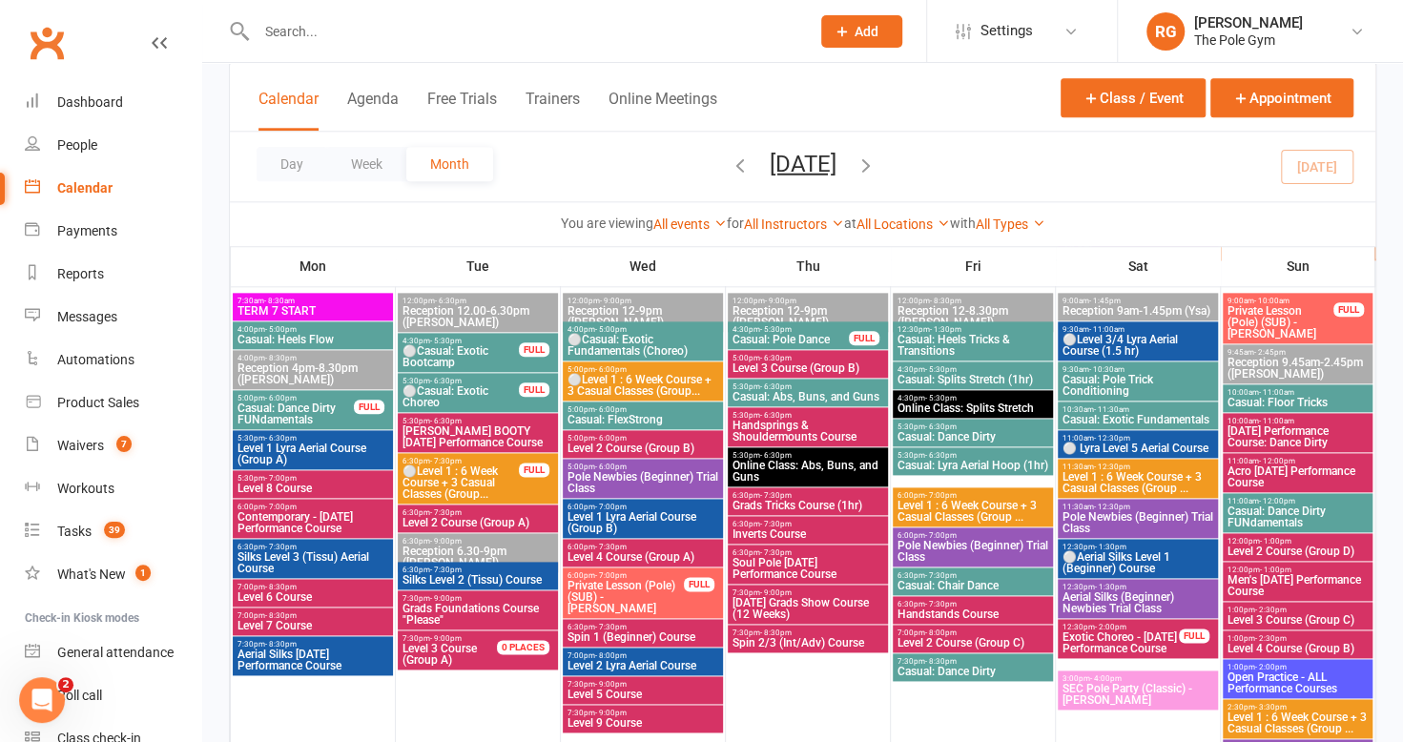
click at [458, 517] on span "Level 2 Course (Group A)" at bounding box center [477, 522] width 153 height 11
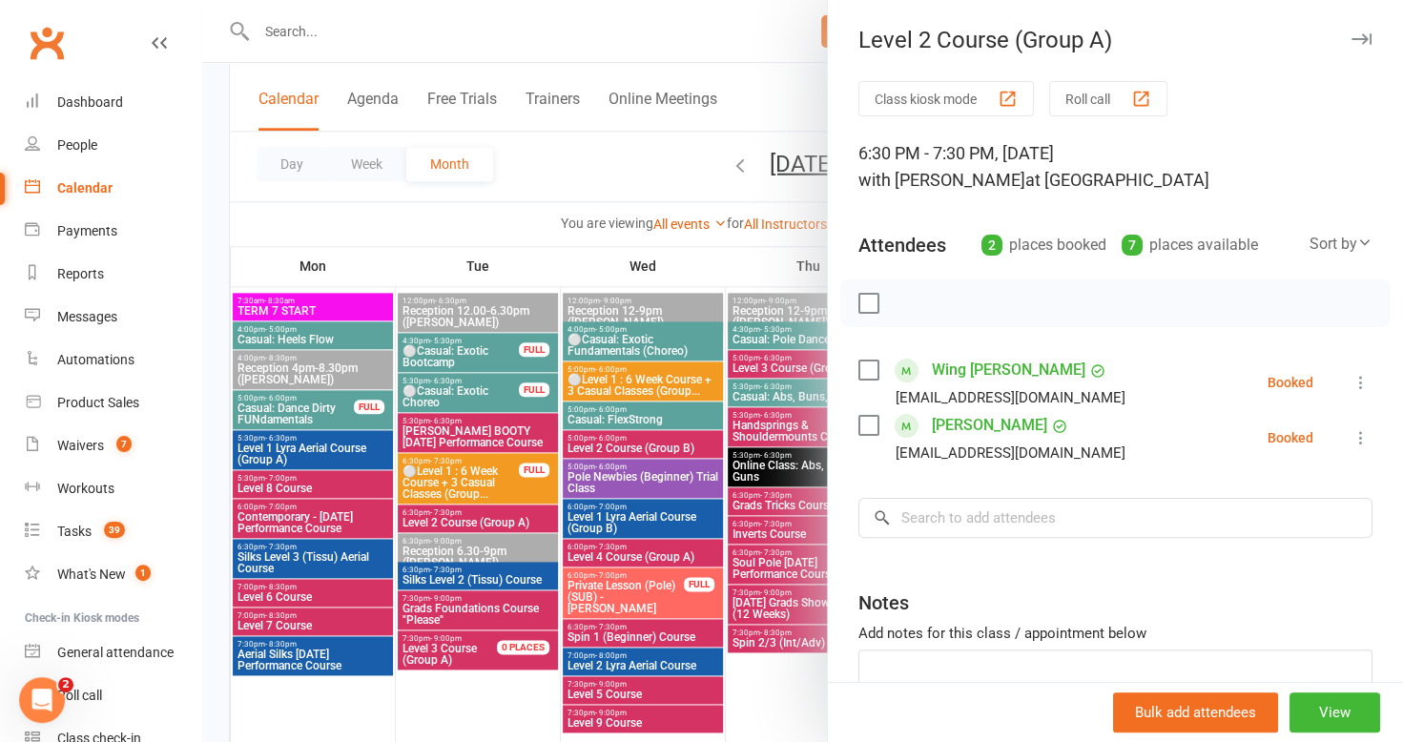
click at [1349, 31] on button "button" at bounding box center [1360, 39] width 23 height 23
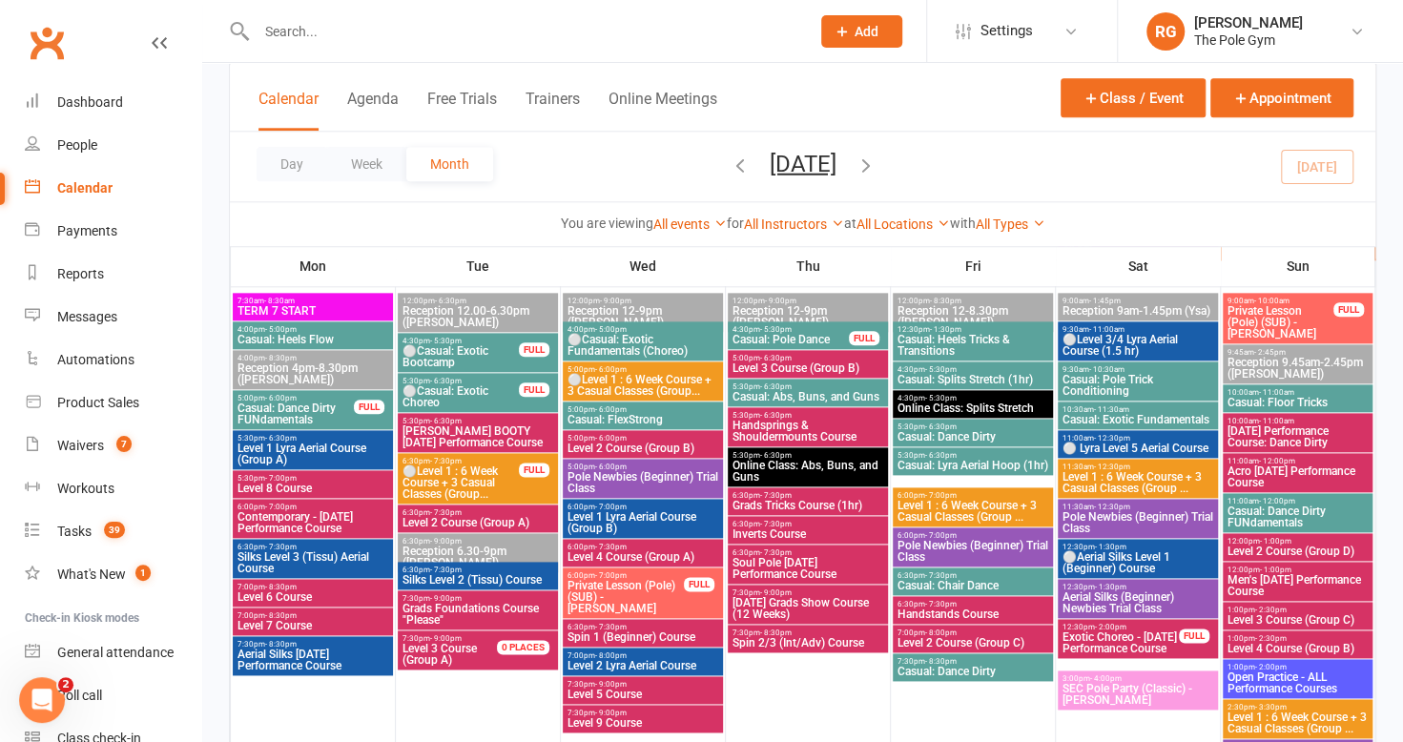
click at [471, 431] on span "[PERSON_NAME] BOOTY [DATE] Performance Course" at bounding box center [477, 436] width 153 height 23
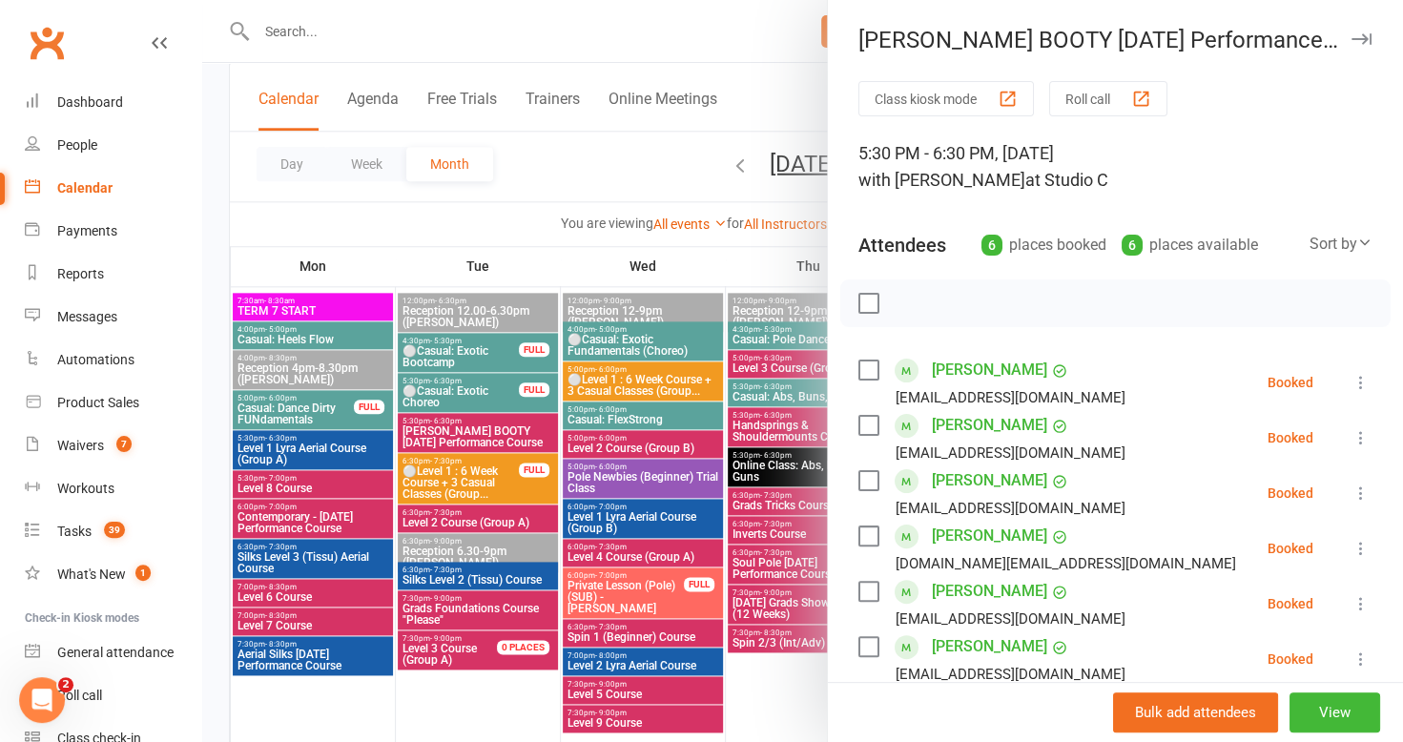
click at [1351, 38] on icon "button" at bounding box center [1361, 38] width 20 height 11
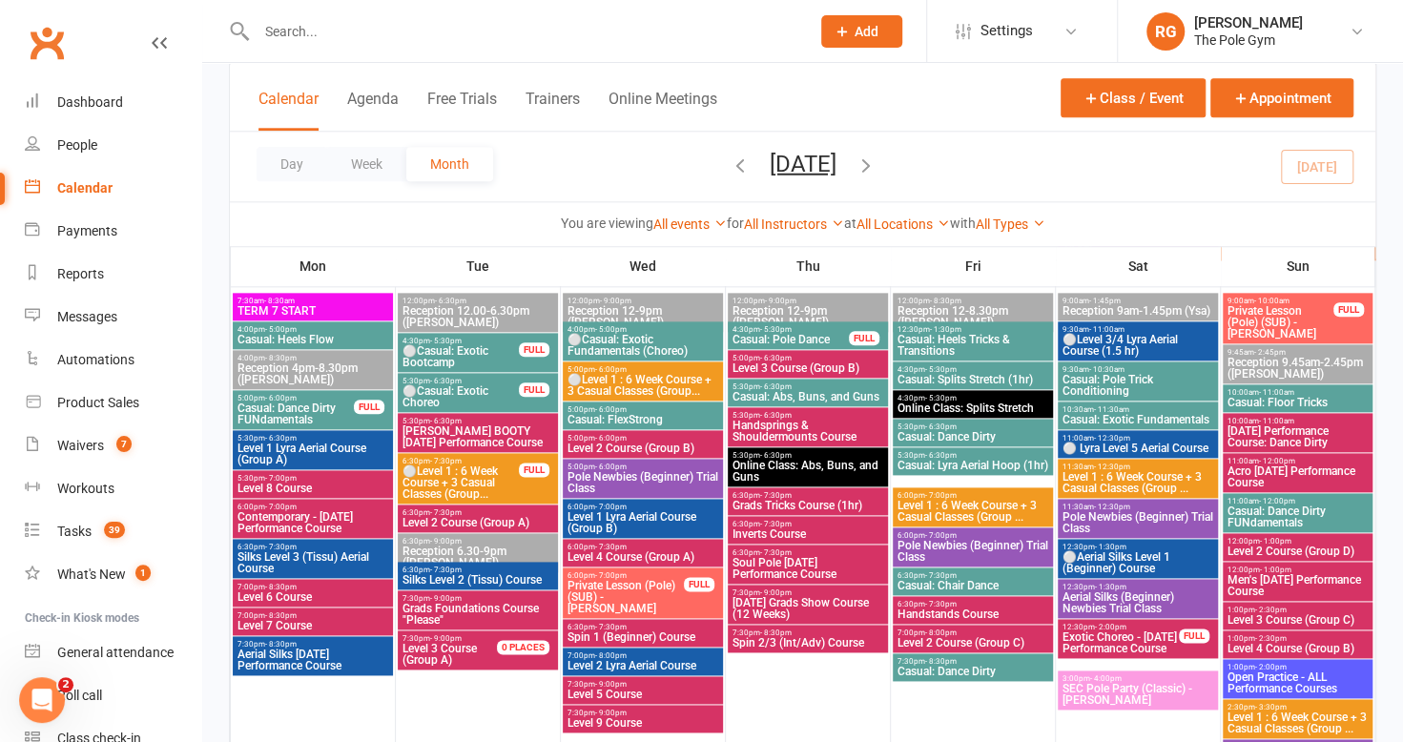
click at [482, 517] on span "Level 2 Course (Group A)" at bounding box center [477, 522] width 153 height 11
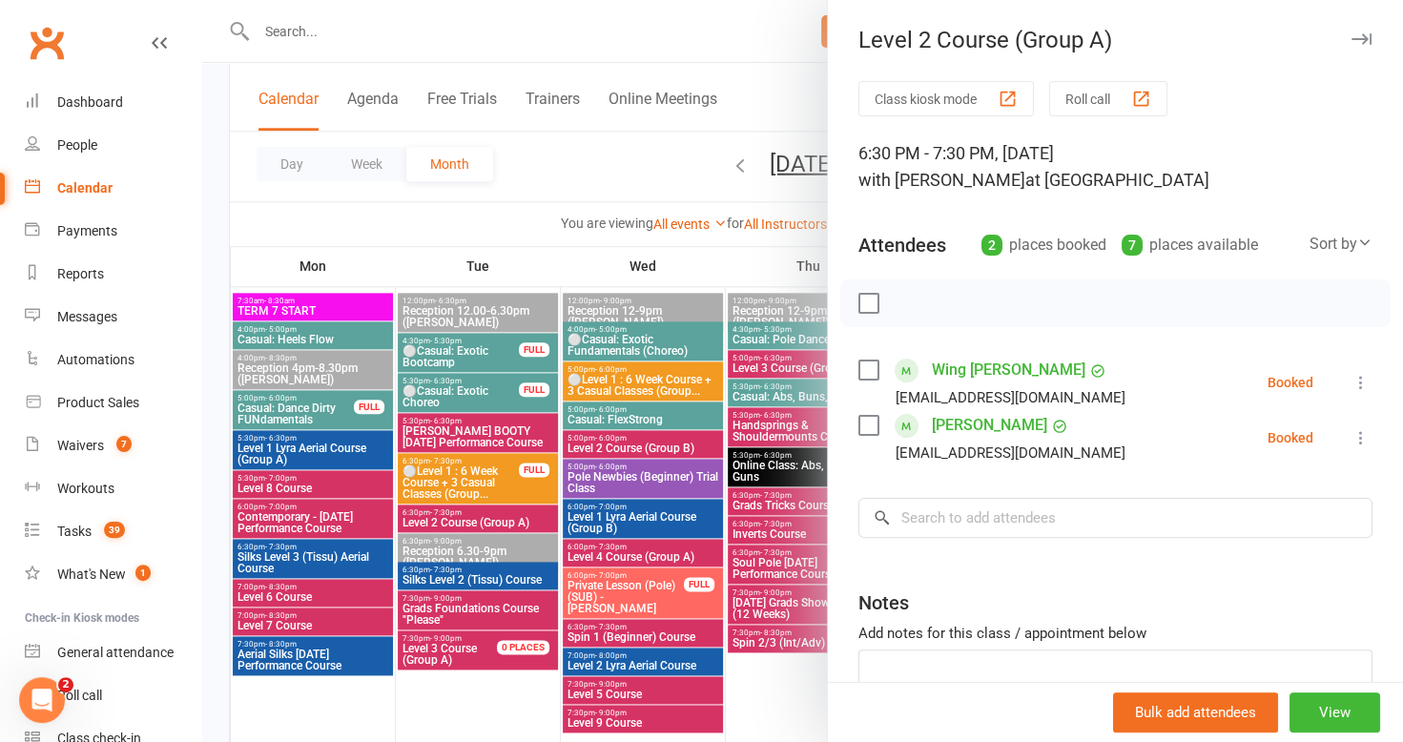
click at [1351, 34] on icon "button" at bounding box center [1361, 38] width 20 height 11
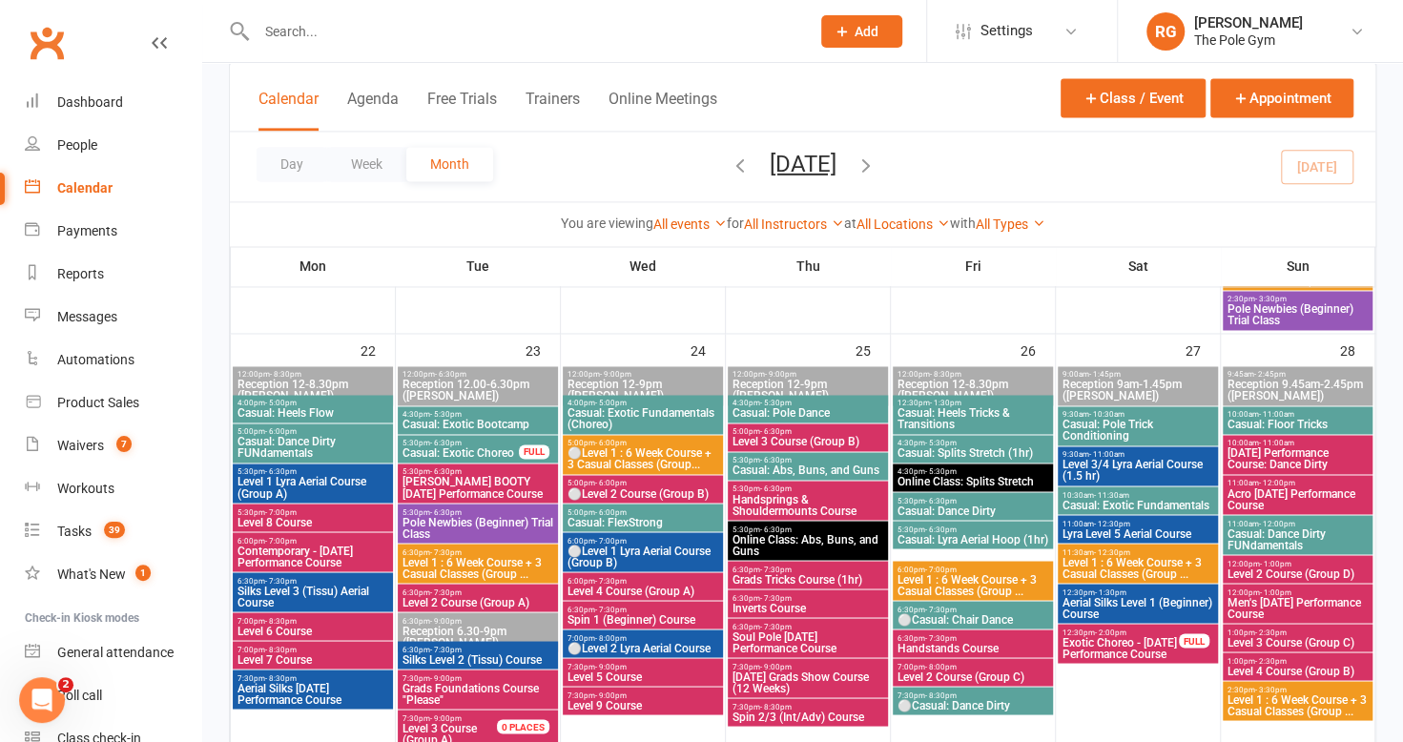
scroll to position [1611, 0]
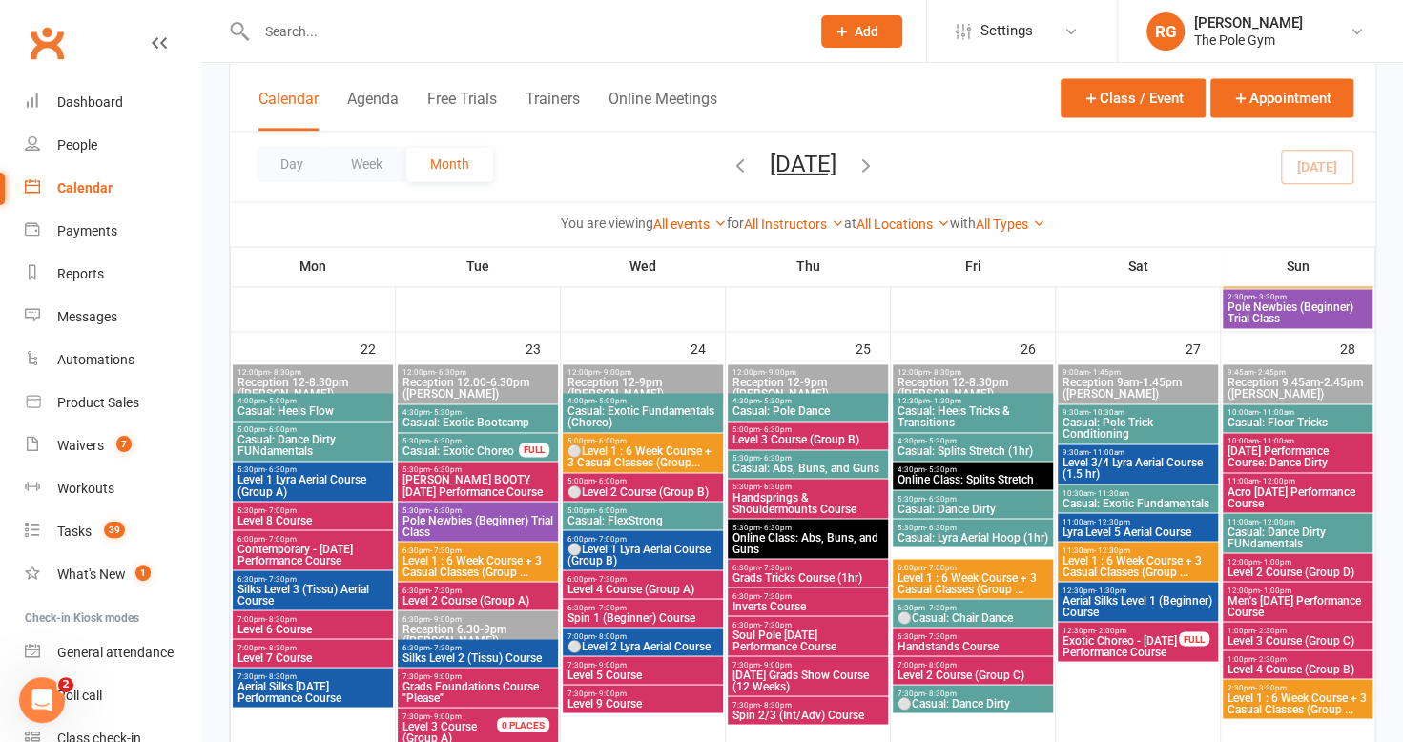
click at [488, 597] on span "Level 2 Course (Group A)" at bounding box center [477, 599] width 153 height 11
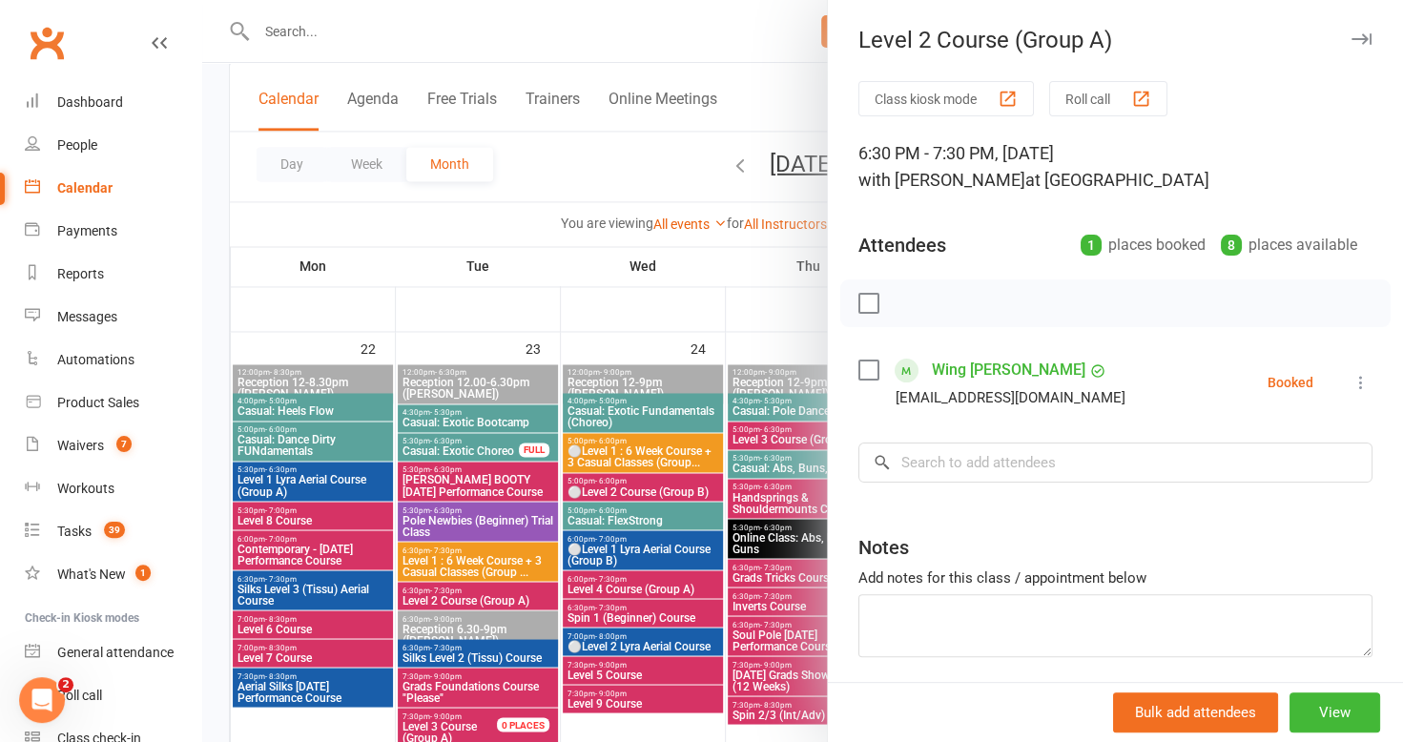
click at [1351, 33] on icon "button" at bounding box center [1361, 38] width 20 height 11
